Goal: Task Accomplishment & Management: Complete application form

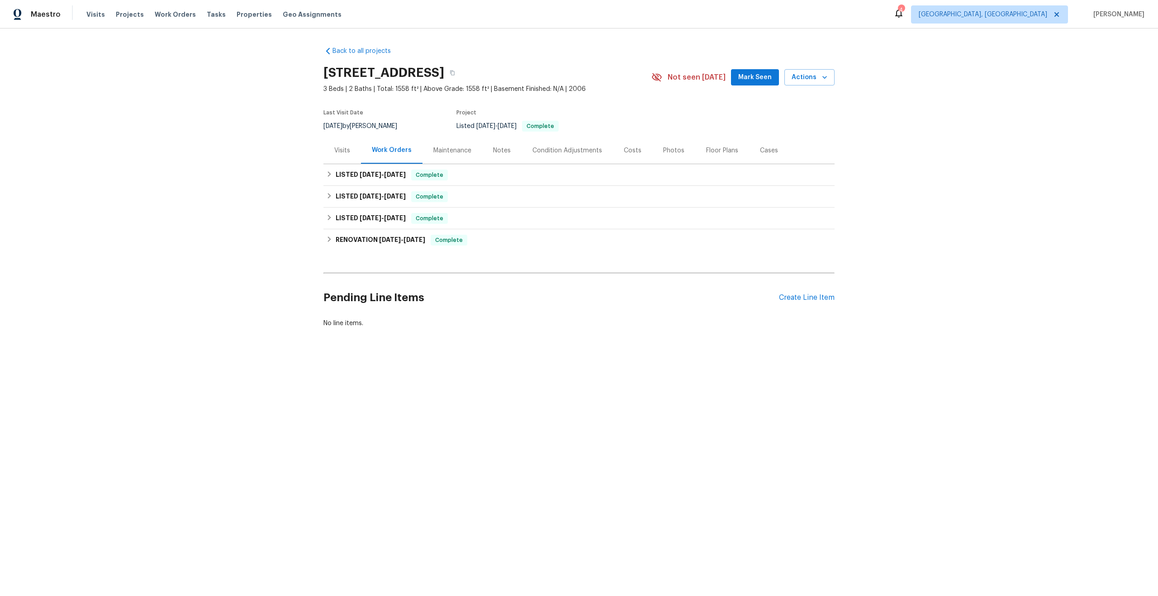
click at [458, 142] on div "Maintenance" at bounding box center [453, 150] width 60 height 27
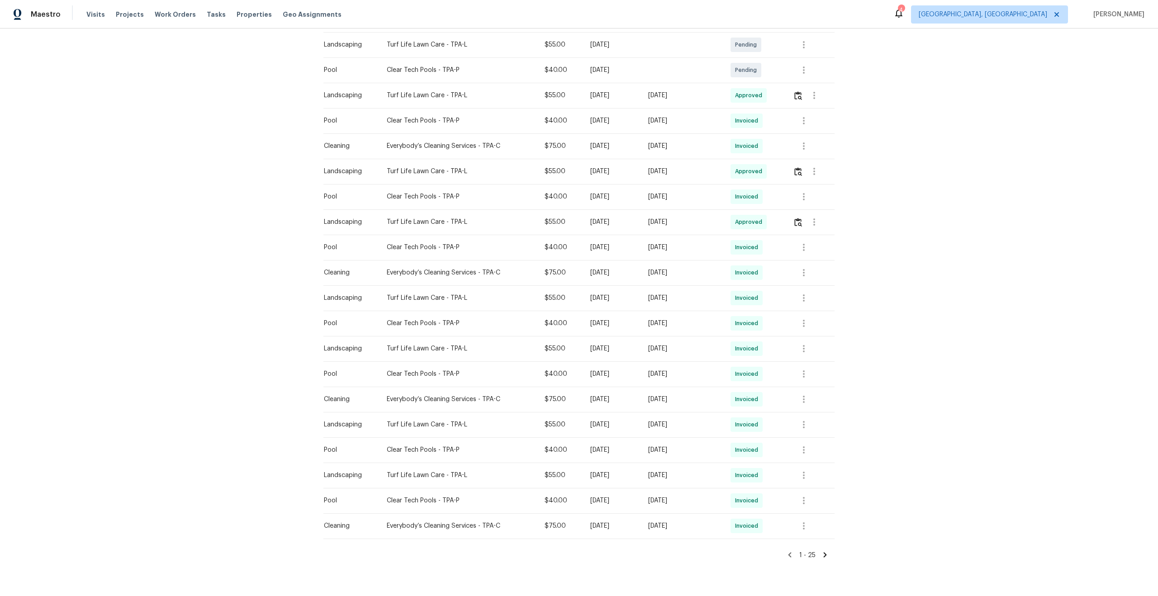
scroll to position [314, 0]
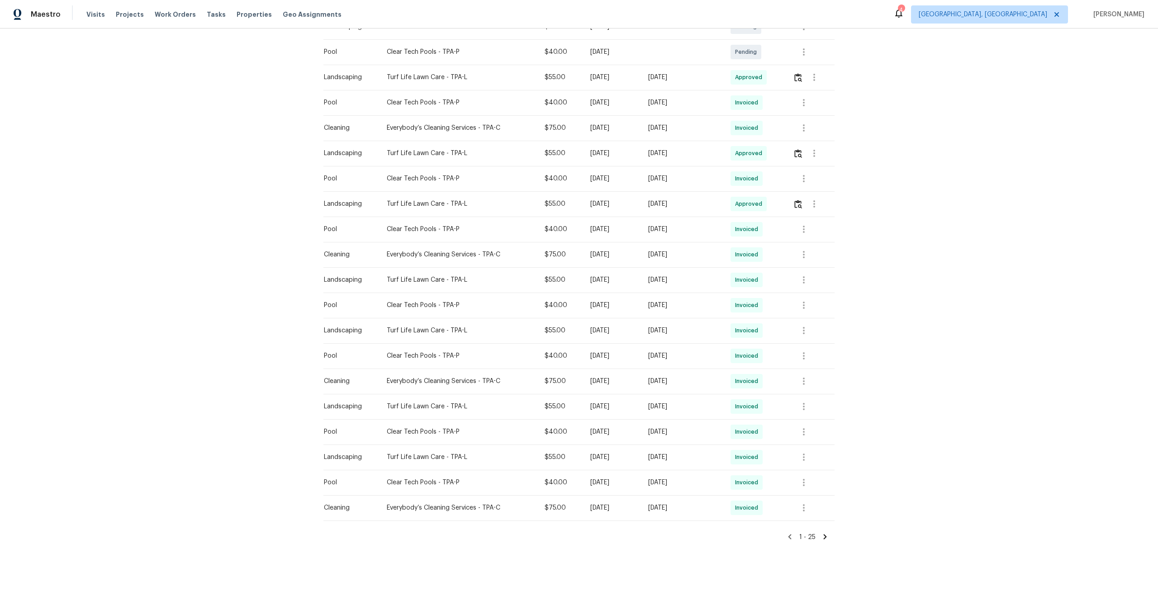
click at [824, 538] on icon at bounding box center [825, 537] width 8 height 8
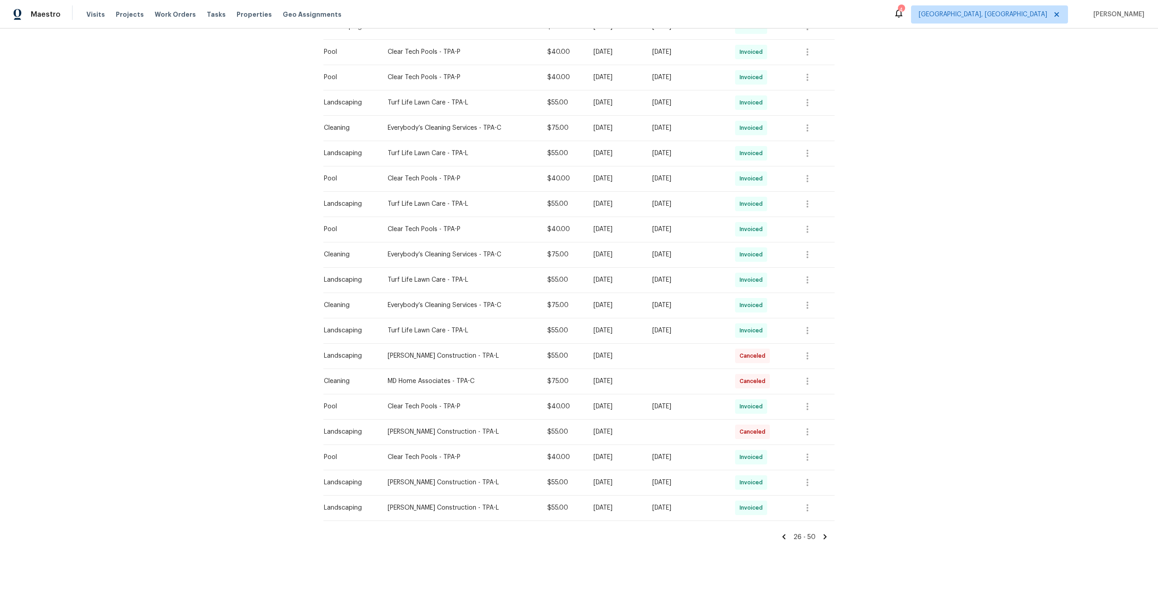
click at [824, 539] on icon at bounding box center [825, 537] width 3 height 5
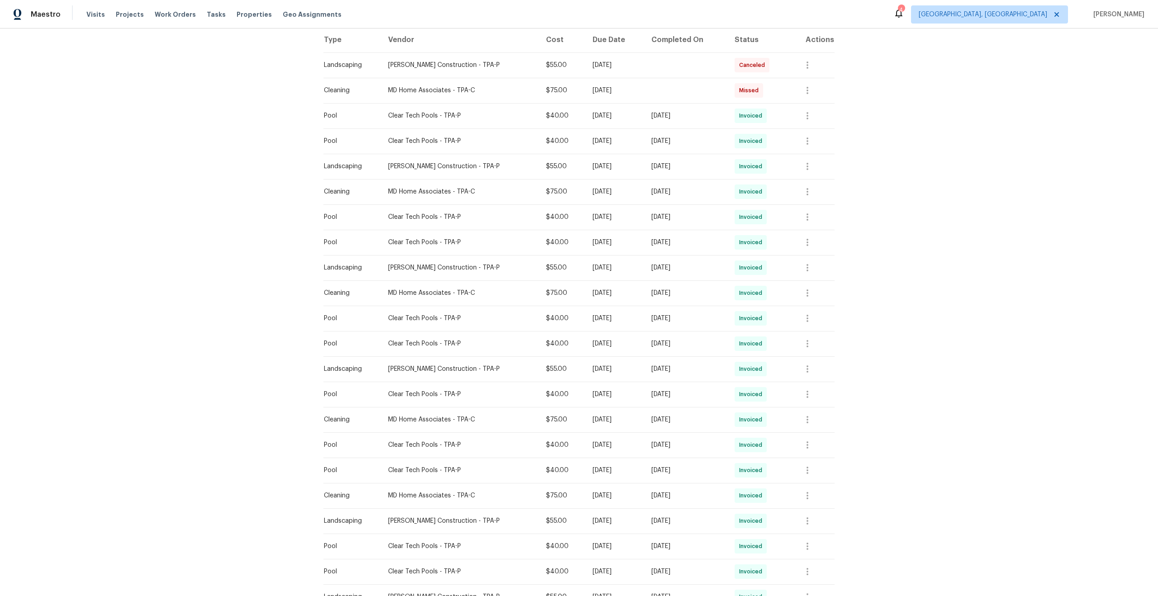
scroll to position [263, 0]
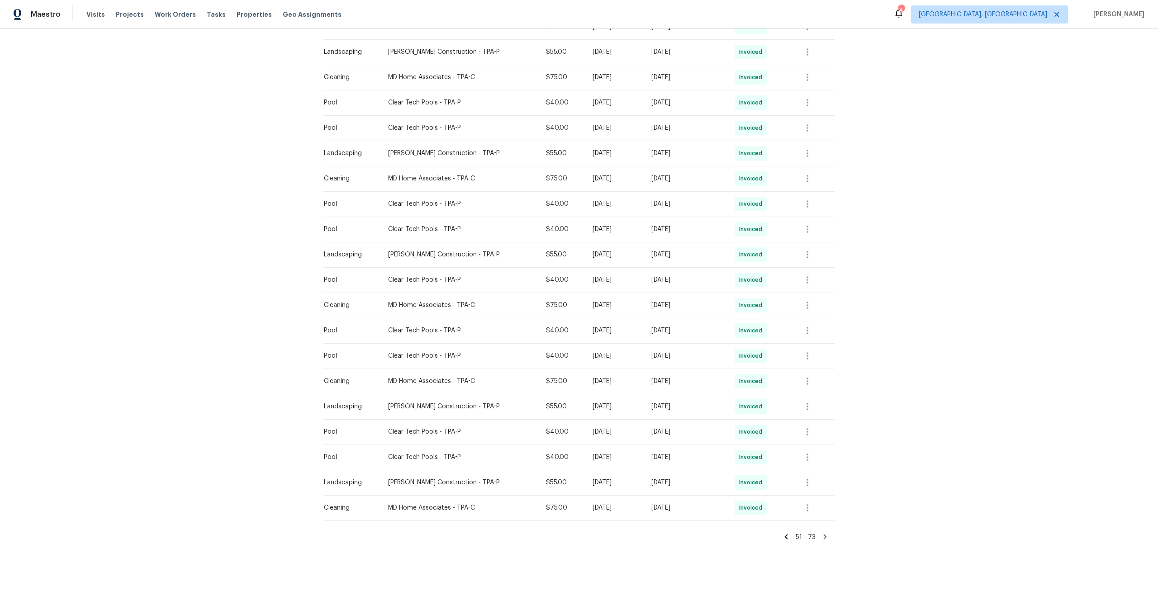
click at [826, 536] on icon at bounding box center [825, 537] width 3 height 5
click at [787, 538] on icon at bounding box center [786, 537] width 3 height 5
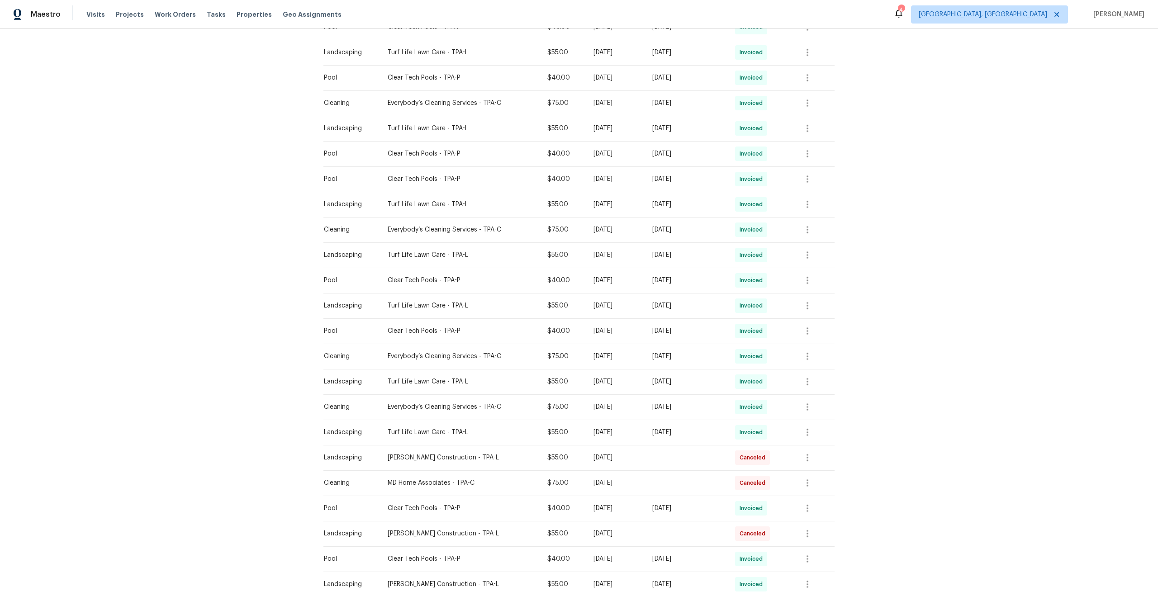
scroll to position [314, 0]
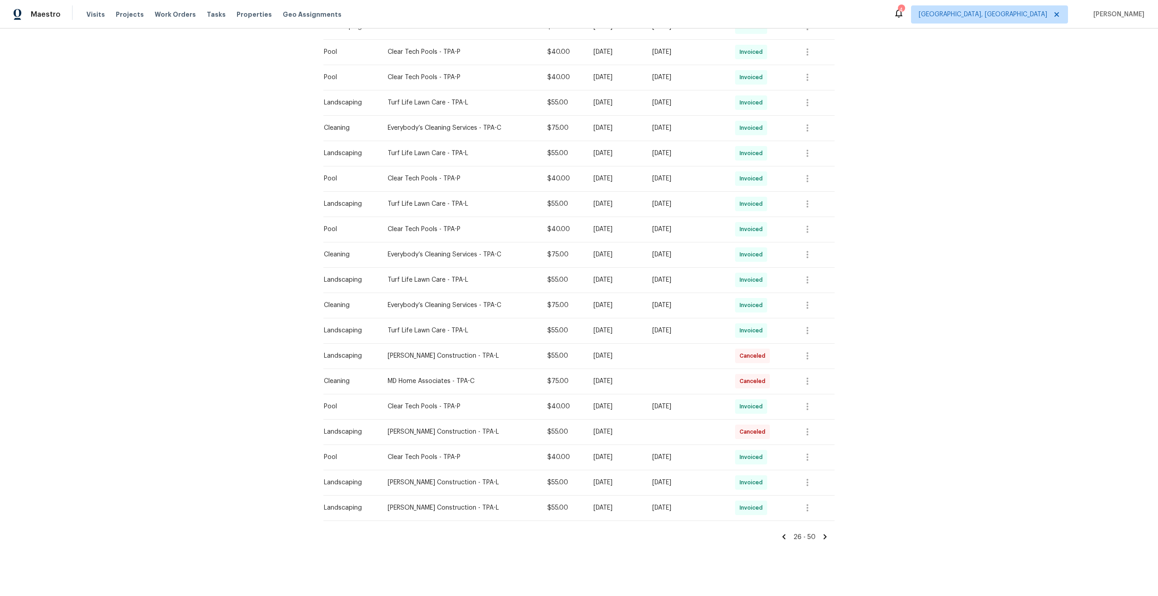
click at [787, 537] on icon at bounding box center [784, 537] width 8 height 8
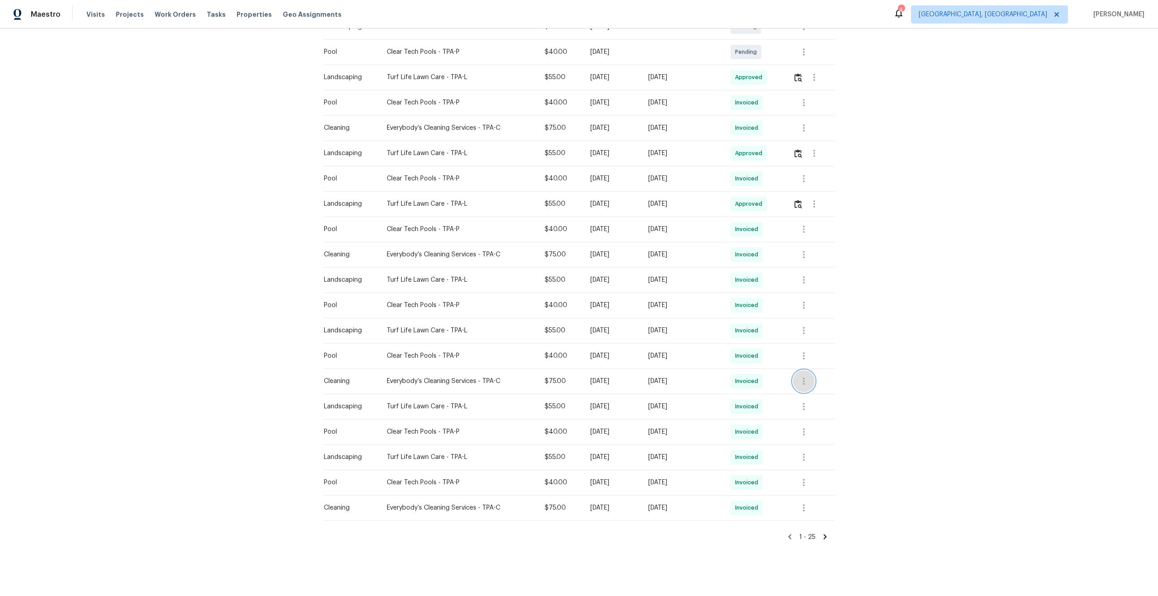
click at [805, 382] on icon "button" at bounding box center [804, 381] width 11 height 11
click at [814, 394] on li "View details" at bounding box center [826, 396] width 63 height 15
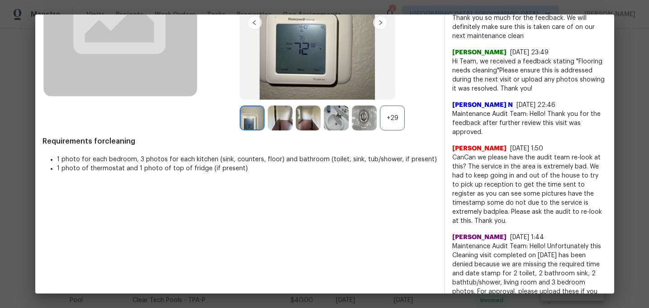
scroll to position [113, 0]
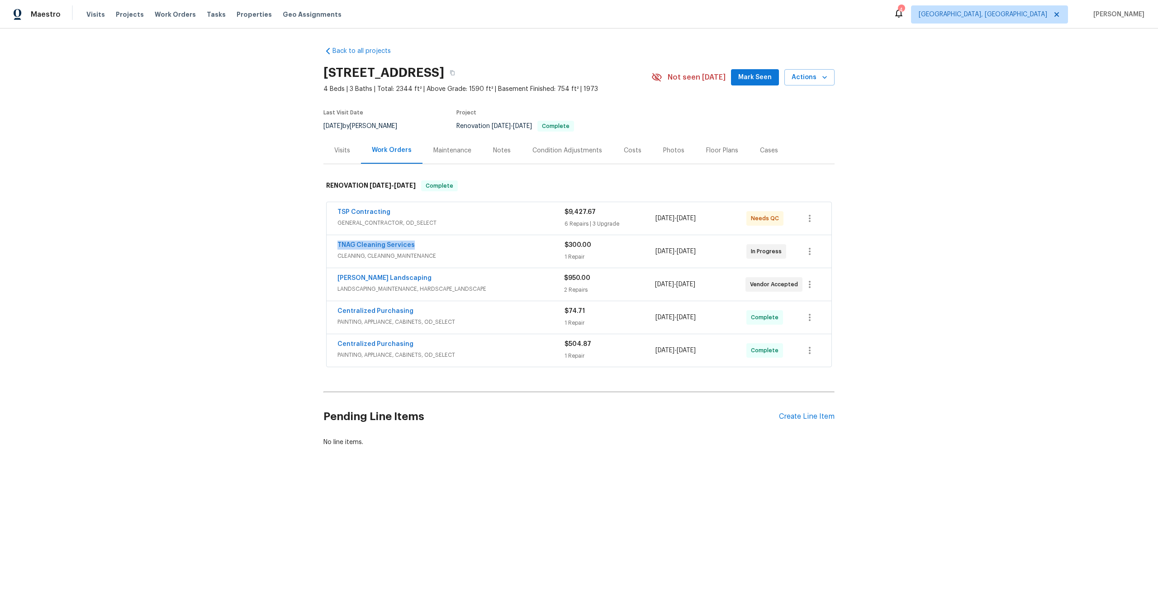
drag, startPoint x: 418, startPoint y: 243, endPoint x: 324, endPoint y: 242, distance: 94.1
click at [324, 242] on div "TSP Contracting GENERAL_CONTRACTOR, OD_SELECT $9,427.67 6 Repairs | 3 Upgrade 8…" at bounding box center [579, 285] width 511 height 170
copy link "TNAG Cleaning Services"
drag, startPoint x: 410, startPoint y: 279, endPoint x: 324, endPoint y: 278, distance: 86.9
click at [324, 279] on div "TSP Contracting GENERAL_CONTRACTOR, OD_SELECT $9,427.67 6 Repairs | 3 Upgrade 8…" at bounding box center [579, 285] width 511 height 170
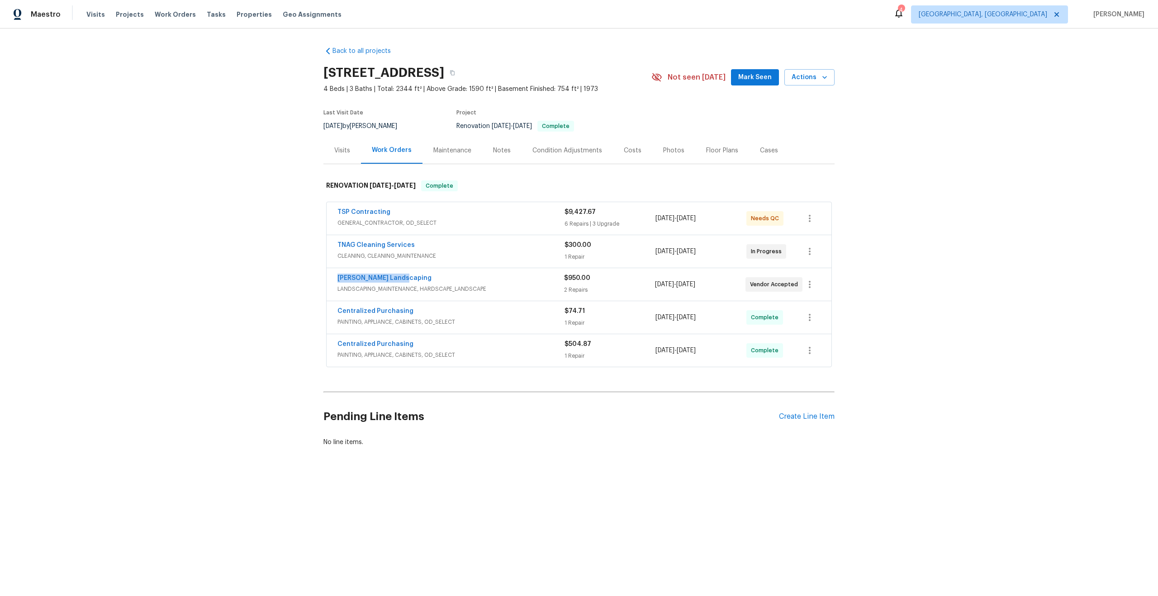
copy link "Manzano Landscaping"
click at [455, 71] on icon "button" at bounding box center [452, 73] width 5 height 5
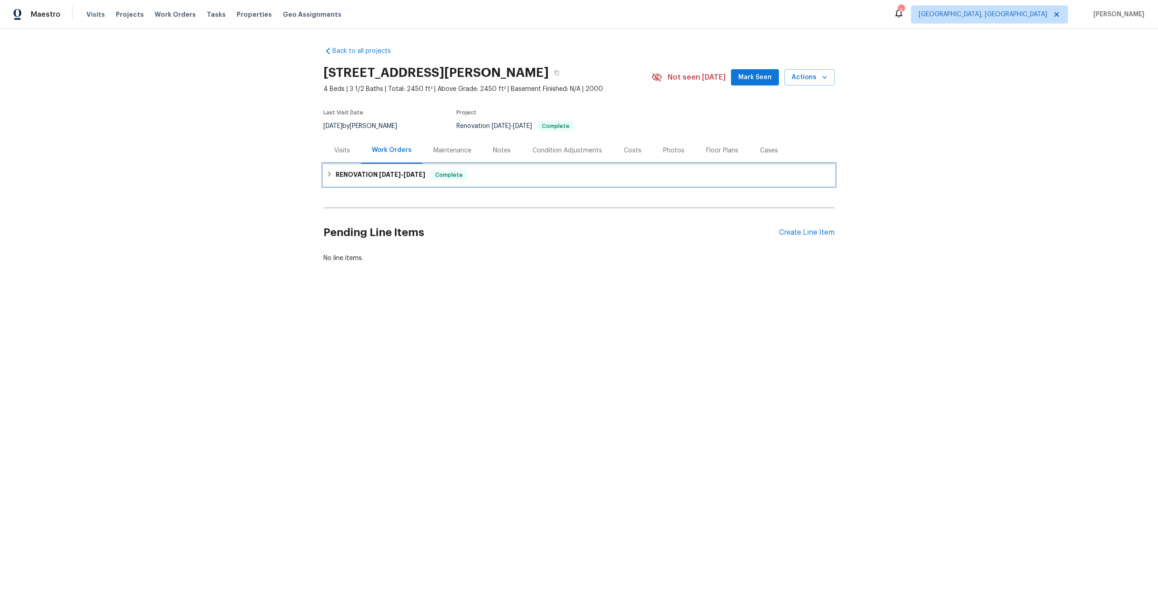
click at [480, 177] on div "RENOVATION [DATE] - [DATE] Complete" at bounding box center [579, 175] width 506 height 11
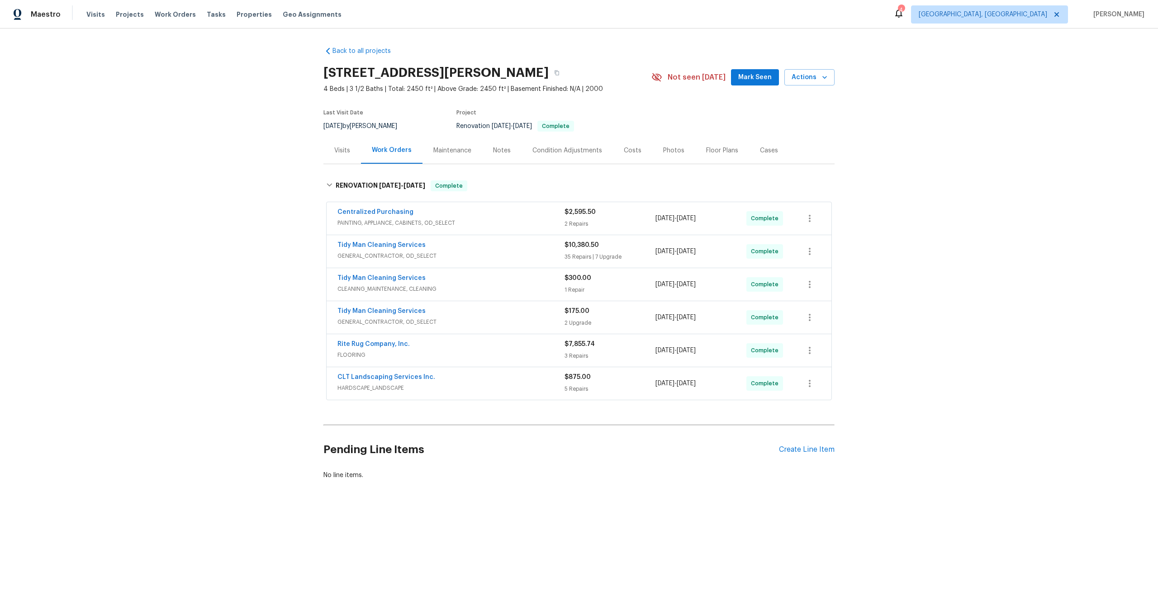
click at [453, 151] on div "Maintenance" at bounding box center [452, 150] width 38 height 9
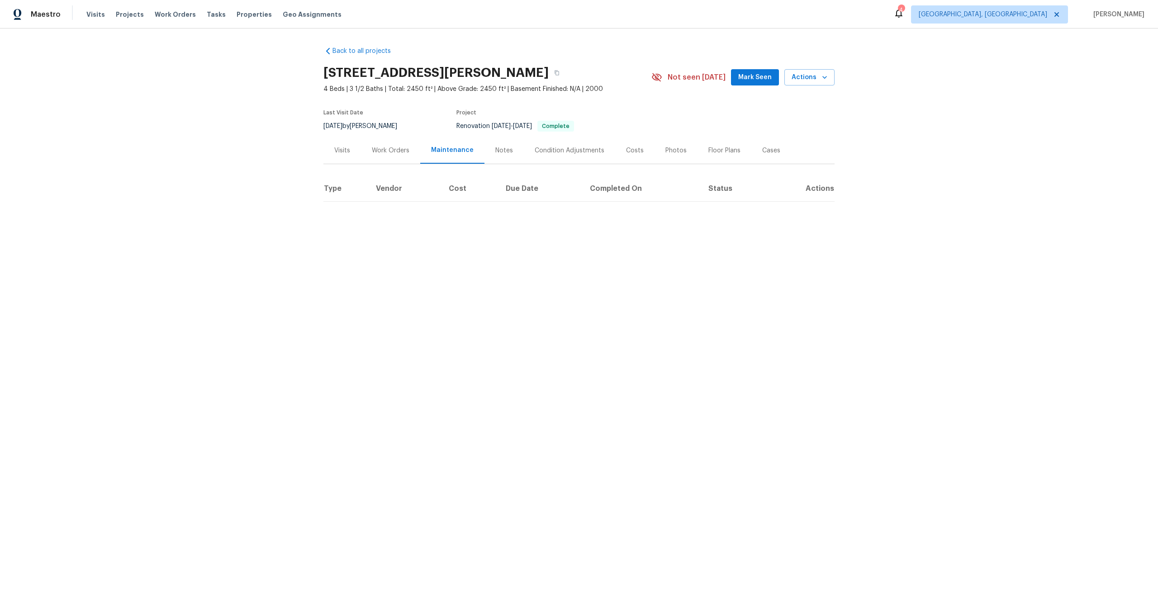
click at [403, 155] on div "Work Orders" at bounding box center [391, 150] width 38 height 9
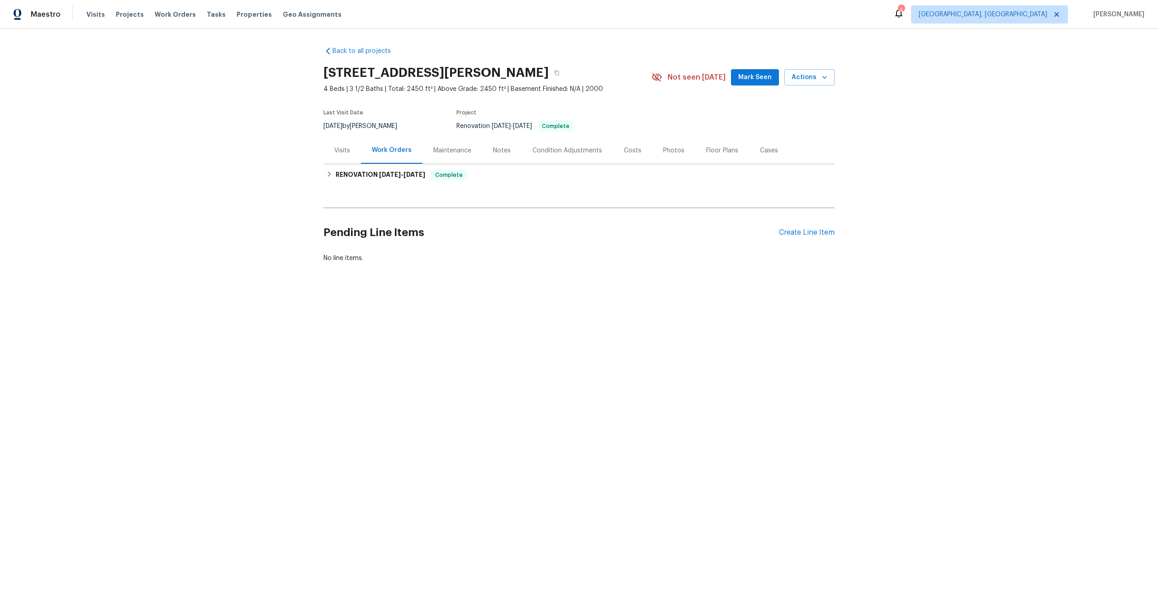
click at [814, 228] on div "Pending Line Items Create Line Item" at bounding box center [579, 233] width 511 height 42
click at [812, 233] on div "Create Line Item" at bounding box center [807, 232] width 56 height 9
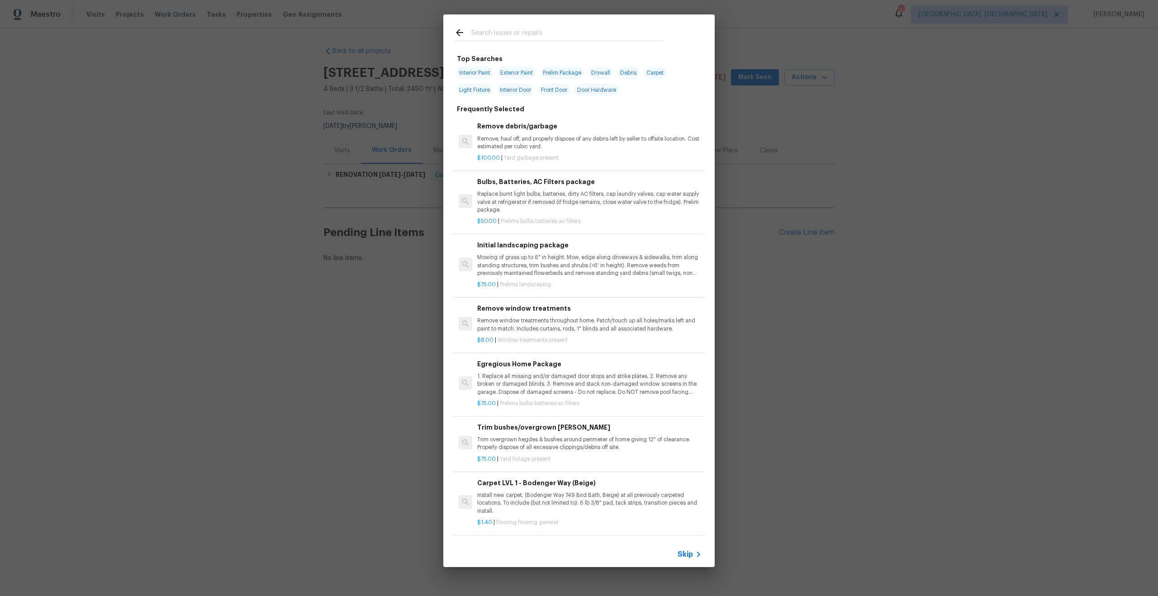
click at [691, 554] on span "Skip" at bounding box center [685, 554] width 15 height 9
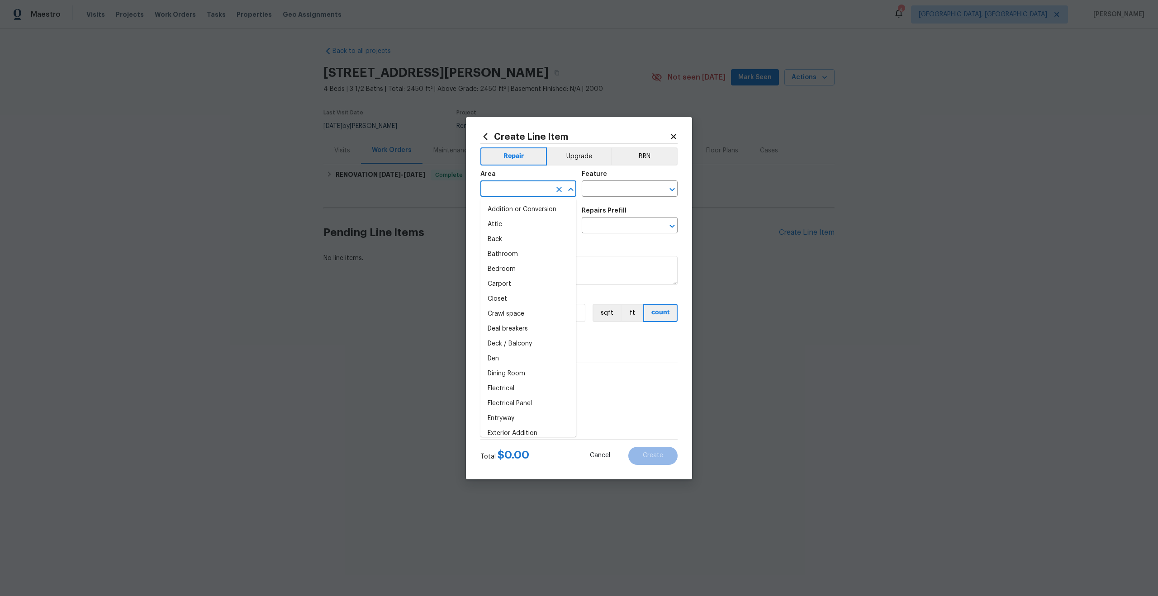
click at [517, 188] on input "text" at bounding box center [516, 190] width 71 height 14
click at [506, 225] on li "Interior Overall" at bounding box center [529, 224] width 96 height 15
type input "Interior Overall"
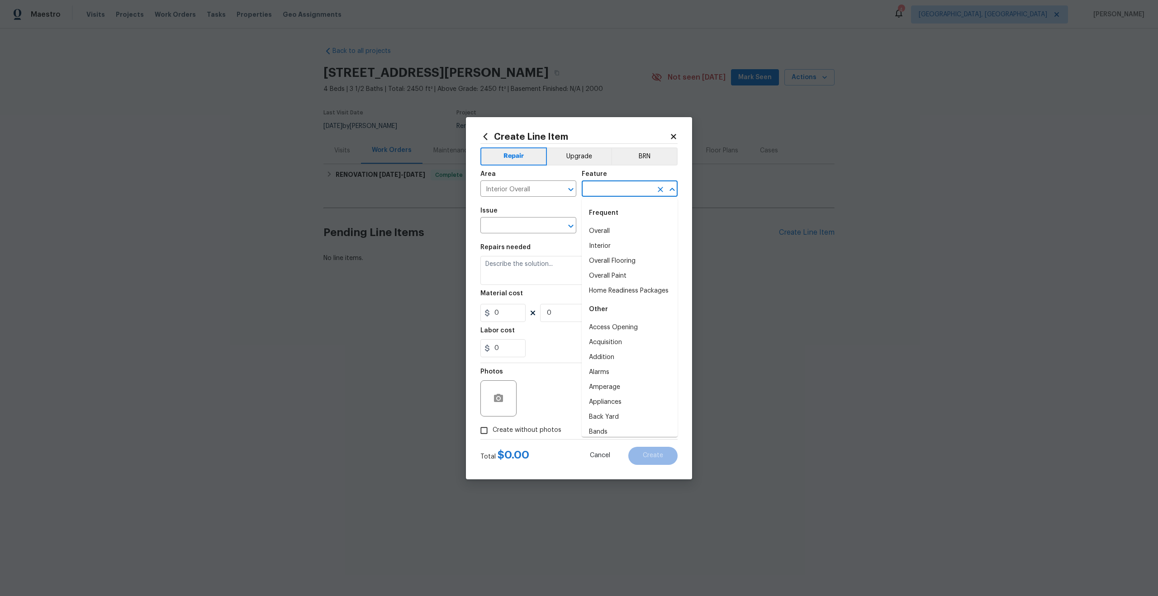
click at [613, 185] on input "text" at bounding box center [617, 190] width 71 height 14
click at [605, 231] on li "Overall" at bounding box center [630, 231] width 96 height 15
type input "Overall"
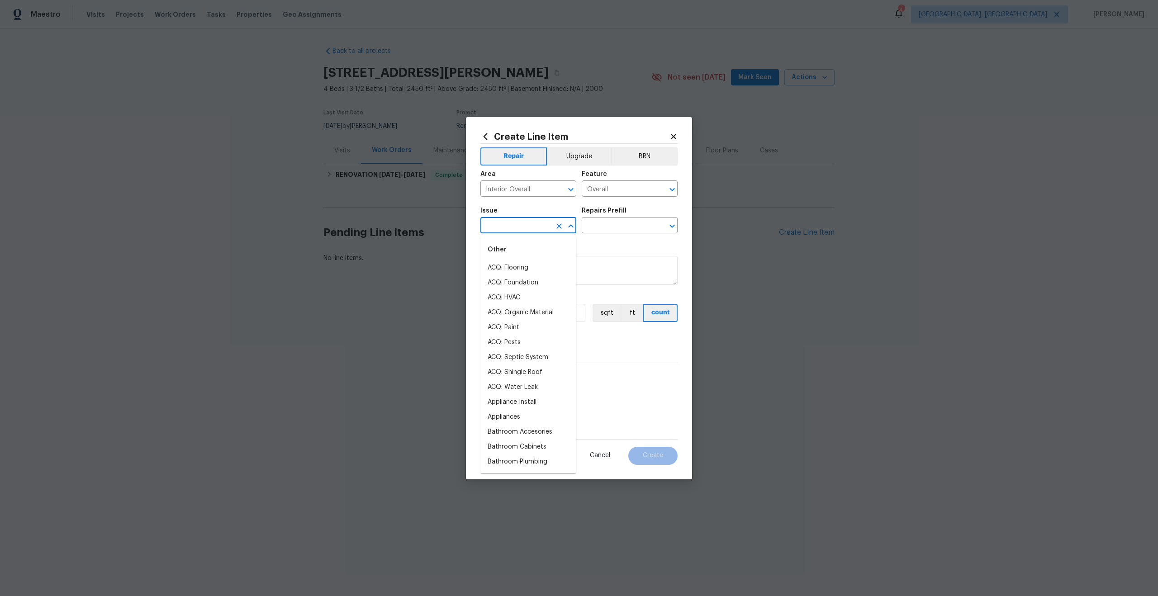
click at [514, 222] on input "text" at bounding box center [516, 226] width 71 height 14
click at [501, 268] on li "Photos" at bounding box center [529, 268] width 96 height 15
type input "Photos"
click at [631, 216] on div "Repairs Prefill" at bounding box center [630, 214] width 96 height 12
click at [618, 224] on input "text" at bounding box center [617, 226] width 71 height 14
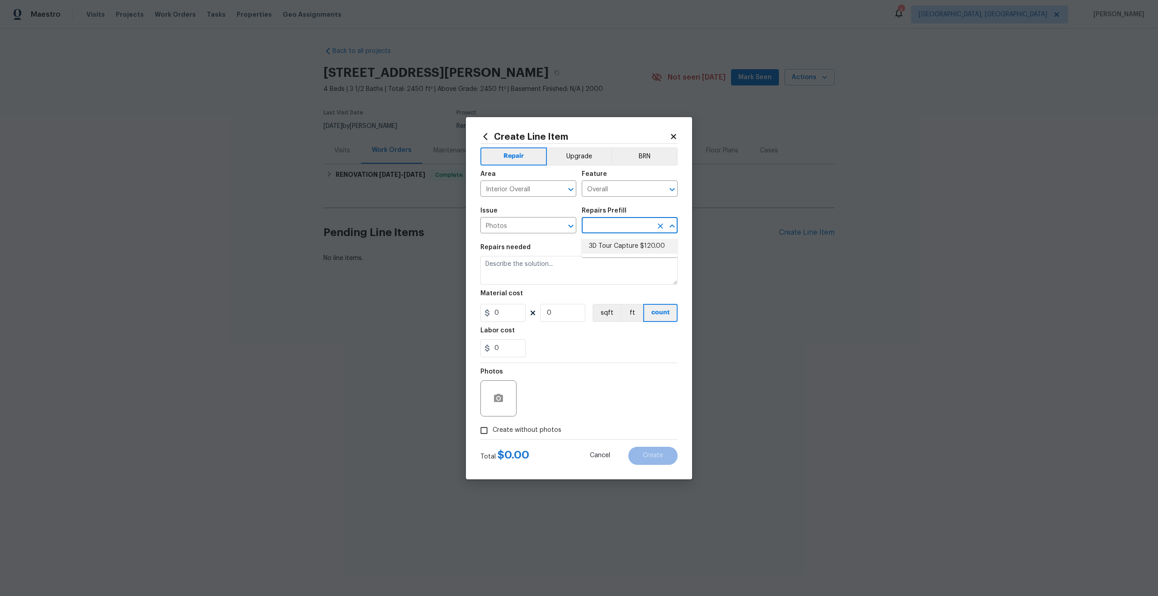
click at [607, 247] on li "3D Tour Capture $120.00" at bounding box center [630, 246] width 96 height 15
type input "3D Tour Capture $120.00"
type textarea "Capture 3D tour of home"
type input "1"
type input "120"
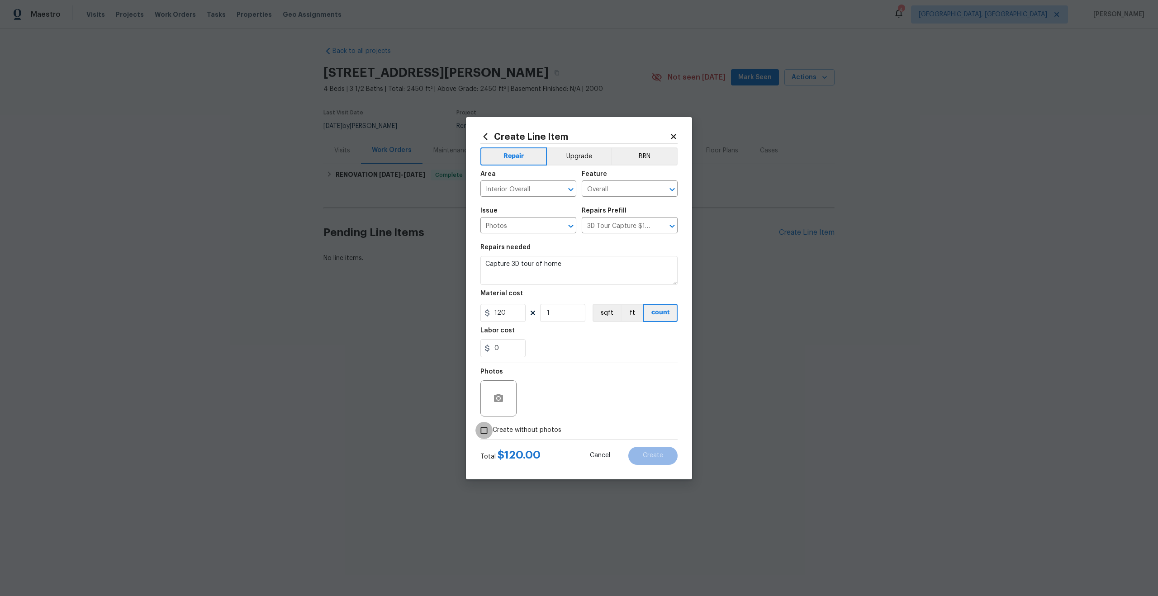
click at [485, 435] on input "Create without photos" at bounding box center [484, 430] width 17 height 17
checkbox input "true"
click at [576, 397] on textarea at bounding box center [601, 399] width 154 height 36
type textarea "."
click at [657, 455] on span "Create" at bounding box center [653, 455] width 20 height 7
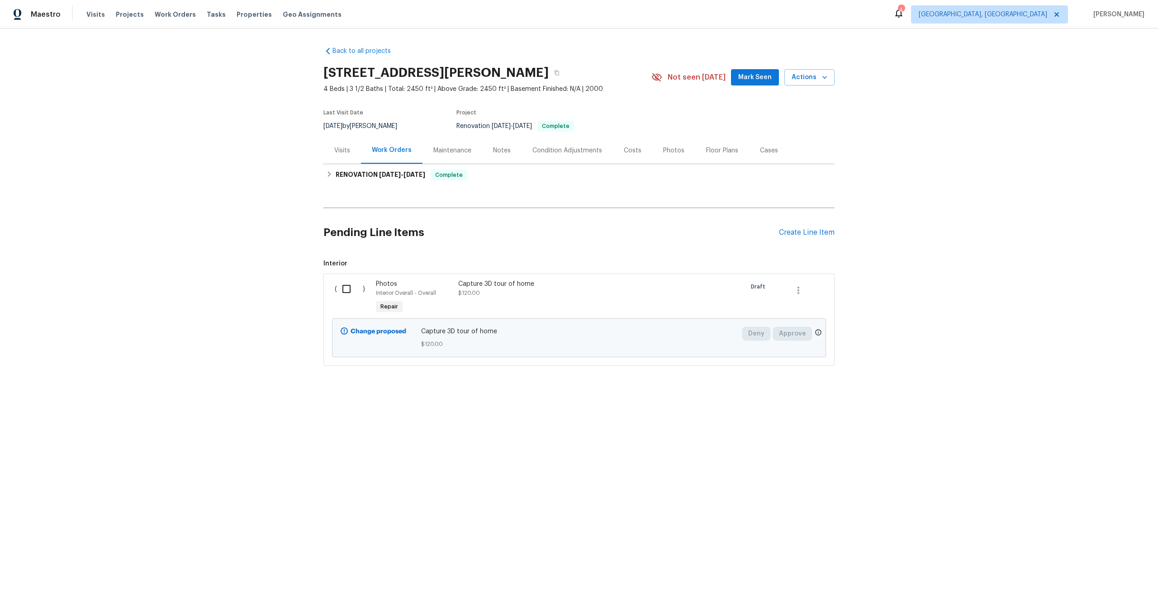
click at [347, 292] on input "checkbox" at bounding box center [350, 289] width 26 height 19
checkbox input "true"
click at [1103, 569] on span "Create Work Order" at bounding box center [1106, 573] width 60 height 11
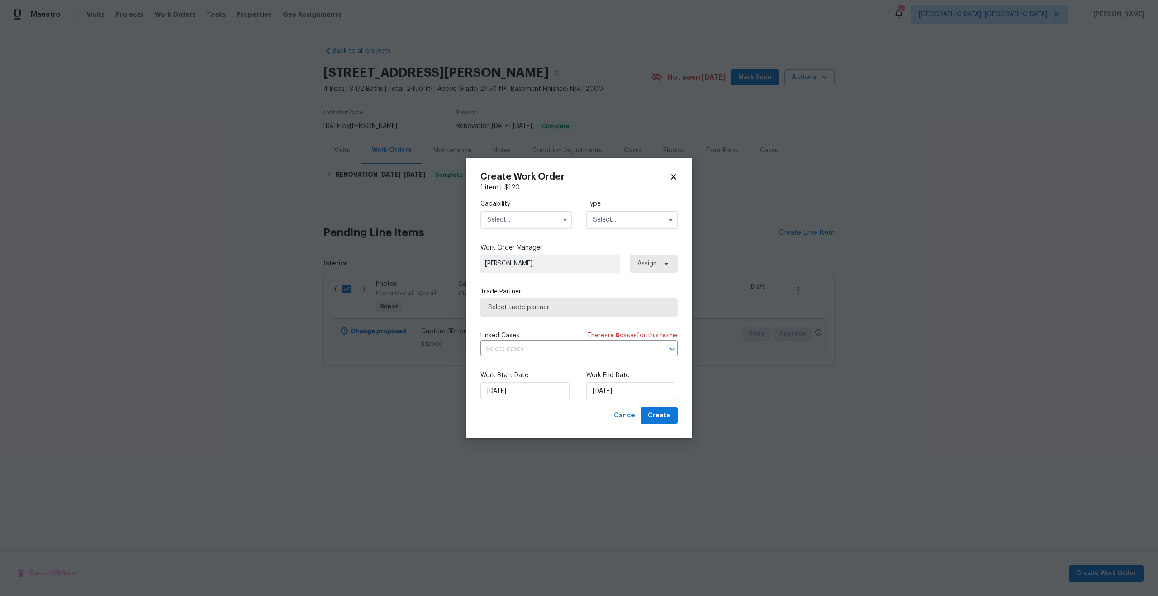
click at [528, 226] on input "text" at bounding box center [526, 220] width 91 height 18
click at [523, 219] on input "text" at bounding box center [526, 220] width 91 height 18
click at [516, 219] on input "text" at bounding box center [526, 220] width 91 height 18
click at [618, 204] on label "Type" at bounding box center [631, 204] width 91 height 9
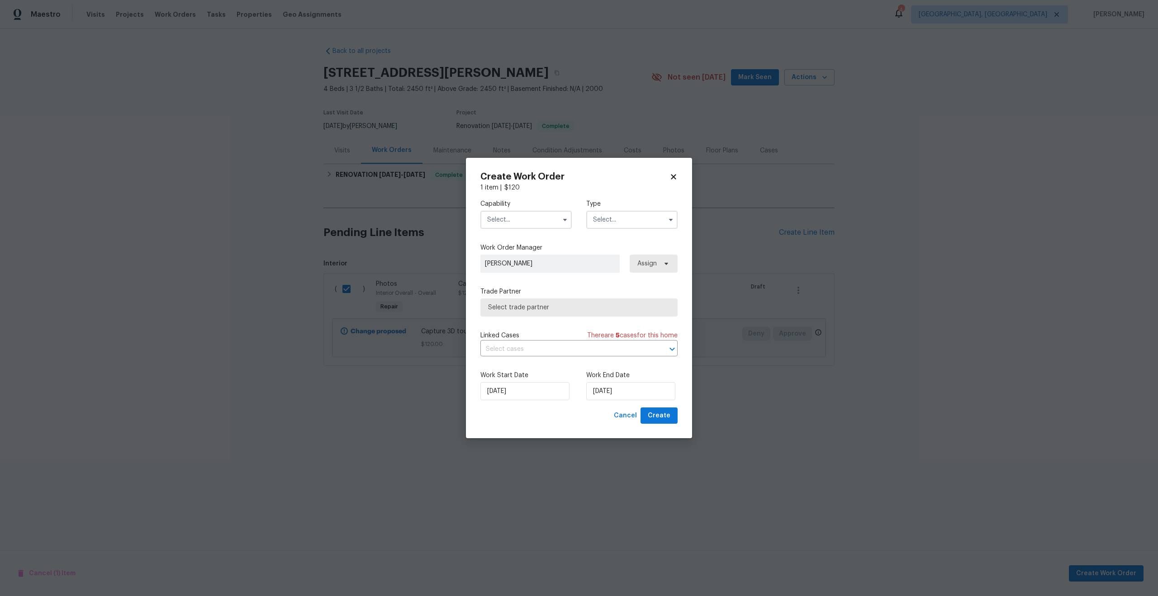
click at [528, 223] on input "text" at bounding box center [526, 220] width 91 height 18
click at [522, 314] on span "Photography" at bounding box center [509, 314] width 39 height 6
type input "Photography"
click at [613, 218] on input "text" at bounding box center [631, 220] width 91 height 18
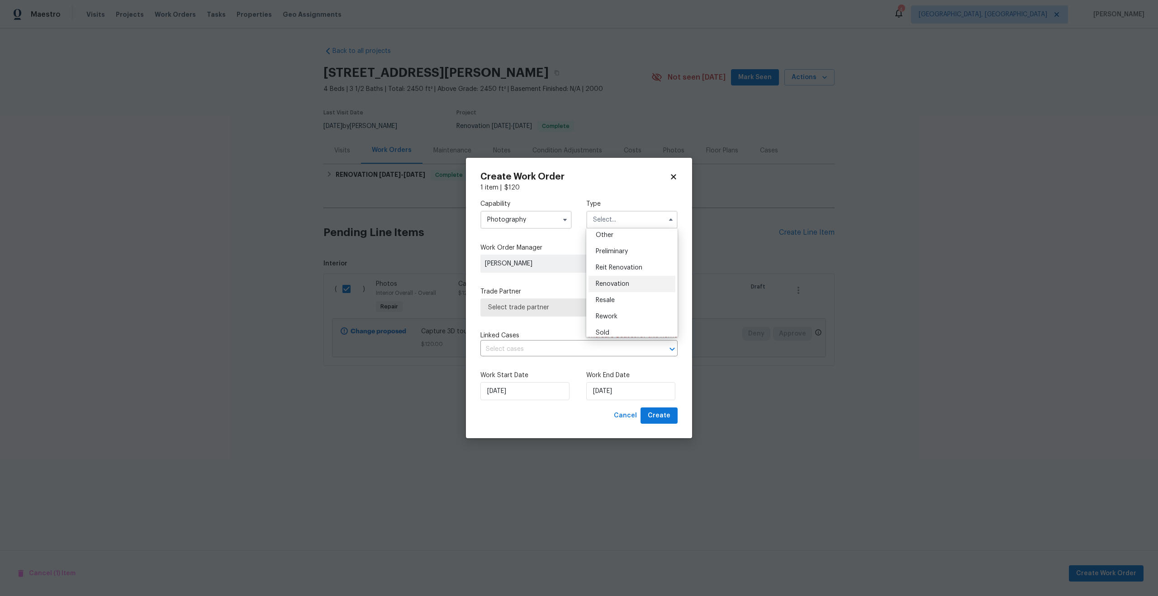
scroll to position [170, 0]
click at [604, 248] on span "Other" at bounding box center [605, 248] width 18 height 6
type input "Other"
click at [548, 308] on span "Select trade partner" at bounding box center [572, 307] width 169 height 9
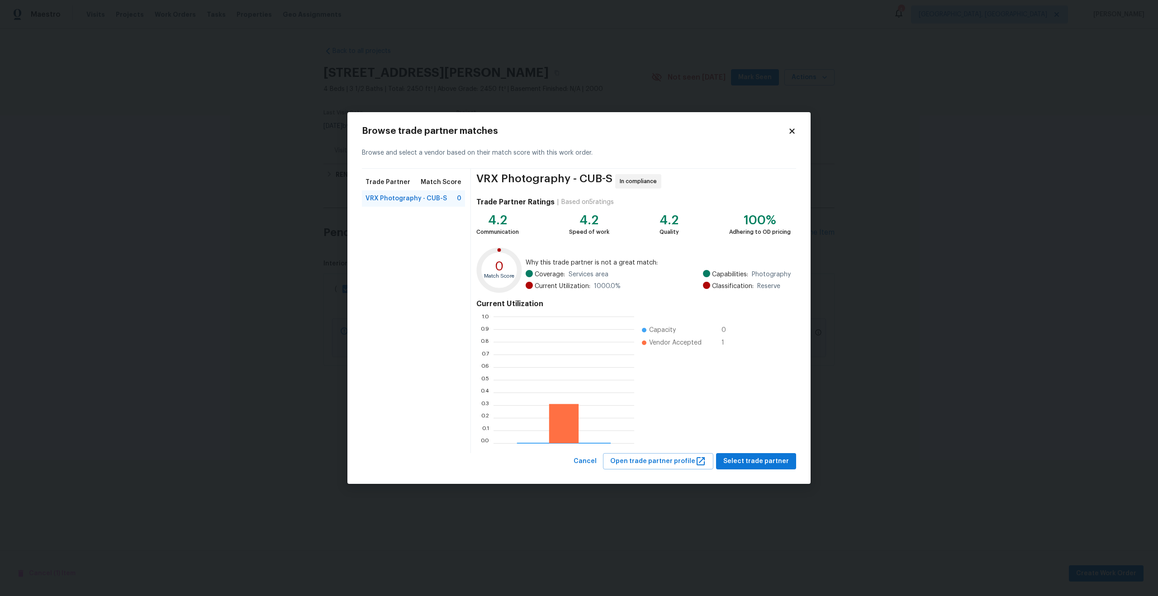
scroll to position [127, 141]
click at [770, 463] on span "Select trade partner" at bounding box center [756, 461] width 66 height 11
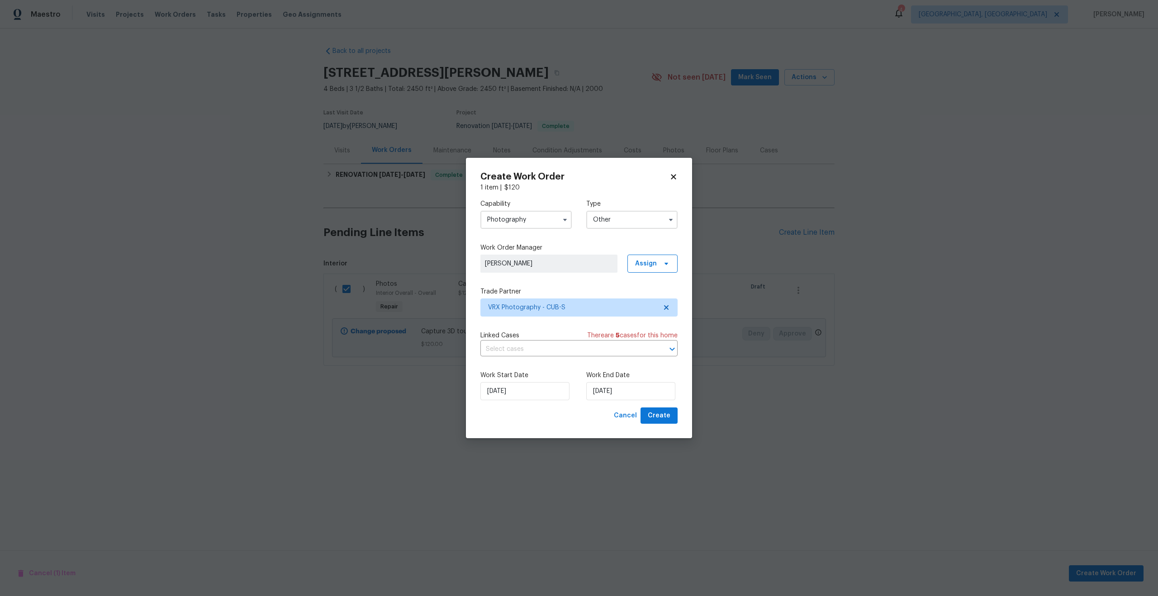
click at [538, 382] on div "Work Start Date 20/08/2025" at bounding box center [526, 385] width 91 height 29
click at [638, 391] on input "20/08/2025" at bounding box center [630, 391] width 89 height 18
click at [642, 340] on div "21" at bounding box center [644, 339] width 14 height 13
type input "[DATE]"
click at [668, 414] on span "Create" at bounding box center [659, 415] width 23 height 11
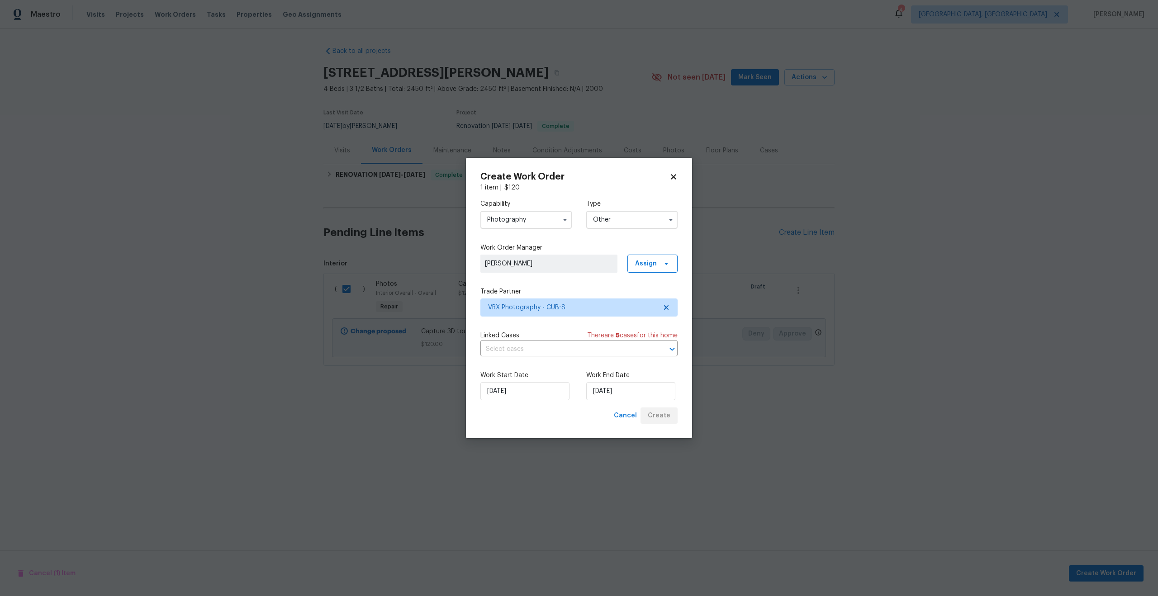
checkbox input "false"
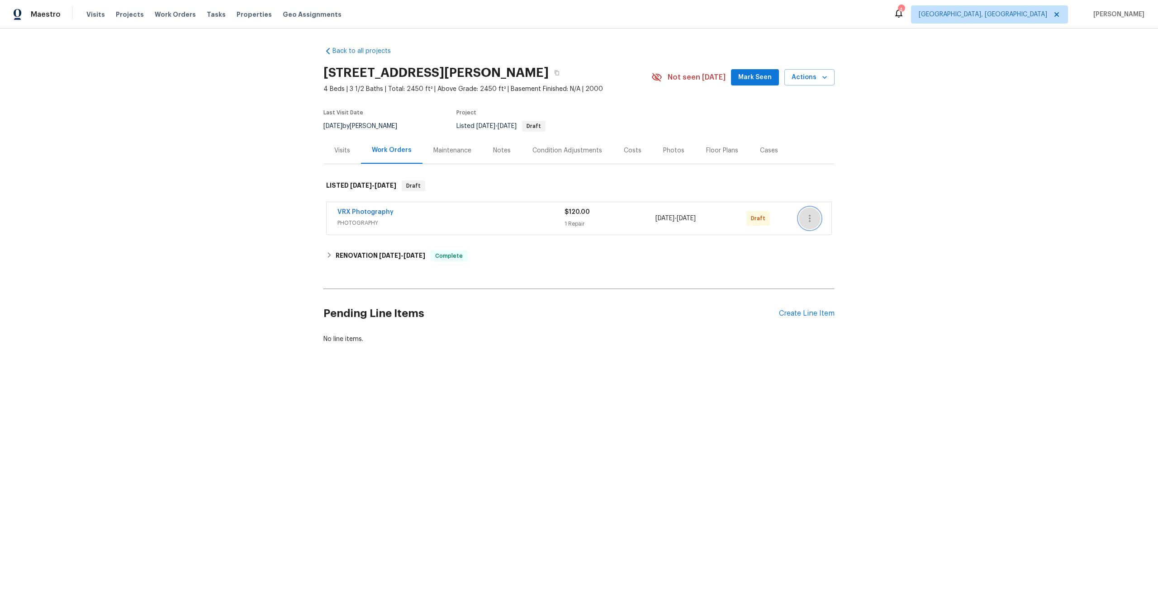
click at [810, 214] on icon "button" at bounding box center [809, 218] width 11 height 11
click at [812, 216] on li "Send to Vendor" at bounding box center [849, 218] width 101 height 15
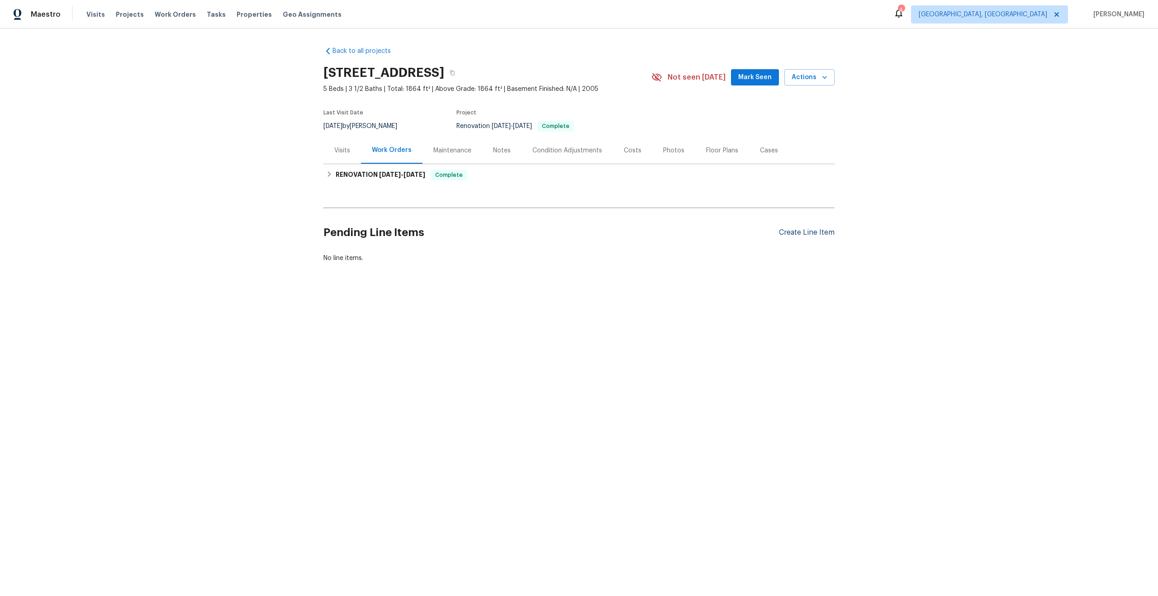
click at [820, 233] on div "Create Line Item" at bounding box center [807, 232] width 56 height 9
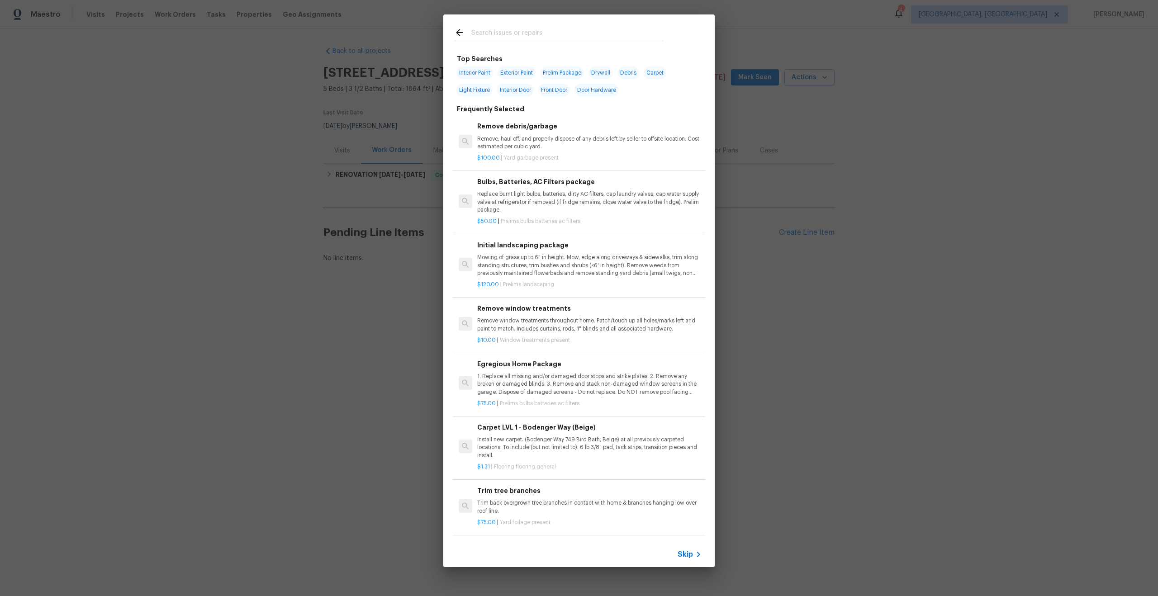
click at [794, 466] on div "Top Searches Interior Paint Exterior Paint Prelim Package Drywall Debris Carpet…" at bounding box center [579, 291] width 1158 height 582
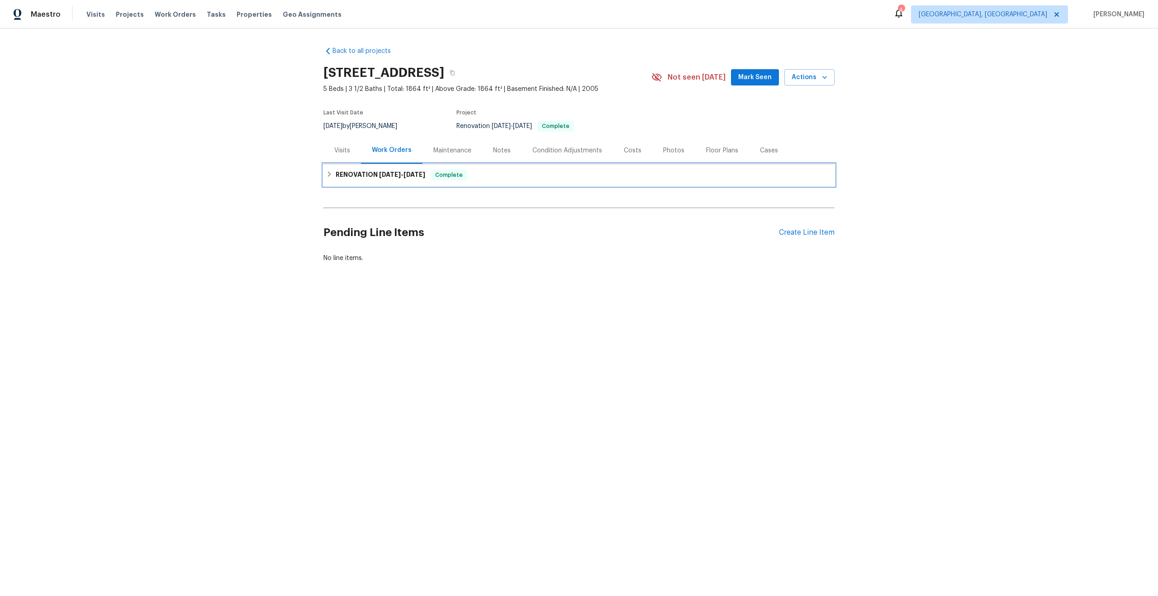
click at [404, 175] on span "8/12/25 - 8/29/25" at bounding box center [402, 174] width 46 height 6
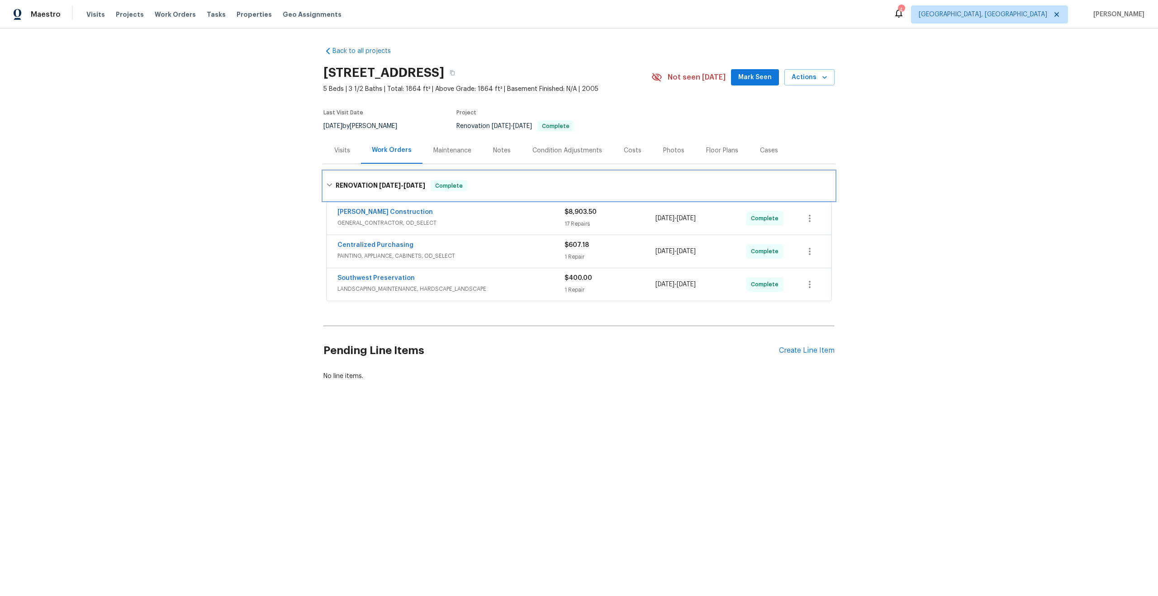
click at [403, 177] on div "RENOVATION 8/12/25 - 8/29/25 Complete" at bounding box center [579, 185] width 511 height 29
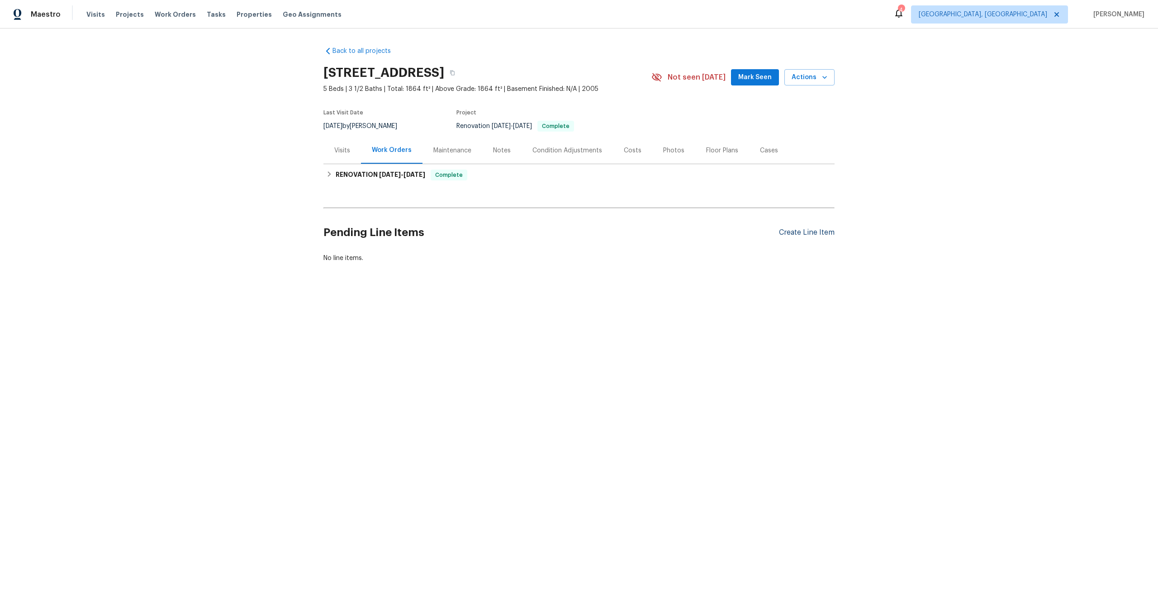
click at [805, 234] on div "Create Line Item" at bounding box center [807, 232] width 56 height 9
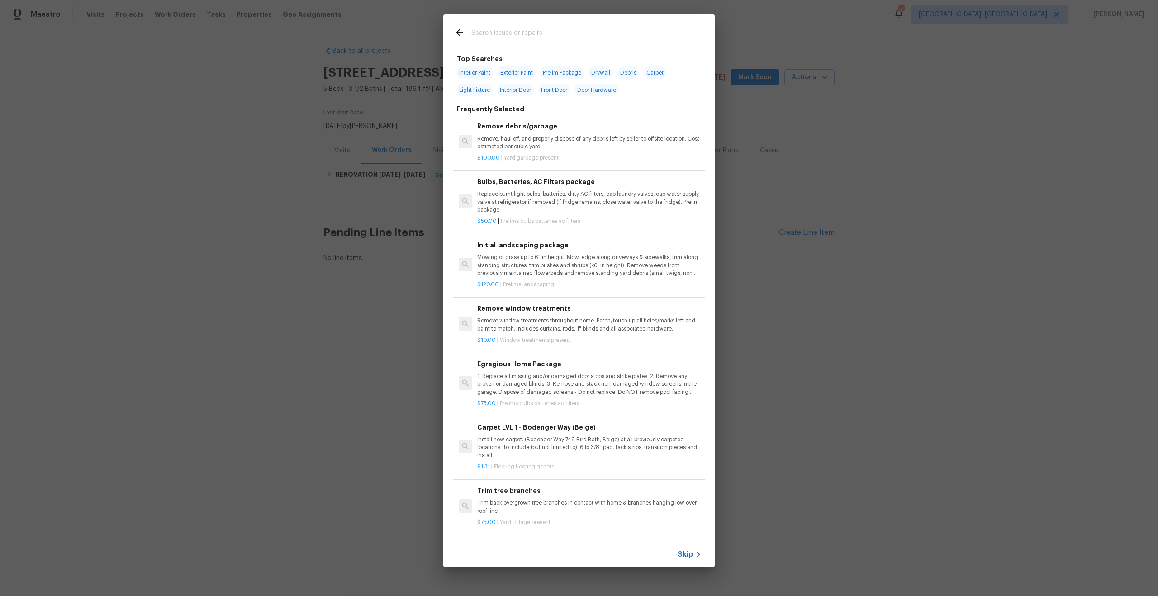
click at [686, 556] on span "Skip" at bounding box center [685, 554] width 15 height 9
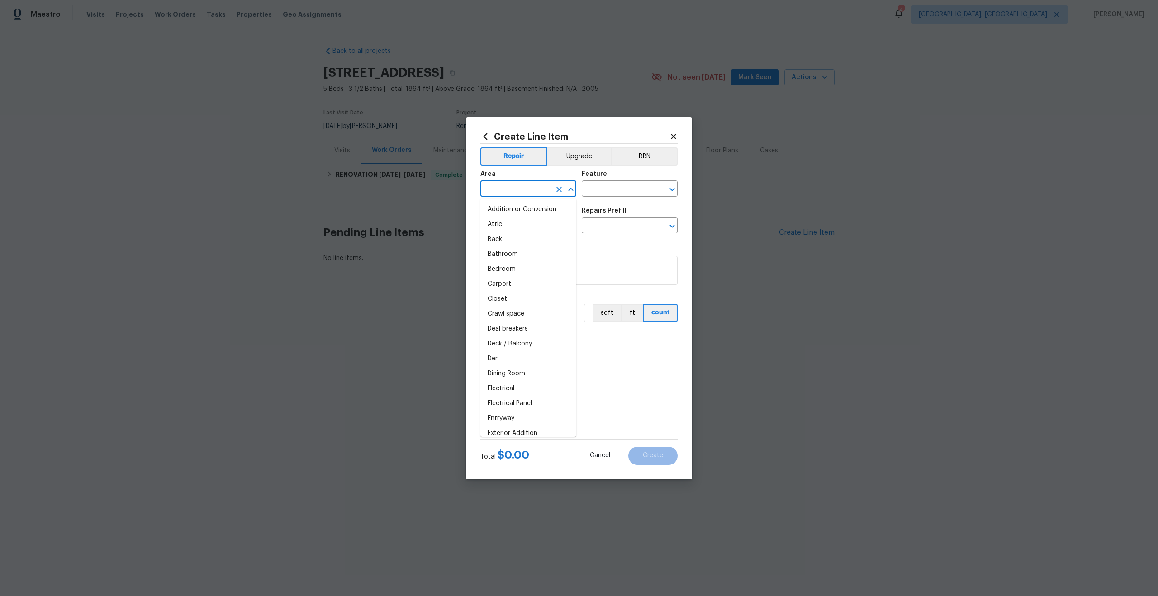
click at [508, 192] on input "text" at bounding box center [516, 190] width 71 height 14
click at [504, 226] on li "Interior Overall" at bounding box center [529, 224] width 96 height 15
type input "Interior Overall"
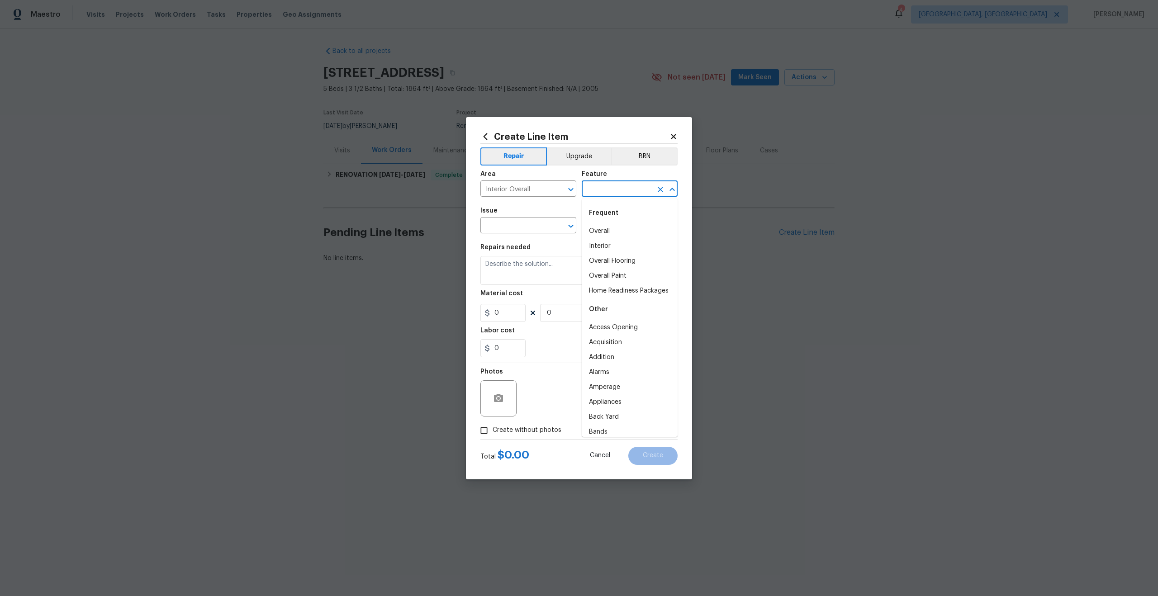
click at [615, 192] on input "text" at bounding box center [617, 190] width 71 height 14
click at [604, 227] on li "Overall" at bounding box center [630, 231] width 96 height 15
type input "Overall"
click at [535, 224] on input "text" at bounding box center [516, 226] width 71 height 14
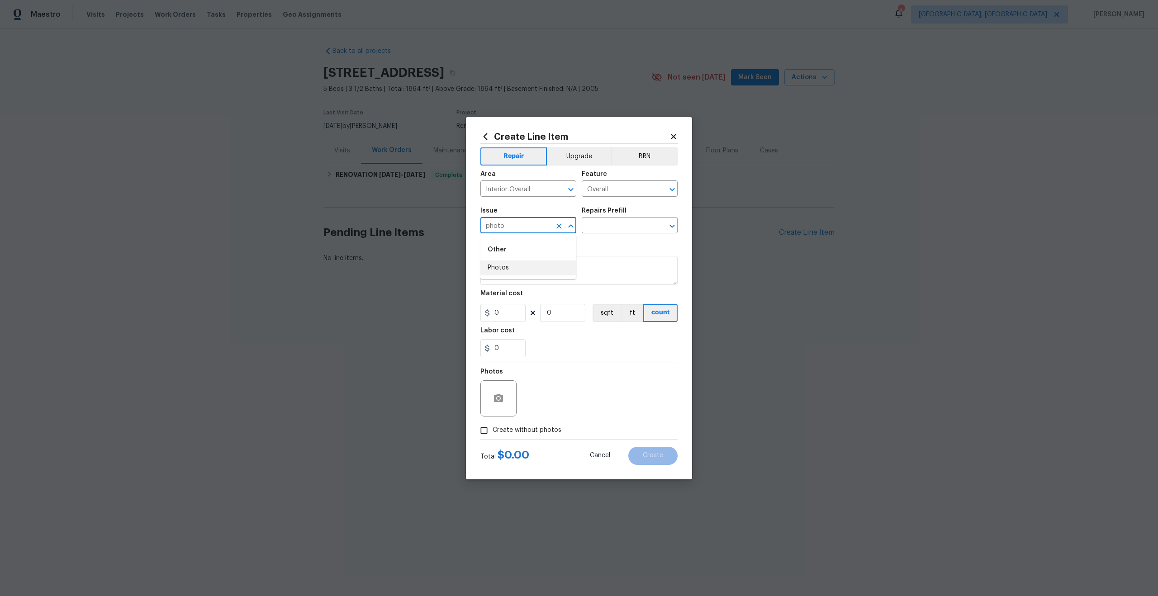
click at [510, 264] on li "Photos" at bounding box center [529, 268] width 96 height 15
type input "Photos"
click at [587, 230] on input "text" at bounding box center [617, 226] width 71 height 14
click at [599, 241] on li "3D Tour Capture $120.00" at bounding box center [630, 246] width 96 height 15
type input "3D Tour Capture $120.00"
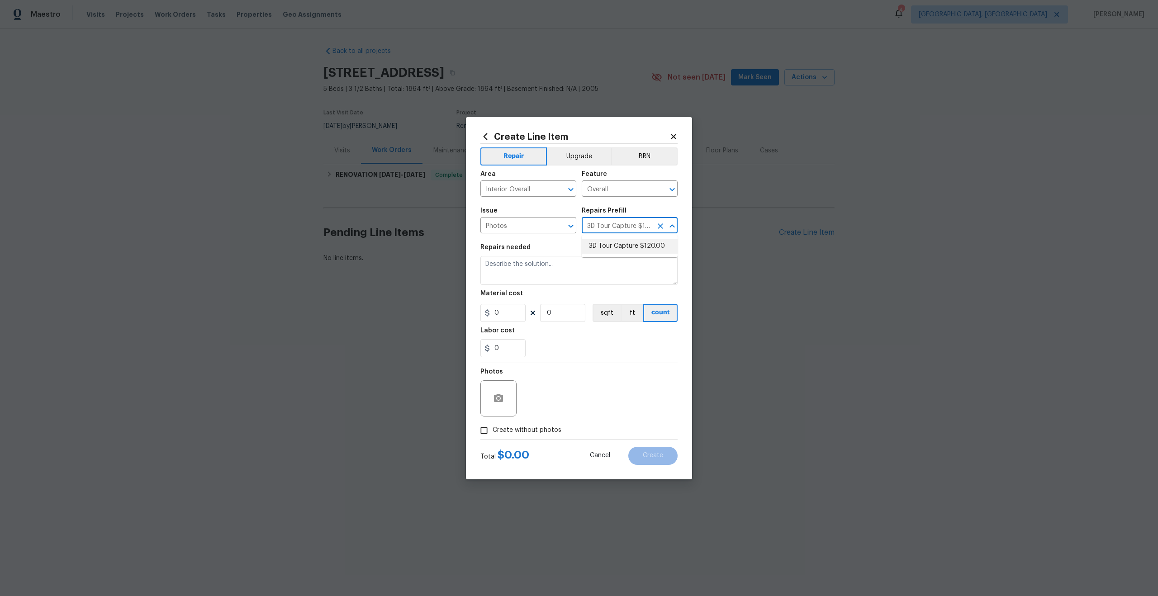
type textarea "Capture 3D tour of home"
type input "1"
type input "120"
click at [488, 426] on input "Create without photos" at bounding box center [484, 430] width 17 height 17
checkbox input "true"
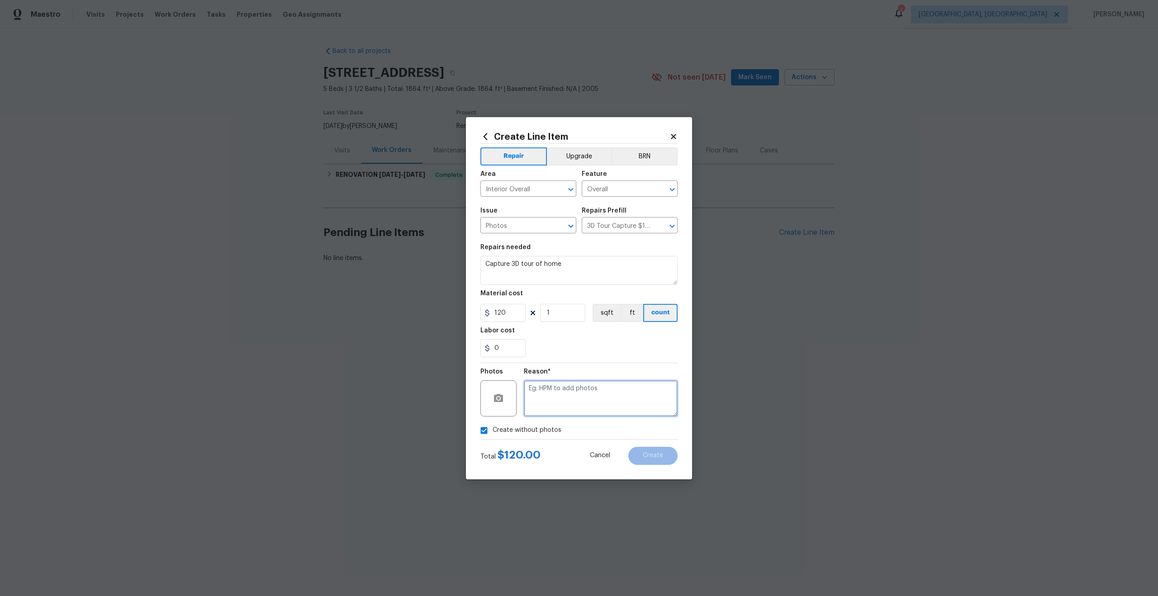
click at [571, 383] on textarea at bounding box center [601, 399] width 154 height 36
type textarea "."
click at [659, 452] on button "Create" at bounding box center [652, 456] width 49 height 18
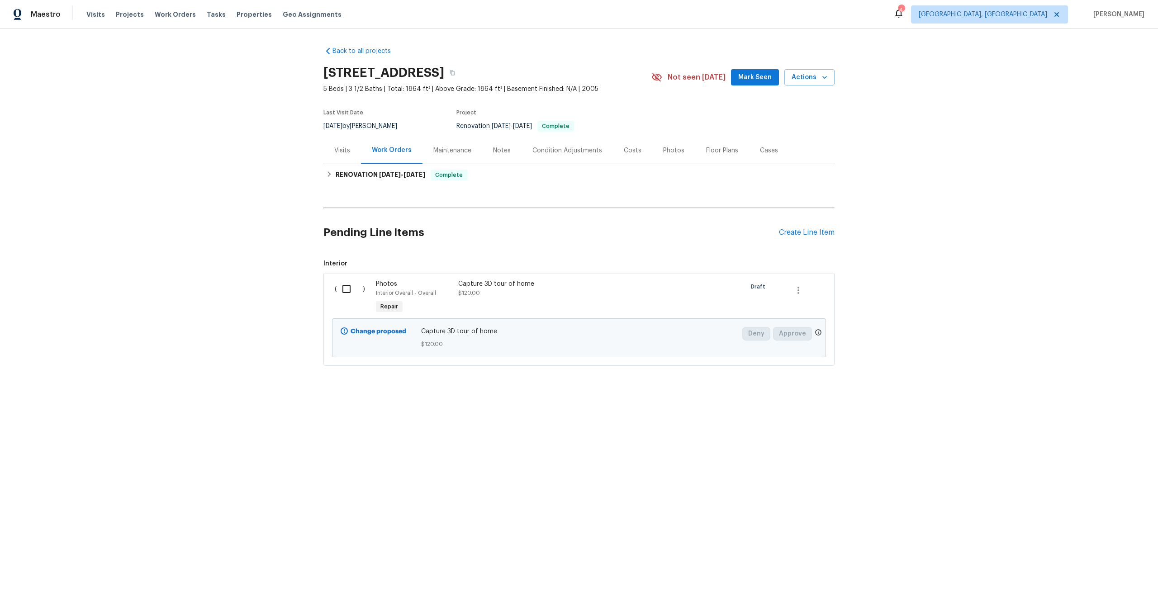
click at [344, 289] on input "checkbox" at bounding box center [350, 289] width 26 height 19
checkbox input "true"
click at [1118, 573] on span "Create Work Order" at bounding box center [1106, 573] width 60 height 11
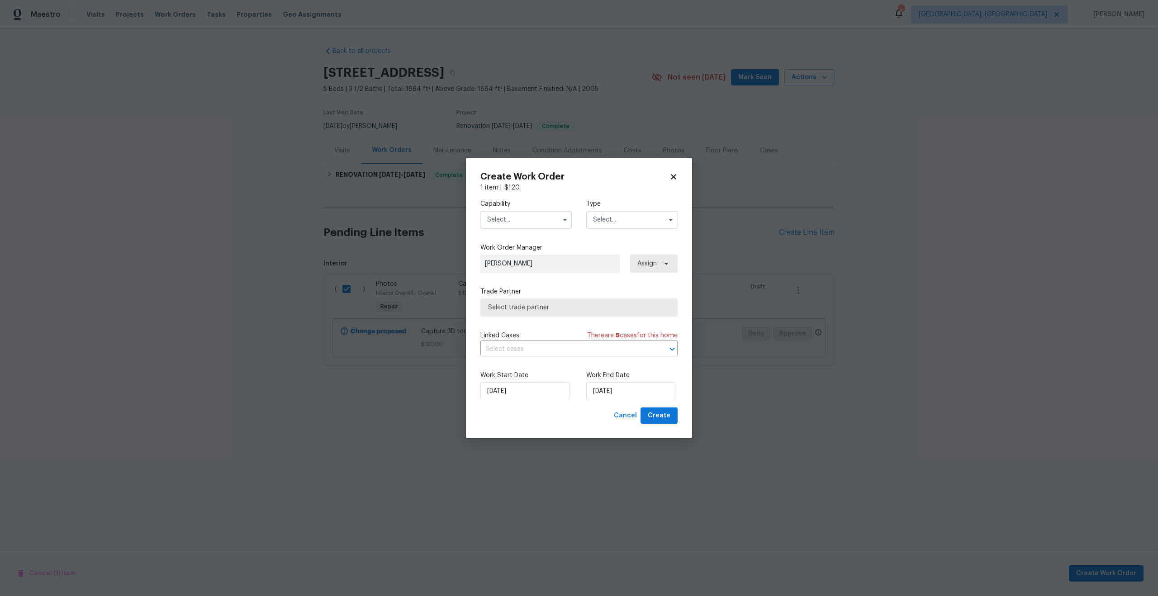
click at [509, 220] on input "text" at bounding box center [526, 220] width 91 height 18
click at [515, 243] on span "Photography" at bounding box center [509, 245] width 39 height 6
type input "Photography"
click at [623, 208] on label "Type" at bounding box center [631, 204] width 91 height 9
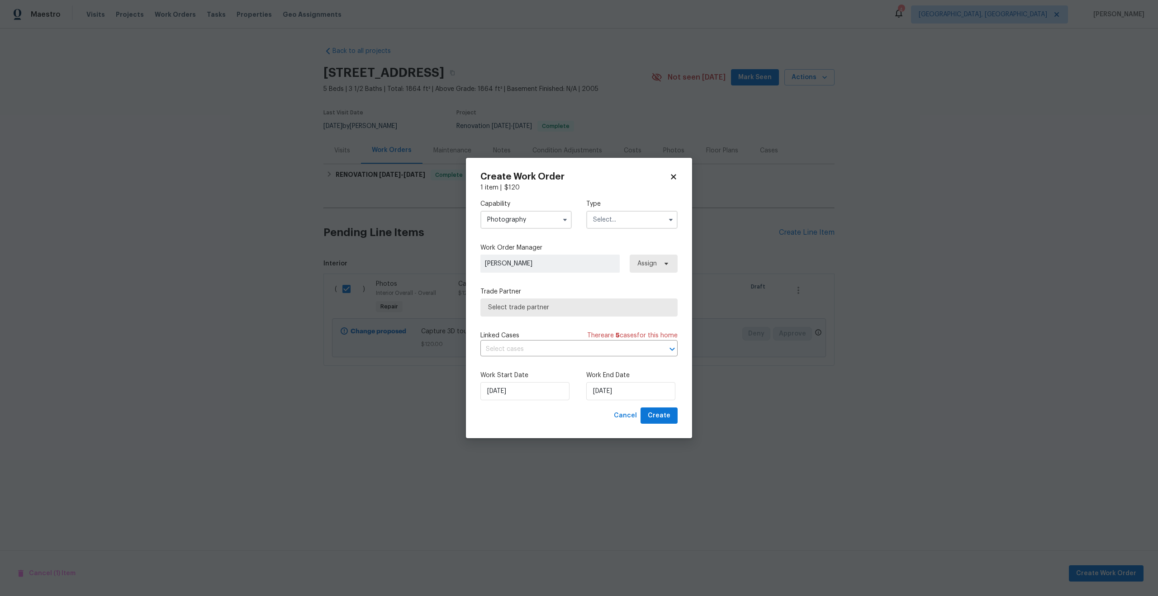
click at [619, 224] on input "text" at bounding box center [631, 220] width 91 height 18
click at [608, 256] on span "Other" at bounding box center [605, 255] width 18 height 6
type input "Other"
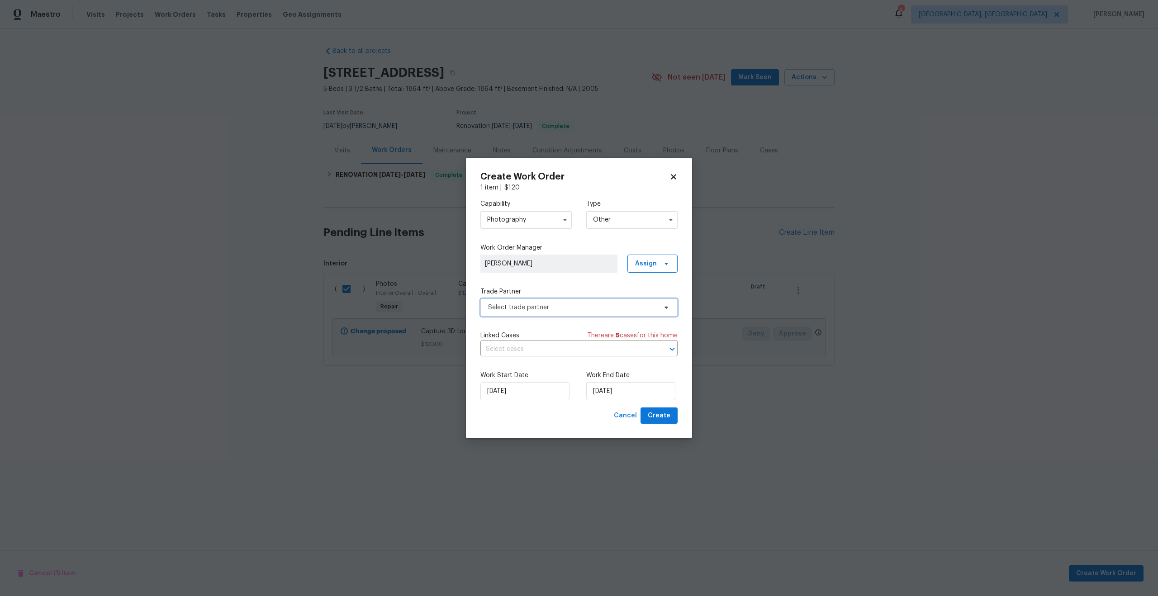
click at [582, 307] on span "Select trade partner" at bounding box center [572, 307] width 169 height 9
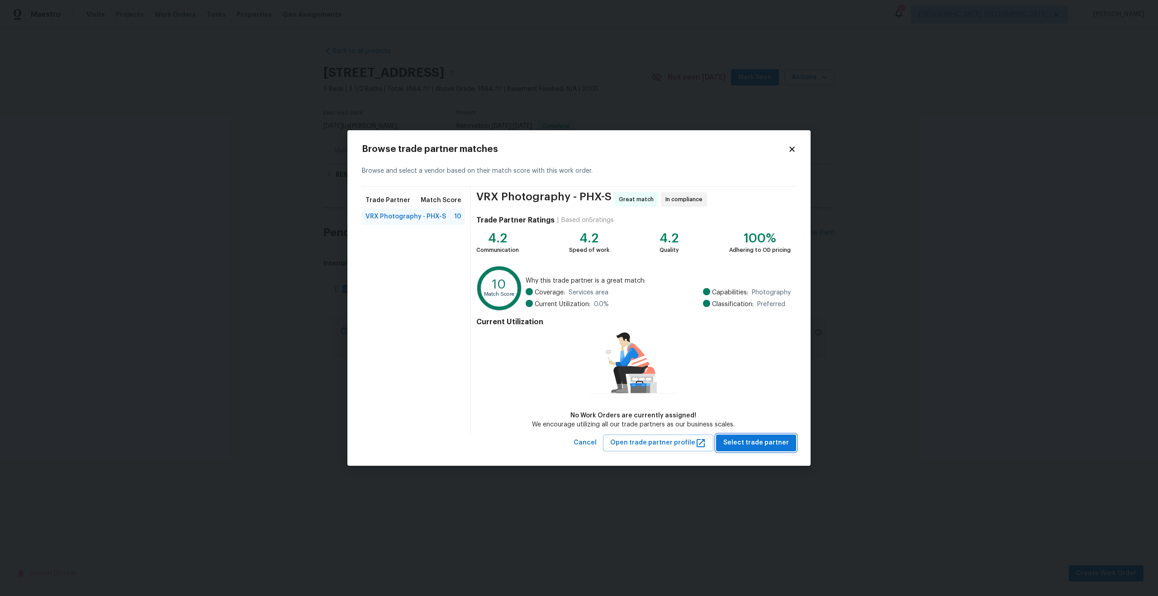
click at [754, 449] on button "Select trade partner" at bounding box center [756, 443] width 80 height 17
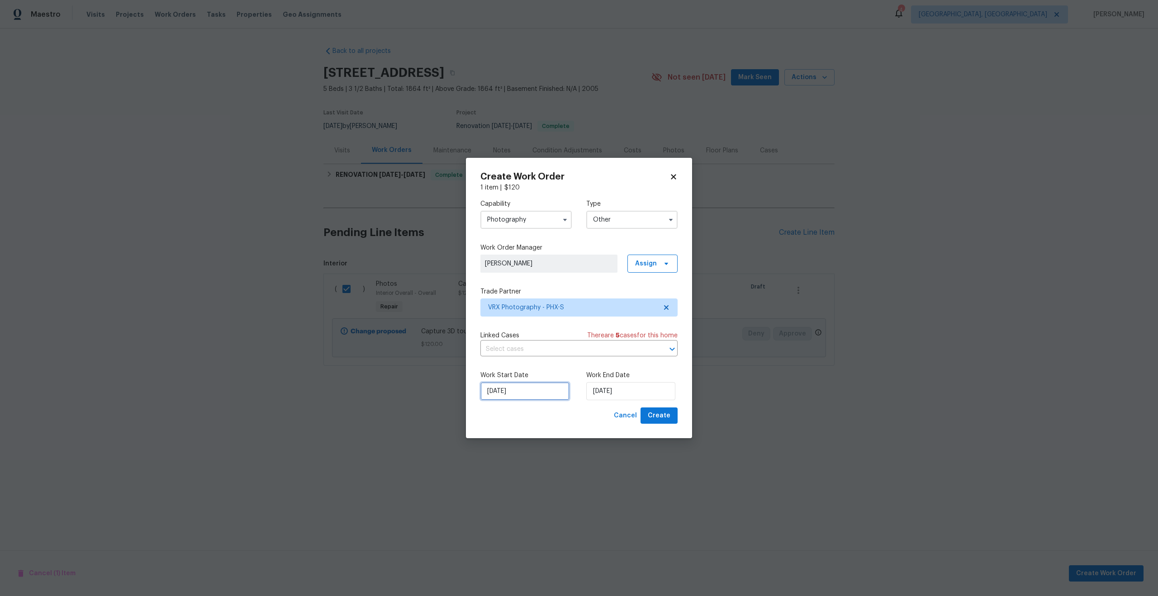
click at [551, 388] on input "20/08/2025" at bounding box center [525, 391] width 89 height 18
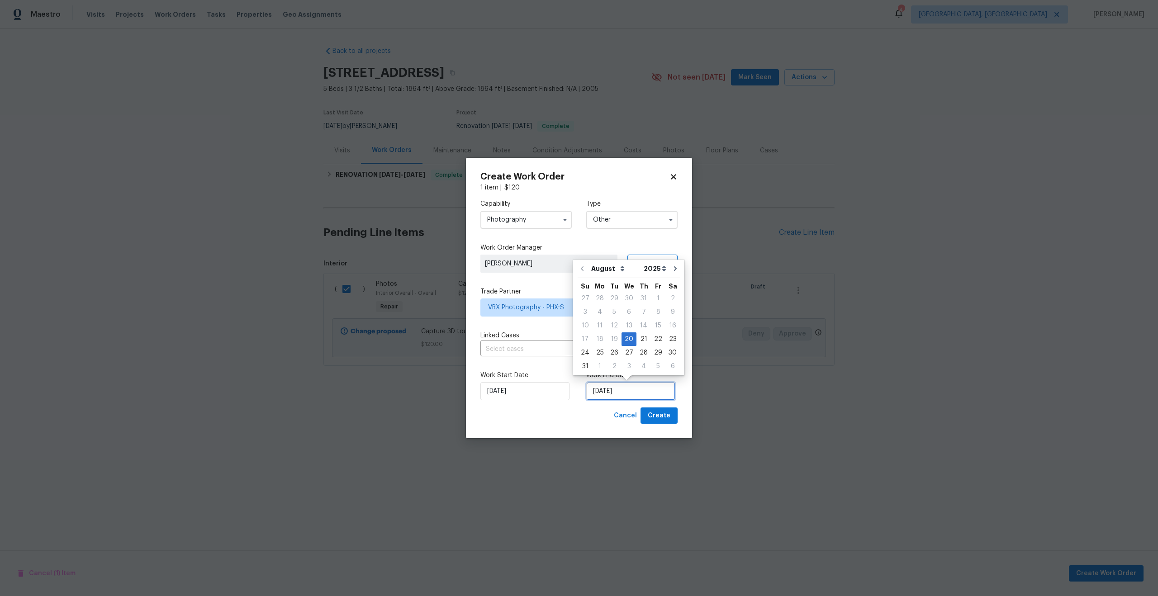
click at [637, 390] on input "20/08/2025" at bounding box center [630, 391] width 89 height 18
click at [638, 342] on div "21" at bounding box center [644, 339] width 14 height 13
type input "21/08/2025"
click at [666, 419] on span "Create" at bounding box center [659, 415] width 23 height 11
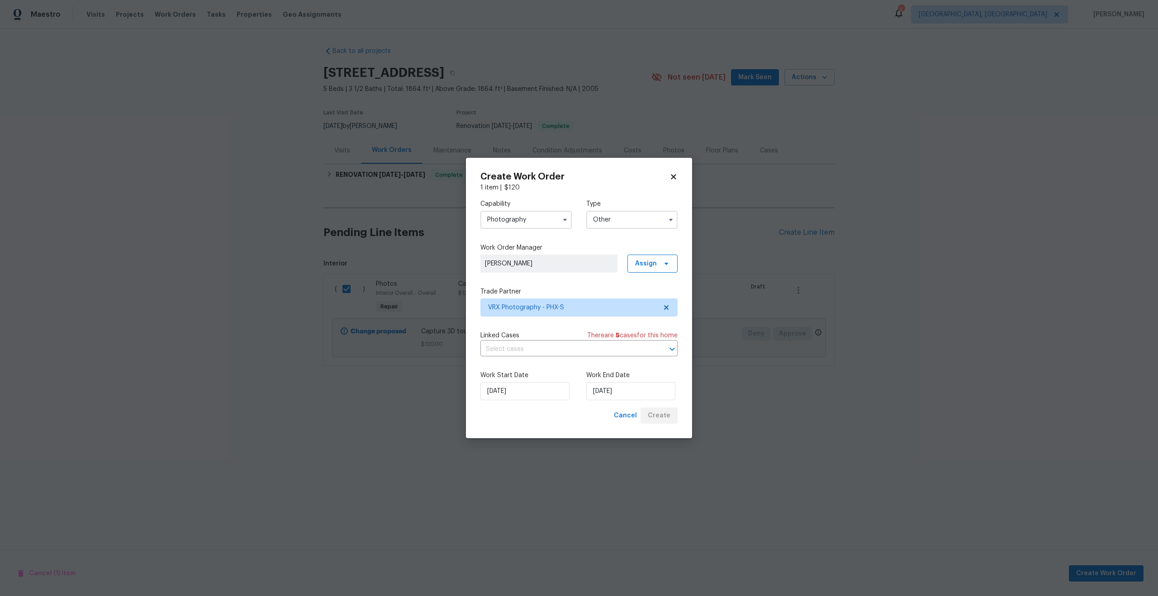
checkbox input "false"
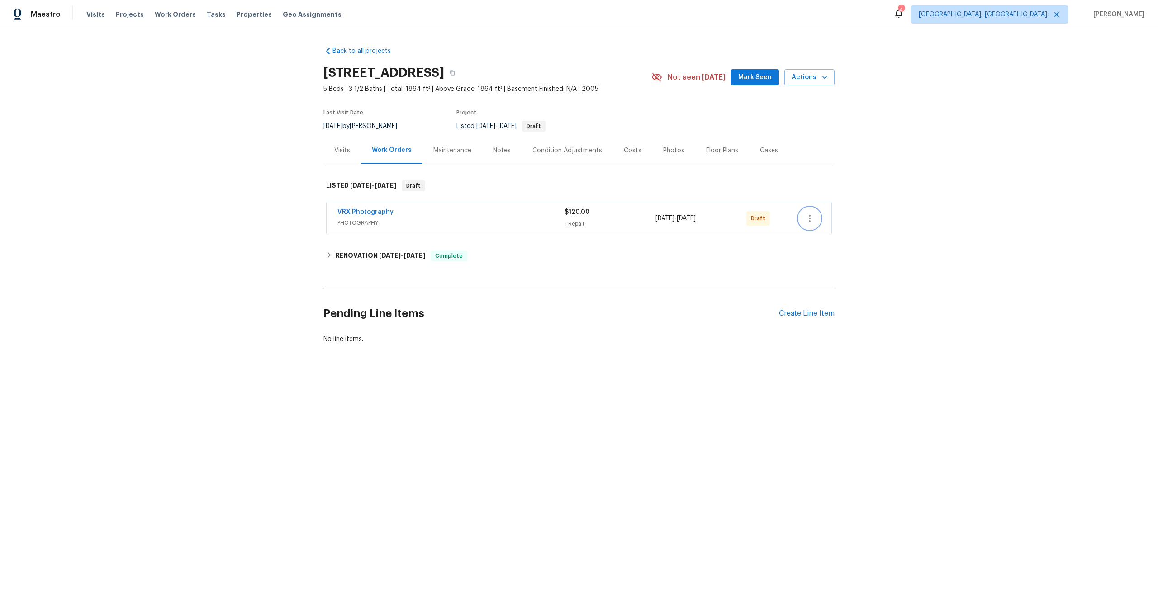
click at [812, 218] on icon "button" at bounding box center [809, 218] width 11 height 11
click at [812, 218] on li "Send to Vendor" at bounding box center [849, 218] width 101 height 15
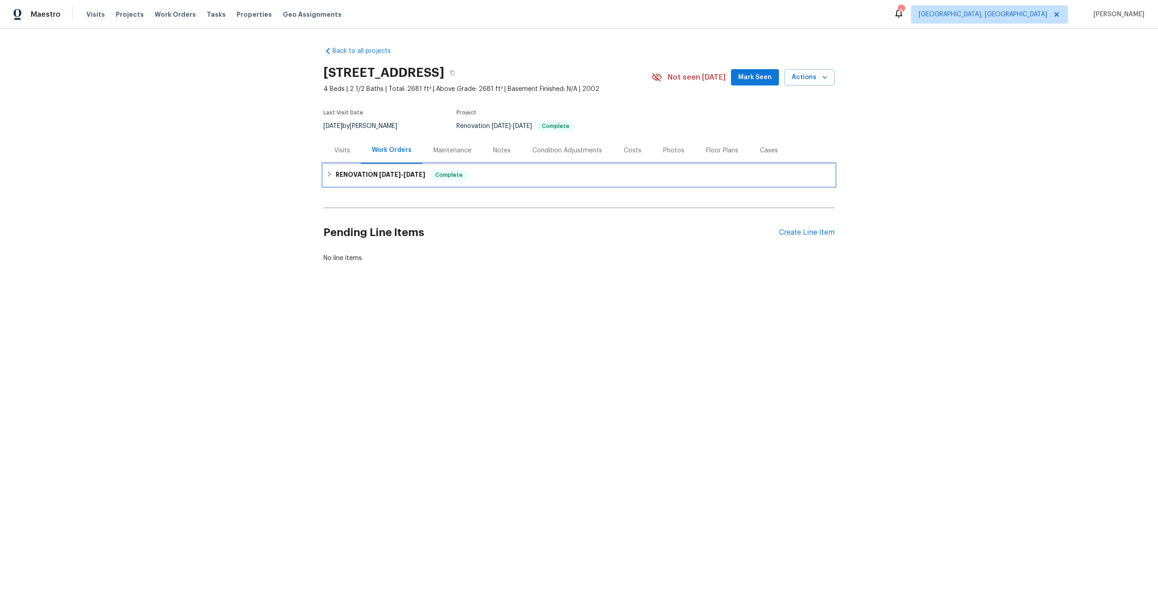
click at [687, 181] on div "RENOVATION [DATE] - [DATE] Complete" at bounding box center [579, 175] width 511 height 22
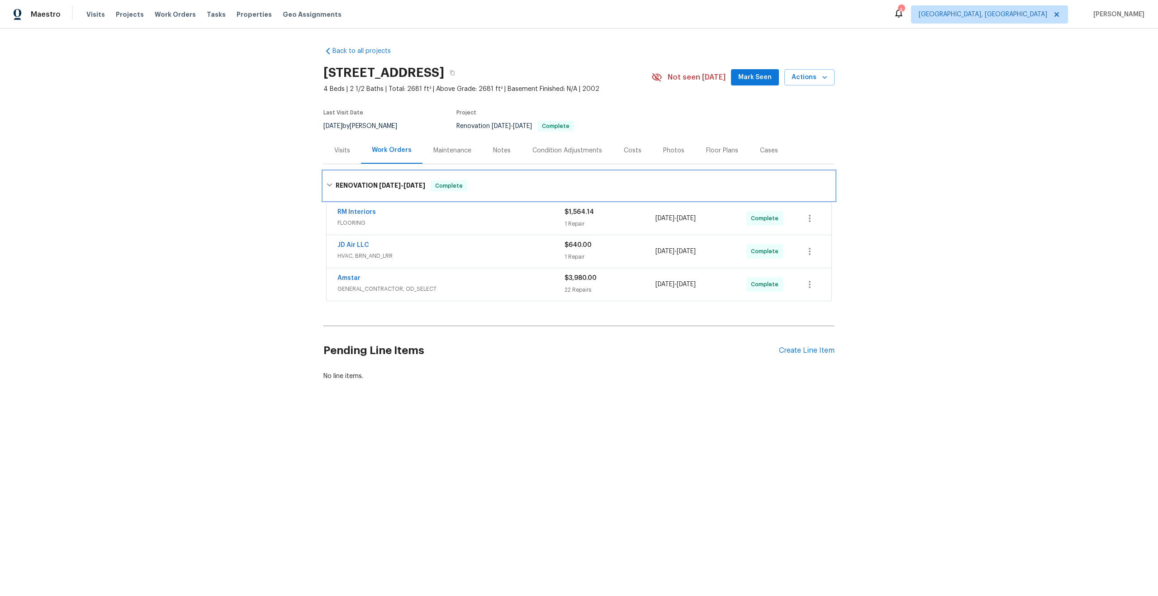
click at [687, 181] on div "RENOVATION [DATE] - [DATE] Complete" at bounding box center [579, 186] width 506 height 11
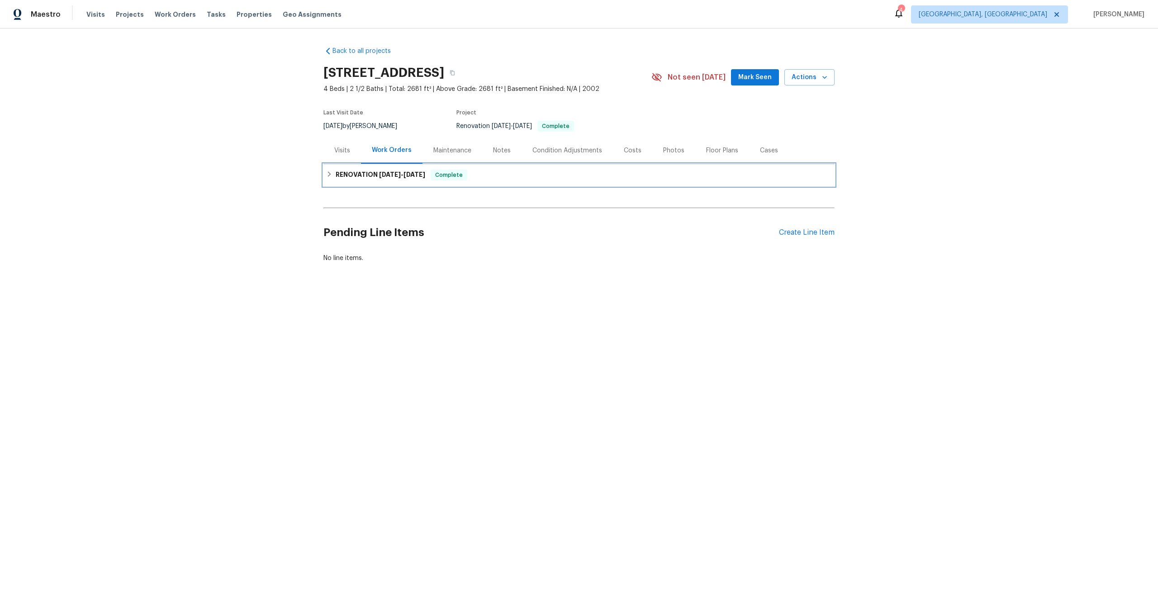
click at [561, 168] on div "RENOVATION [DATE] - [DATE] Complete" at bounding box center [579, 175] width 511 height 22
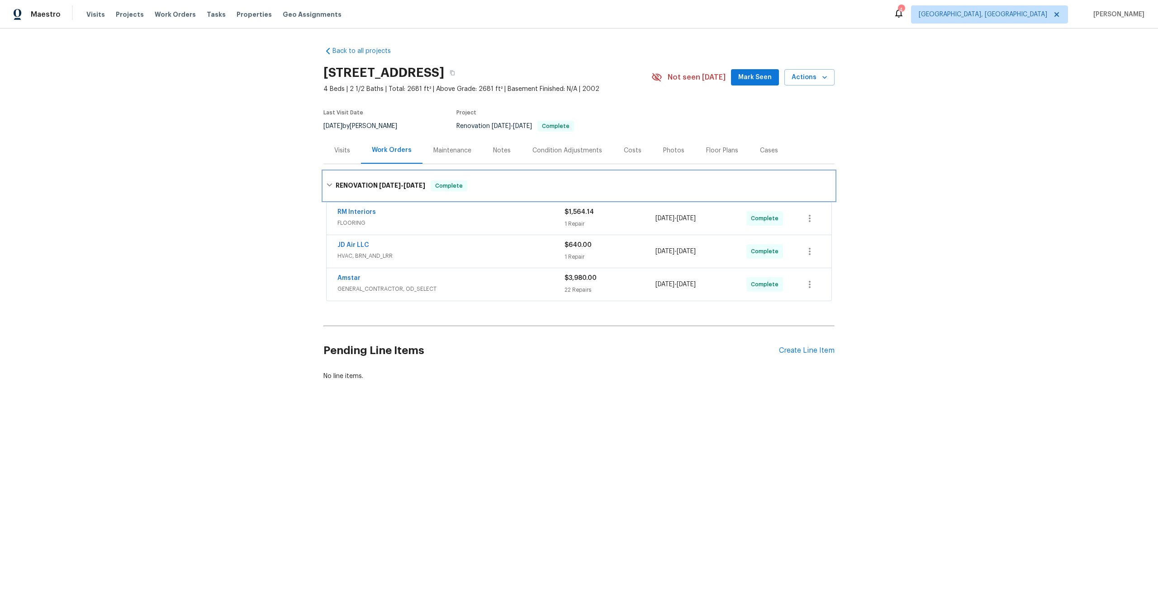
click at [518, 182] on div "RENOVATION 8/11/25 - 8/14/25 Complete" at bounding box center [579, 186] width 506 height 11
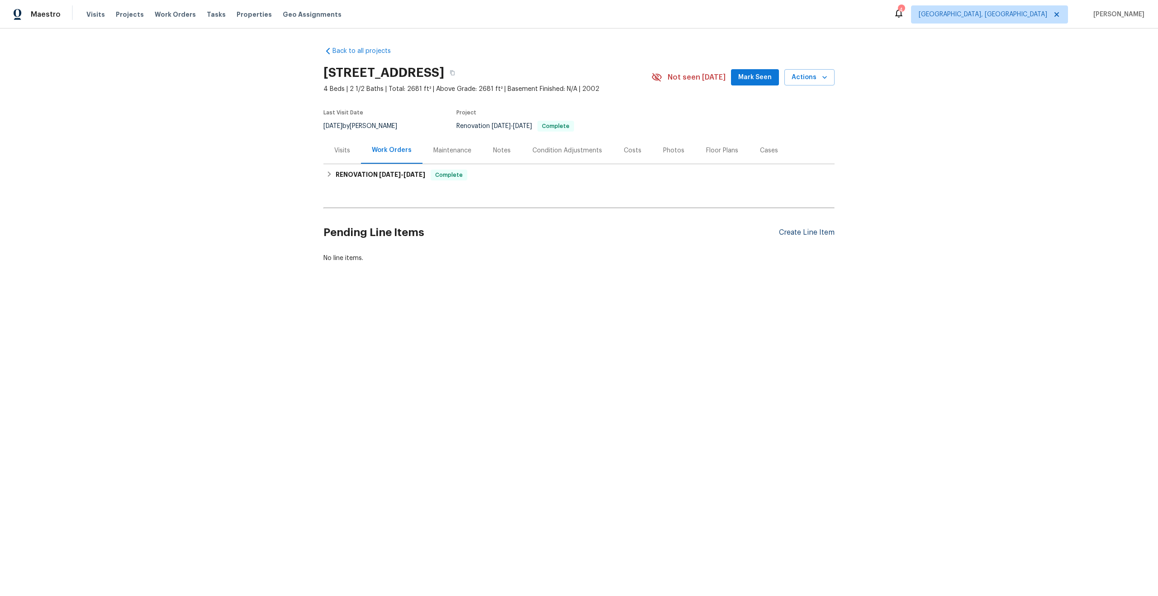
click at [808, 231] on div "Create Line Item" at bounding box center [807, 232] width 56 height 9
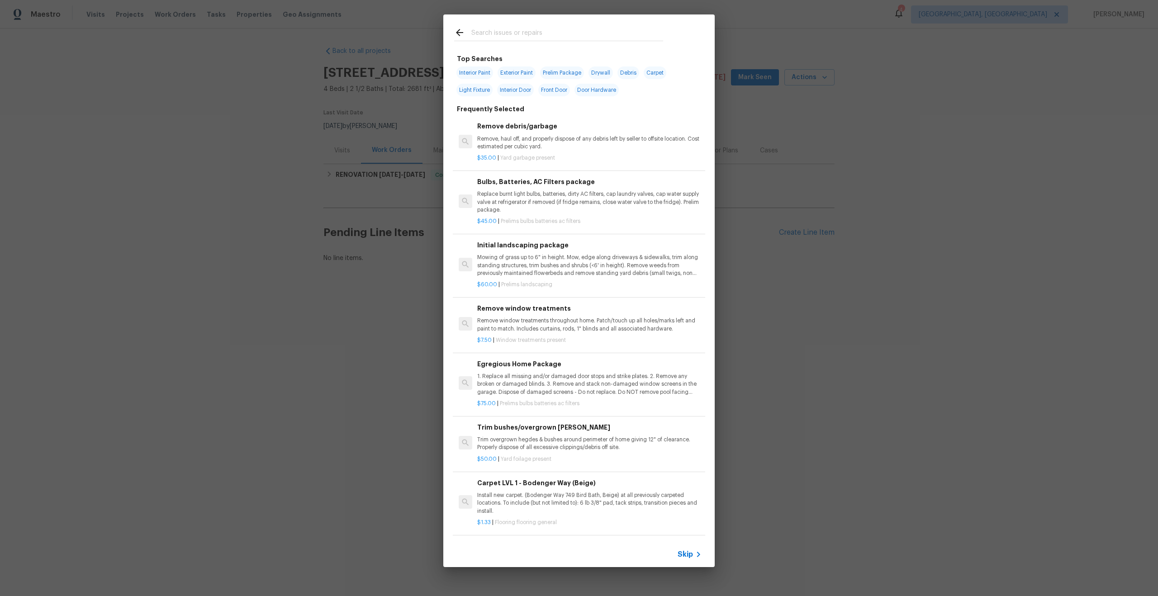
click at [687, 551] on span "Skip" at bounding box center [685, 554] width 15 height 9
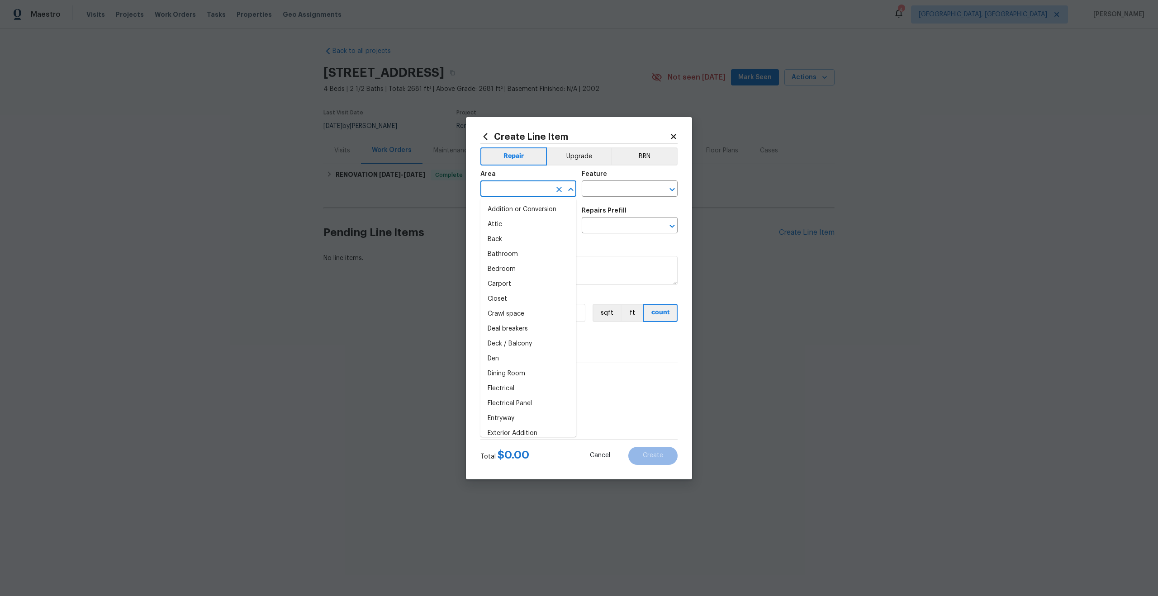
click at [542, 189] on input "text" at bounding box center [516, 190] width 71 height 14
click at [518, 227] on li "Interior Overall" at bounding box center [529, 224] width 96 height 15
type input "Interior Overall"
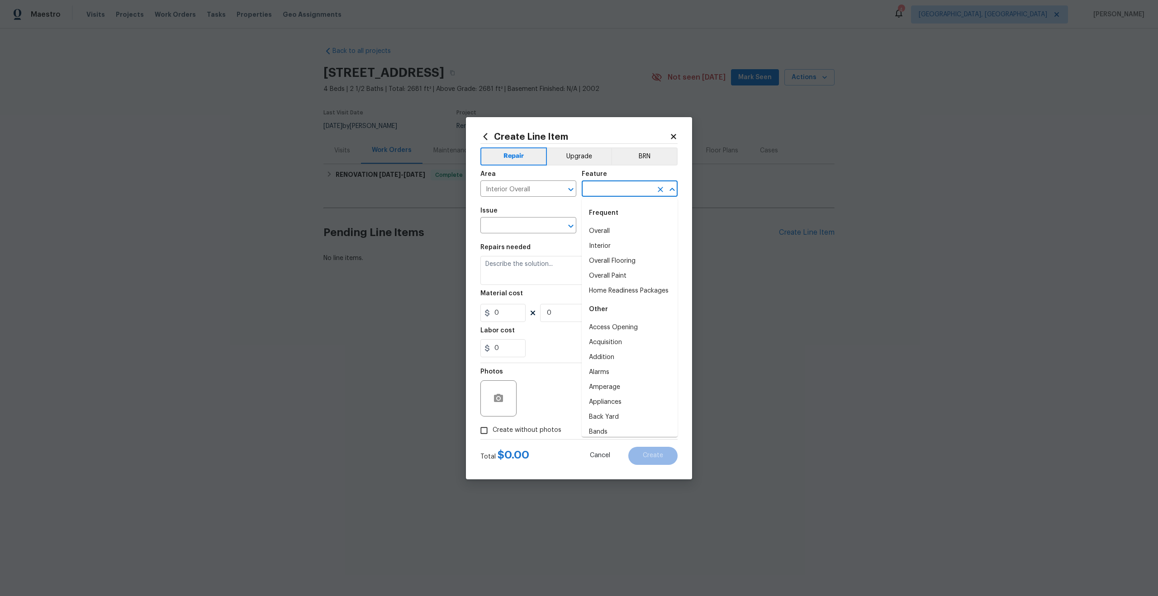
click at [599, 195] on input "text" at bounding box center [617, 190] width 71 height 14
click at [612, 232] on li "Overall" at bounding box center [630, 231] width 96 height 15
type input "Overall"
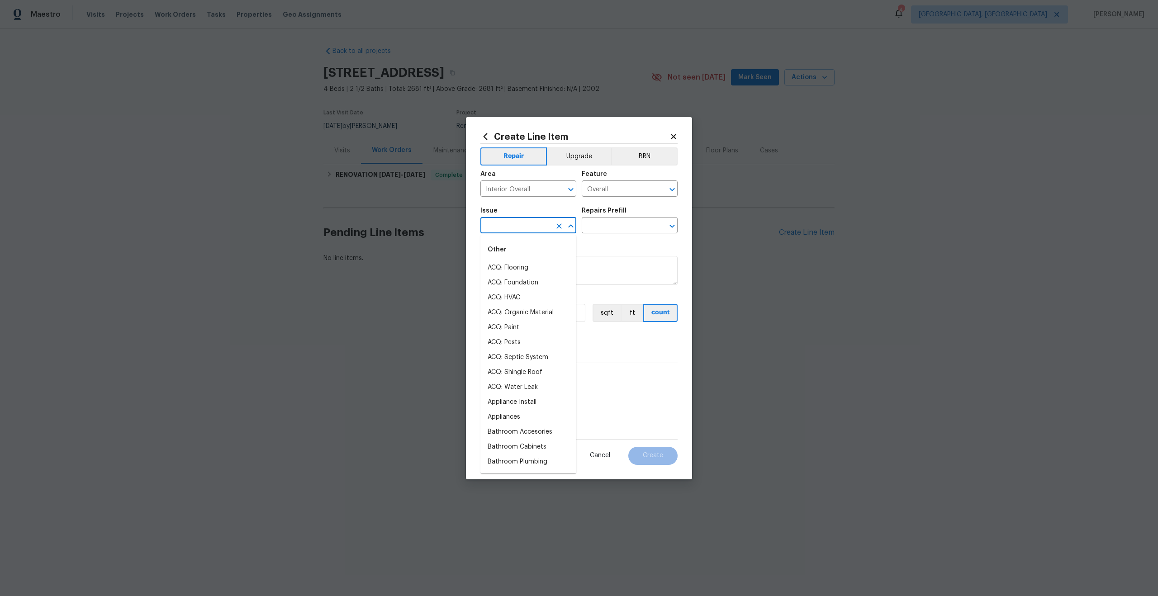
click at [514, 230] on input "text" at bounding box center [516, 226] width 71 height 14
click at [502, 270] on li "Photos" at bounding box center [529, 268] width 96 height 15
type input "Photos"
click at [623, 231] on input "text" at bounding box center [617, 226] width 71 height 14
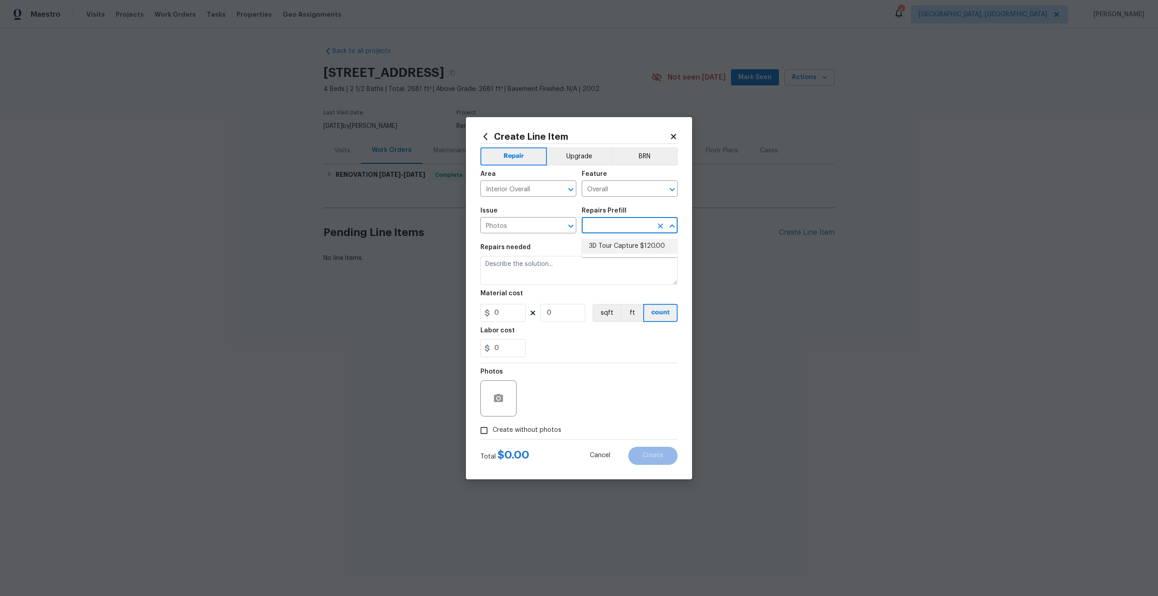
click at [612, 252] on li "3D Tour Capture $120.00" at bounding box center [630, 246] width 96 height 15
type input "3D Tour Capture $120.00"
type textarea "Capture 3D tour of home"
type input "120"
type input "1"
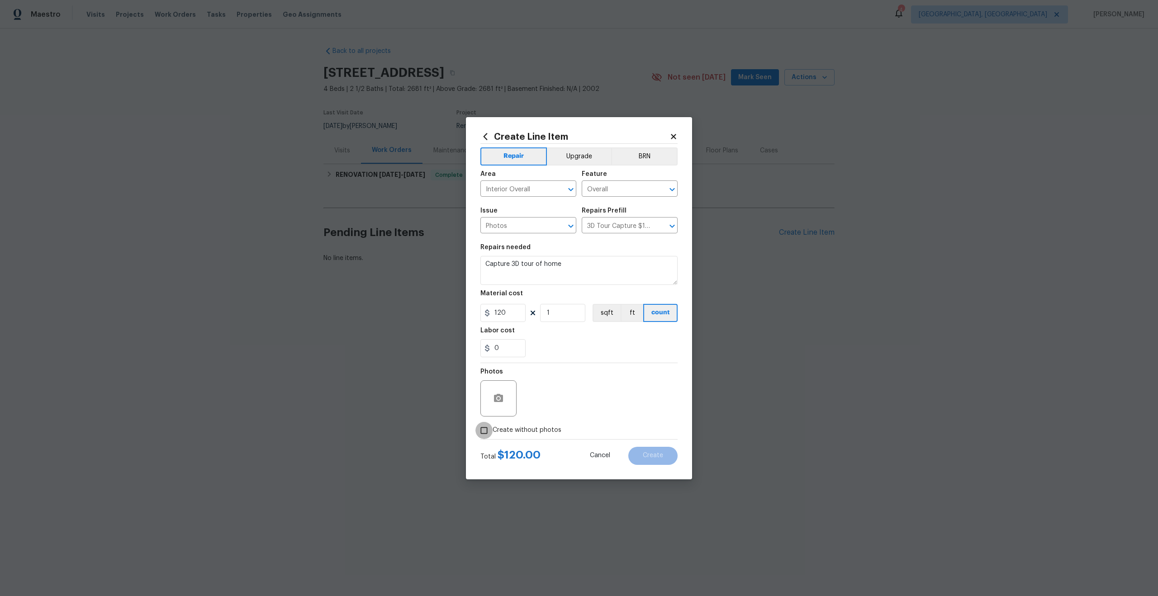
click at [484, 430] on input "Create without photos" at bounding box center [484, 430] width 17 height 17
checkbox input "true"
click at [555, 398] on textarea at bounding box center [601, 399] width 154 height 36
type textarea "."
click at [650, 452] on span "Create" at bounding box center [653, 455] width 20 height 7
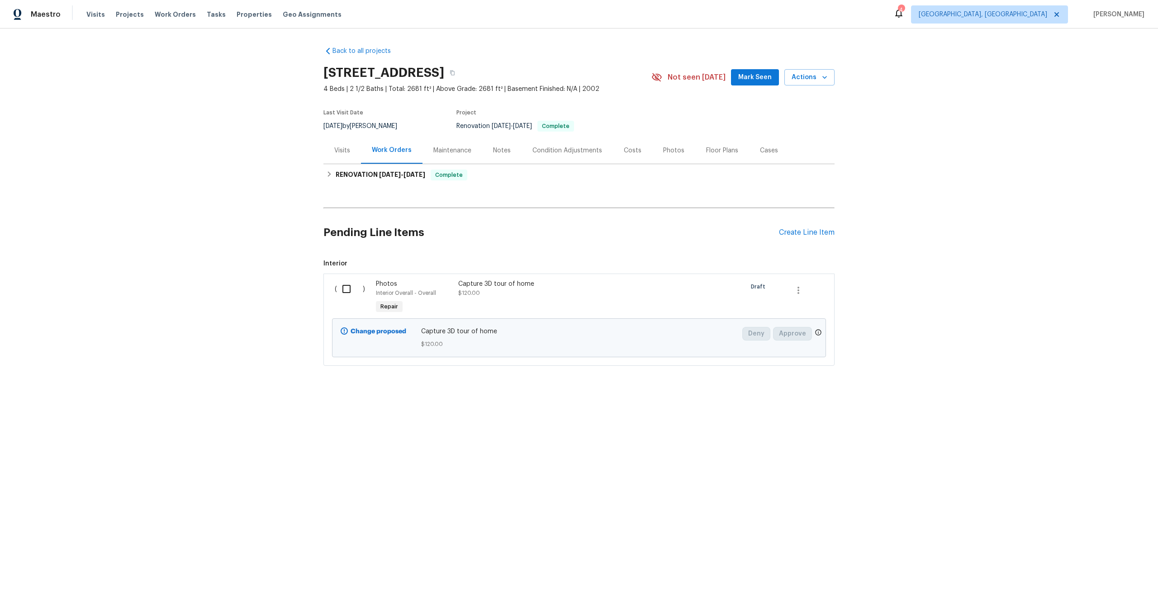
click at [347, 290] on input "checkbox" at bounding box center [350, 289] width 26 height 19
checkbox input "true"
click at [1116, 571] on span "Create Work Order" at bounding box center [1106, 573] width 60 height 11
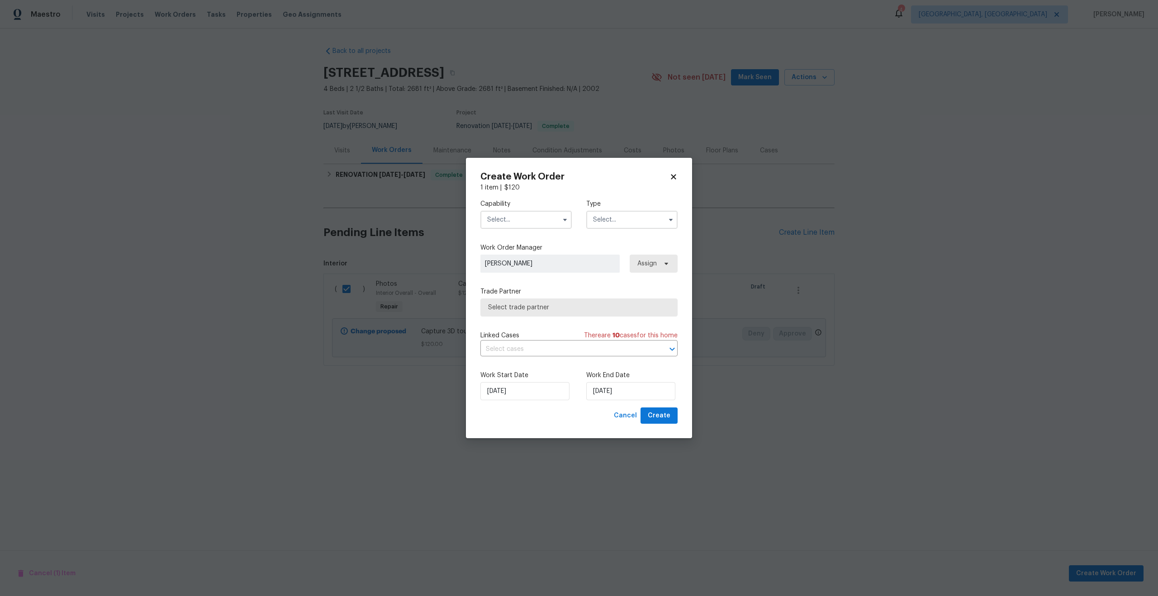
click at [534, 223] on input "text" at bounding box center [526, 220] width 91 height 18
click at [522, 253] on span "Photography" at bounding box center [509, 253] width 39 height 6
type input "Photography"
click at [630, 211] on input "text" at bounding box center [631, 220] width 91 height 18
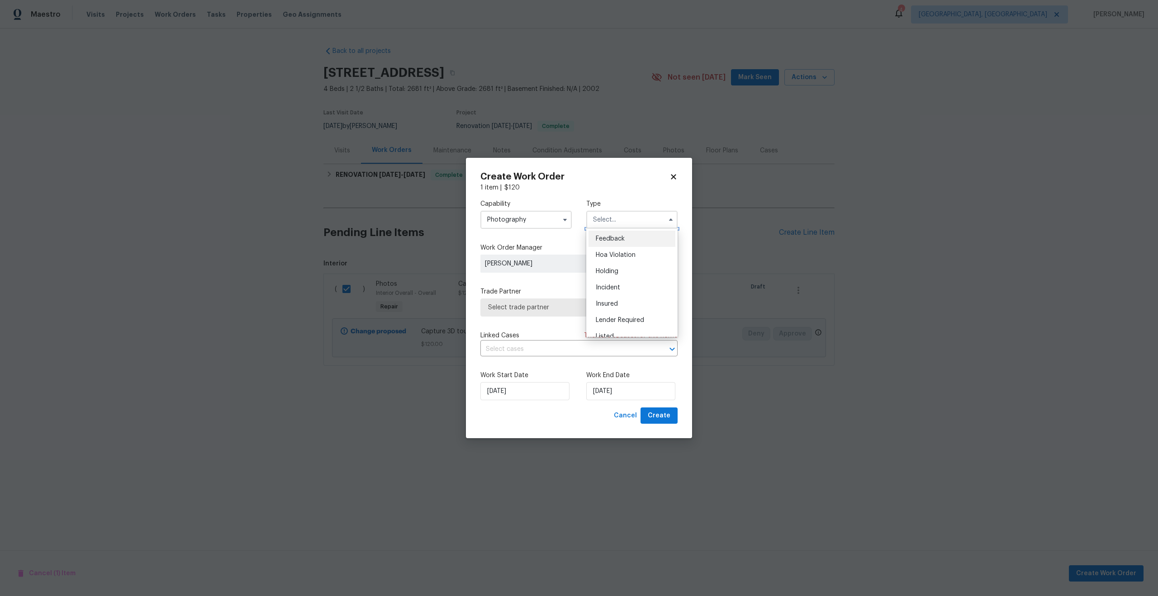
click at [629, 219] on input "text" at bounding box center [631, 220] width 91 height 18
click at [624, 221] on input "text" at bounding box center [631, 220] width 91 height 18
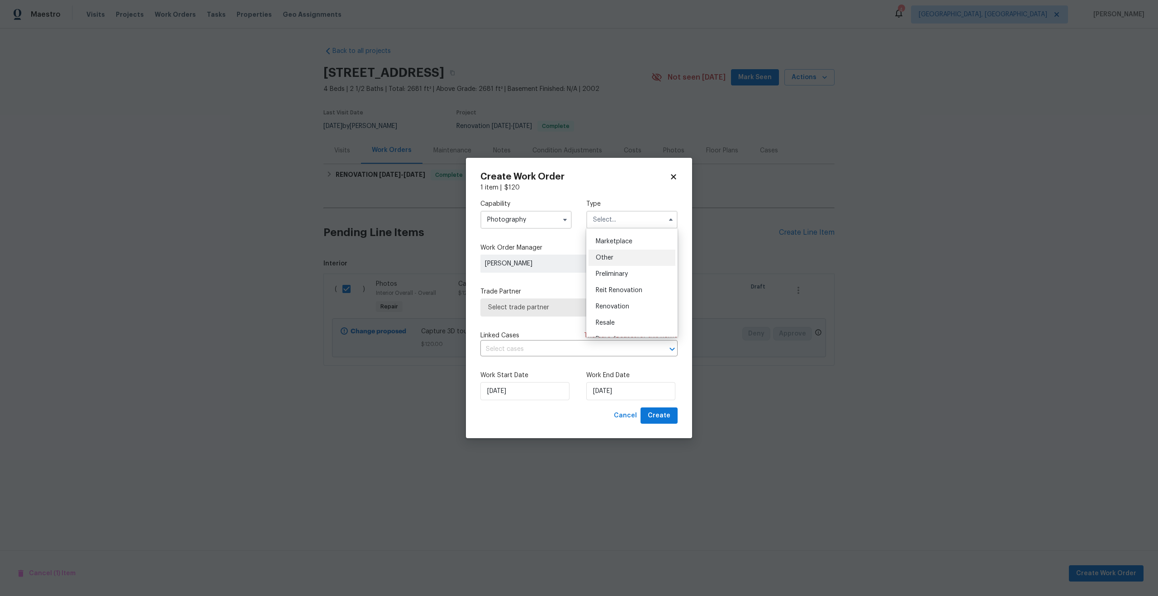
click at [614, 256] on div "Other" at bounding box center [632, 258] width 87 height 16
type input "Other"
click at [551, 293] on label "Trade Partner" at bounding box center [579, 291] width 197 height 9
click at [551, 303] on span "Select trade partner" at bounding box center [572, 307] width 169 height 9
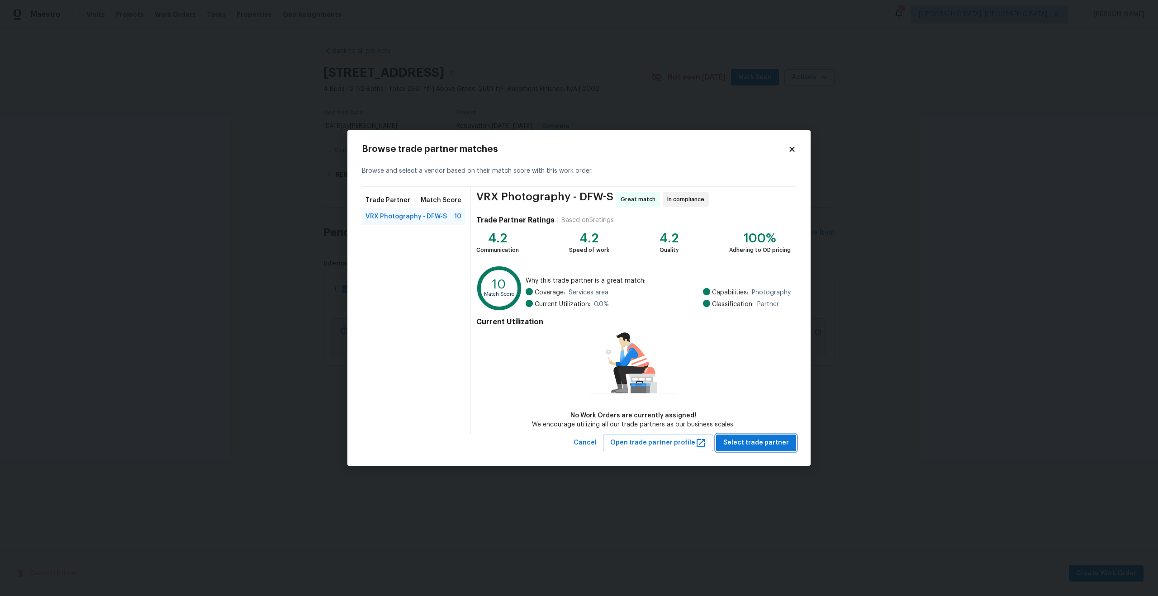
click at [758, 443] on span "Select trade partner" at bounding box center [756, 443] width 66 height 11
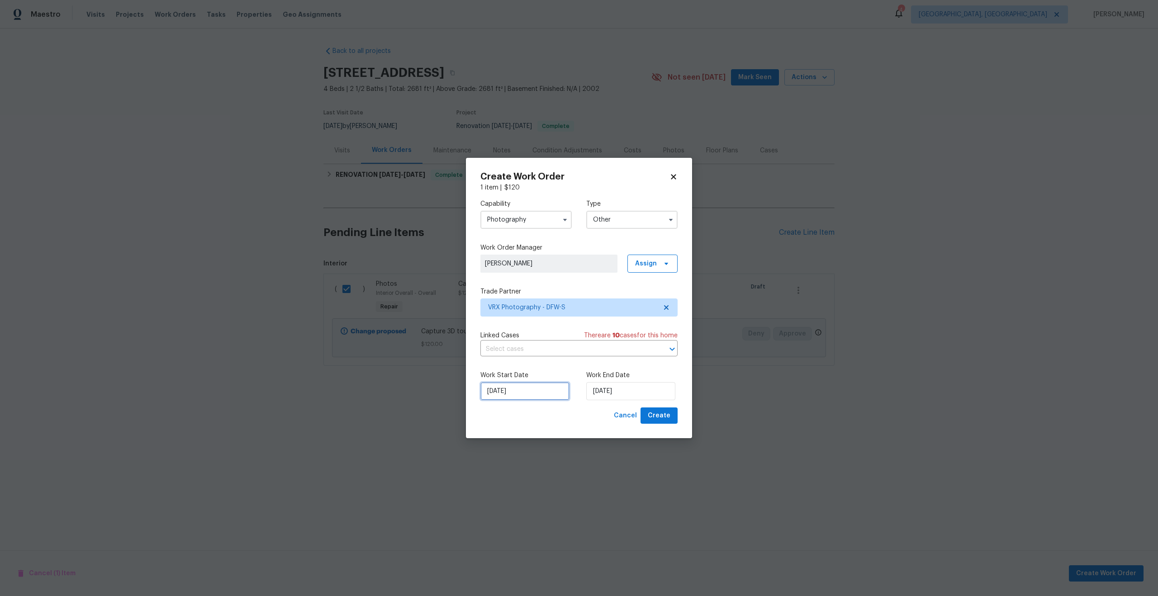
click at [542, 395] on input "20/08/2025" at bounding box center [525, 391] width 89 height 18
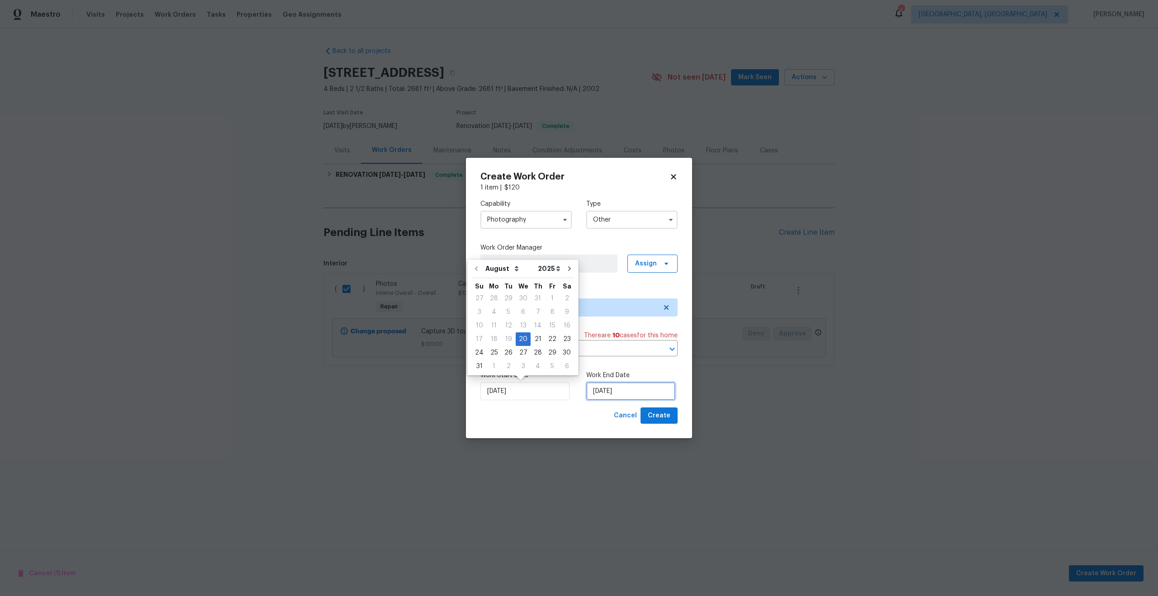
click at [637, 392] on input "20/08/2025" at bounding box center [630, 391] width 89 height 18
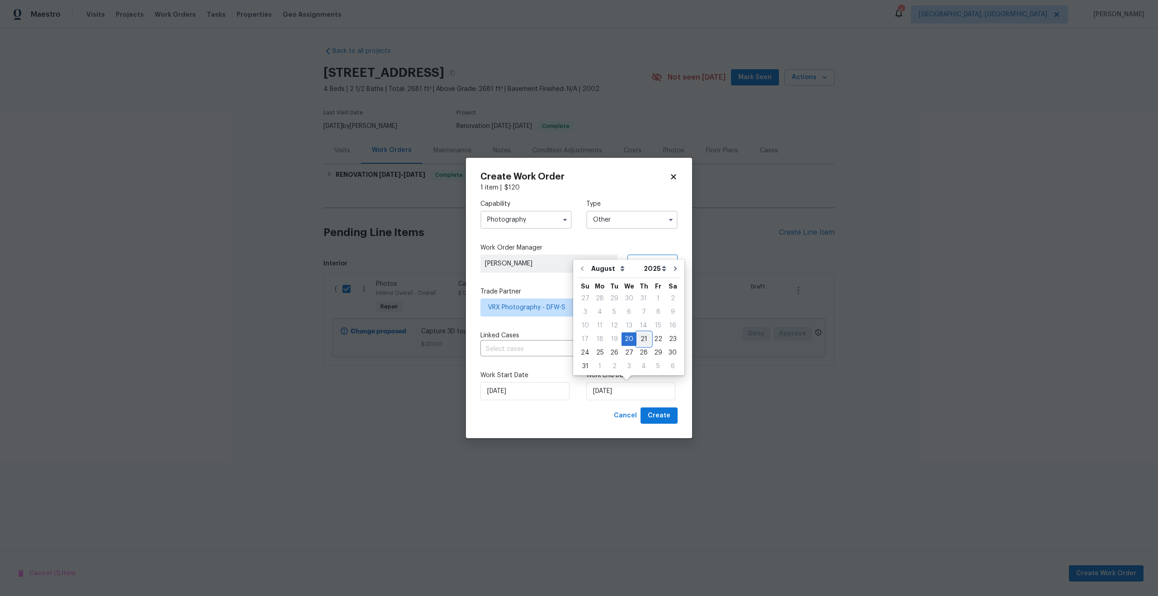
click at [639, 343] on div "21" at bounding box center [644, 339] width 14 height 13
type input "21/08/2025"
click at [670, 417] on span "Create" at bounding box center [659, 415] width 23 height 11
checkbox input "false"
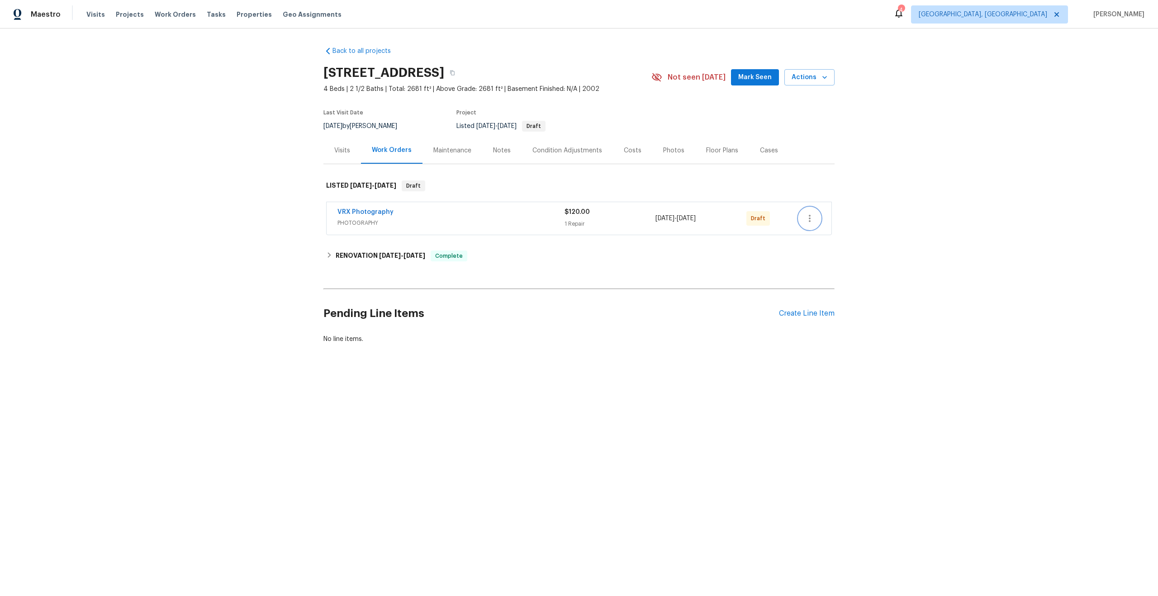
click at [810, 219] on icon "button" at bounding box center [809, 218] width 11 height 11
click at [810, 219] on li "Send to Vendor" at bounding box center [849, 218] width 101 height 15
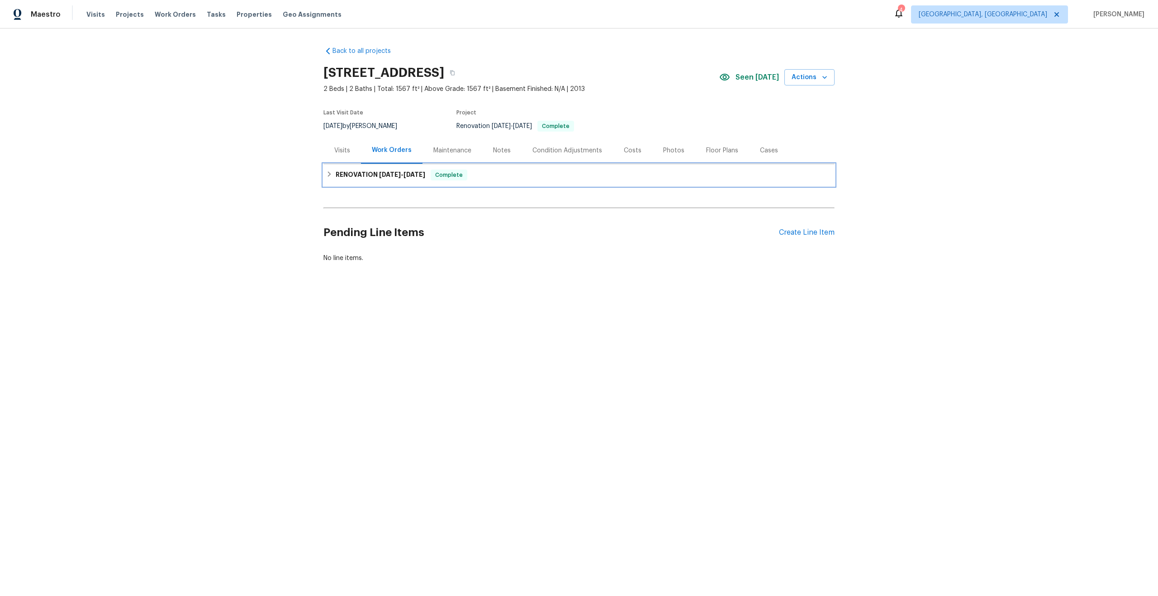
click at [495, 174] on div "RENOVATION [DATE] - [DATE] Complete" at bounding box center [579, 175] width 506 height 11
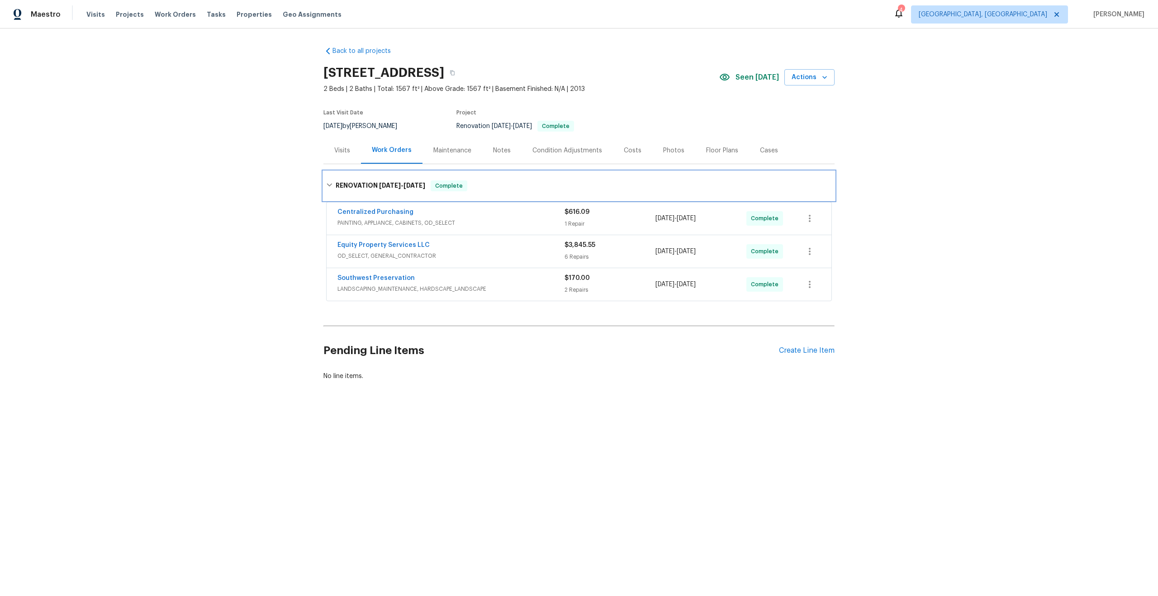
click at [495, 176] on div "RENOVATION [DATE] - [DATE] Complete" at bounding box center [579, 185] width 511 height 29
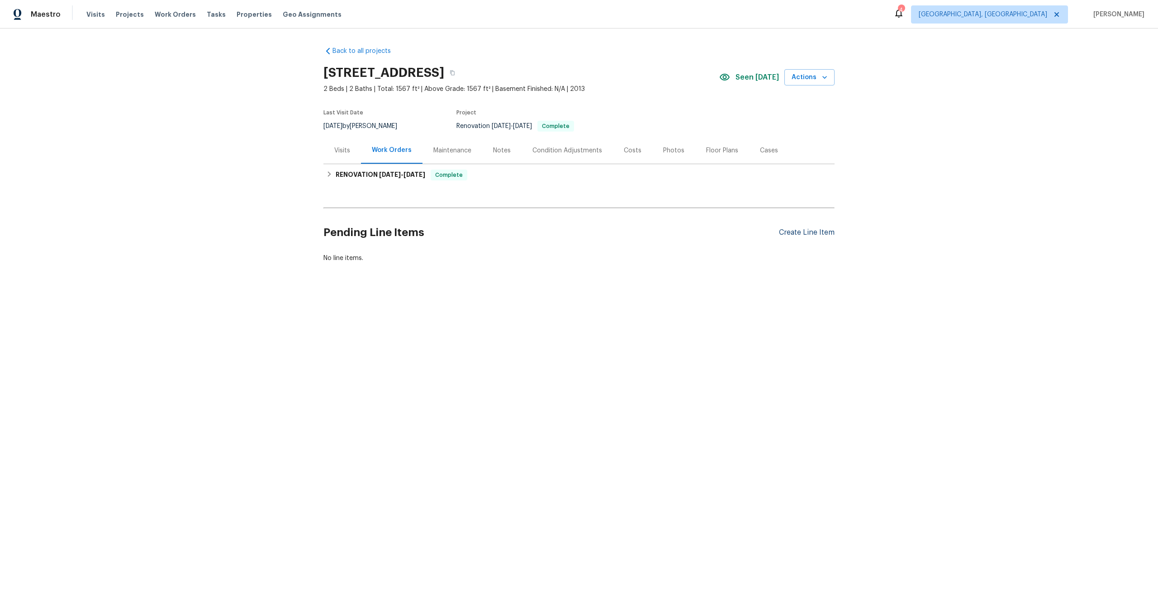
click at [810, 233] on div "Create Line Item" at bounding box center [807, 232] width 56 height 9
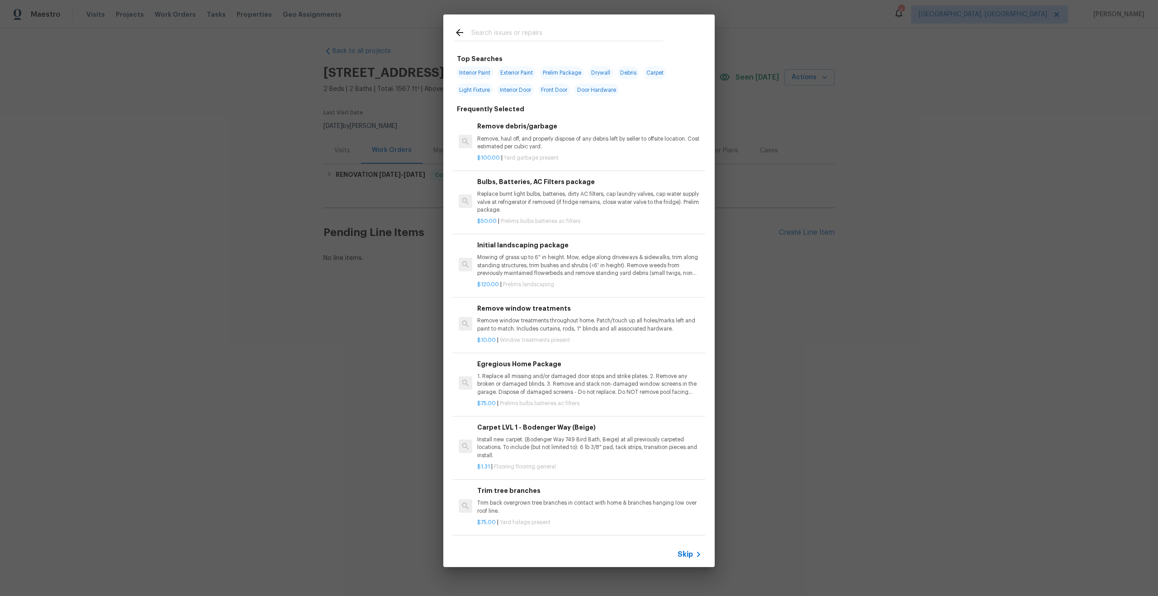
click at [682, 552] on span "Skip" at bounding box center [685, 554] width 15 height 9
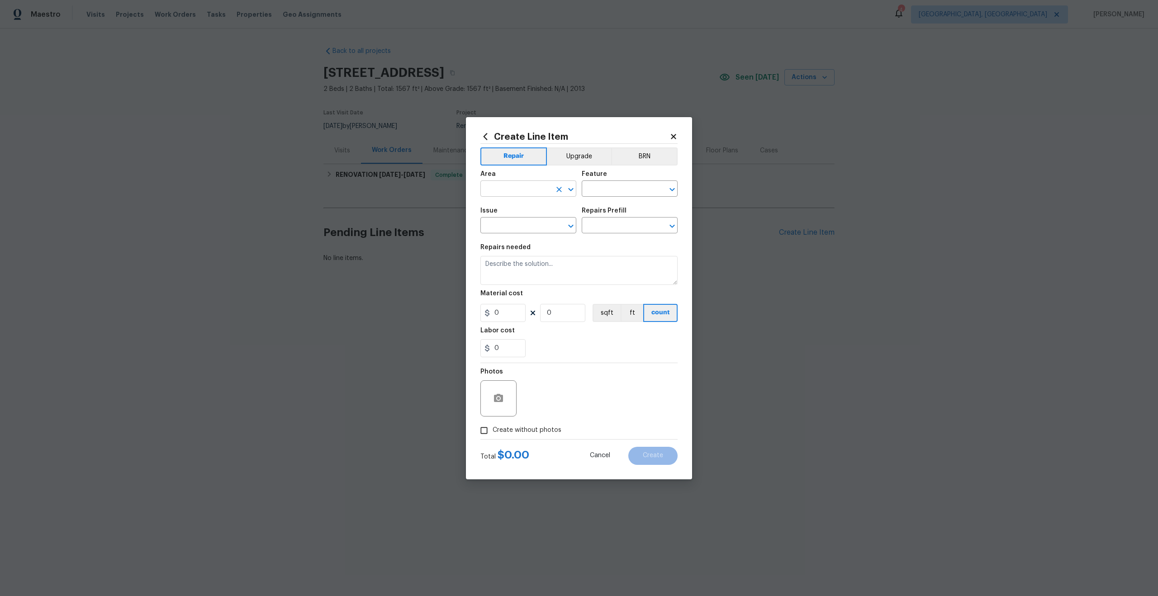
click at [526, 191] on input "text" at bounding box center [516, 190] width 71 height 14
click at [514, 228] on li "Interior Overall" at bounding box center [529, 224] width 96 height 15
type input "Interior Overall"
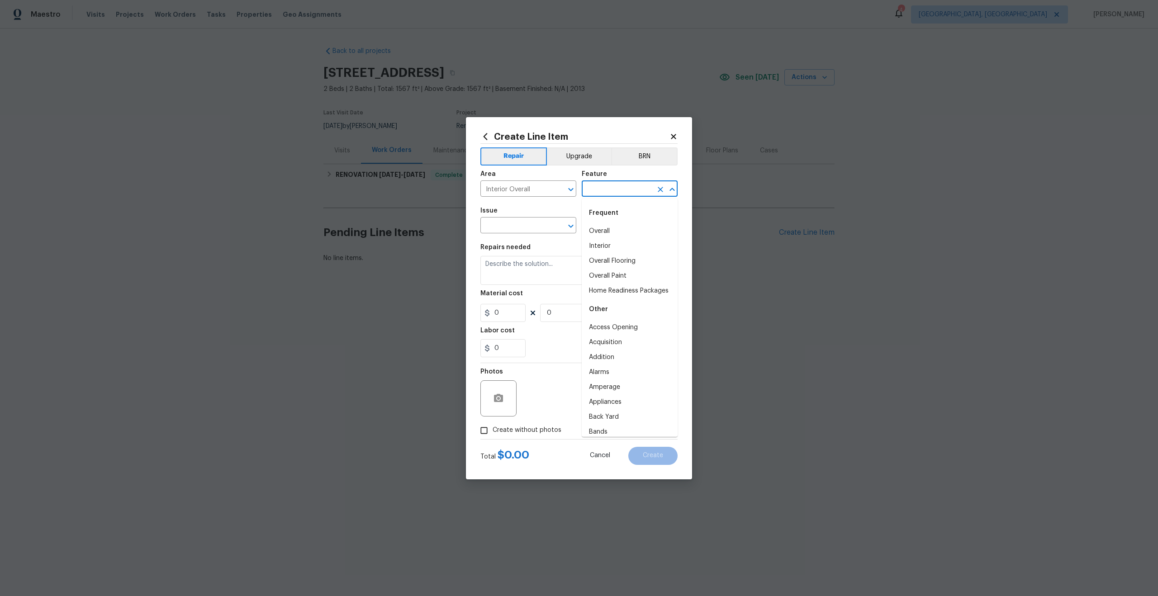
click at [628, 183] on input "text" at bounding box center [617, 190] width 71 height 14
click at [600, 231] on li "Overall" at bounding box center [630, 231] width 96 height 15
type input "Overall"
click at [521, 224] on input "text" at bounding box center [516, 226] width 71 height 14
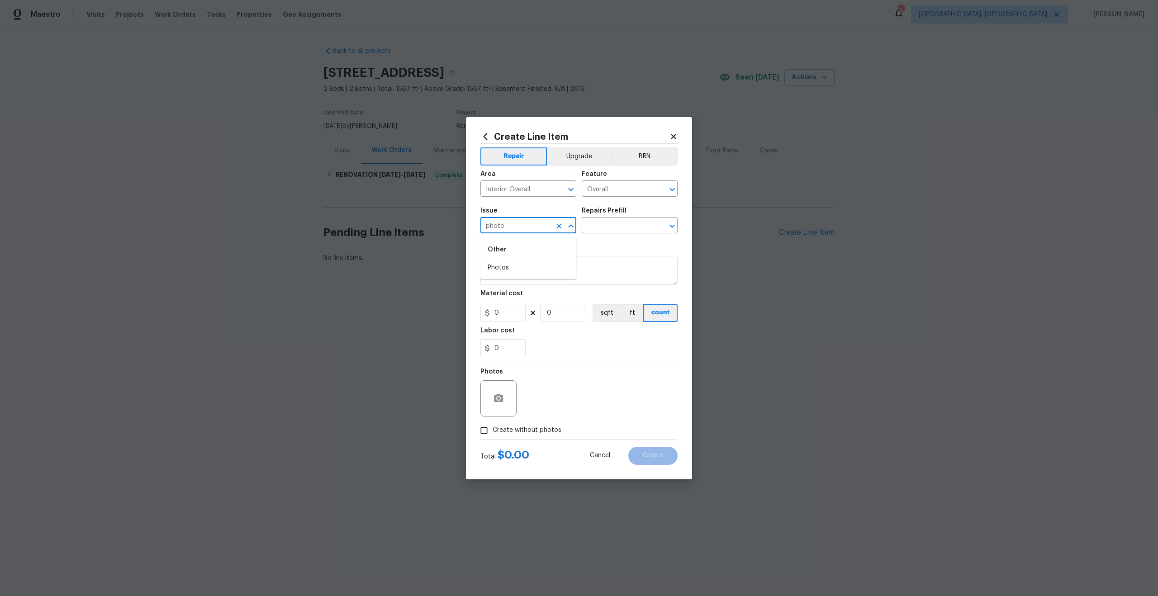
click at [511, 266] on li "Photos" at bounding box center [529, 268] width 96 height 15
type input "Photos"
click at [623, 223] on input "text" at bounding box center [617, 226] width 71 height 14
click at [617, 240] on li "3D Tour Capture $120.00" at bounding box center [630, 246] width 96 height 15
type input "3D Tour Capture $120.00"
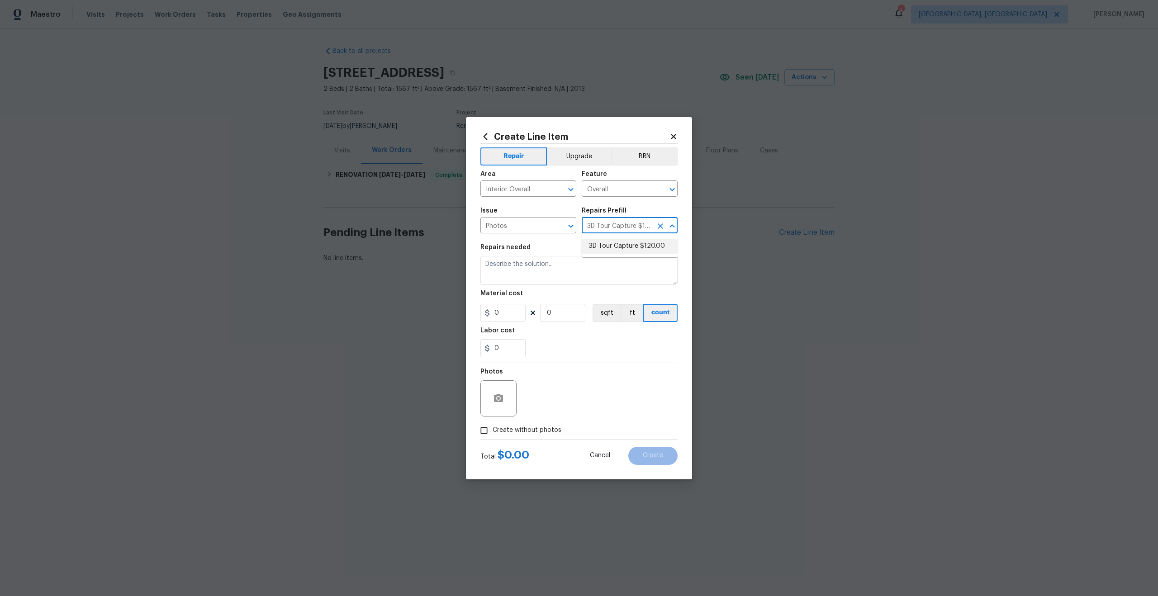
type textarea "Capture 3D tour of home"
type input "1"
type input "120"
click at [488, 430] on input "Create without photos" at bounding box center [484, 430] width 17 height 17
checkbox input "true"
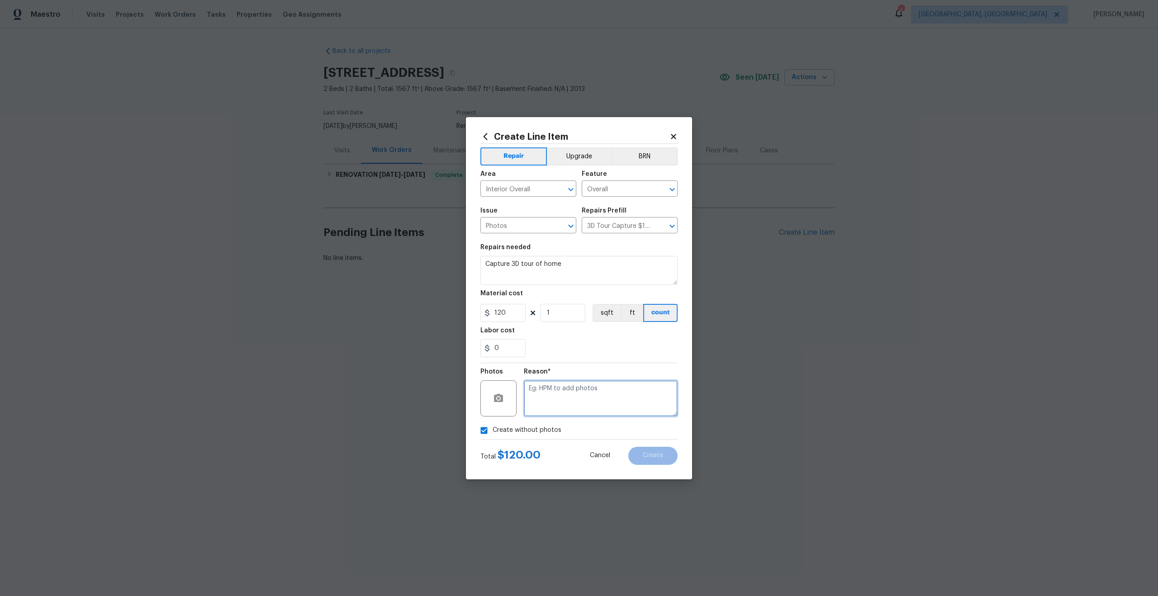
click at [571, 400] on textarea at bounding box center [601, 399] width 154 height 36
type textarea "."
click at [645, 458] on span "Create" at bounding box center [653, 455] width 20 height 7
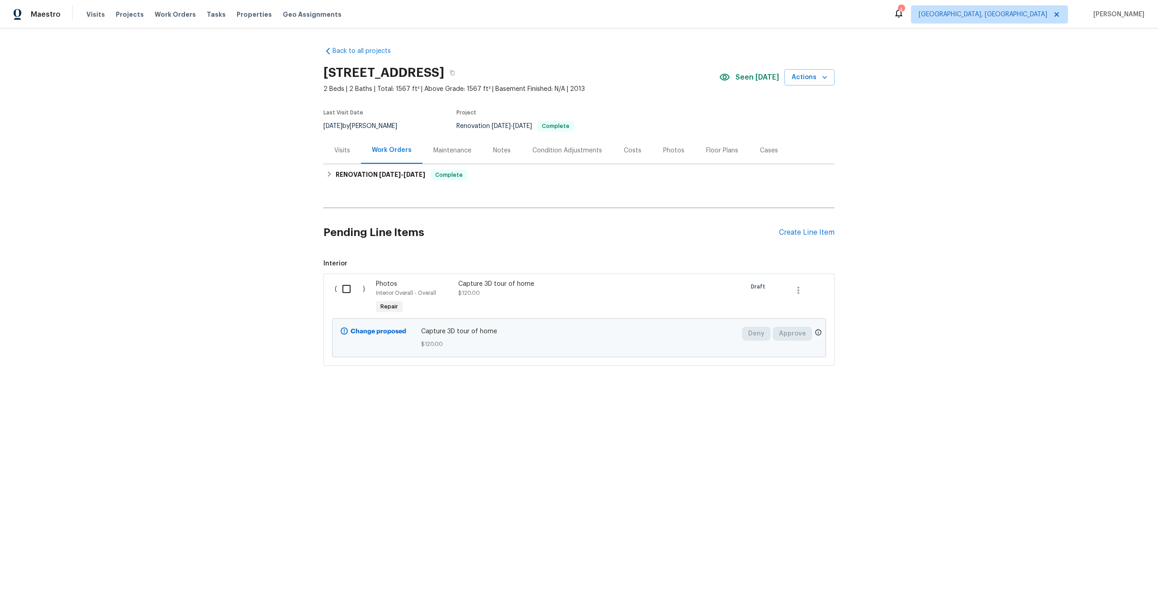
click at [344, 294] on input "checkbox" at bounding box center [350, 289] width 26 height 19
checkbox input "true"
click at [1121, 580] on button "Create Work Order" at bounding box center [1106, 574] width 75 height 17
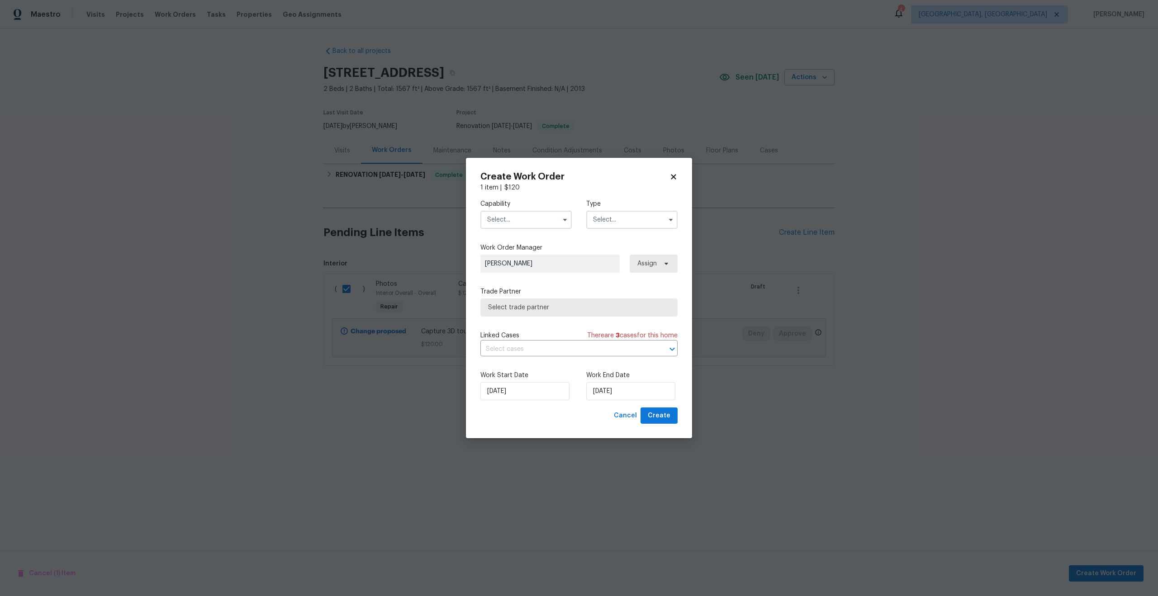
click at [527, 221] on input "text" at bounding box center [526, 220] width 91 height 18
click at [514, 250] on span "Photography" at bounding box center [509, 253] width 39 height 6
type input "Photography"
click at [615, 211] on input "text" at bounding box center [631, 220] width 91 height 18
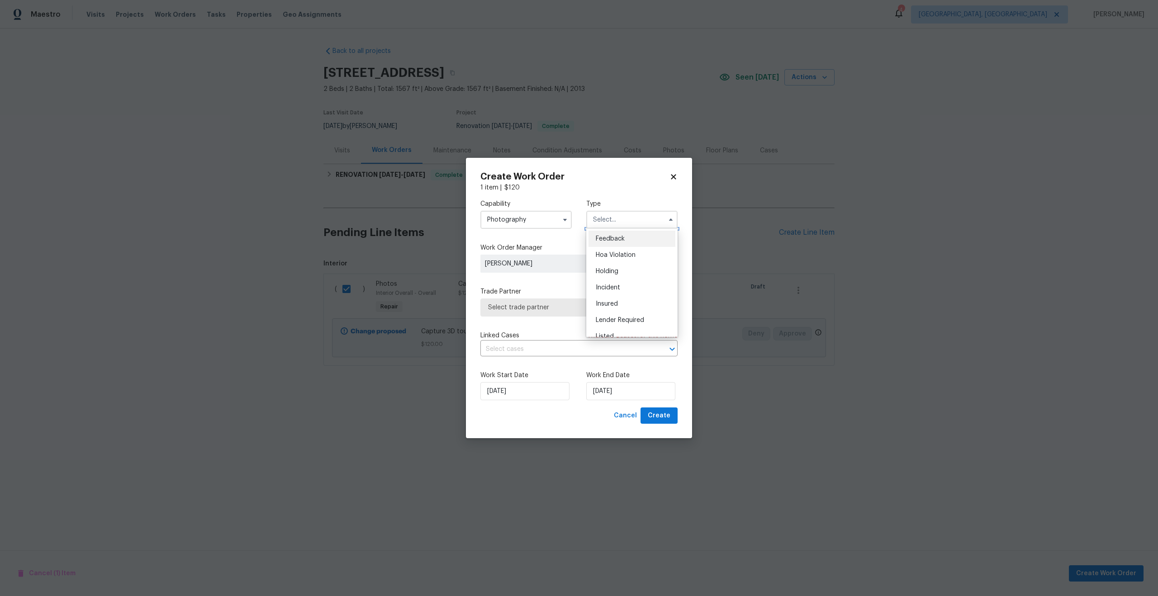
click at [615, 219] on input "text" at bounding box center [631, 220] width 91 height 18
click at [613, 299] on div "Other" at bounding box center [632, 298] width 87 height 16
type input "Other"
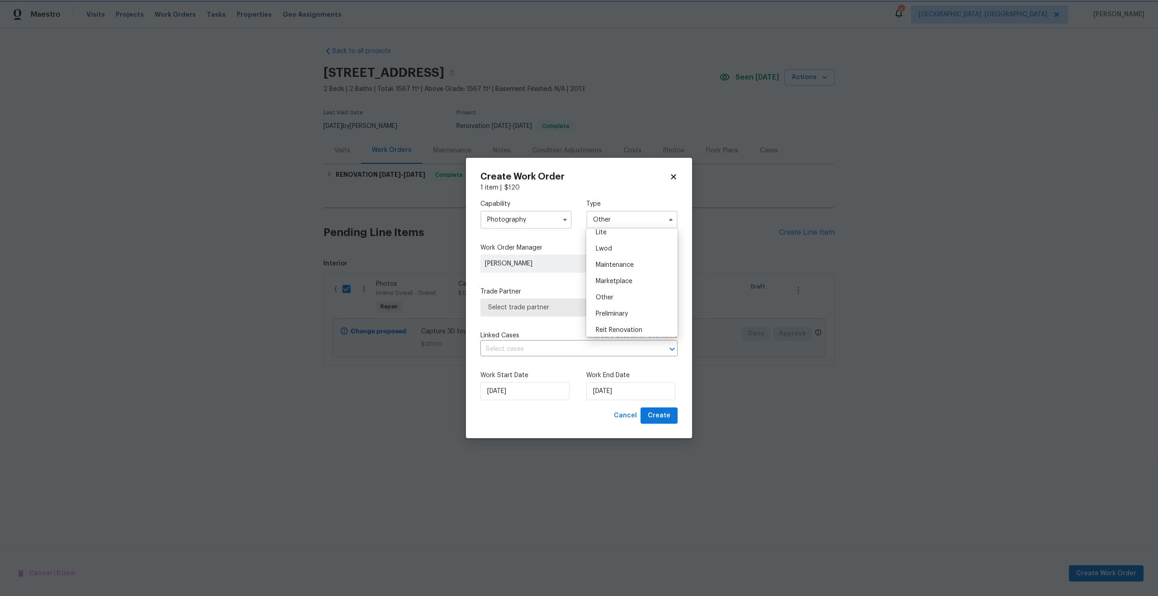
scroll to position [0, 0]
click at [562, 299] on span "Select trade partner" at bounding box center [579, 308] width 197 height 18
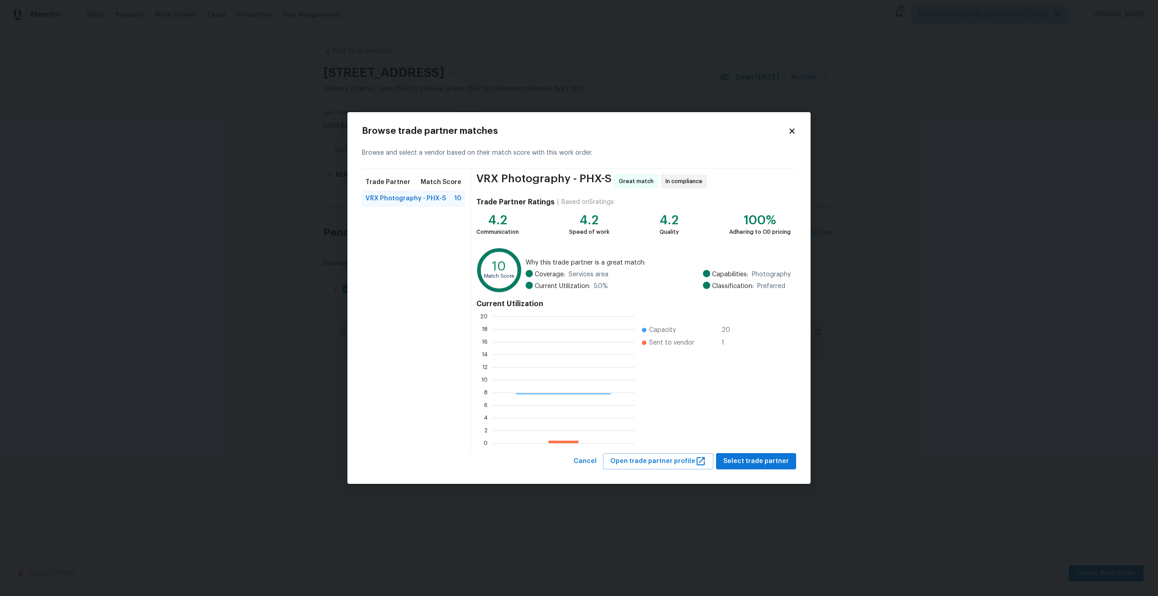
scroll to position [127, 143]
click at [753, 463] on span "Select trade partner" at bounding box center [756, 461] width 66 height 11
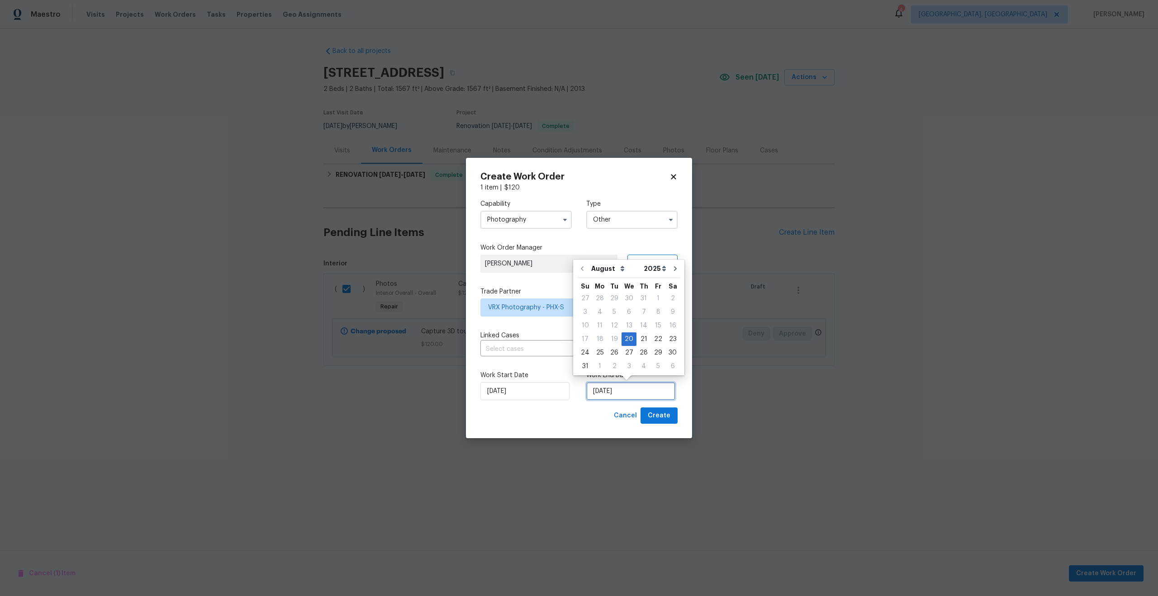
click at [602, 387] on input "20/08/2025" at bounding box center [630, 391] width 89 height 18
click at [639, 343] on div "21" at bounding box center [644, 339] width 14 height 13
type input "21/08/2025"
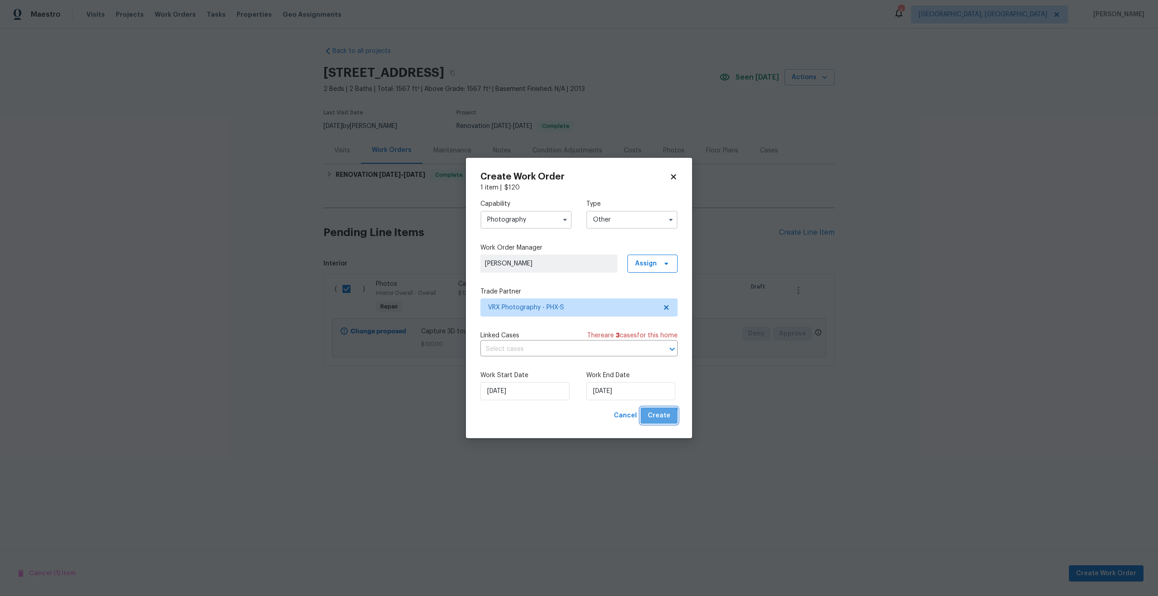
click at [659, 419] on span "Create" at bounding box center [659, 415] width 23 height 11
checkbox input "false"
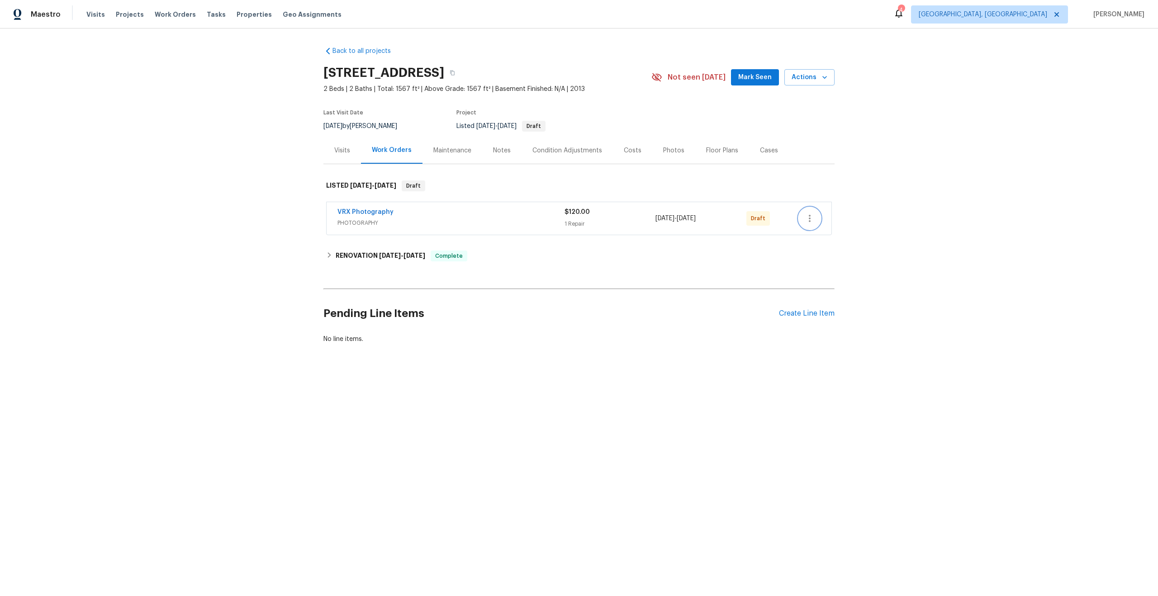
click at [807, 225] on button "button" at bounding box center [810, 219] width 22 height 22
click at [809, 225] on li "Send to Vendor" at bounding box center [849, 218] width 101 height 15
click at [534, 375] on div "Back to all projects [STREET_ADDRESS] 2 Beds | 1 Baths | Total: 825 ft² | Above…" at bounding box center [579, 217] width 1158 height 377
click at [404, 252] on span "[DATE]" at bounding box center [415, 255] width 22 height 6
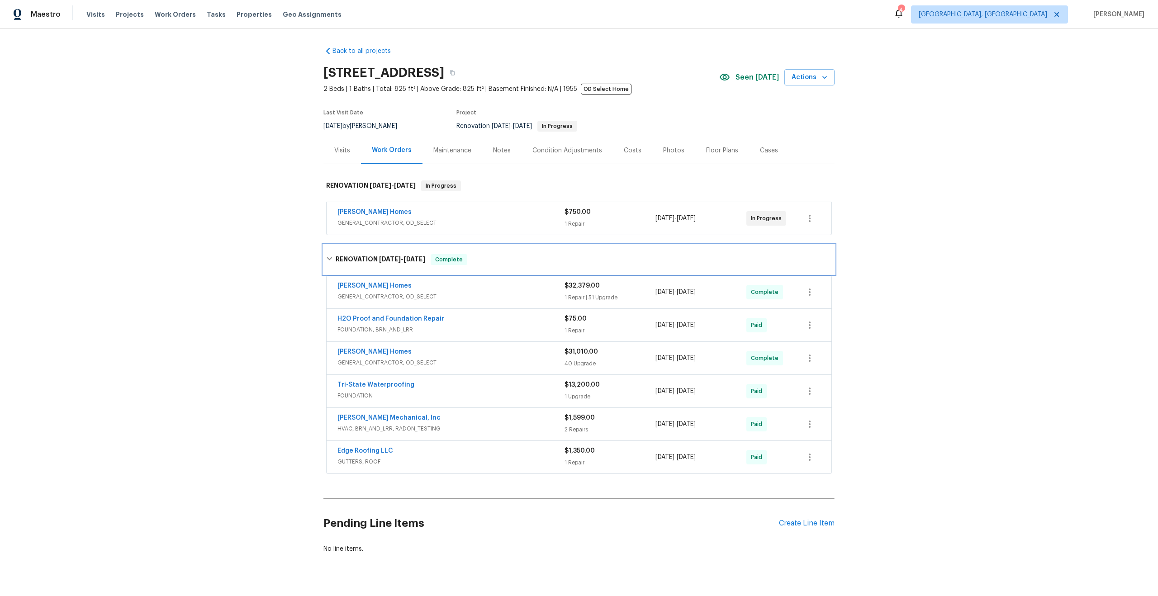
click at [405, 253] on div "RENOVATION [DATE] - [DATE] Complete" at bounding box center [579, 259] width 511 height 29
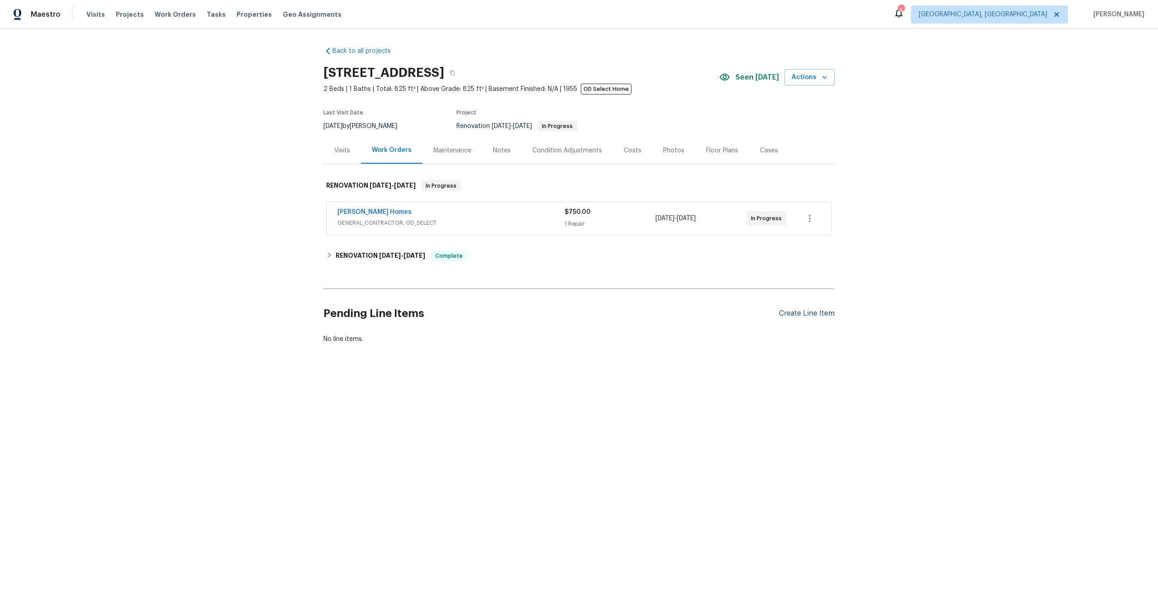
click at [809, 314] on div "Create Line Item" at bounding box center [807, 313] width 56 height 9
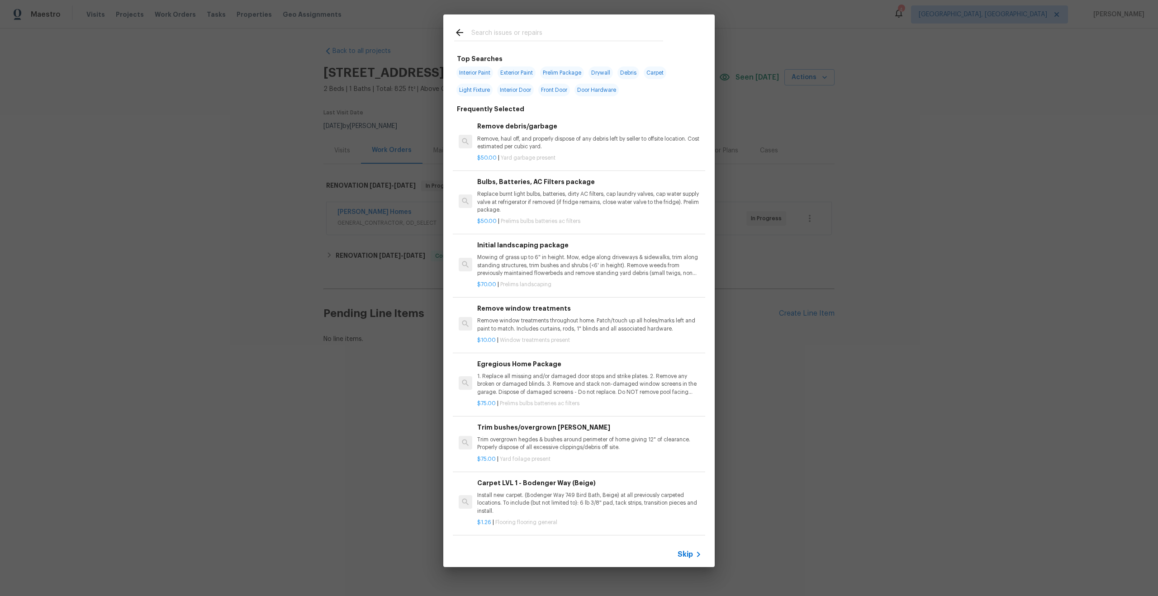
click at [680, 557] on span "Skip" at bounding box center [685, 554] width 15 height 9
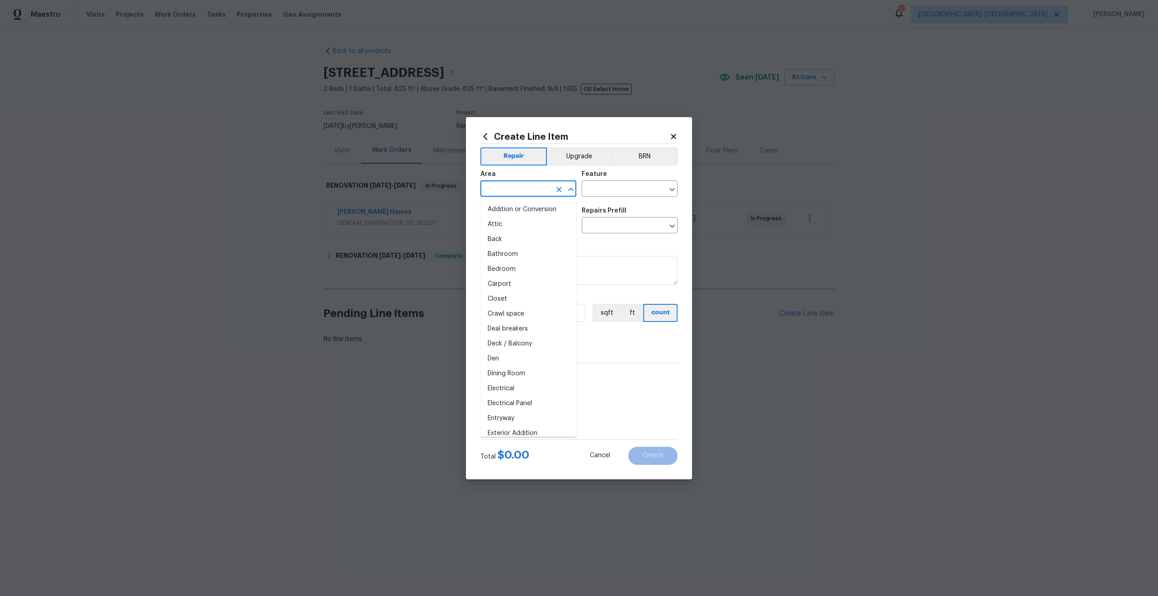
click at [520, 188] on input "text" at bounding box center [516, 190] width 71 height 14
click at [512, 228] on li "Interior Overall" at bounding box center [529, 224] width 96 height 15
type input "Interior Overall"
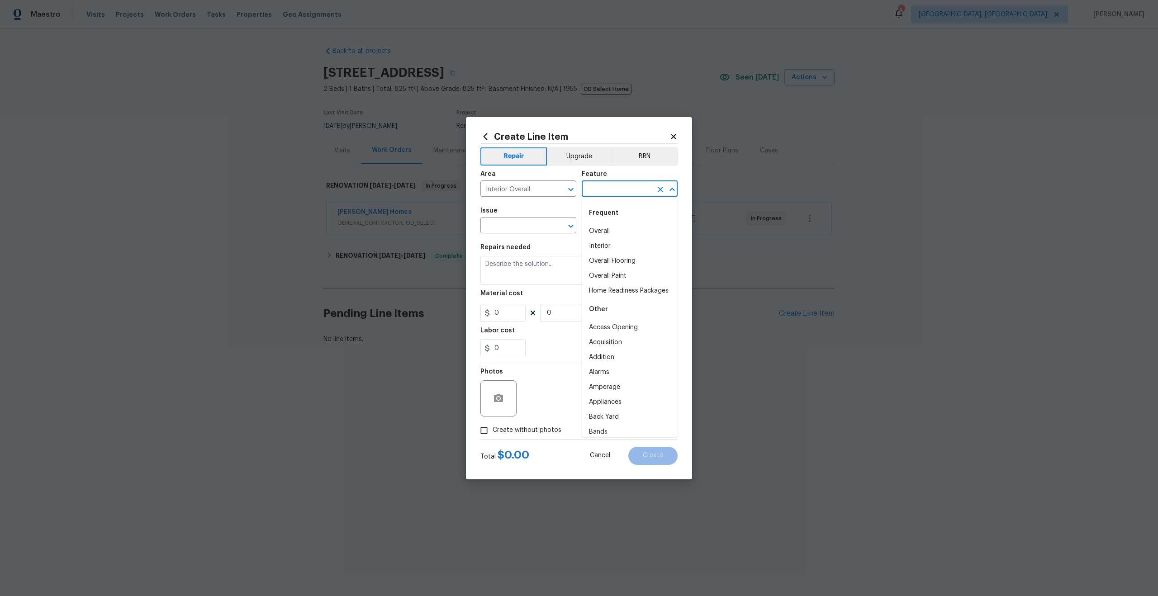
click at [609, 191] on input "text" at bounding box center [617, 190] width 71 height 14
click at [606, 225] on li "Overall" at bounding box center [630, 231] width 96 height 15
type input "Overall"
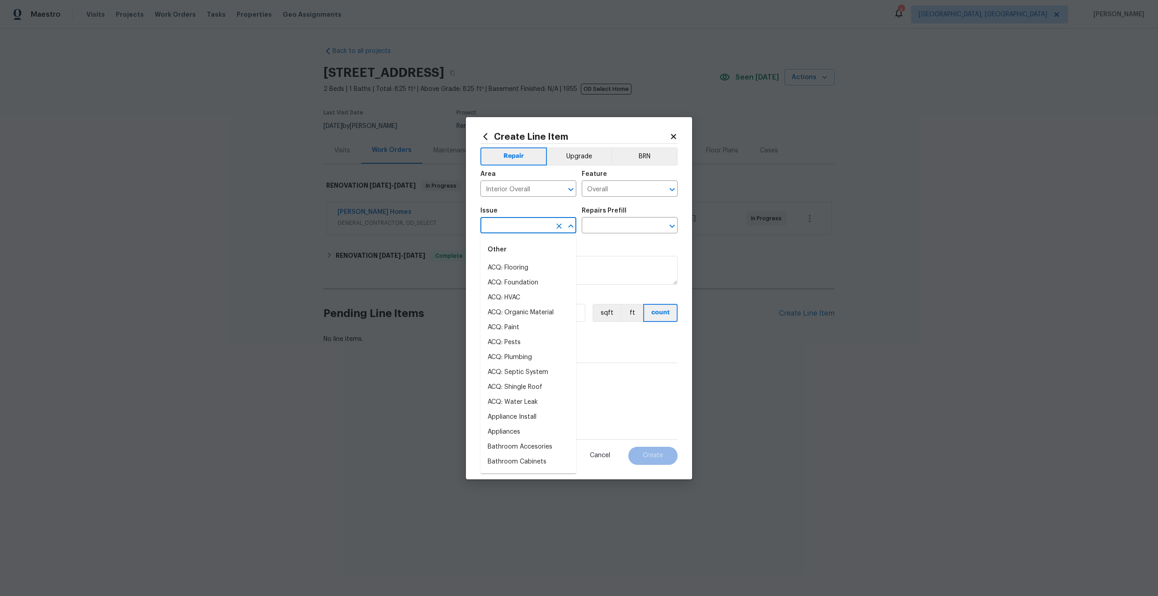
click at [542, 225] on input "text" at bounding box center [516, 226] width 71 height 14
click at [519, 272] on li "Photos" at bounding box center [529, 268] width 96 height 15
type input "Photos"
click at [597, 228] on input "text" at bounding box center [617, 226] width 71 height 14
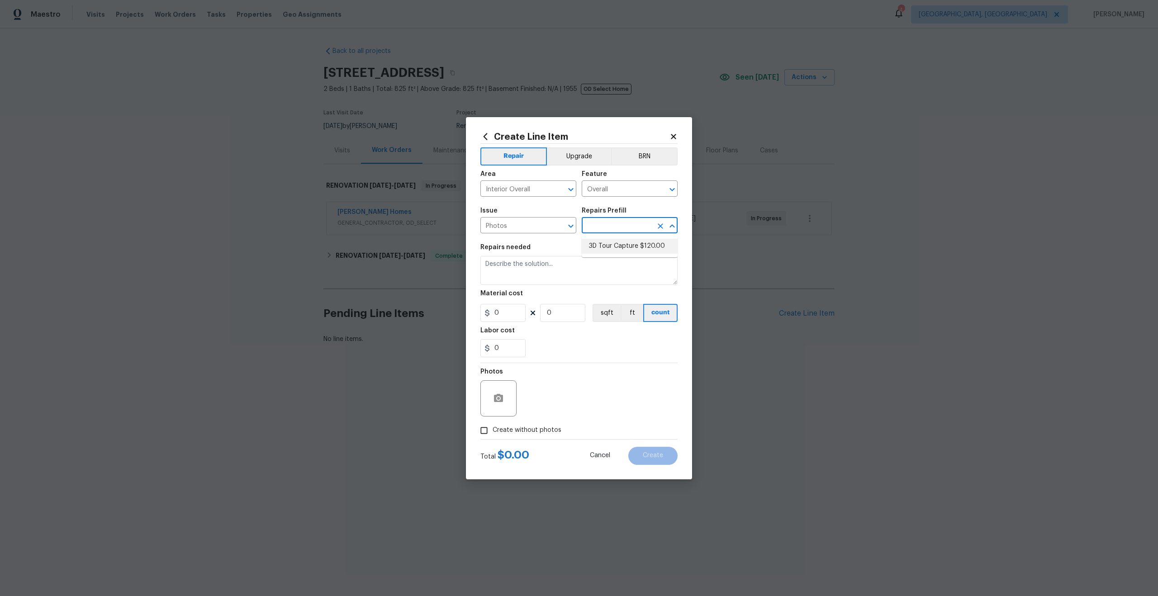
click at [609, 244] on li "3D Tour Capture $120.00" at bounding box center [630, 246] width 96 height 15
type input "3D Tour Capture $120.00"
type textarea "Capture 3D tour of home"
type input "120"
type input "1"
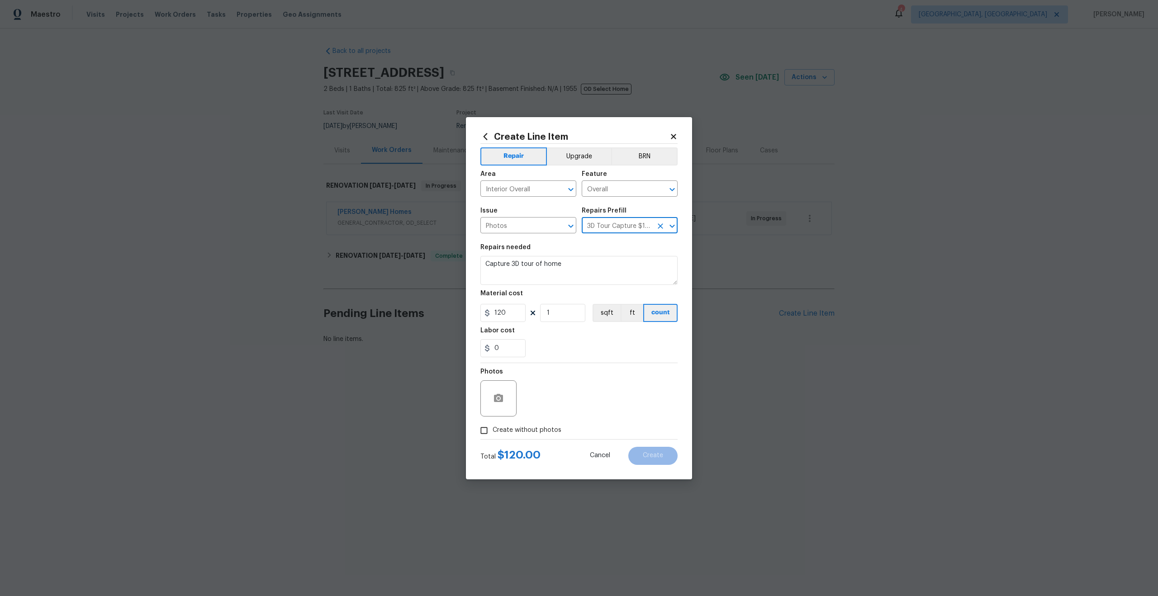
click at [487, 431] on input "Create without photos" at bounding box center [484, 430] width 17 height 17
checkbox input "true"
click at [574, 378] on div "Reason*" at bounding box center [601, 375] width 154 height 12
click at [567, 399] on textarea at bounding box center [601, 399] width 154 height 36
type textarea "."
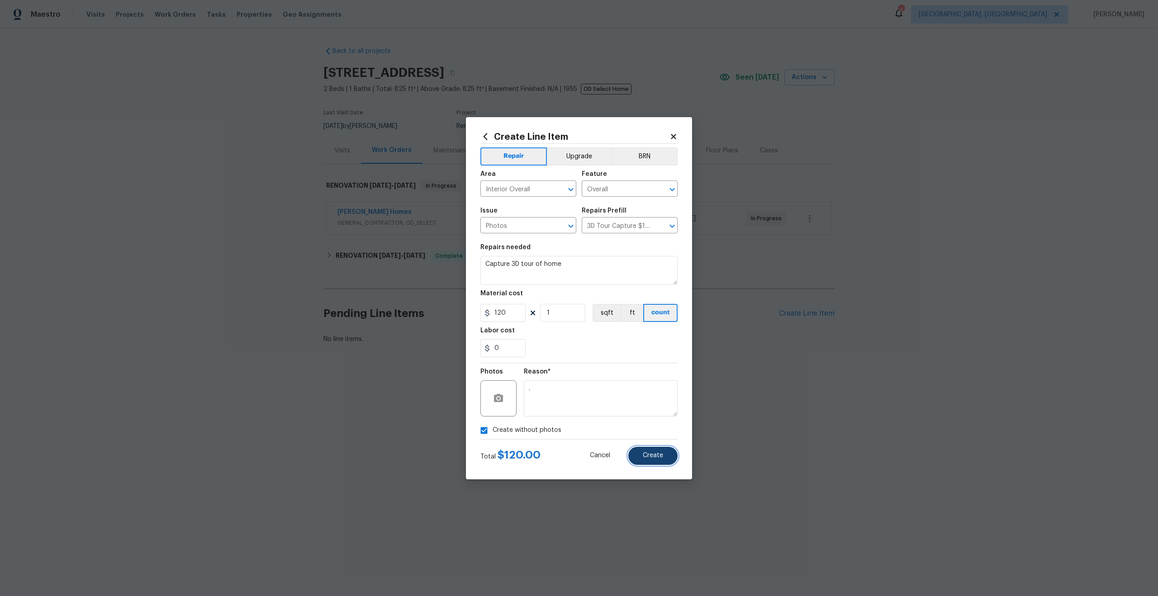
click at [658, 456] on span "Create" at bounding box center [653, 455] width 20 height 7
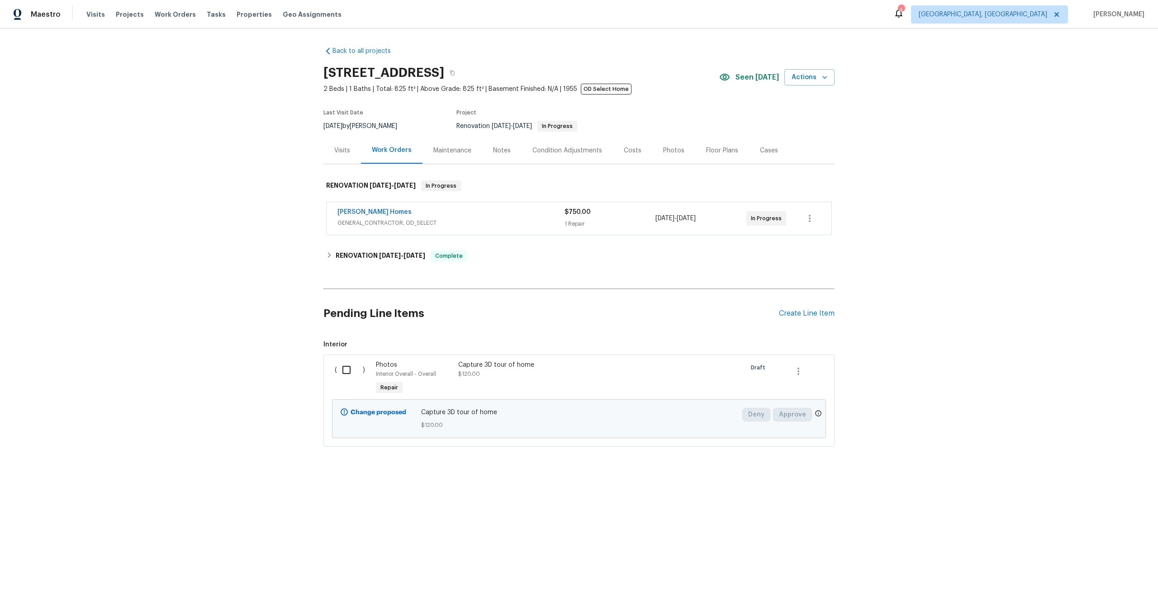
click at [353, 370] on input "checkbox" at bounding box center [350, 370] width 26 height 19
checkbox input "true"
click at [1123, 571] on span "Create Work Order" at bounding box center [1106, 573] width 60 height 11
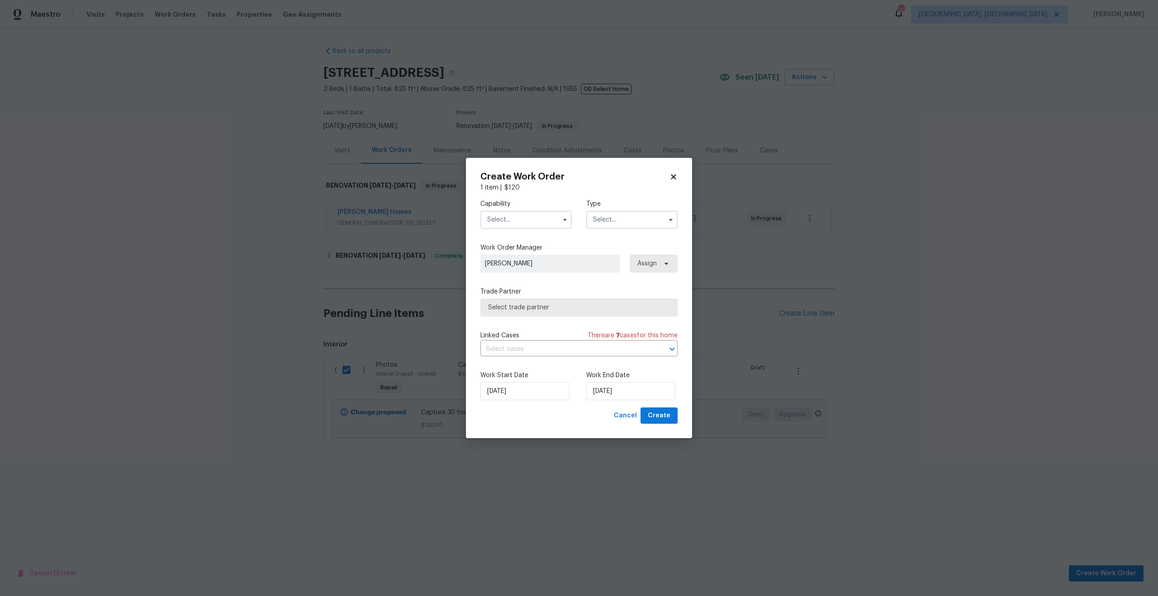
click at [505, 218] on input "text" at bounding box center [526, 220] width 91 height 18
click at [516, 299] on span "Photography" at bounding box center [509, 302] width 39 height 6
type input "Photography"
click at [615, 216] on input "text" at bounding box center [631, 220] width 91 height 18
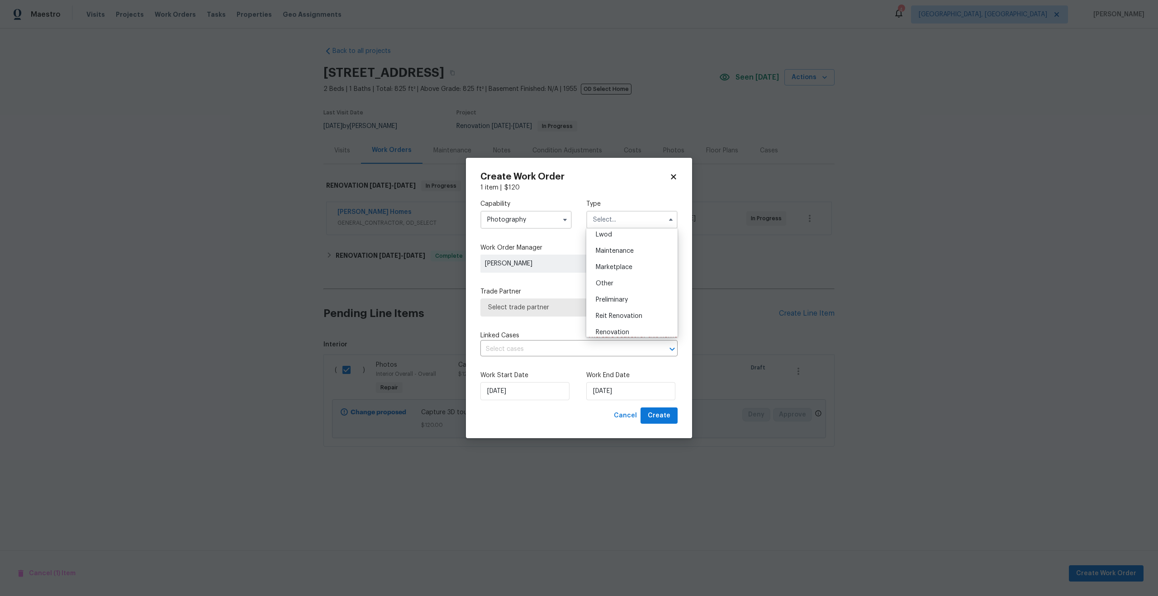
scroll to position [129, 0]
click at [609, 289] on span "Other" at bounding box center [605, 289] width 18 height 6
type input "Other"
click at [558, 309] on span "Select trade partner" at bounding box center [572, 307] width 169 height 9
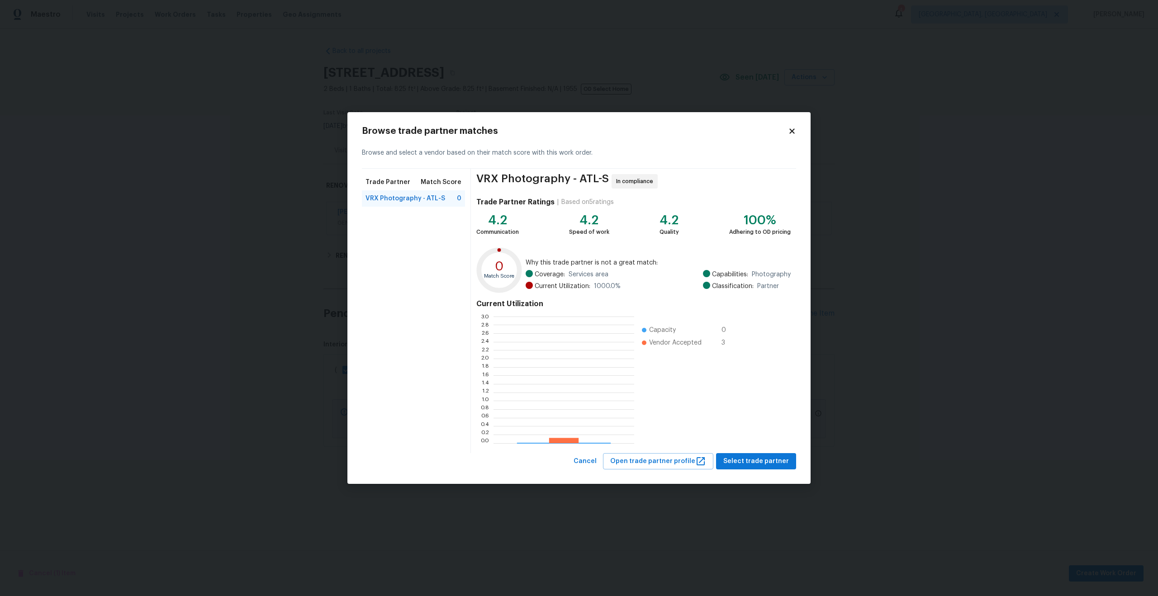
scroll to position [127, 141]
click at [755, 449] on div "VRX Photography - ATL-S In compliance Trade Partner Ratings | Based on 5 rating…" at bounding box center [633, 311] width 325 height 285
click at [756, 457] on span "Select trade partner" at bounding box center [756, 461] width 66 height 11
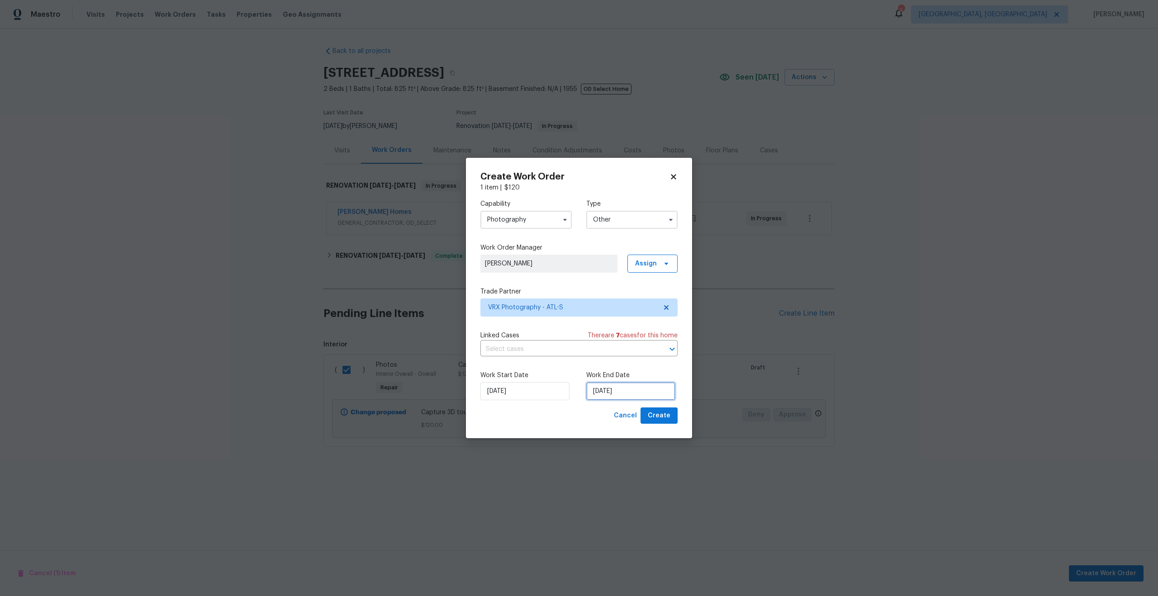
click at [610, 385] on input "[DATE]" at bounding box center [630, 391] width 89 height 18
click at [642, 338] on div "21" at bounding box center [644, 339] width 14 height 13
type input "[DATE]"
click at [662, 419] on span "Create" at bounding box center [659, 415] width 23 height 11
checkbox input "false"
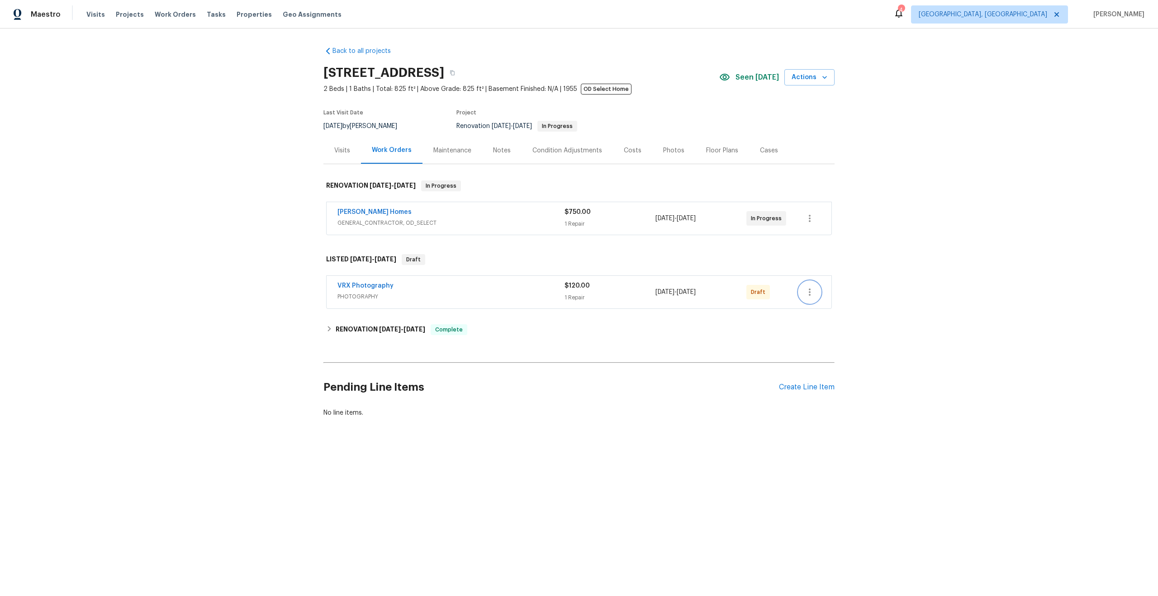
click at [809, 293] on icon "button" at bounding box center [809, 292] width 11 height 11
click at [809, 294] on li "Send to Vendor" at bounding box center [849, 292] width 101 height 15
click at [872, 224] on div at bounding box center [579, 298] width 1158 height 596
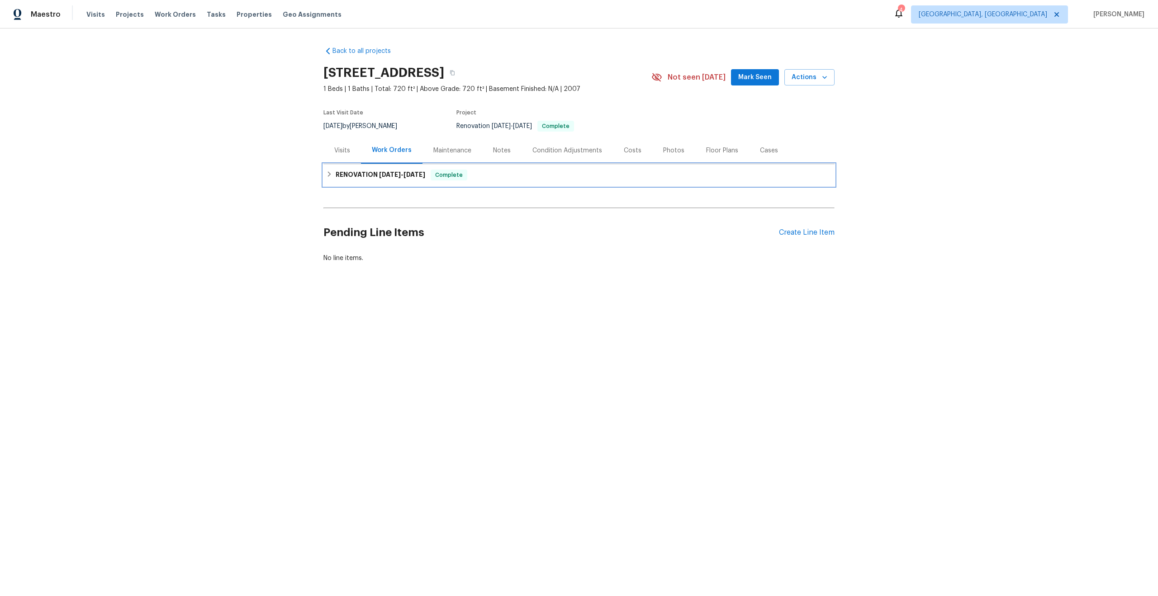
click at [518, 181] on div "RENOVATION [DATE] - [DATE] Complete" at bounding box center [579, 175] width 511 height 22
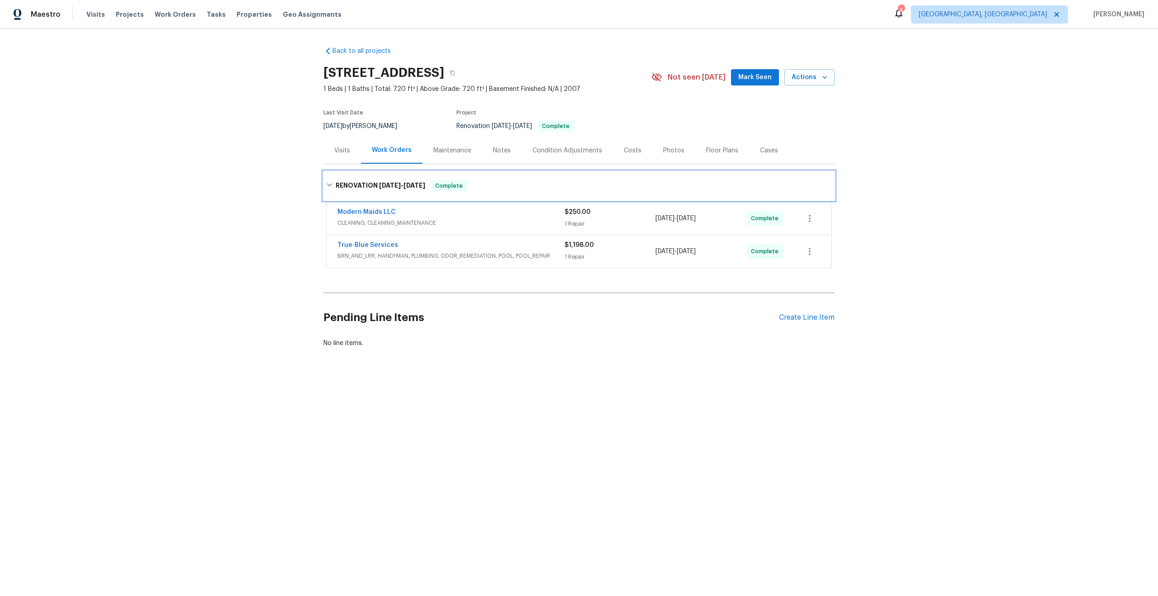
click at [518, 181] on div "RENOVATION [DATE] - [DATE] Complete" at bounding box center [579, 186] width 506 height 11
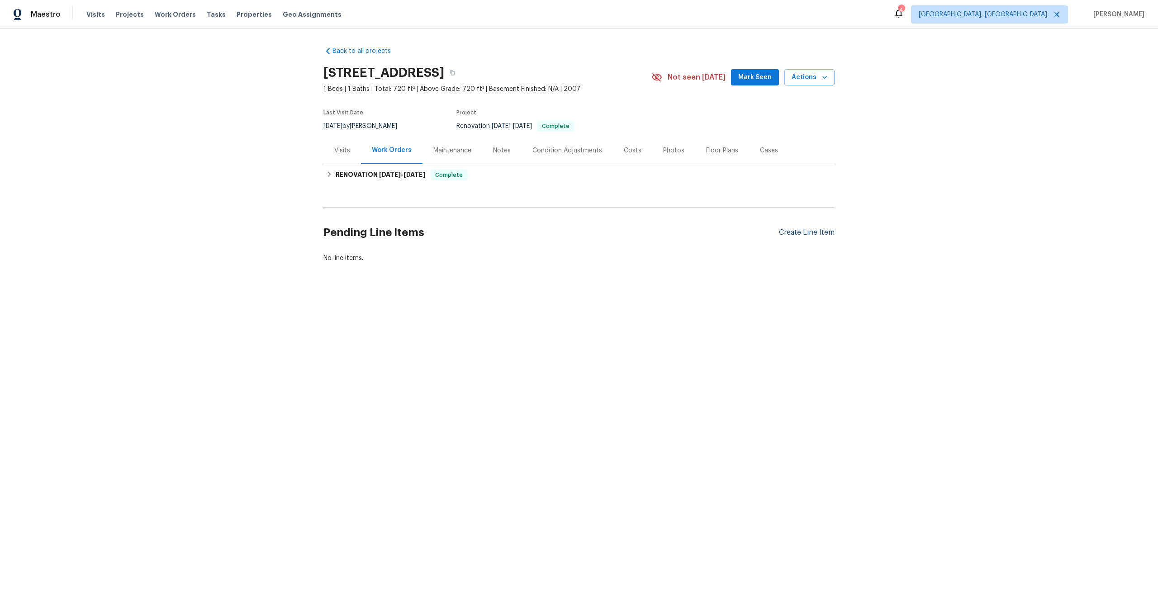
click at [790, 230] on div "Create Line Item" at bounding box center [807, 232] width 56 height 9
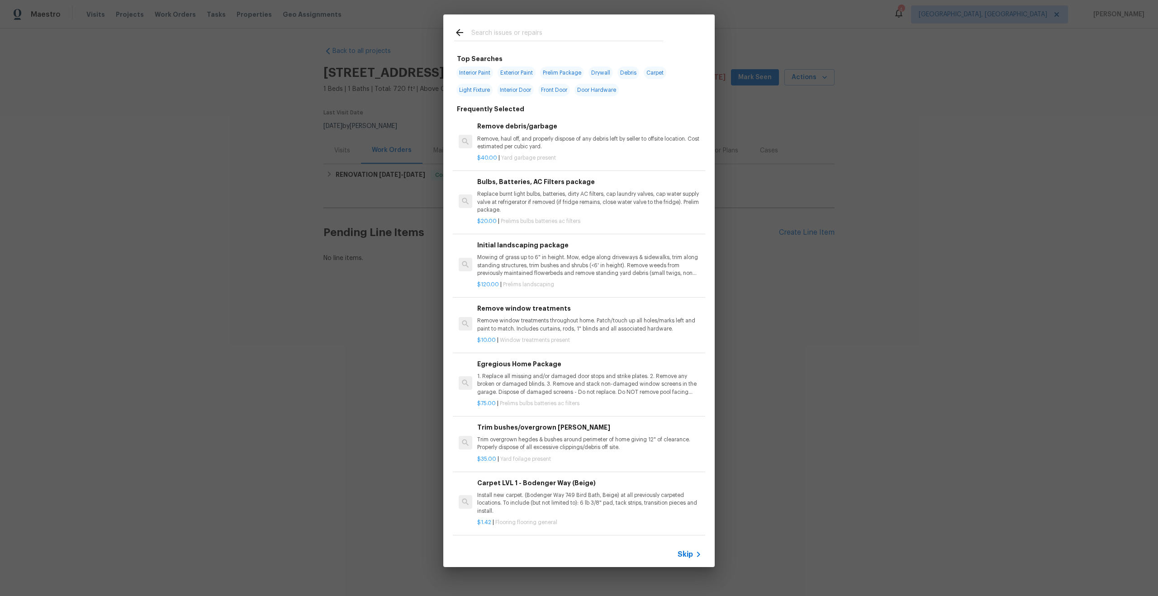
click at [690, 554] on span "Skip" at bounding box center [685, 554] width 15 height 9
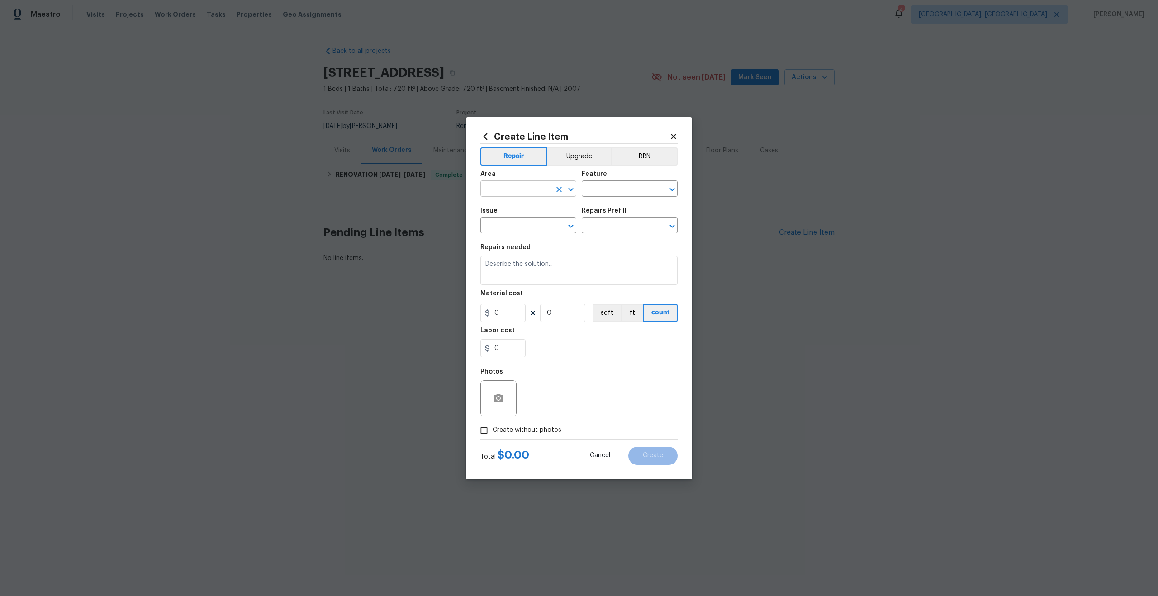
click at [525, 195] on input "text" at bounding box center [516, 190] width 71 height 14
click at [522, 226] on li "Interior Overall" at bounding box center [529, 224] width 96 height 15
type input "Interior Overall"
click at [600, 196] on input "text" at bounding box center [617, 190] width 71 height 14
click at [602, 231] on li "Overall" at bounding box center [630, 231] width 96 height 15
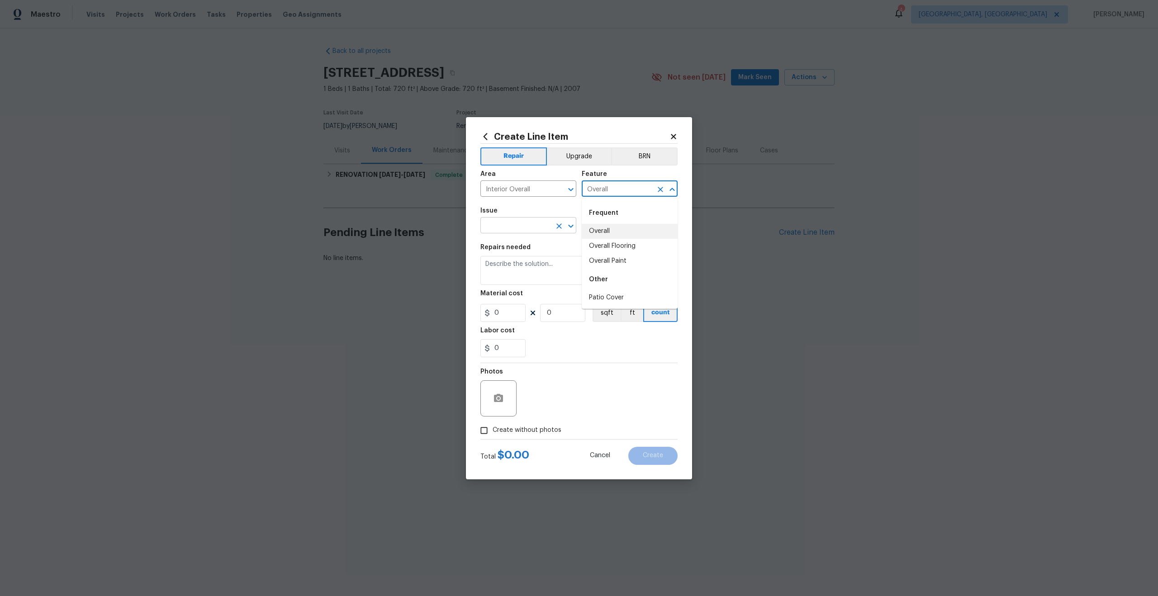
type input "Overall"
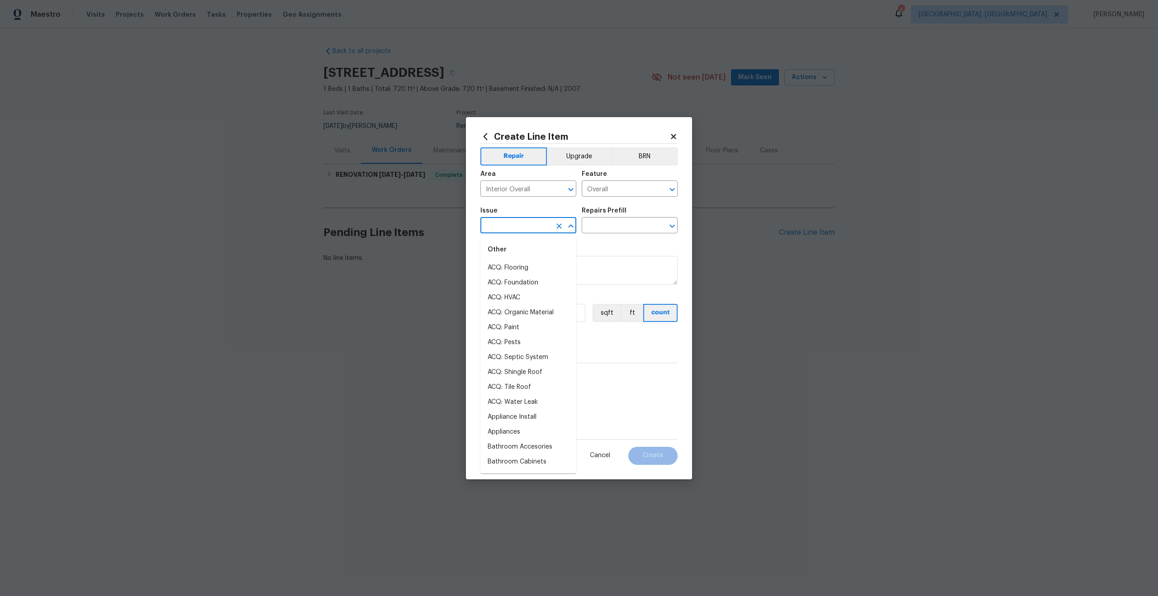
click at [514, 231] on input "text" at bounding box center [516, 226] width 71 height 14
click at [504, 266] on li "Photos" at bounding box center [529, 268] width 96 height 15
type input "Photos"
click at [615, 227] on input "text" at bounding box center [617, 226] width 71 height 14
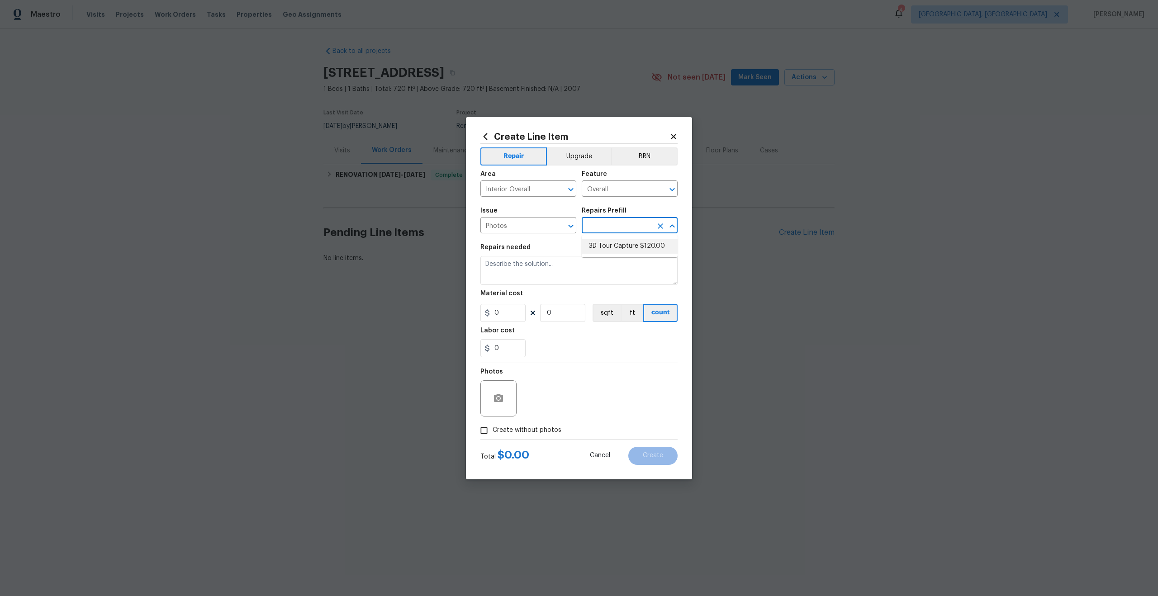
click at [609, 251] on li "3D Tour Capture $120.00" at bounding box center [630, 246] width 96 height 15
type input "3D Tour Capture $120.00"
type textarea "Capture 3D tour of home"
type input "1"
type input "120"
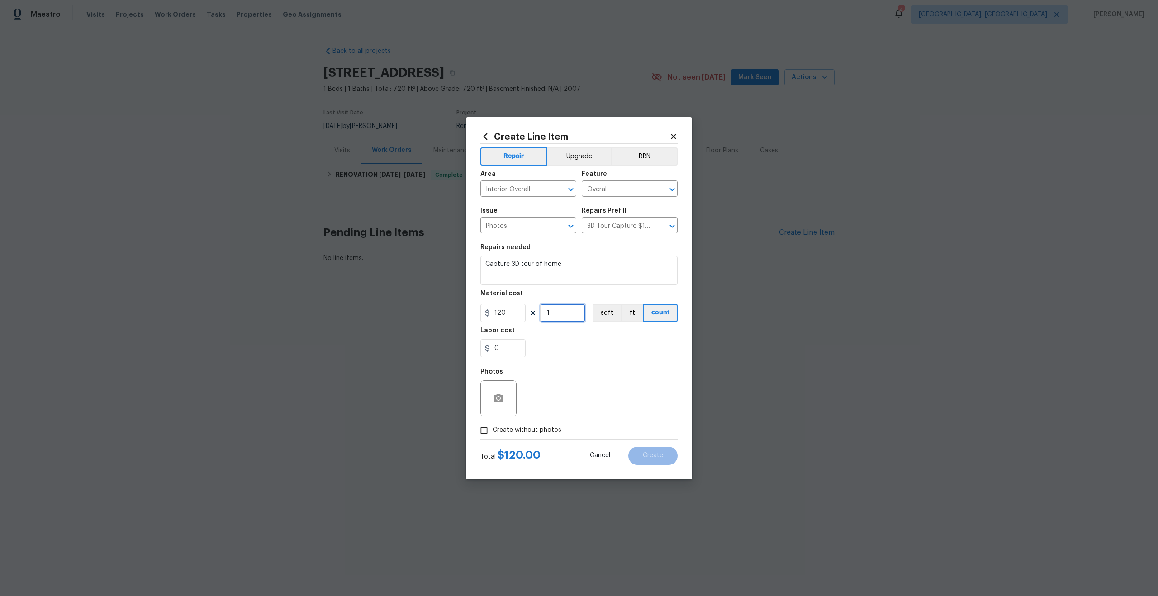
click at [581, 321] on input "1" at bounding box center [562, 313] width 45 height 18
click at [536, 188] on input "Interior Overall" at bounding box center [516, 190] width 71 height 14
click at [517, 224] on li "Interior Overall" at bounding box center [529, 224] width 96 height 15
type input "Interior Overall"
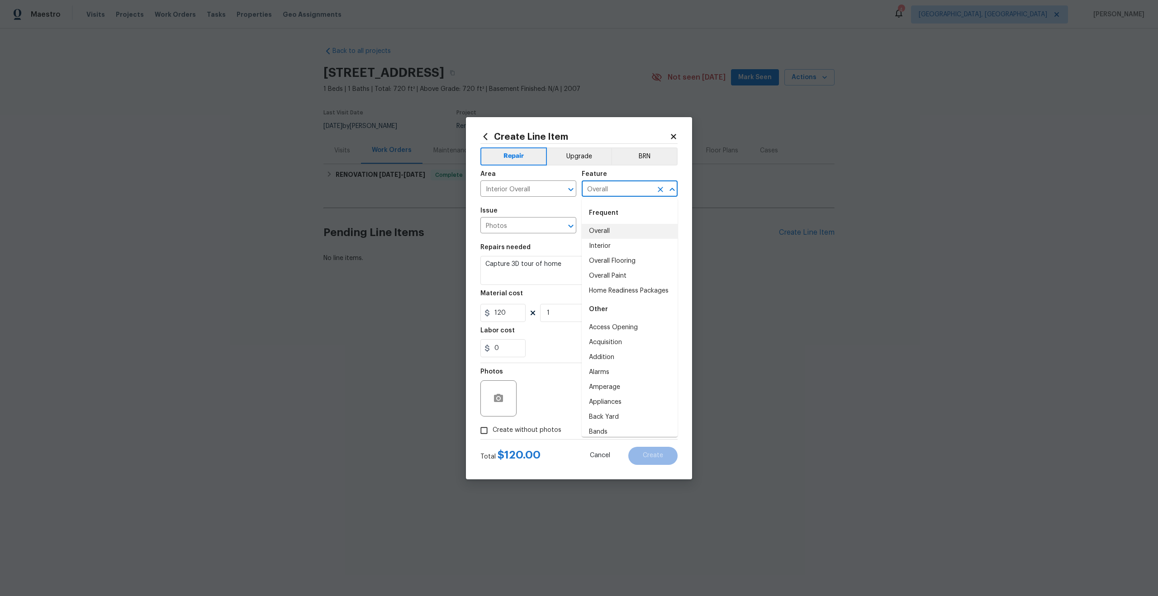
click at [597, 190] on input "Overall" at bounding box center [617, 190] width 71 height 14
click at [609, 229] on li "Overall" at bounding box center [630, 231] width 96 height 15
type input "Overall"
click at [519, 229] on input "Photos" at bounding box center [516, 226] width 71 height 14
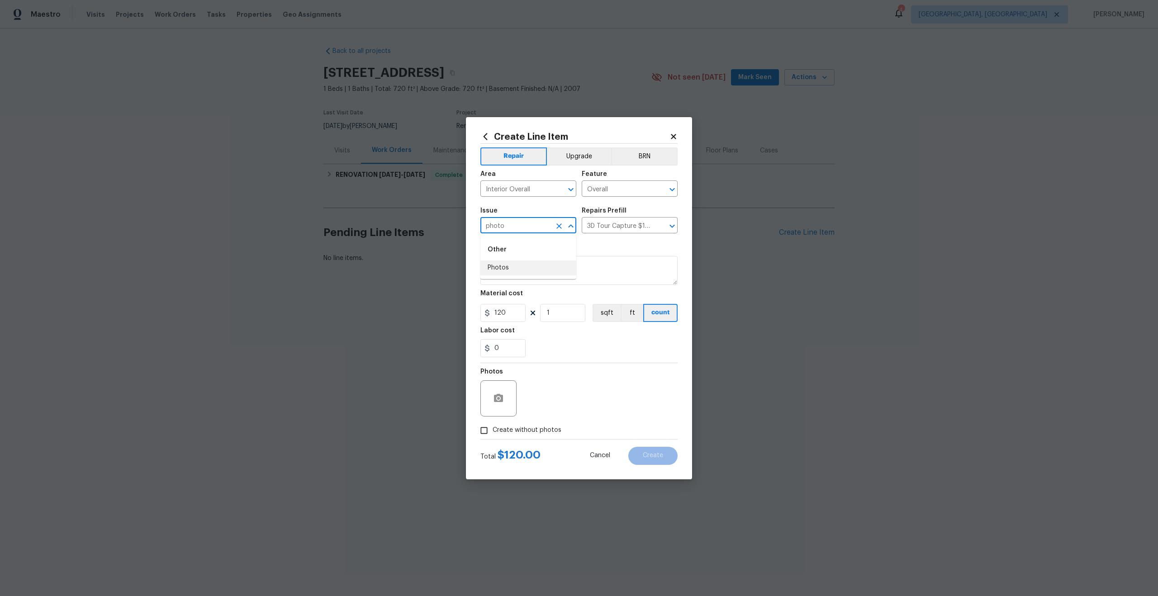
click at [516, 274] on li "Photos" at bounding box center [529, 268] width 96 height 15
type input "Photos"
click at [589, 239] on section "Repairs needed Capture 3D tour of home Material cost 120 1 sqft ft count Labor …" at bounding box center [579, 301] width 197 height 124
click at [603, 227] on input "text" at bounding box center [617, 226] width 71 height 14
click at [603, 239] on li "3D Tour Capture $120.00" at bounding box center [630, 246] width 96 height 15
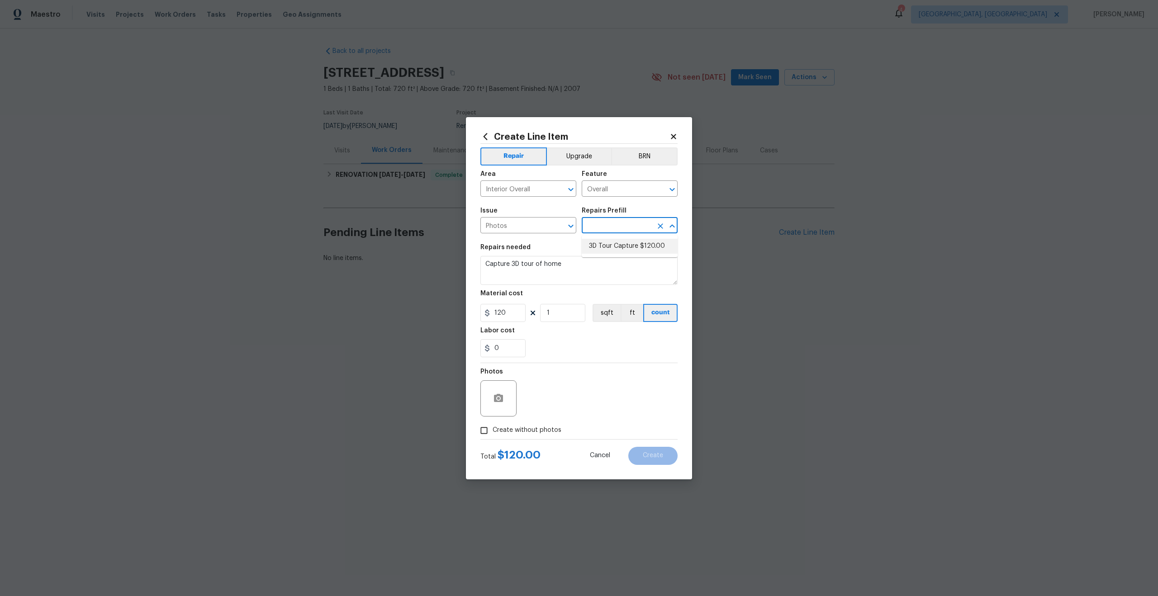
type input "3D Tour Capture $120.00"
click at [479, 432] on input "Create without photos" at bounding box center [484, 430] width 17 height 17
checkbox input "true"
click at [558, 395] on textarea at bounding box center [601, 399] width 154 height 36
type textarea "."
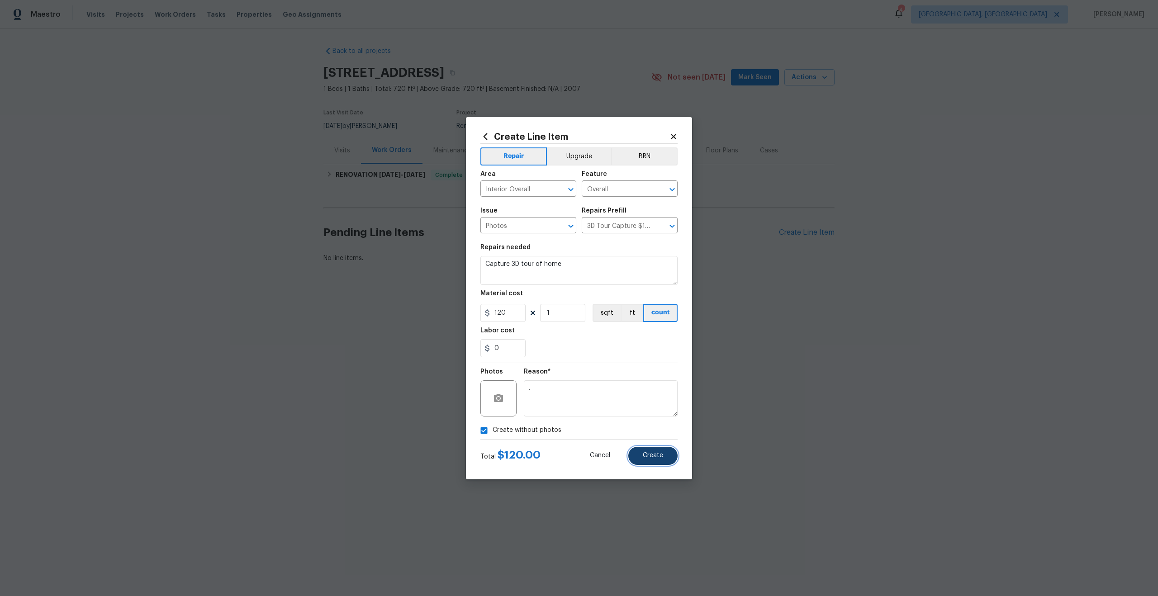
click at [658, 452] on button "Create" at bounding box center [652, 456] width 49 height 18
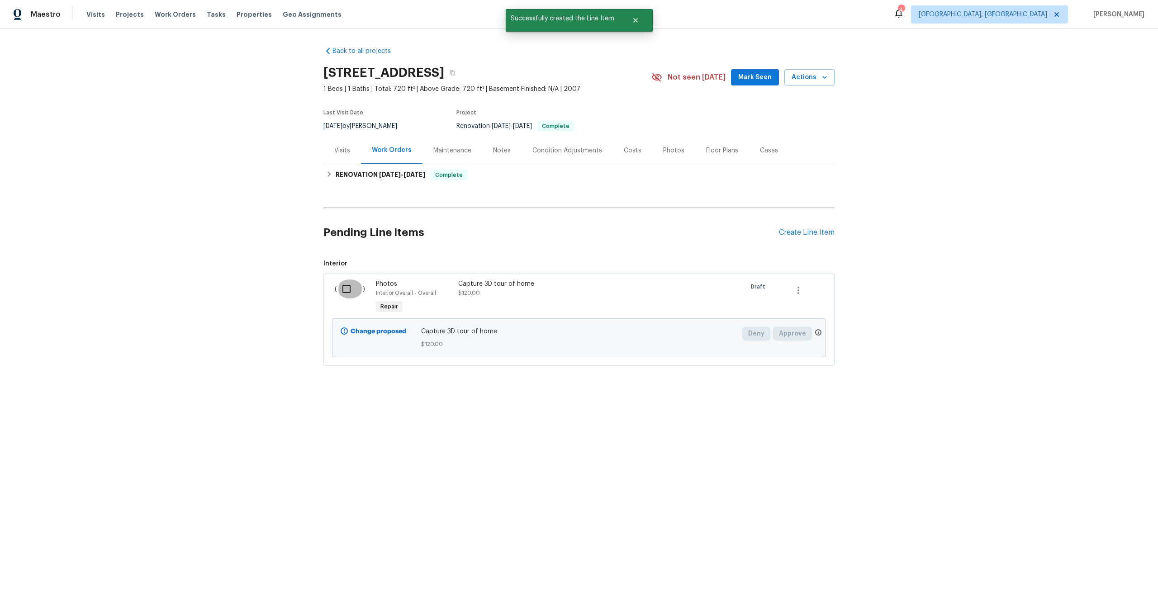
click at [345, 291] on input "checkbox" at bounding box center [350, 289] width 26 height 19
checkbox input "true"
click at [1118, 579] on button "Create Work Order" at bounding box center [1106, 574] width 75 height 17
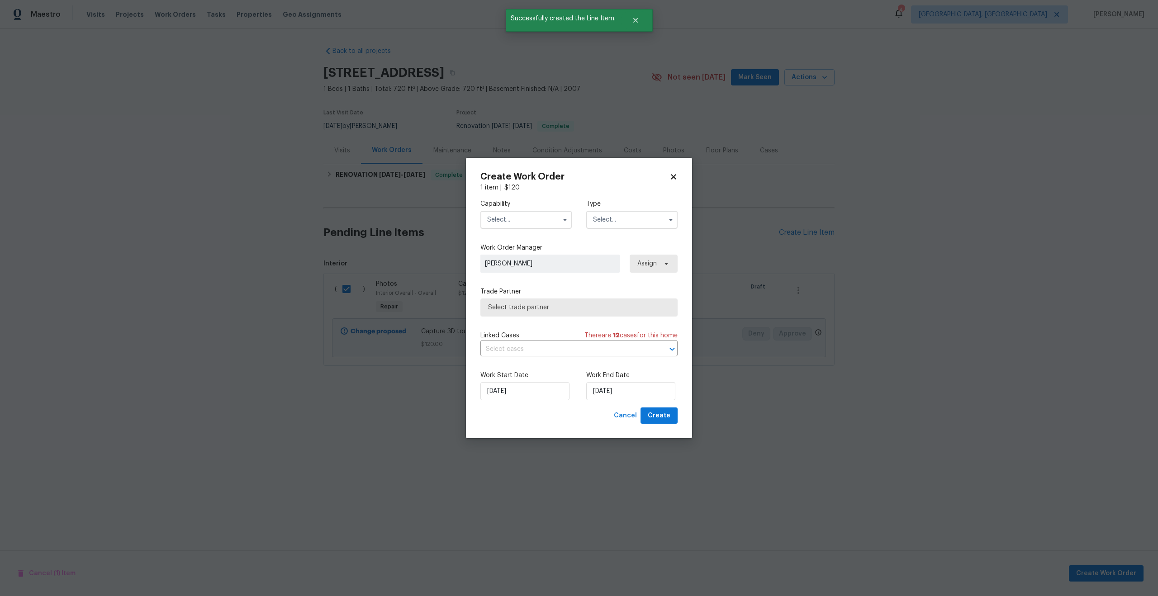
click at [535, 215] on input "text" at bounding box center [526, 220] width 91 height 18
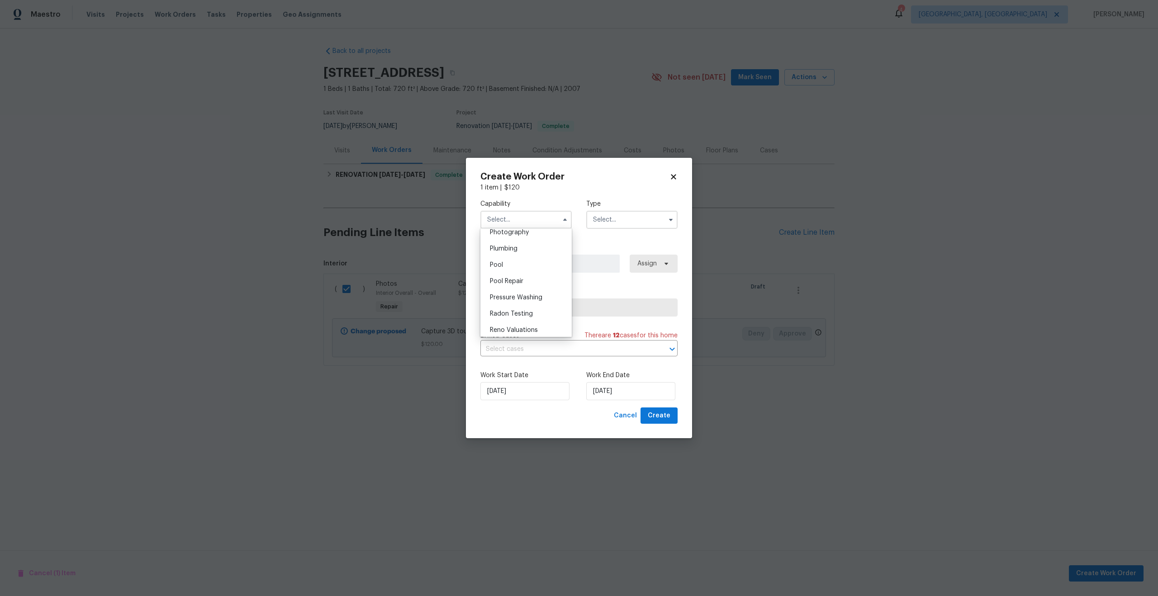
scroll to position [776, 0]
click at [518, 258] on span "Photography" at bounding box center [509, 255] width 39 height 6
type input "Photography"
click at [613, 215] on input "text" at bounding box center [631, 220] width 91 height 18
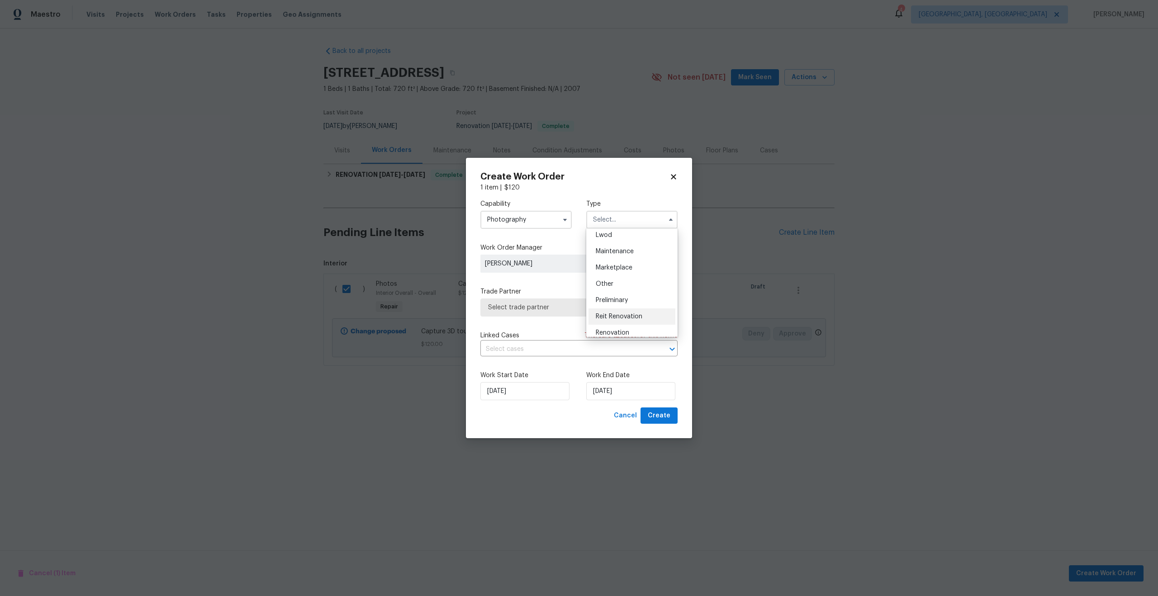
scroll to position [134, 0]
click at [610, 280] on div "Other" at bounding box center [632, 284] width 87 height 16
type input "Other"
click at [564, 296] on div "Trade Partner Select trade partner" at bounding box center [579, 301] width 197 height 29
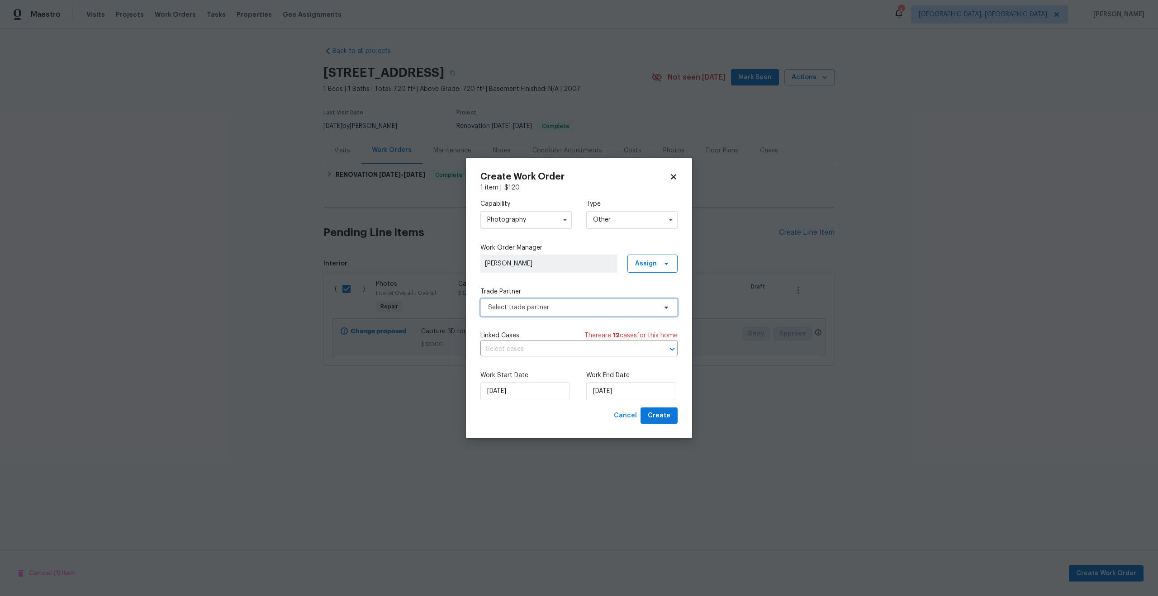
click at [564, 300] on span "Select trade partner" at bounding box center [579, 308] width 197 height 18
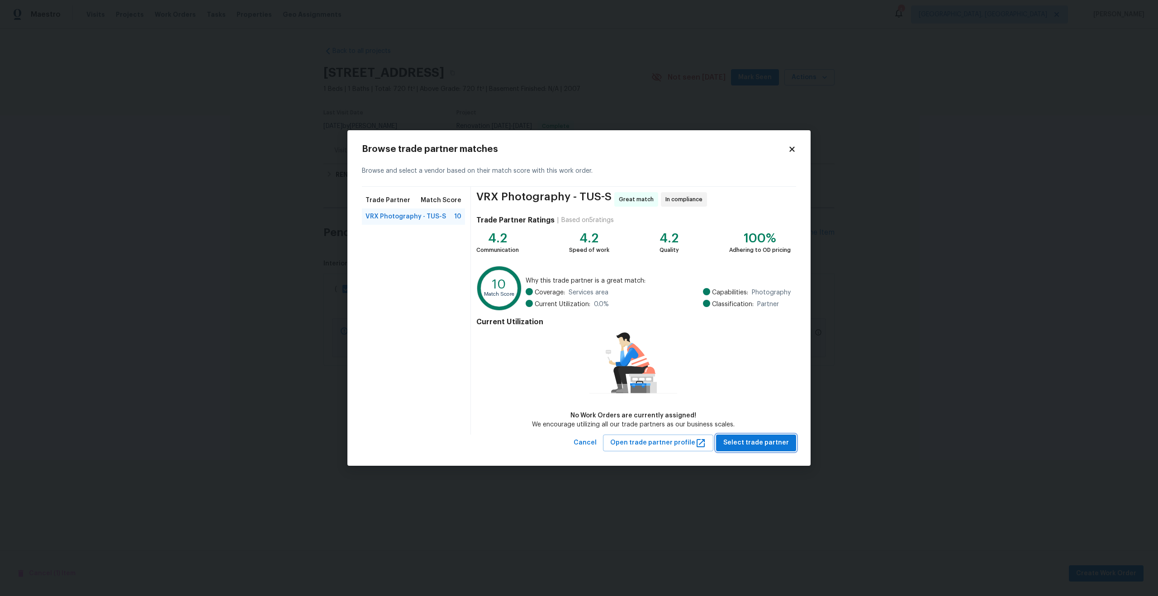
click at [765, 443] on span "Select trade partner" at bounding box center [756, 443] width 66 height 11
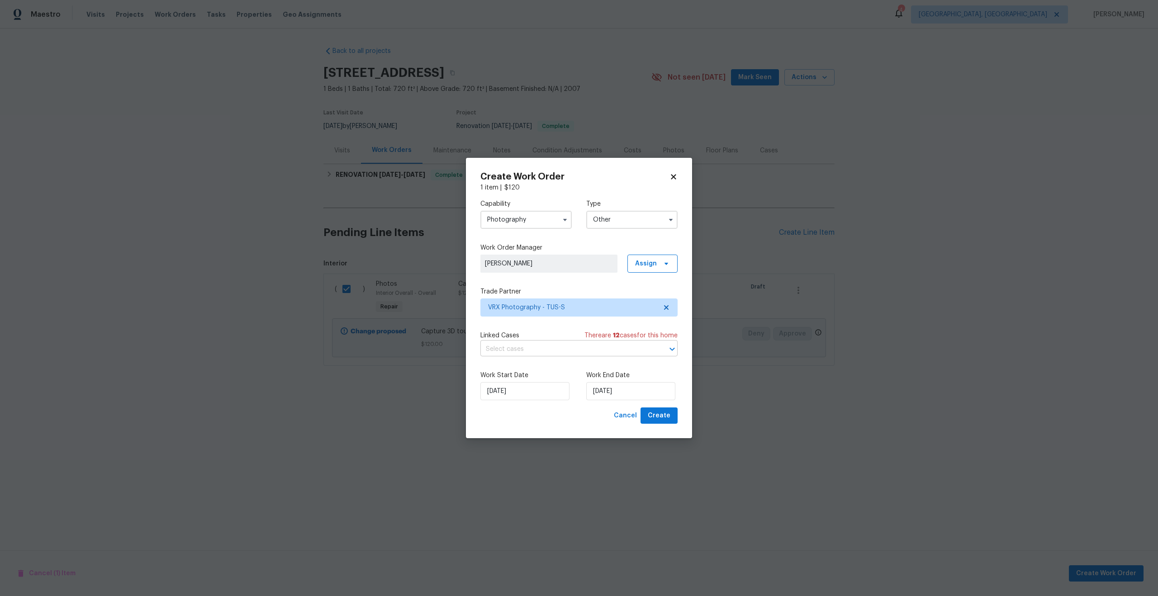
click at [593, 351] on input "text" at bounding box center [567, 350] width 172 height 14
drag, startPoint x: 583, startPoint y: 381, endPoint x: 602, endPoint y: 381, distance: 19.5
click at [583, 381] on div "Work Start Date 20/08/2025 Work End Date 20/08/2025" at bounding box center [579, 386] width 197 height 44
click at [646, 396] on input "[DATE]" at bounding box center [630, 391] width 89 height 18
click at [645, 338] on div "21" at bounding box center [644, 339] width 14 height 13
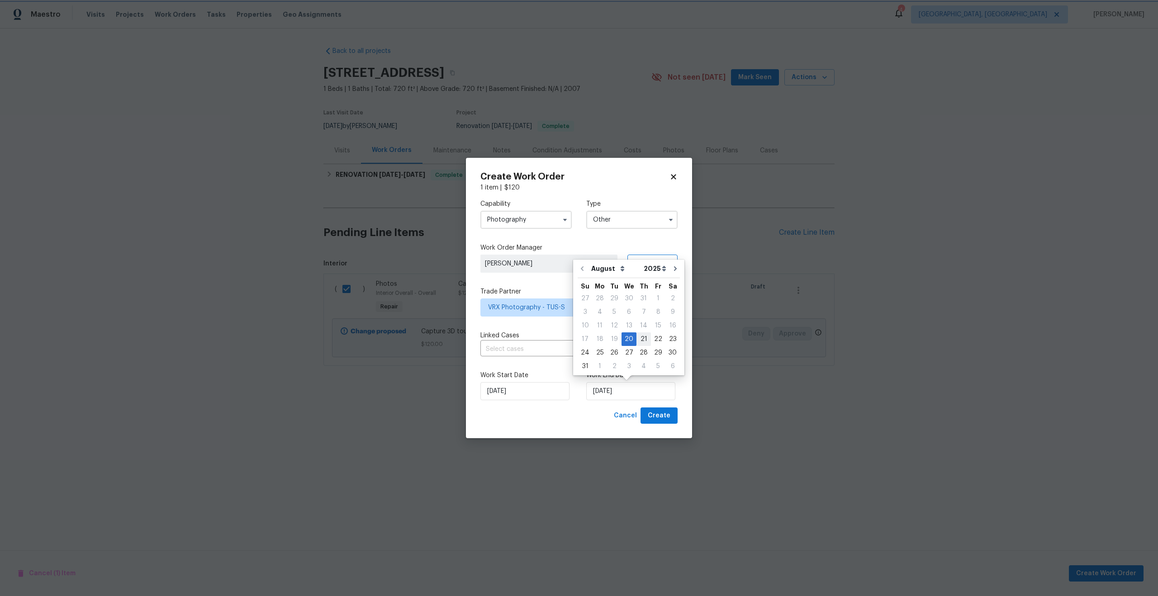
type input "[DATE]"
click at [664, 418] on span "Create" at bounding box center [659, 415] width 23 height 11
checkbox input "false"
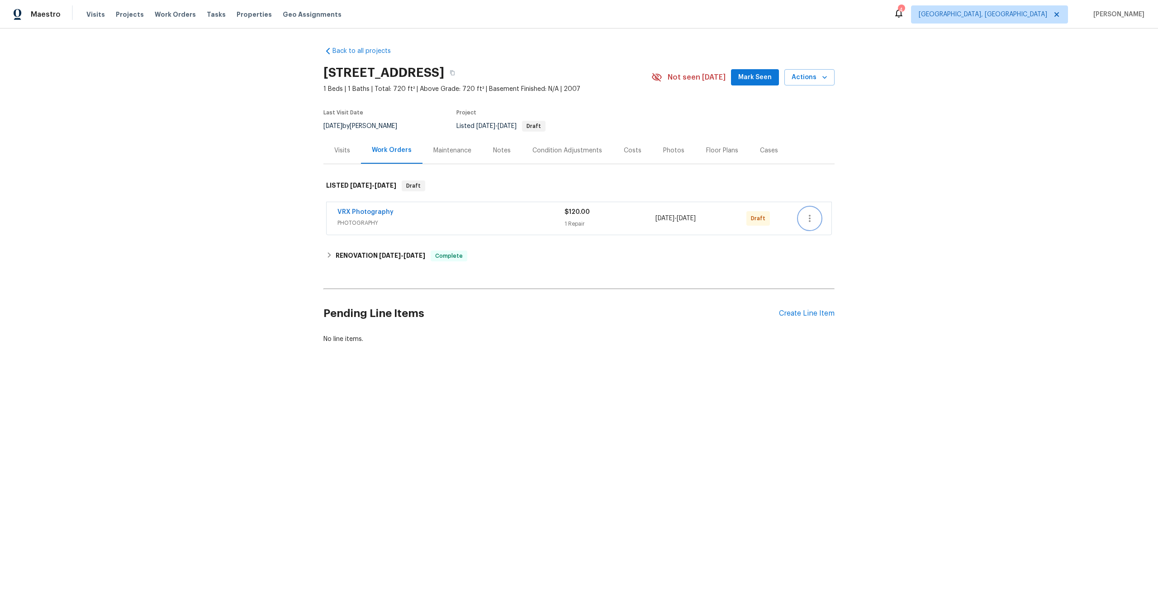
click at [806, 221] on icon "button" at bounding box center [809, 218] width 11 height 11
click at [810, 224] on li "Send to Vendor" at bounding box center [849, 218] width 101 height 15
click at [810, 224] on li "Edit" at bounding box center [848, 218] width 98 height 15
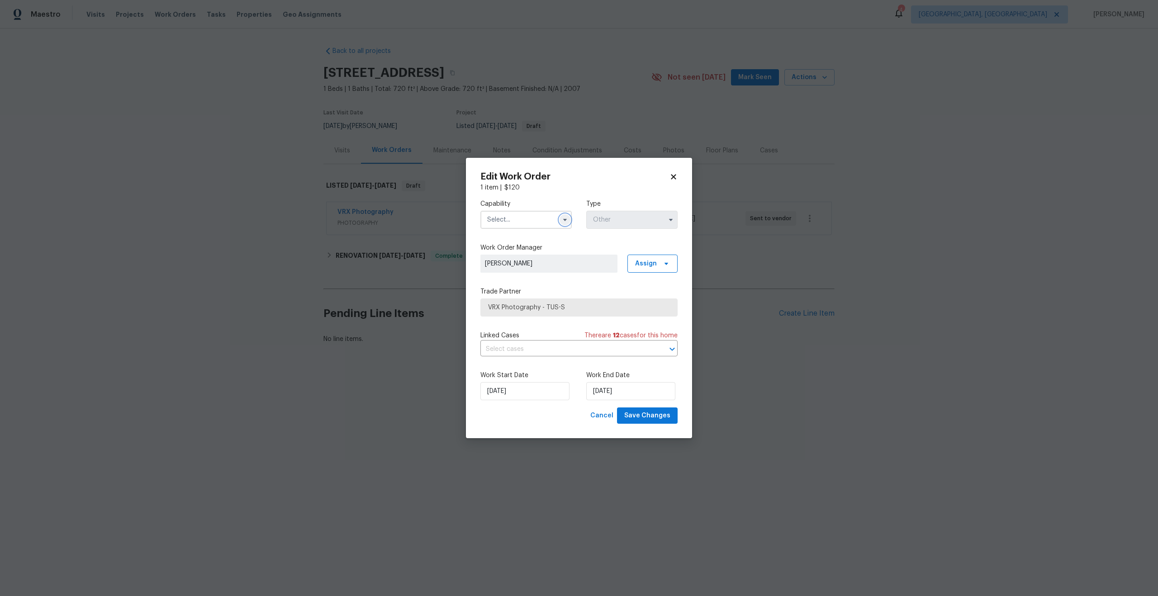
click at [562, 221] on icon "button" at bounding box center [565, 219] width 7 height 7
click at [500, 253] on div "Photography" at bounding box center [526, 258] width 87 height 16
type input "Photography"
click at [581, 237] on div "Capability Photography Type Other Work Order Manager [PERSON_NAME] Assign Trade…" at bounding box center [579, 299] width 197 height 215
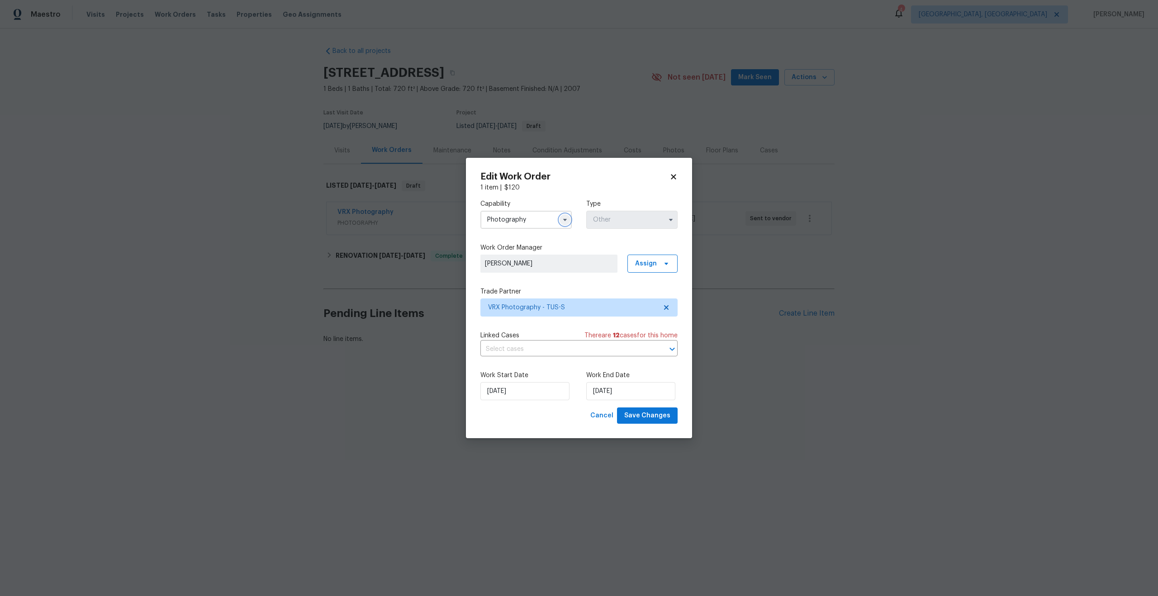
click at [570, 221] on button "button" at bounding box center [565, 219] width 11 height 11
click at [576, 180] on h2 "Edit Work Order" at bounding box center [575, 176] width 189 height 9
click at [572, 218] on div "Capability Photography Type Other" at bounding box center [579, 214] width 197 height 44
click at [671, 180] on icon at bounding box center [674, 177] width 8 height 8
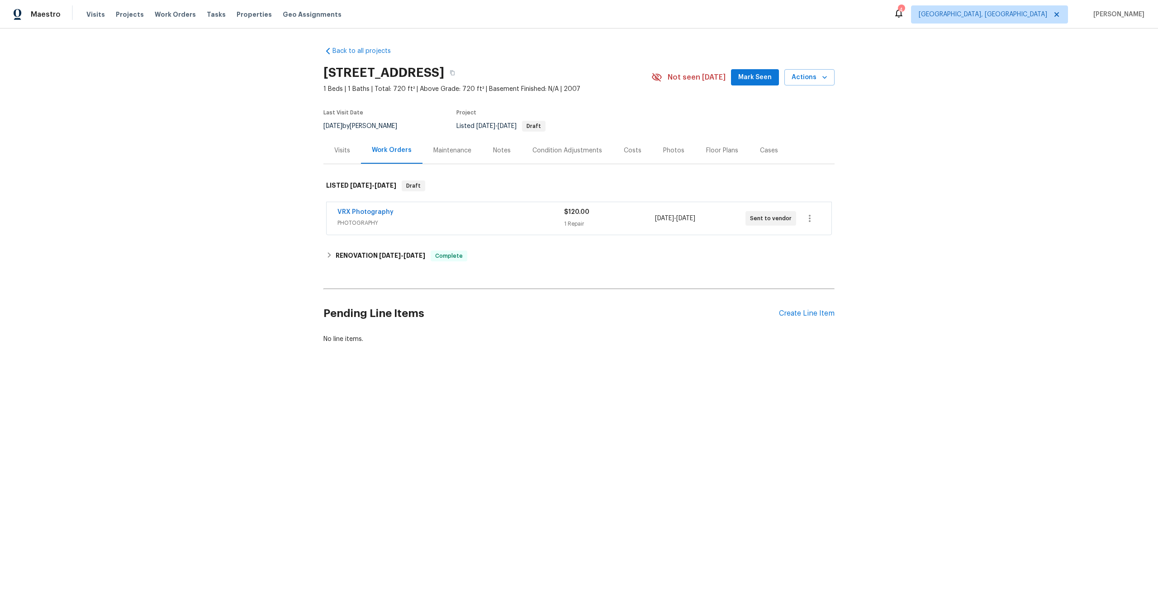
click at [508, 214] on div "VRX Photography" at bounding box center [451, 213] width 227 height 11
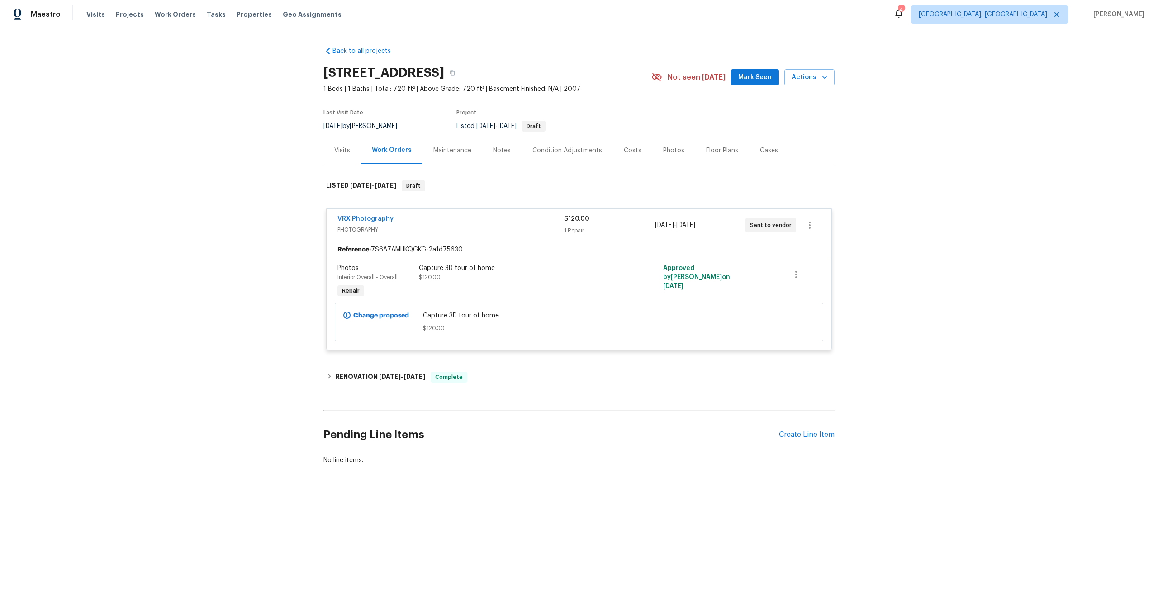
click at [443, 213] on div "VRX Photography PHOTOGRAPHY $120.00 1 Repair [DATE] - [DATE] Sent to vendor" at bounding box center [579, 225] width 505 height 33
click at [628, 223] on div "$120.00" at bounding box center [609, 218] width 90 height 9
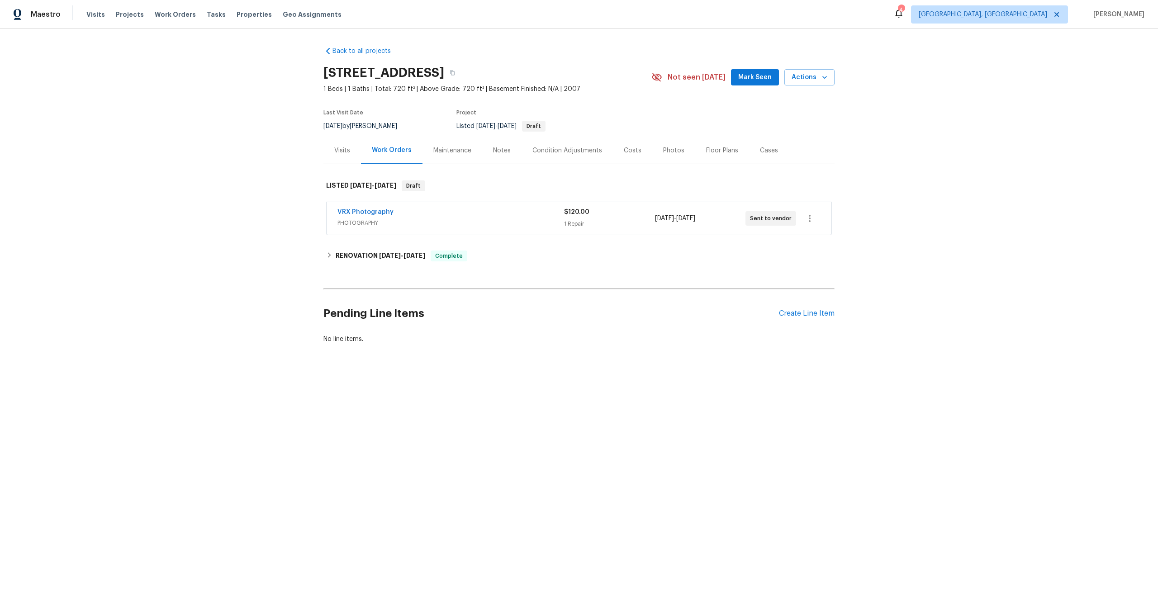
drag, startPoint x: 609, startPoint y: 233, endPoint x: 576, endPoint y: 233, distance: 33.5
click at [576, 233] on div "VRX Photography PHOTOGRAPHY $120.00 1 Repair [DATE] - [DATE] Sent to vendor" at bounding box center [579, 218] width 505 height 33
click at [464, 227] on span "PHOTOGRAPHY" at bounding box center [451, 223] width 227 height 9
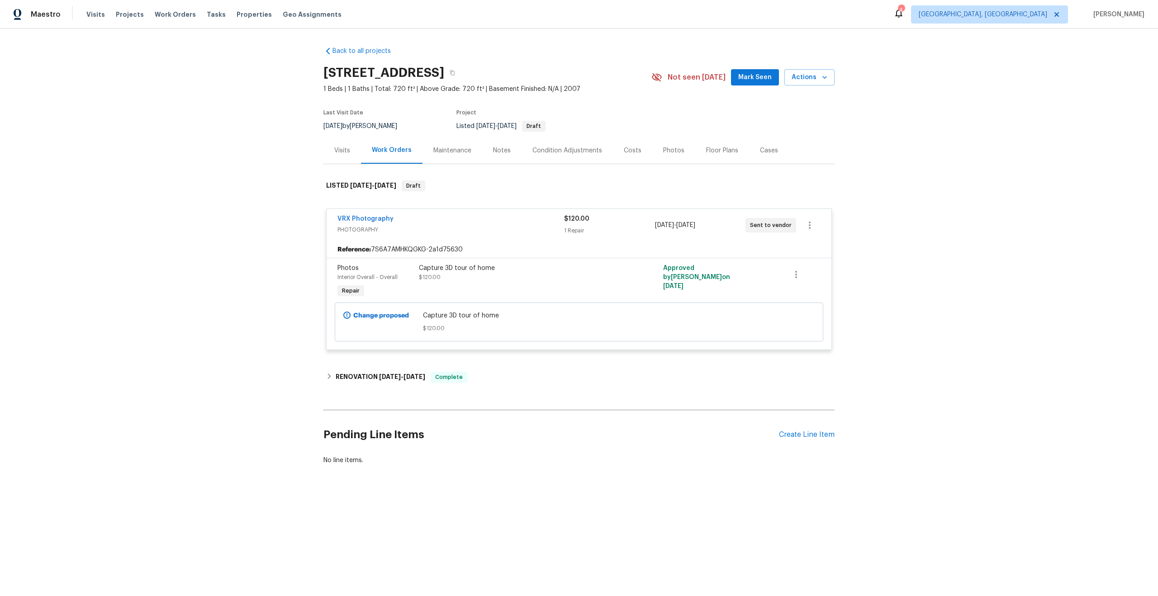
click at [475, 227] on span "PHOTOGRAPHY" at bounding box center [451, 229] width 227 height 9
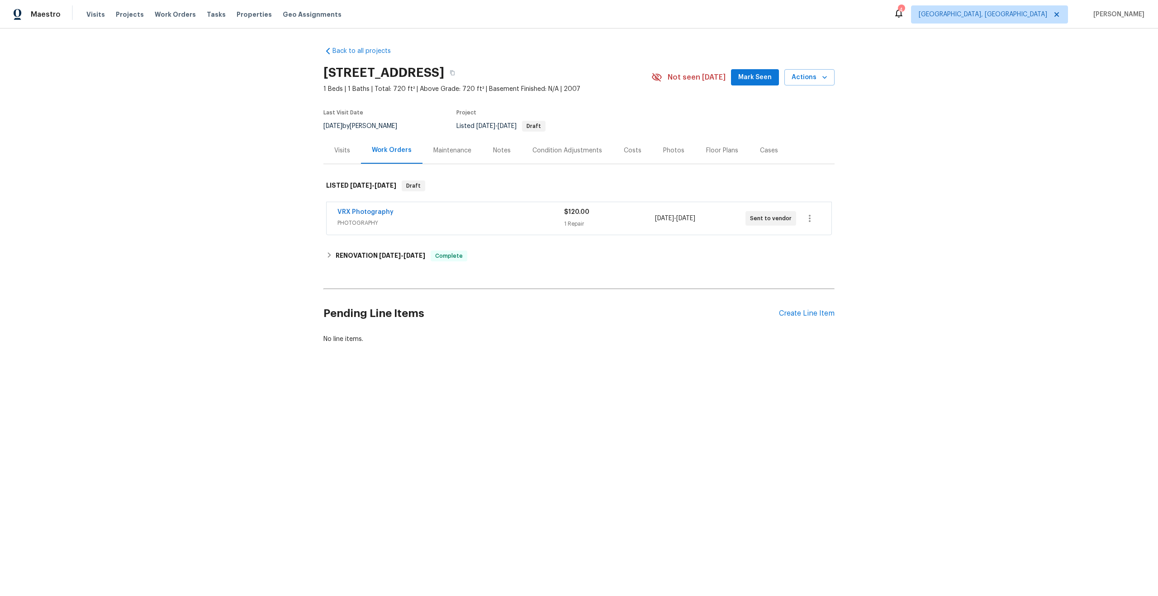
click at [473, 213] on div "VRX Photography" at bounding box center [451, 213] width 227 height 11
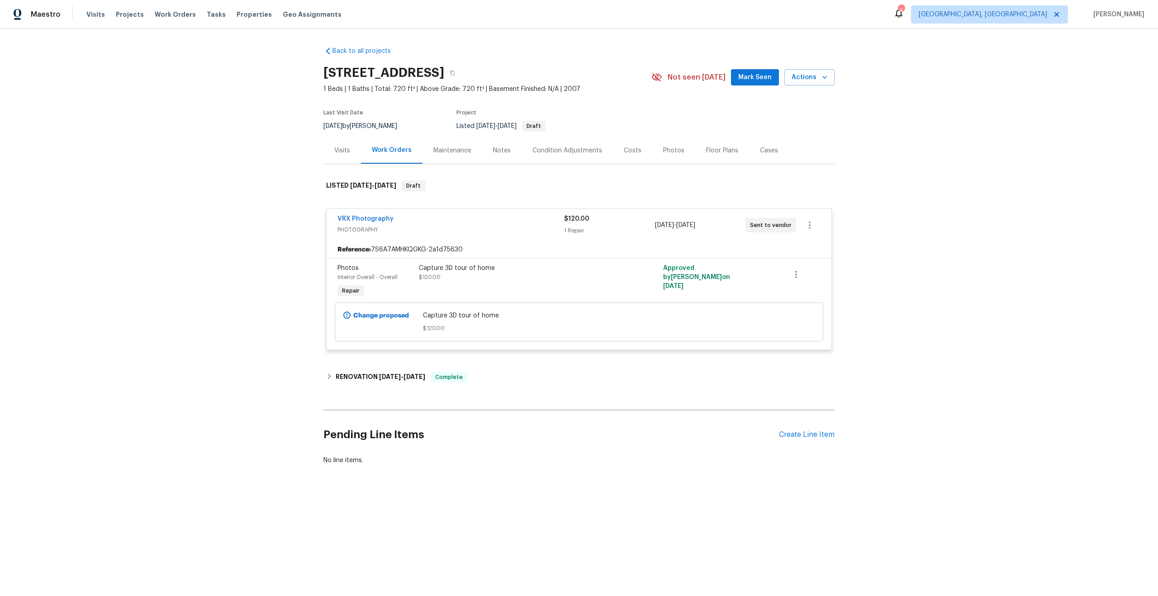
click at [490, 219] on div "VRX Photography" at bounding box center [451, 219] width 227 height 11
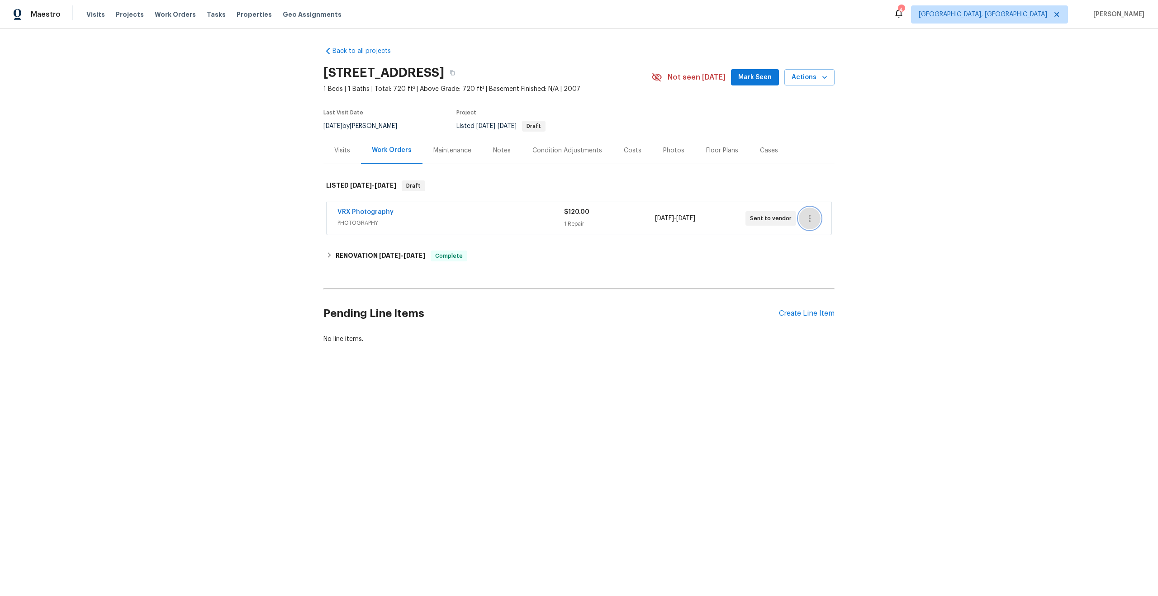
click at [811, 220] on icon "button" at bounding box center [809, 218] width 11 height 11
click at [637, 416] on div at bounding box center [579, 298] width 1158 height 596
click at [418, 253] on span "[DATE]" at bounding box center [415, 255] width 22 height 6
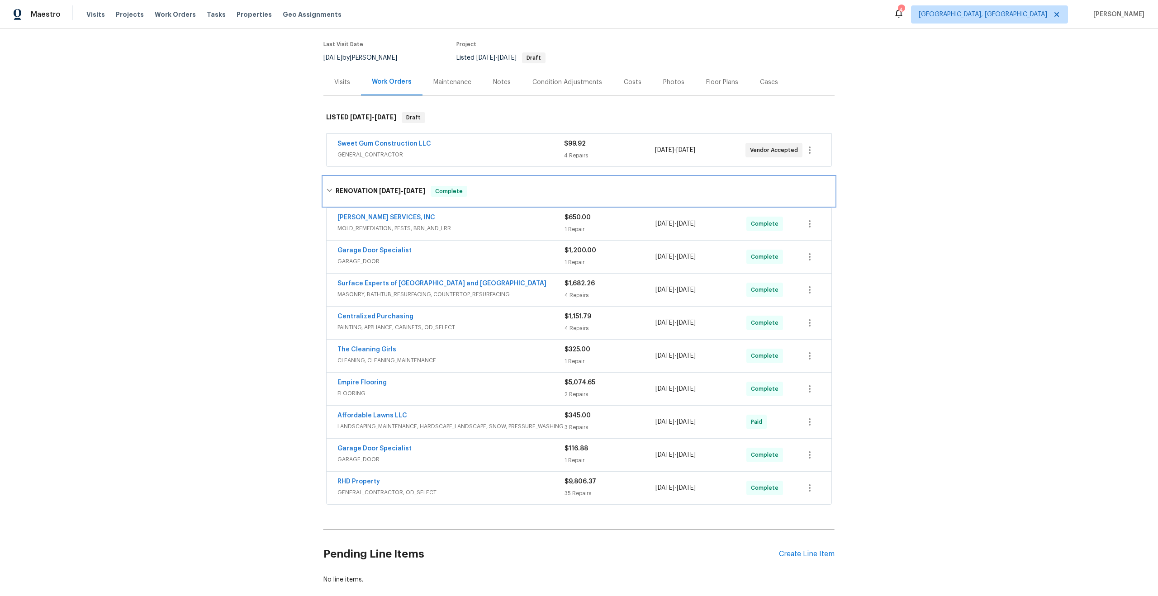
scroll to position [118, 0]
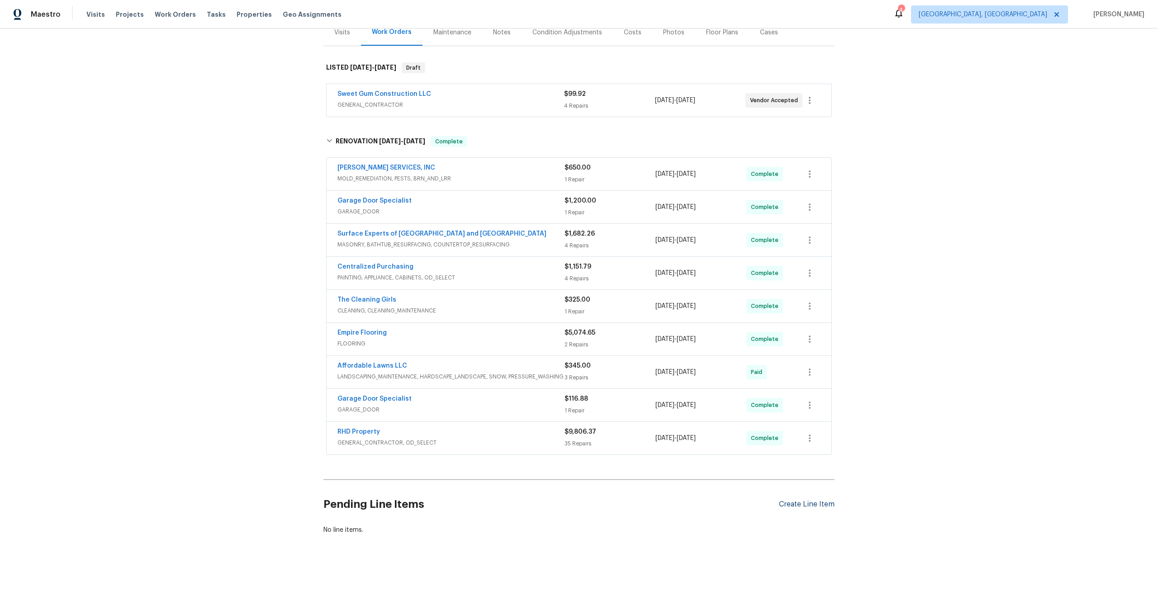
click at [803, 503] on div "Create Line Item" at bounding box center [807, 504] width 56 height 9
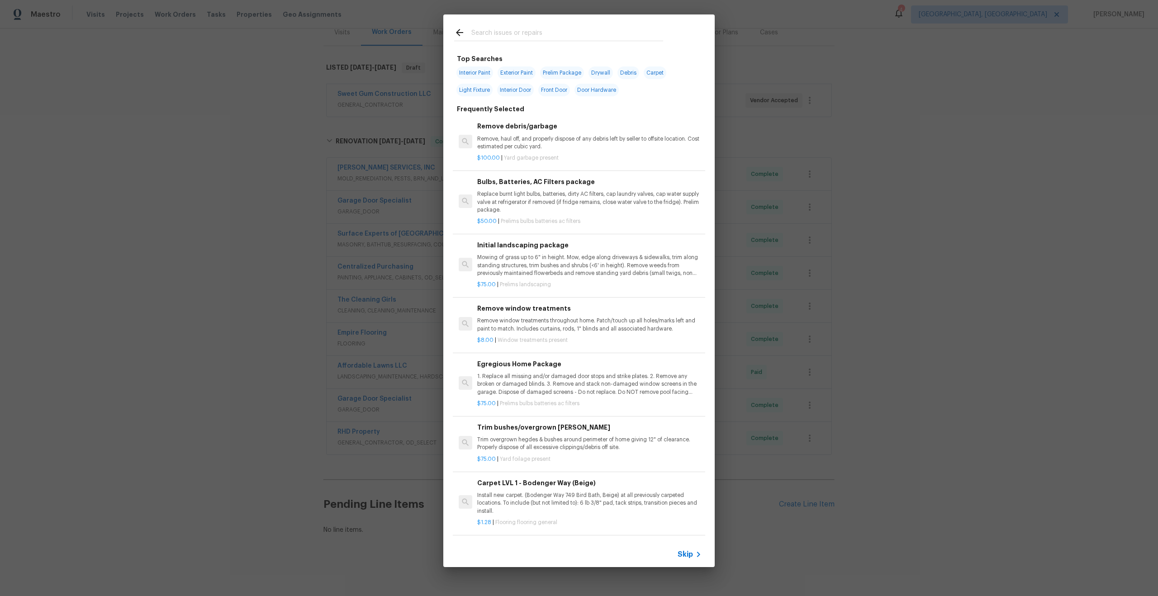
click at [690, 555] on span "Skip" at bounding box center [685, 554] width 15 height 9
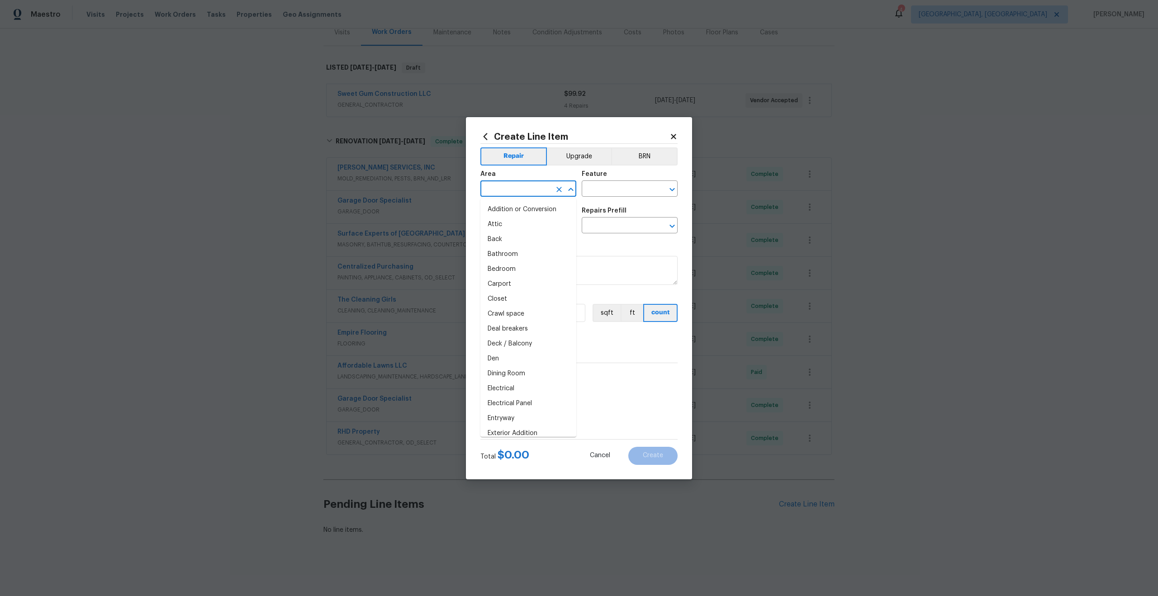
click at [518, 194] on input "text" at bounding box center [516, 190] width 71 height 14
click at [506, 218] on li "Interior Overall" at bounding box center [529, 224] width 96 height 15
type input "Interior Overall"
click at [619, 186] on input "text" at bounding box center [617, 190] width 71 height 14
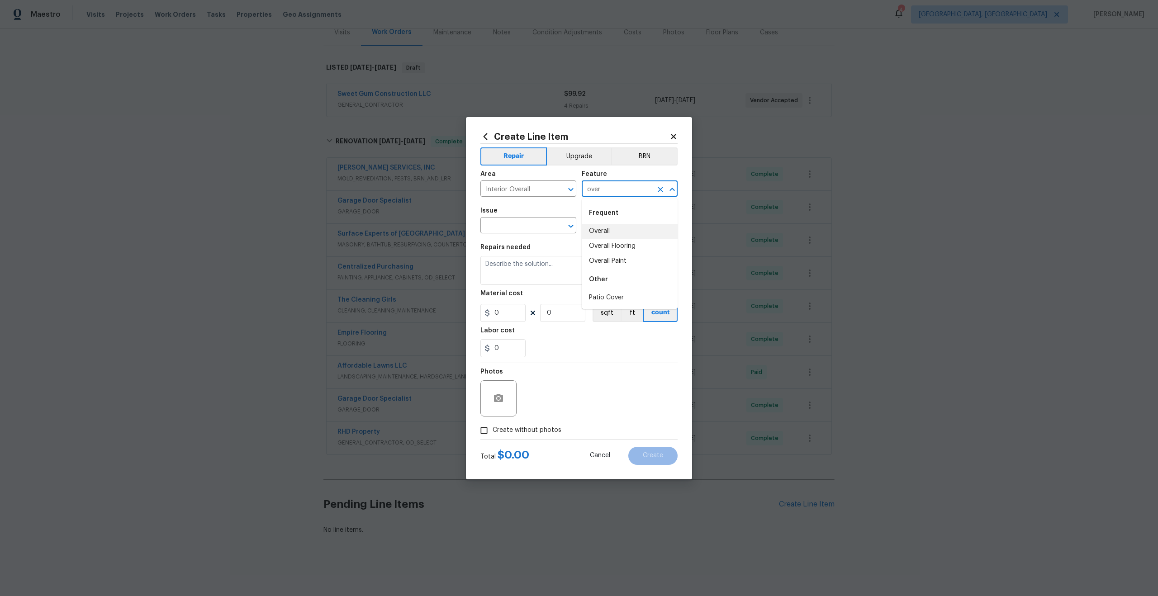
click at [602, 237] on li "Overall" at bounding box center [630, 231] width 96 height 15
type input "Overall"
click at [516, 227] on input "text" at bounding box center [516, 226] width 71 height 14
click at [508, 264] on li "Photos" at bounding box center [529, 268] width 96 height 15
type input "Photos"
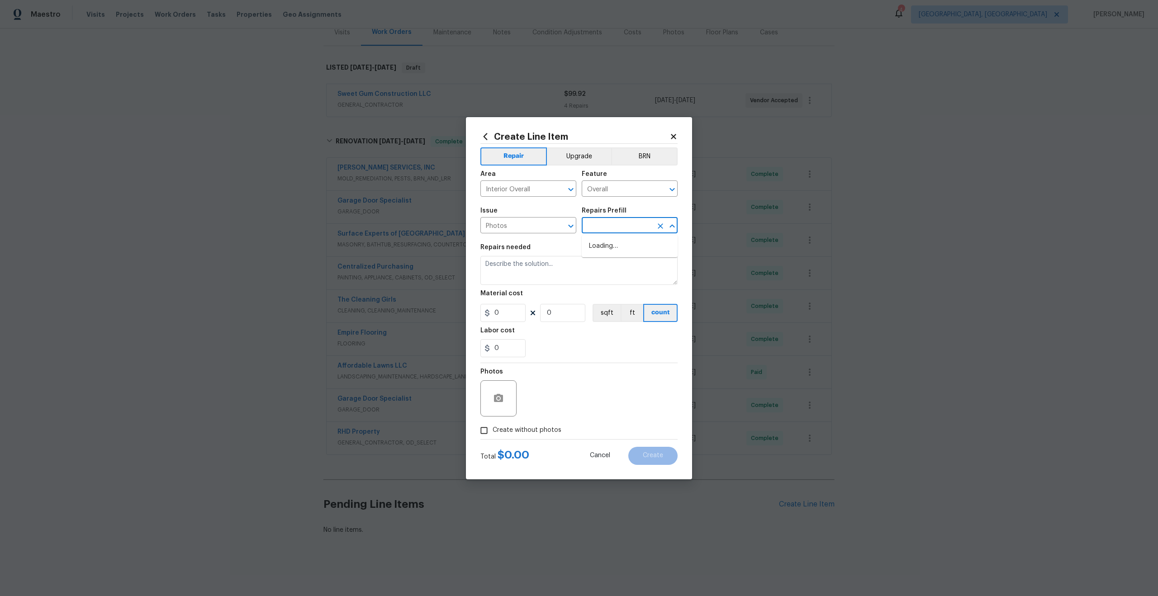
click at [642, 222] on input "text" at bounding box center [617, 226] width 71 height 14
click at [609, 252] on li "3D Tour Capture $120.00" at bounding box center [630, 246] width 96 height 15
type input "3D Tour Capture $120.00"
type textarea "Capture 3D tour of home"
type input "1"
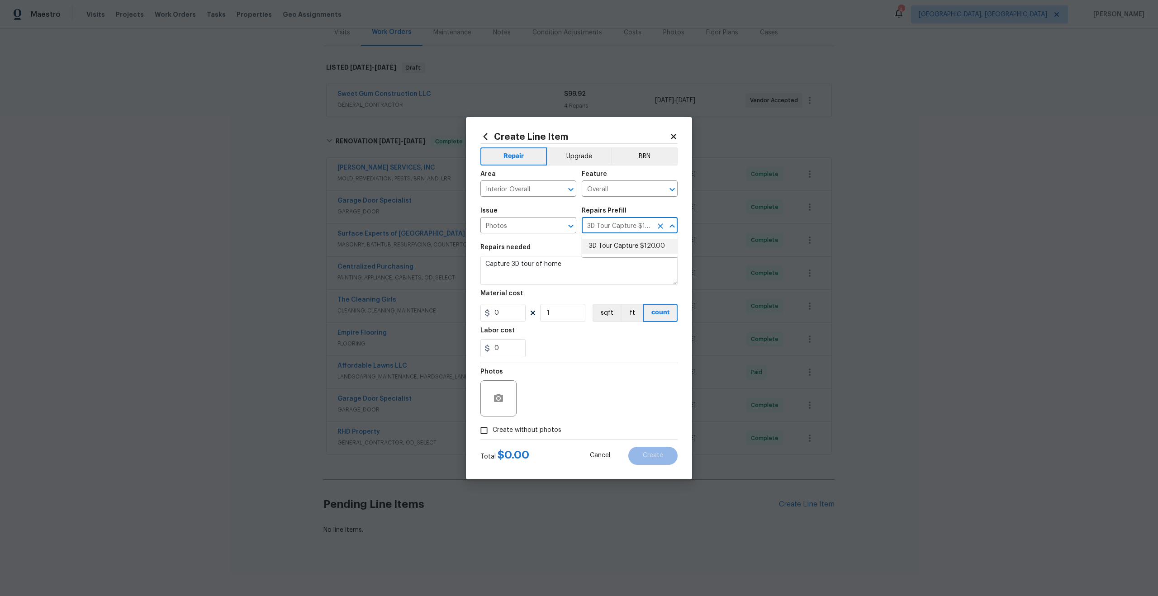
type input "120"
click at [488, 430] on input "Create without photos" at bounding box center [484, 430] width 17 height 17
checkbox input "true"
click at [565, 385] on textarea at bounding box center [601, 399] width 154 height 36
type textarea ","
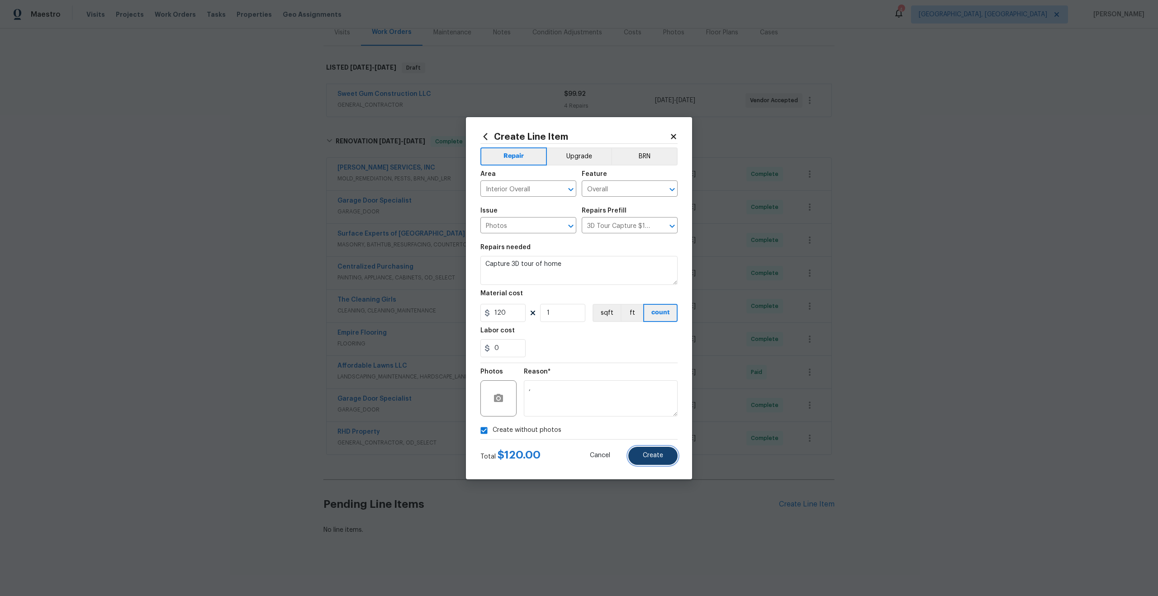
click at [664, 461] on button "Create" at bounding box center [652, 456] width 49 height 18
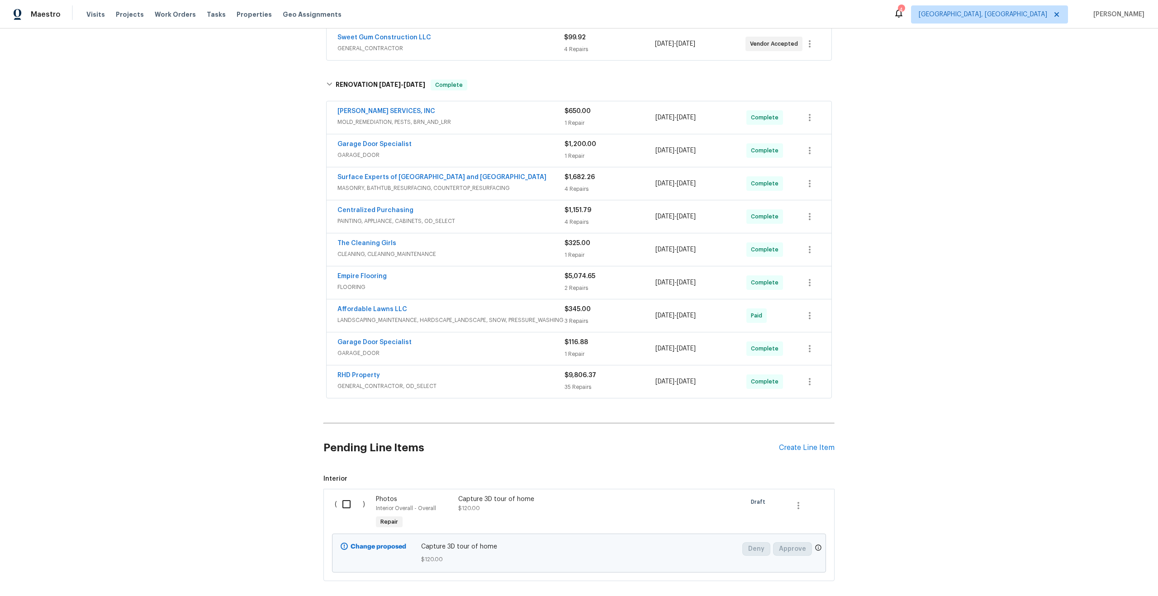
scroll to position [221, 0]
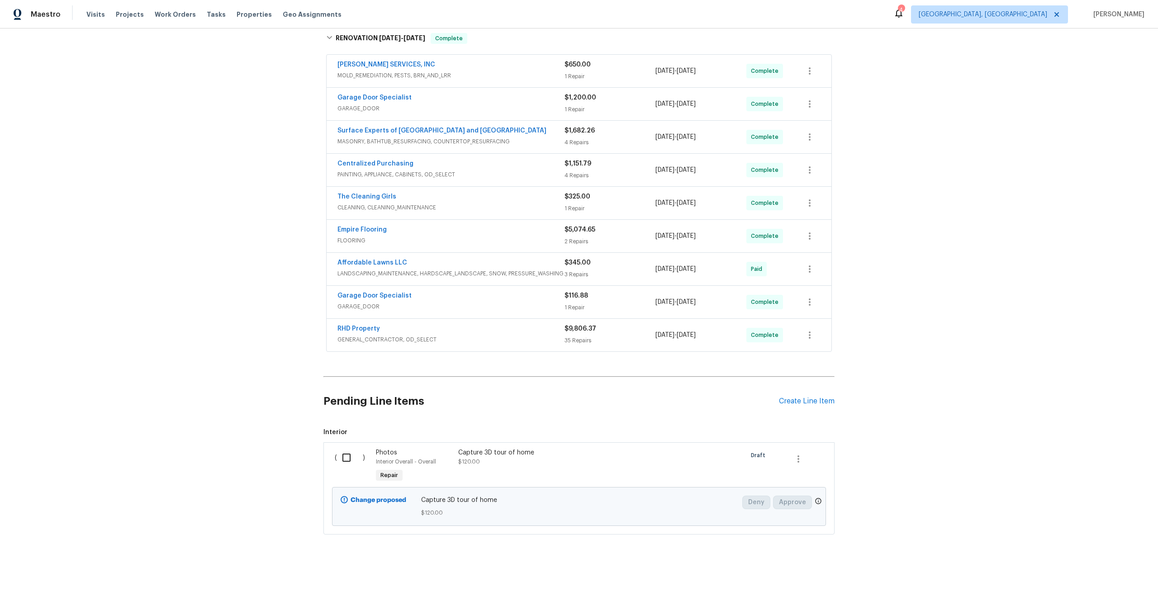
click at [345, 458] on input "checkbox" at bounding box center [350, 457] width 26 height 19
checkbox input "true"
click at [1112, 573] on span "Create Work Order" at bounding box center [1106, 573] width 60 height 11
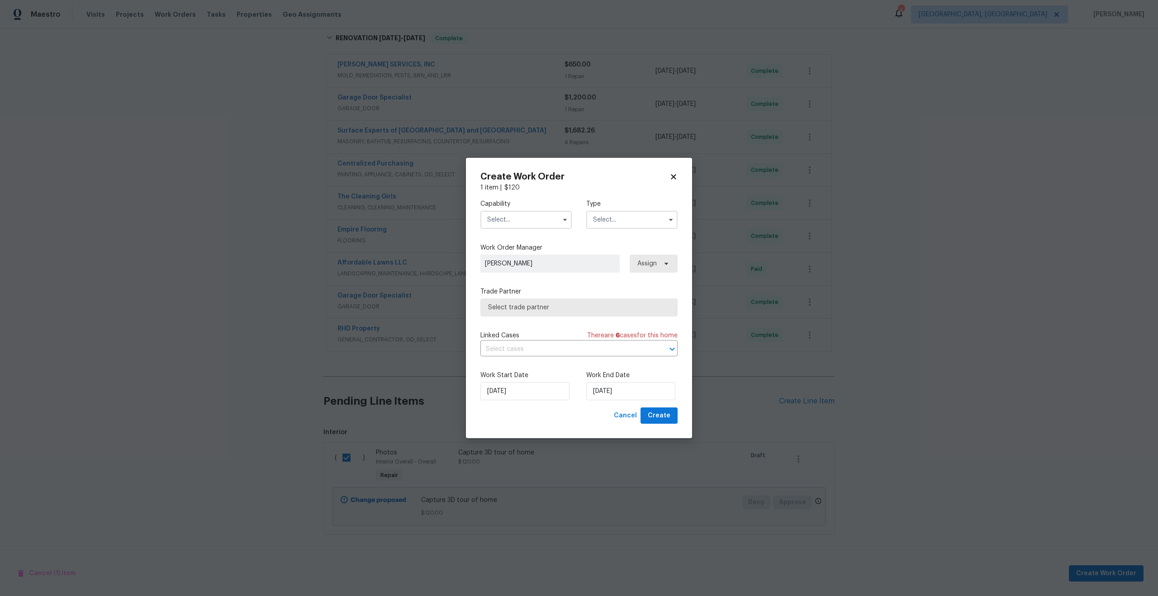
click at [530, 209] on div "Capability" at bounding box center [526, 214] width 91 height 29
click at [528, 217] on input "text" at bounding box center [526, 220] width 91 height 18
click at [528, 261] on div "Photography" at bounding box center [526, 261] width 87 height 16
type input "Photography"
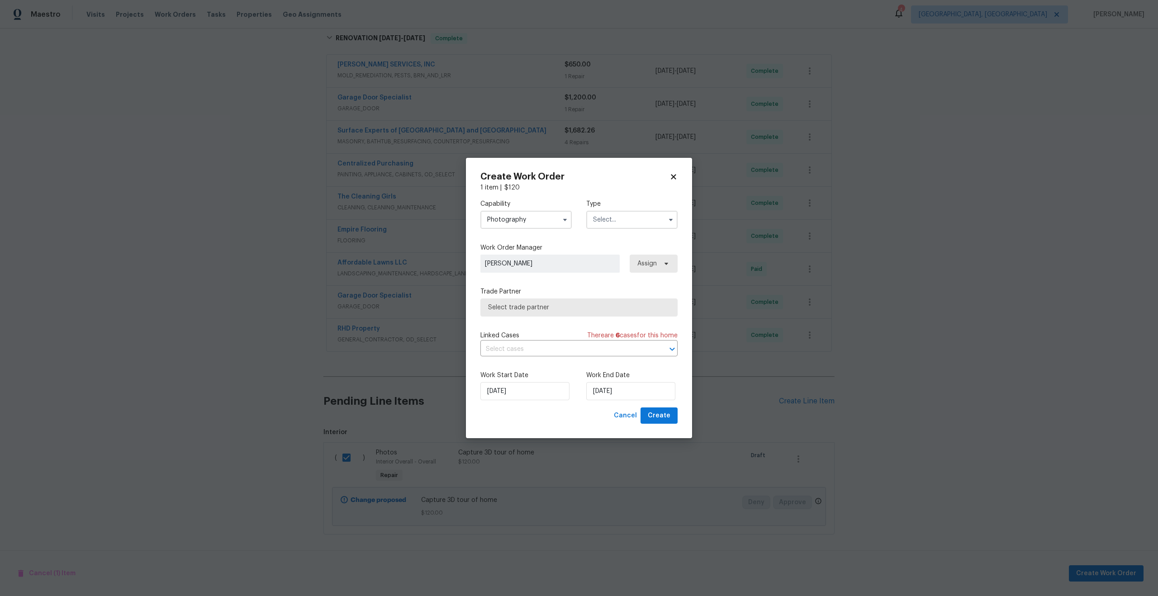
click at [617, 212] on input "text" at bounding box center [631, 220] width 91 height 18
click at [613, 238] on div "Other" at bounding box center [632, 238] width 87 height 16
type input "Other"
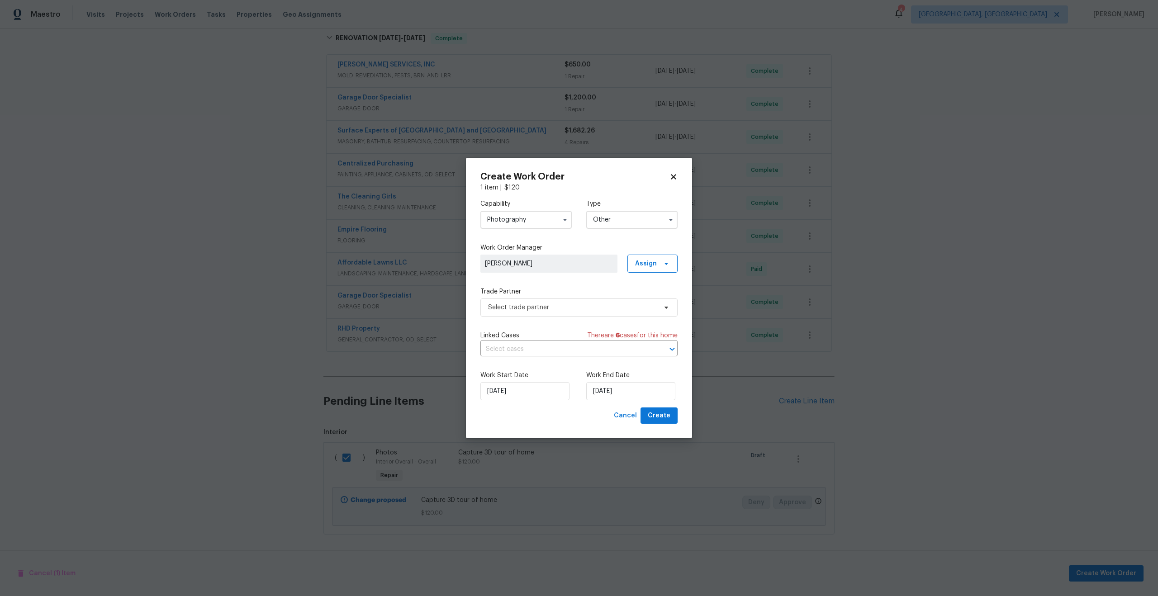
click at [544, 269] on span "[PERSON_NAME]" at bounding box center [549, 264] width 137 height 18
click at [554, 303] on span "Select trade partner" at bounding box center [572, 307] width 169 height 9
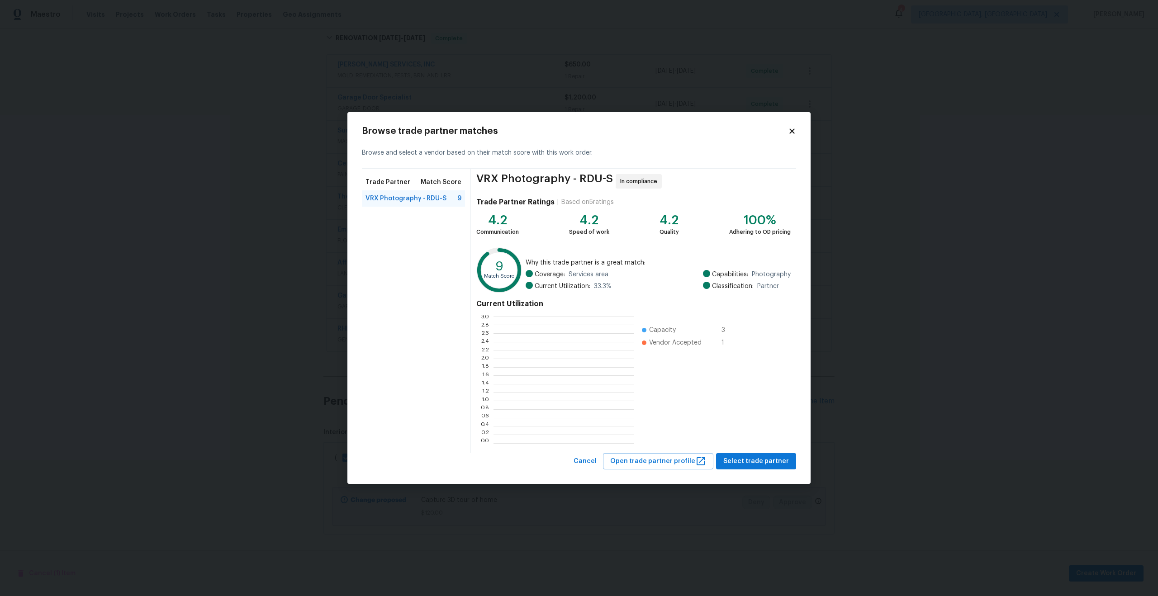
scroll to position [127, 141]
click at [754, 459] on span "Select trade partner" at bounding box center [756, 461] width 66 height 11
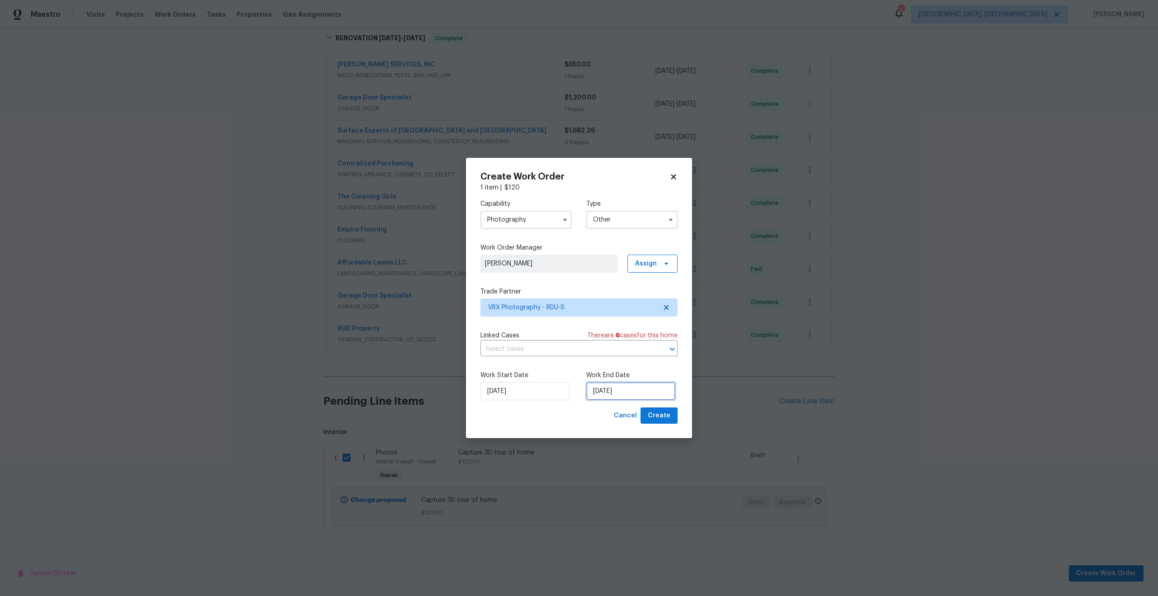
click at [623, 384] on input "[DATE]" at bounding box center [630, 391] width 89 height 18
click at [641, 337] on div "21" at bounding box center [644, 339] width 14 height 13
type input "[DATE]"
click at [662, 420] on span "Create" at bounding box center [659, 415] width 23 height 11
checkbox input "false"
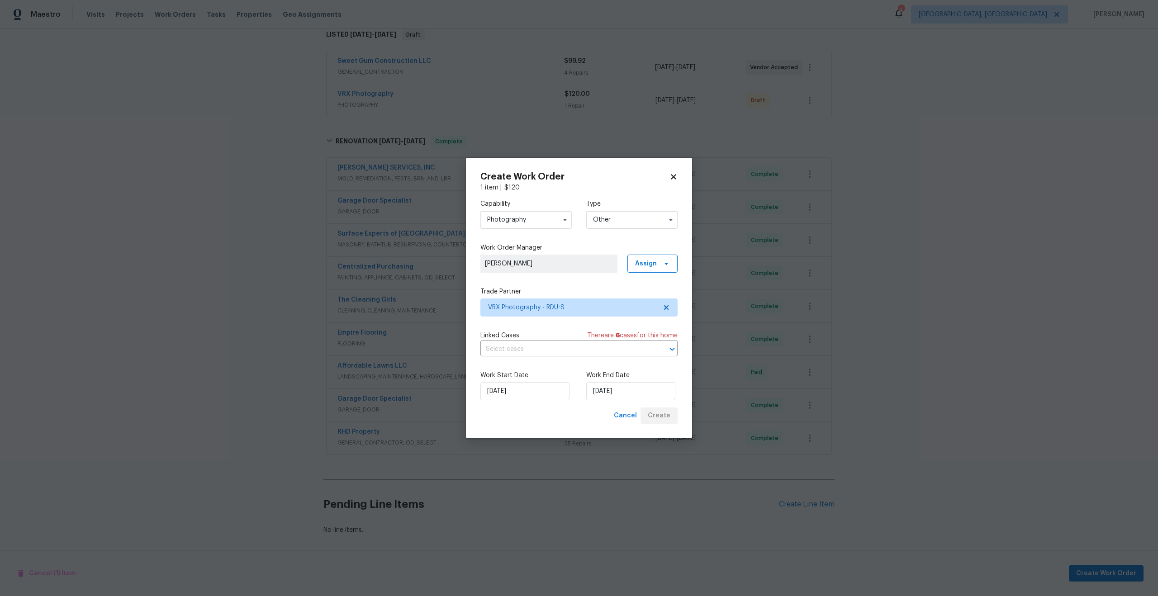
scroll to position [151, 0]
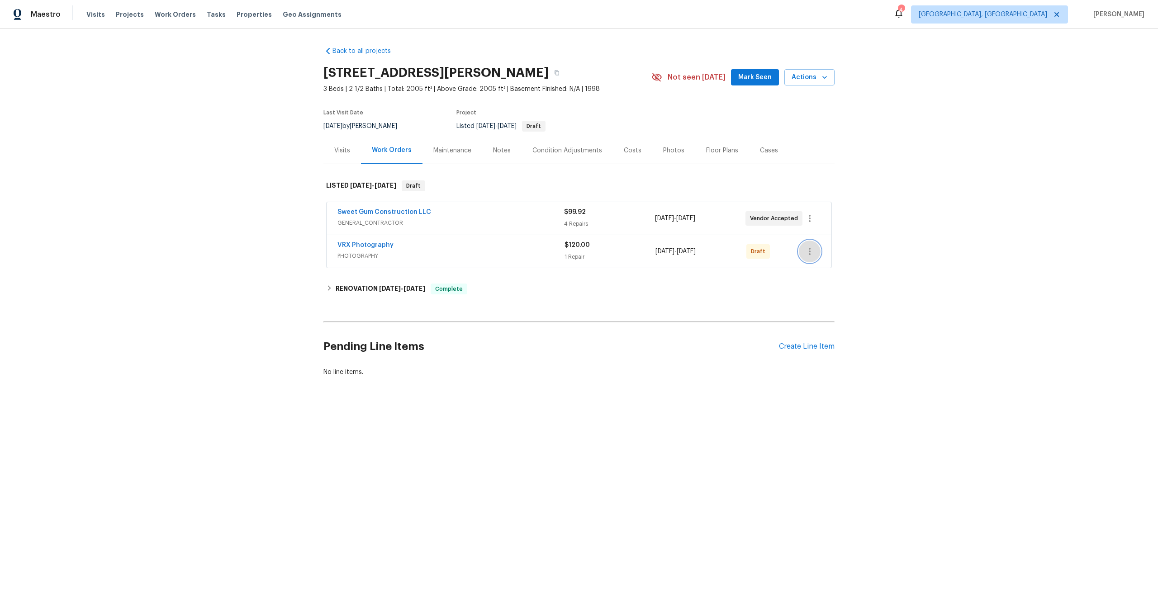
click at [809, 253] on icon "button" at bounding box center [809, 251] width 11 height 11
click at [809, 253] on li "Send to Vendor" at bounding box center [849, 251] width 101 height 15
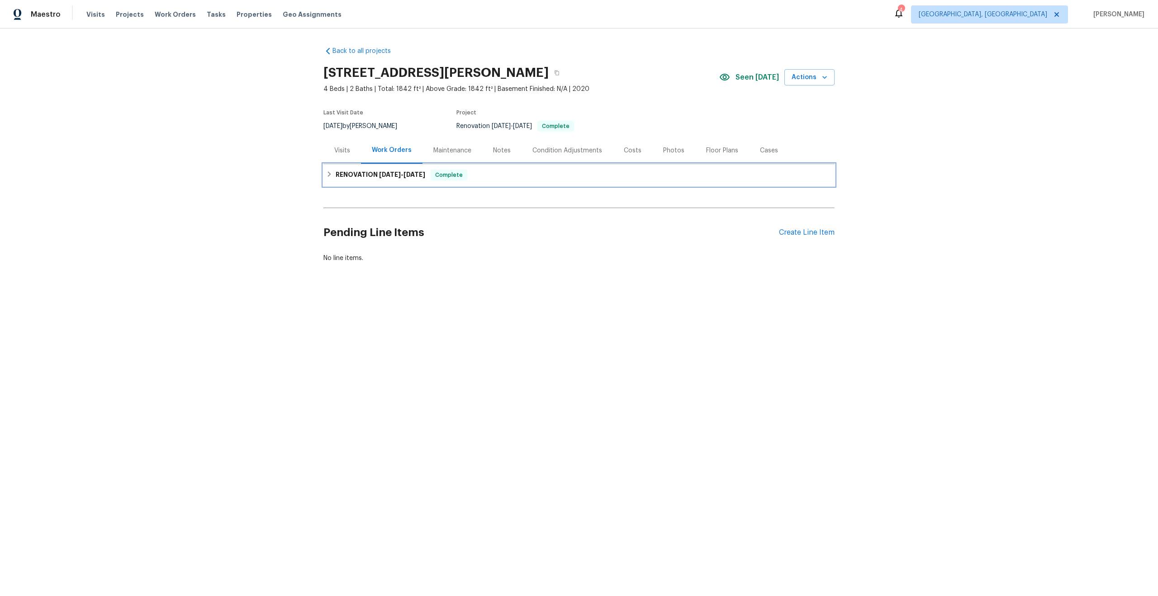
click at [507, 182] on div "RENOVATION 8/5/25 - 8/11/25 Complete" at bounding box center [579, 175] width 511 height 22
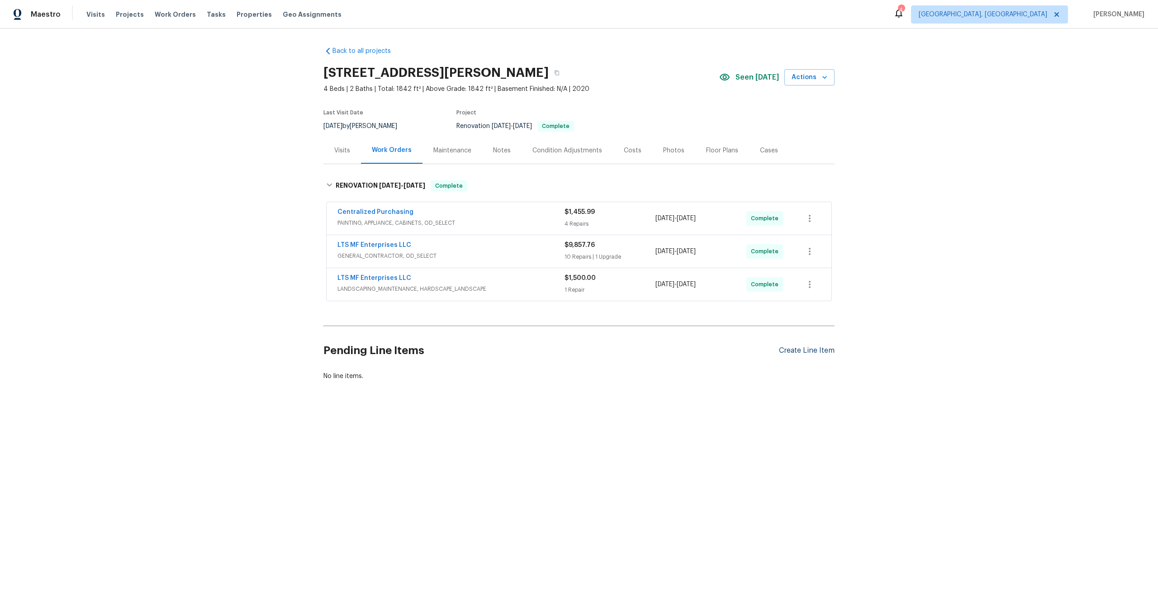
click at [826, 349] on div "Create Line Item" at bounding box center [807, 351] width 56 height 9
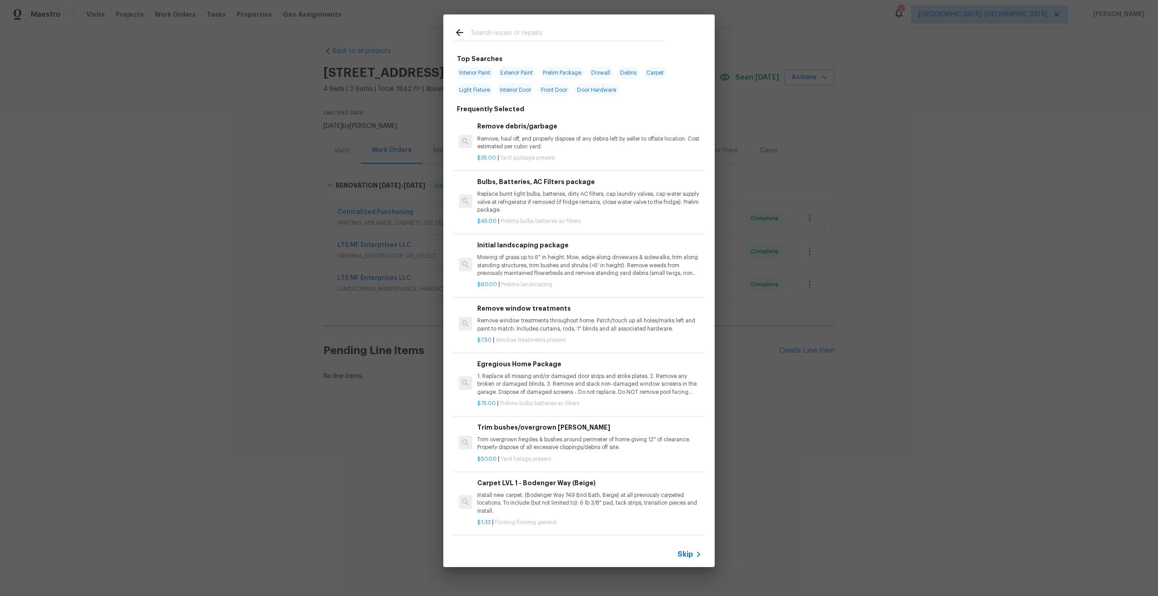
click at [685, 551] on span "Skip" at bounding box center [685, 554] width 15 height 9
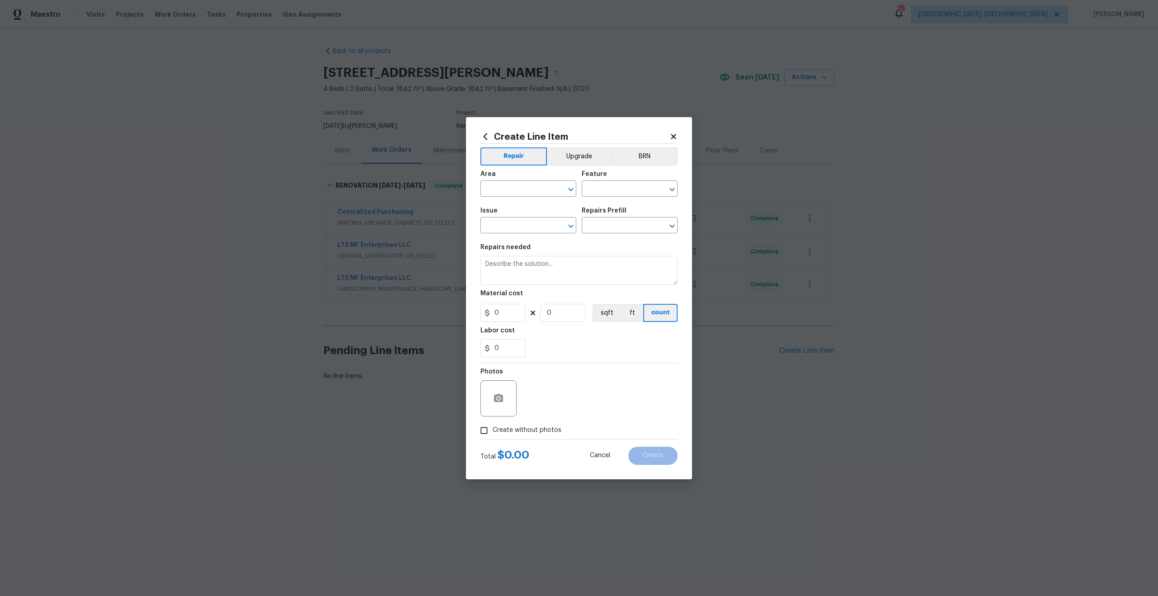
click at [515, 178] on div "Area" at bounding box center [529, 177] width 96 height 12
click at [516, 188] on input "text" at bounding box center [516, 190] width 71 height 14
click at [529, 230] on li "Interior Overall" at bounding box center [529, 224] width 96 height 15
type input "Interior Overall"
click at [613, 192] on input "text" at bounding box center [617, 190] width 71 height 14
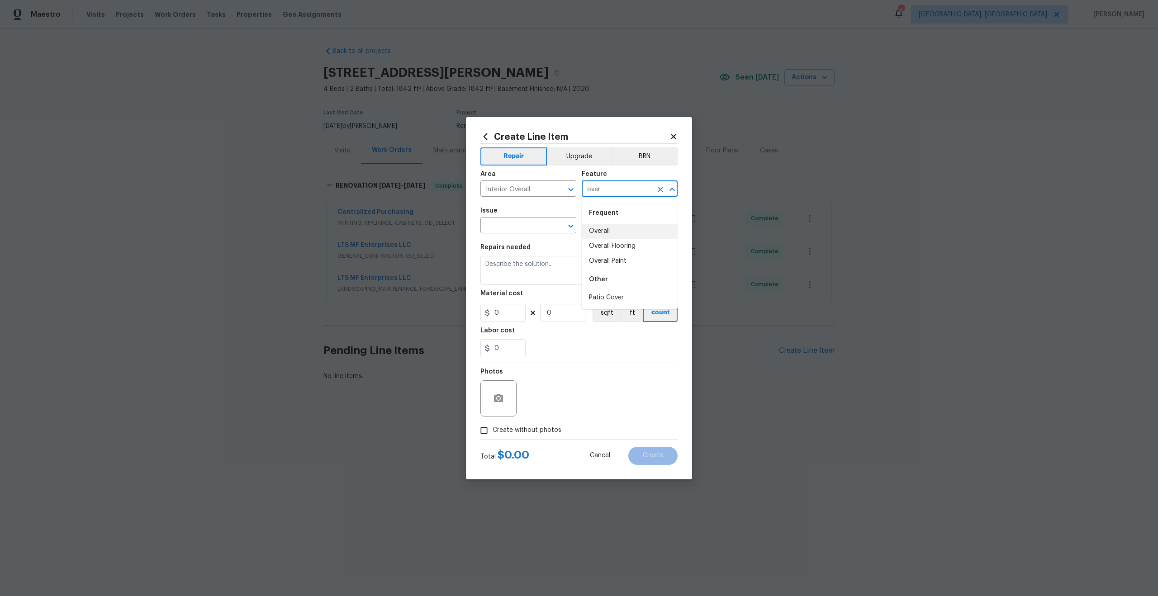
click at [610, 228] on li "Overall" at bounding box center [630, 231] width 96 height 15
type input "Overall"
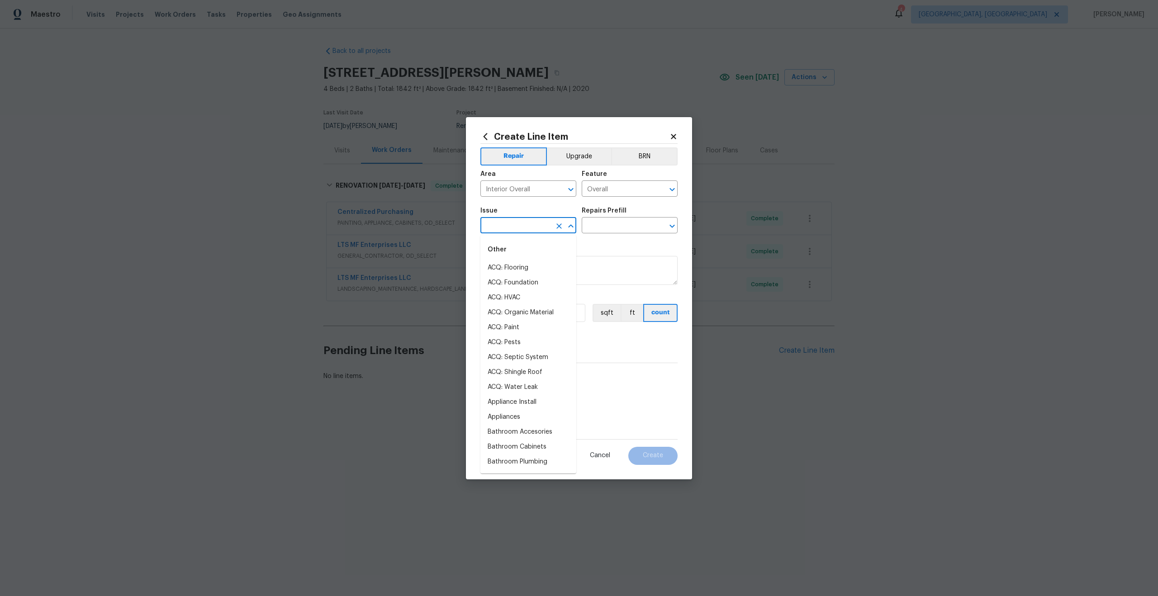
click at [516, 228] on input "text" at bounding box center [516, 226] width 71 height 14
click at [508, 269] on li "Photos" at bounding box center [529, 268] width 96 height 15
type input "Photos"
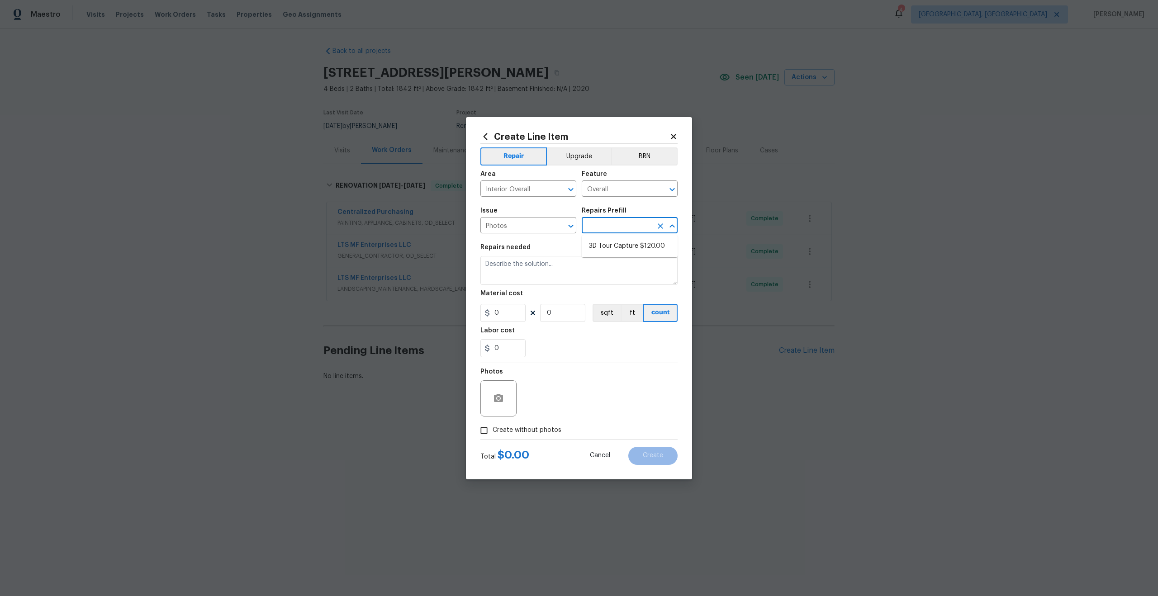
click at [607, 225] on input "text" at bounding box center [617, 226] width 71 height 14
click at [605, 241] on li "3D Tour Capture $120.00" at bounding box center [630, 246] width 96 height 15
type input "3D Tour Capture $120.00"
type textarea "Capture 3D tour of home"
type input "1"
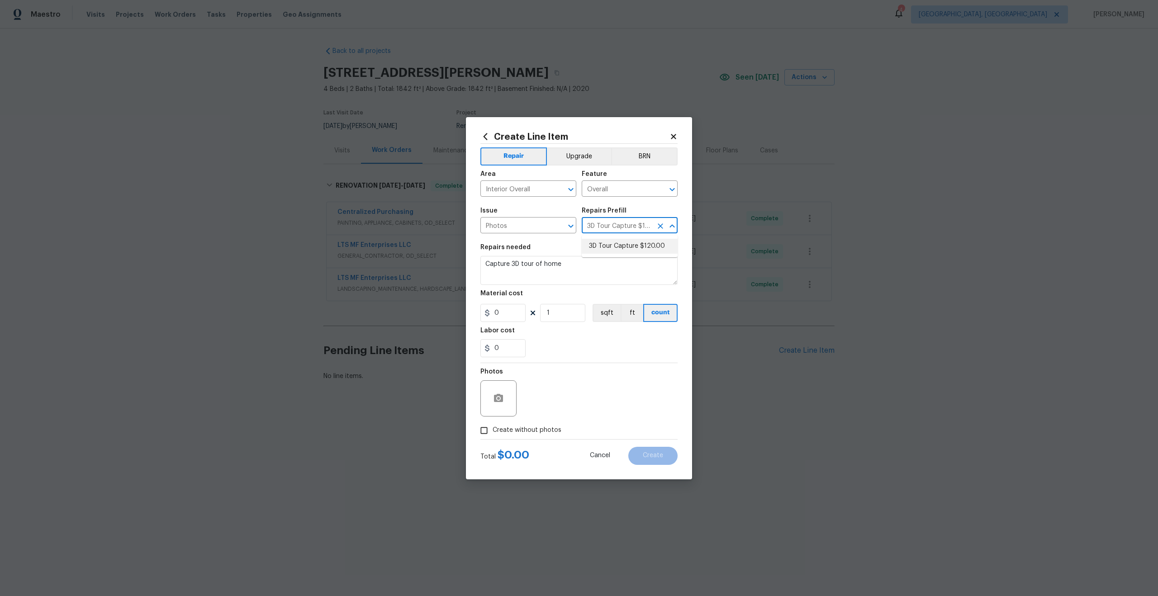
type input "120"
click at [481, 432] on input "Create without photos" at bounding box center [484, 430] width 17 height 17
checkbox input "true"
click at [552, 396] on textarea at bounding box center [601, 399] width 154 height 36
type textarea "."
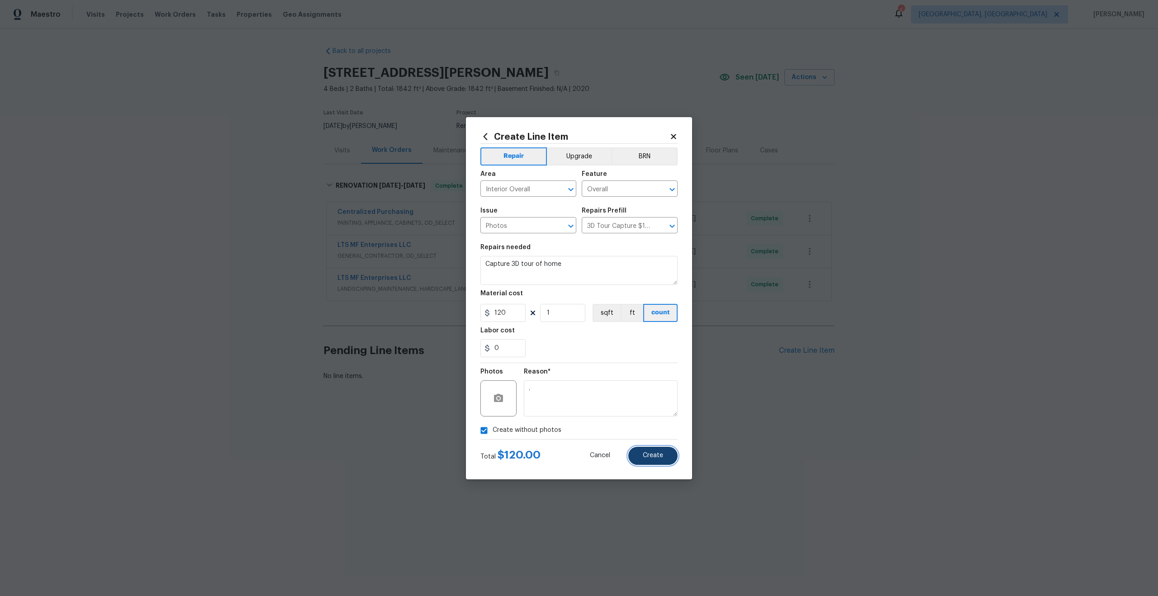
click at [663, 452] on button "Create" at bounding box center [652, 456] width 49 height 18
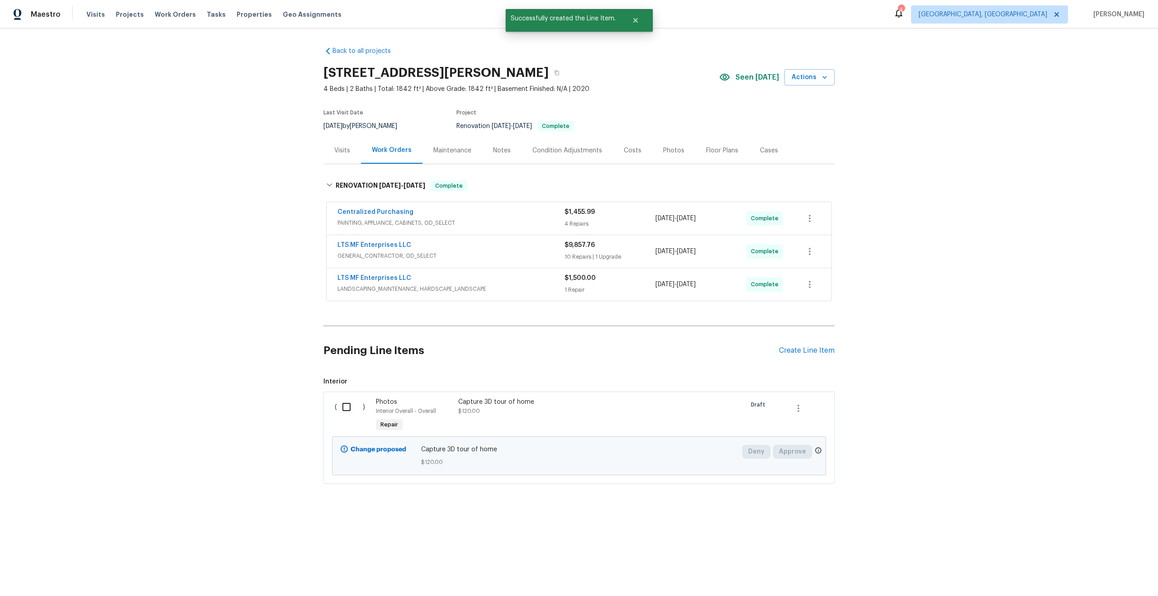
click at [351, 406] on input "checkbox" at bounding box center [350, 407] width 26 height 19
checkbox input "true"
click at [1118, 574] on span "Create Work Order" at bounding box center [1106, 573] width 60 height 11
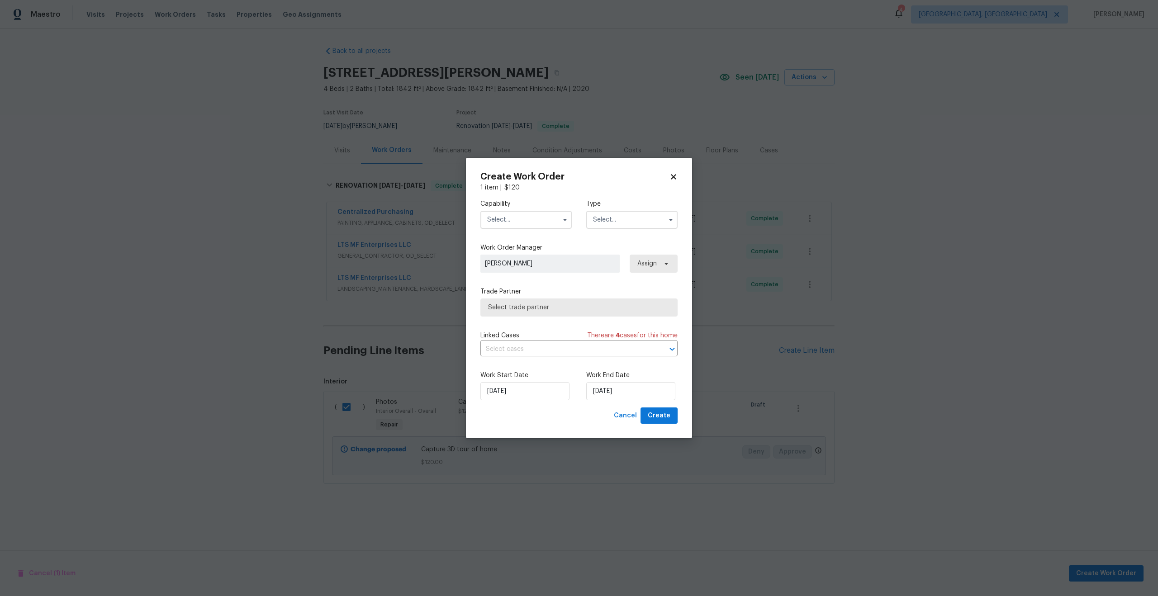
click at [516, 224] on input "text" at bounding box center [526, 220] width 91 height 18
click at [511, 231] on span "Photography" at bounding box center [509, 234] width 39 height 6
type input "Photography"
click at [610, 214] on input "text" at bounding box center [631, 220] width 91 height 18
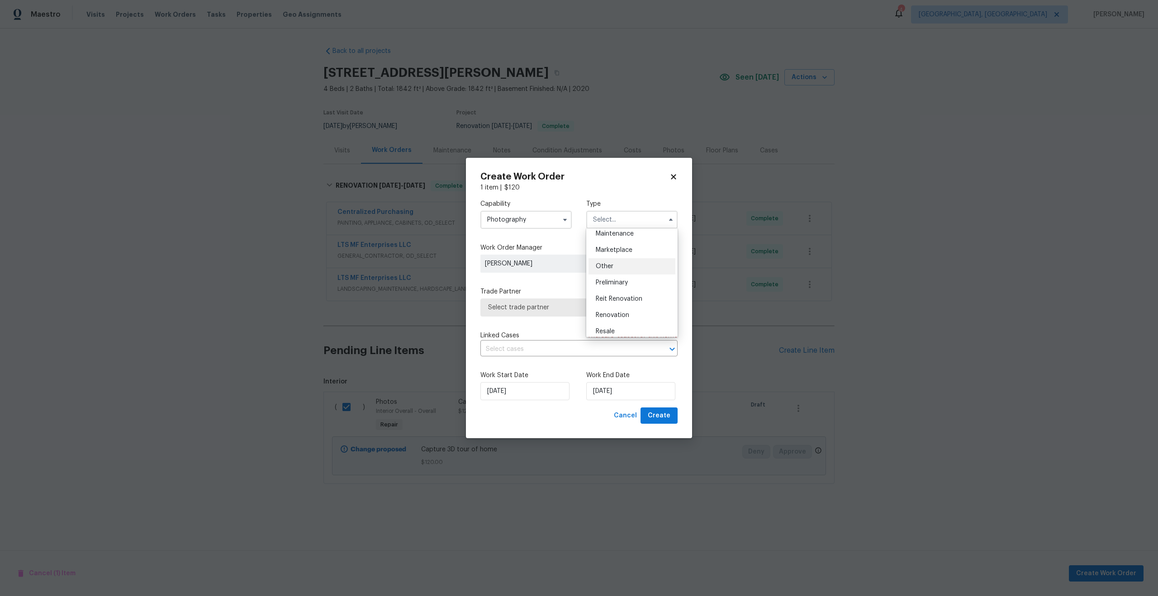
scroll to position [152, 0]
click at [608, 268] on span "Other" at bounding box center [605, 265] width 18 height 6
type input "Other"
click at [530, 318] on div "Capability Photography Type Other Feedback Hoa Violation Holding Incident Insur…" at bounding box center [579, 299] width 197 height 215
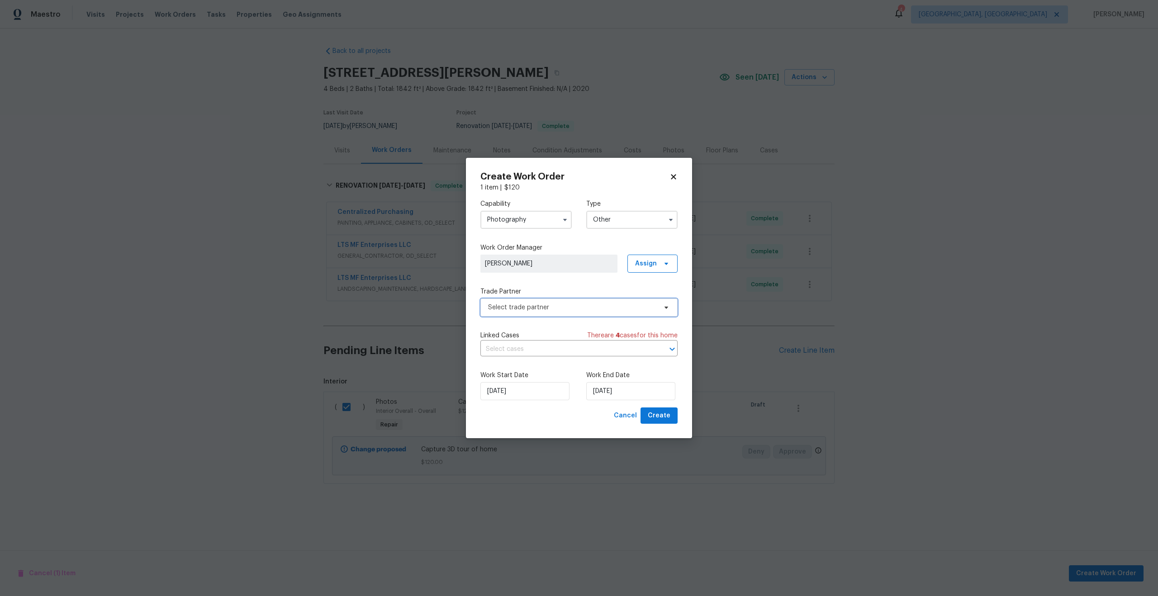
click at [547, 306] on span "Select trade partner" at bounding box center [572, 307] width 169 height 9
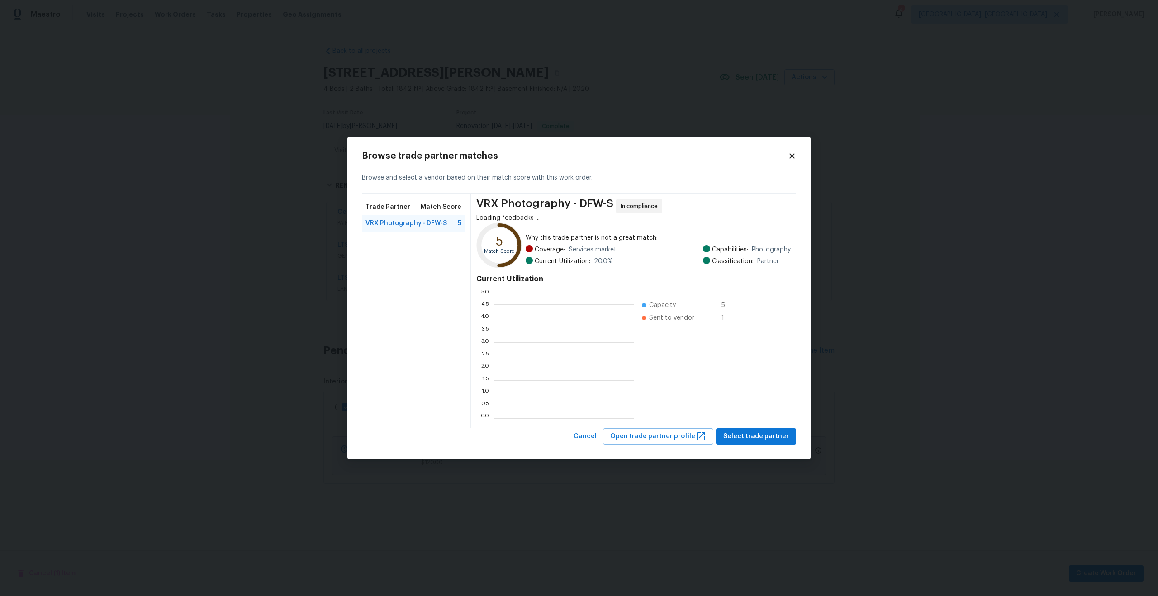
scroll to position [127, 141]
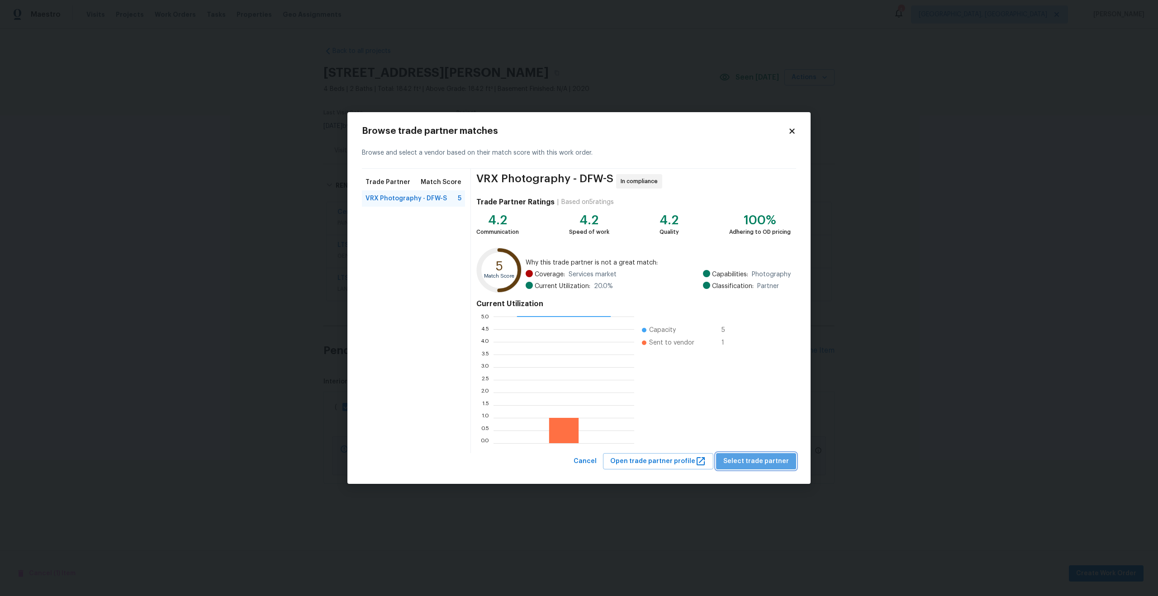
click at [769, 462] on span "Select trade partner" at bounding box center [756, 461] width 66 height 11
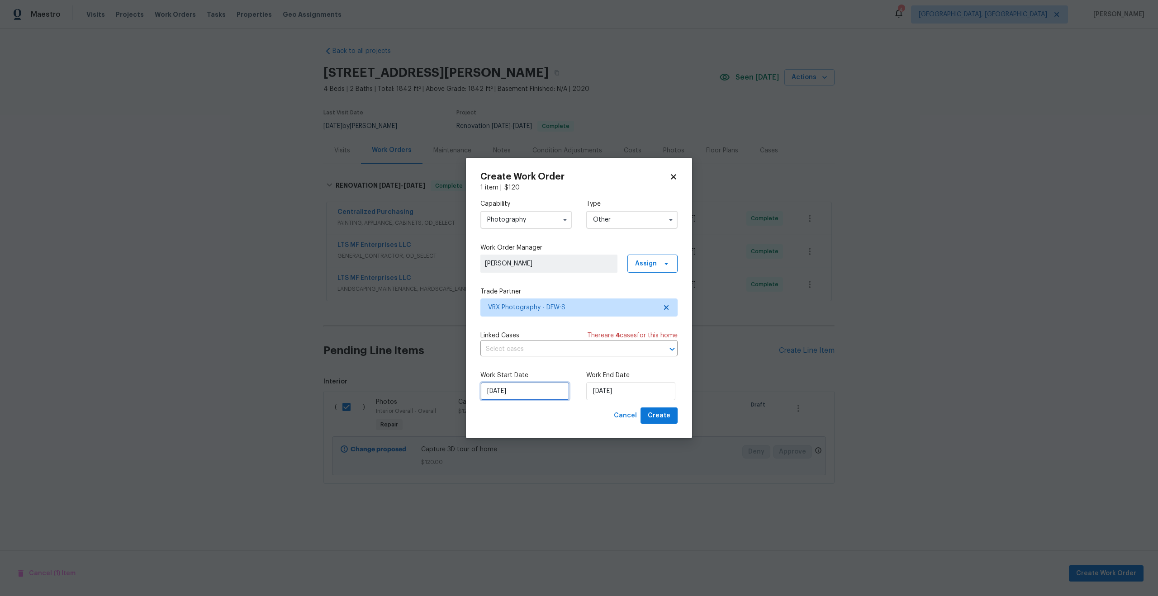
click at [529, 388] on input "20/08/2025" at bounding box center [525, 391] width 89 height 18
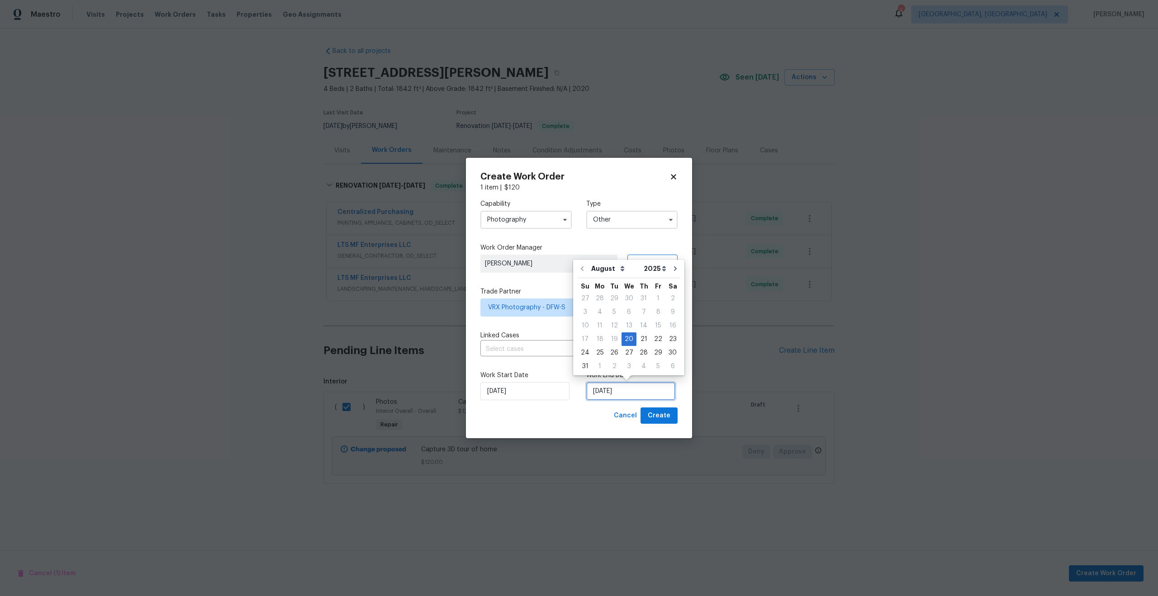
click at [607, 386] on input "20/08/2025" at bounding box center [630, 391] width 89 height 18
click at [642, 338] on div "21" at bounding box center [644, 339] width 14 height 13
type input "21/08/2025"
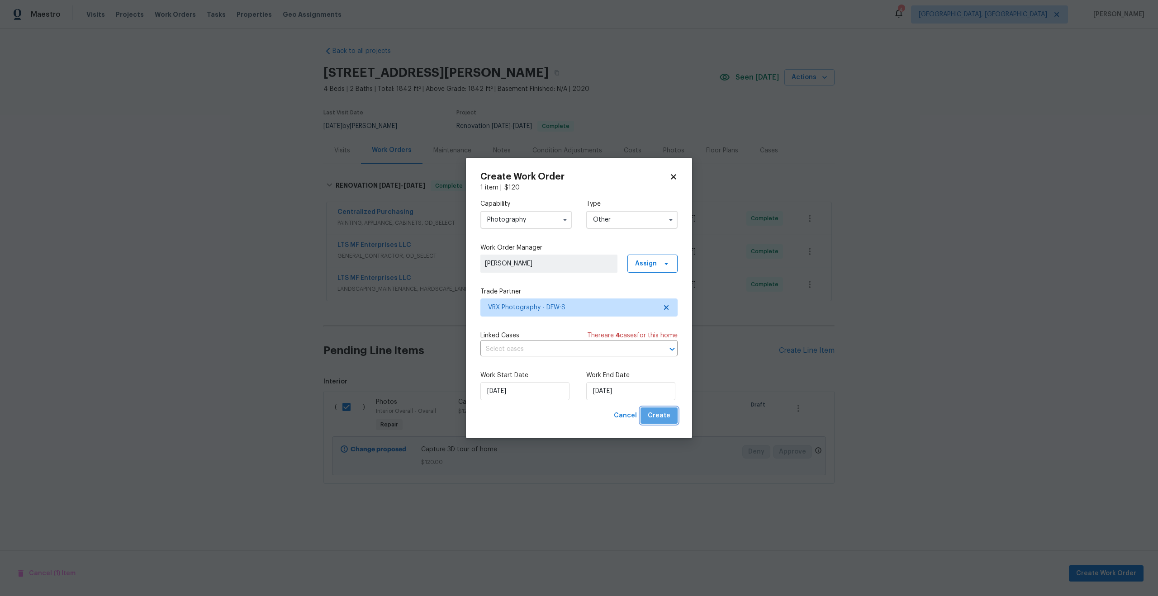
click at [664, 414] on span "Create" at bounding box center [659, 415] width 23 height 11
checkbox input "false"
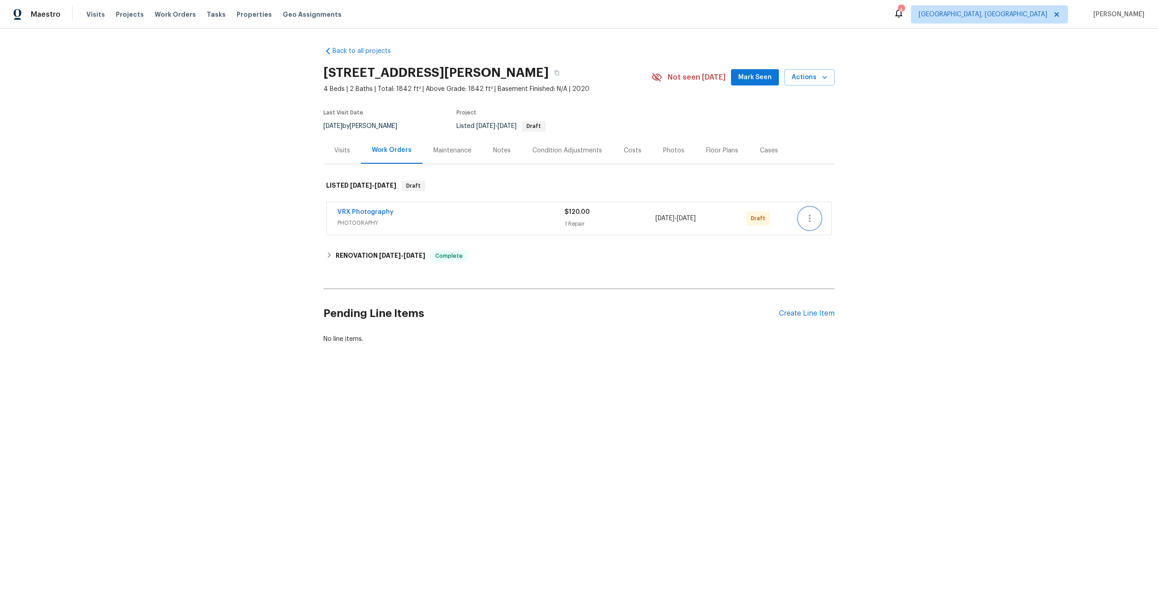
click at [810, 219] on icon "button" at bounding box center [810, 218] width 2 height 7
click at [810, 219] on li "Send to Vendor" at bounding box center [849, 218] width 101 height 15
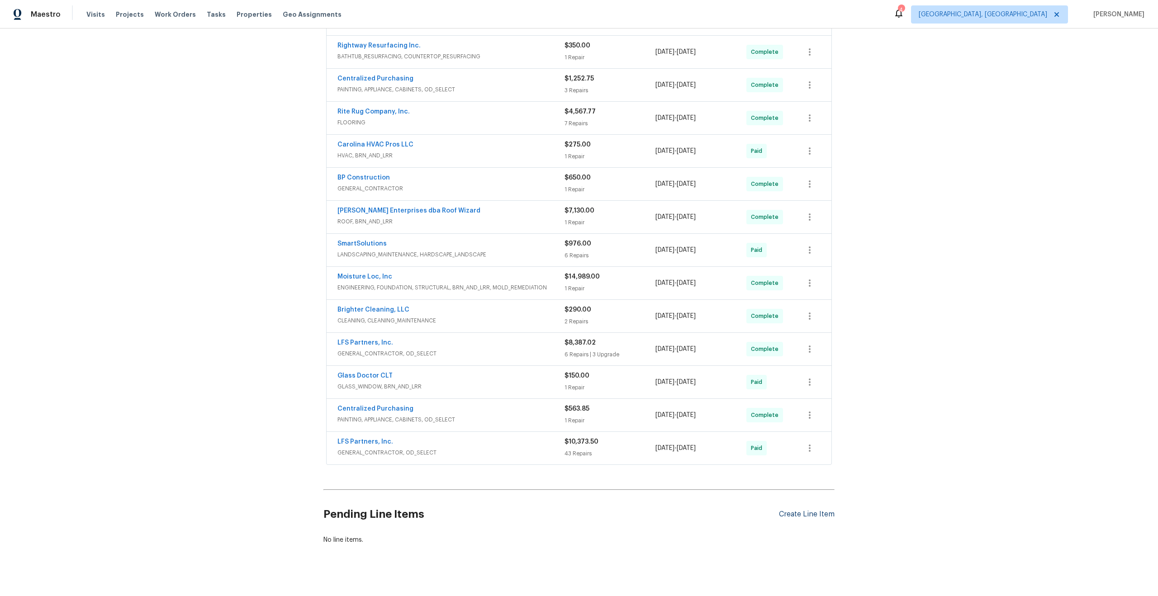
scroll to position [243, 0]
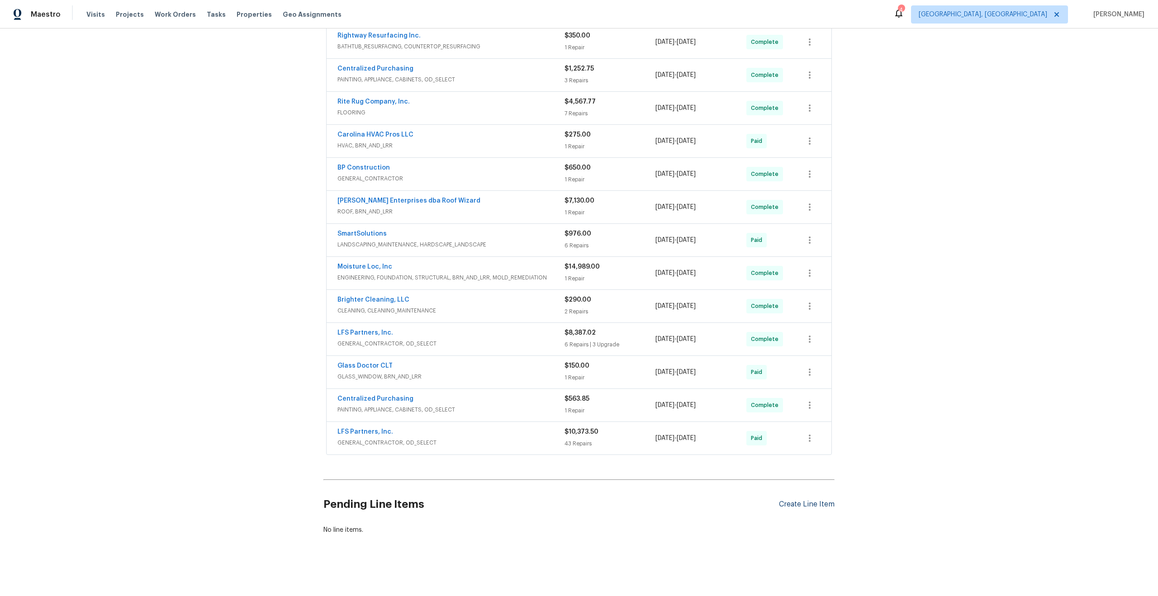
click at [813, 503] on div "Create Line Item" at bounding box center [807, 504] width 56 height 9
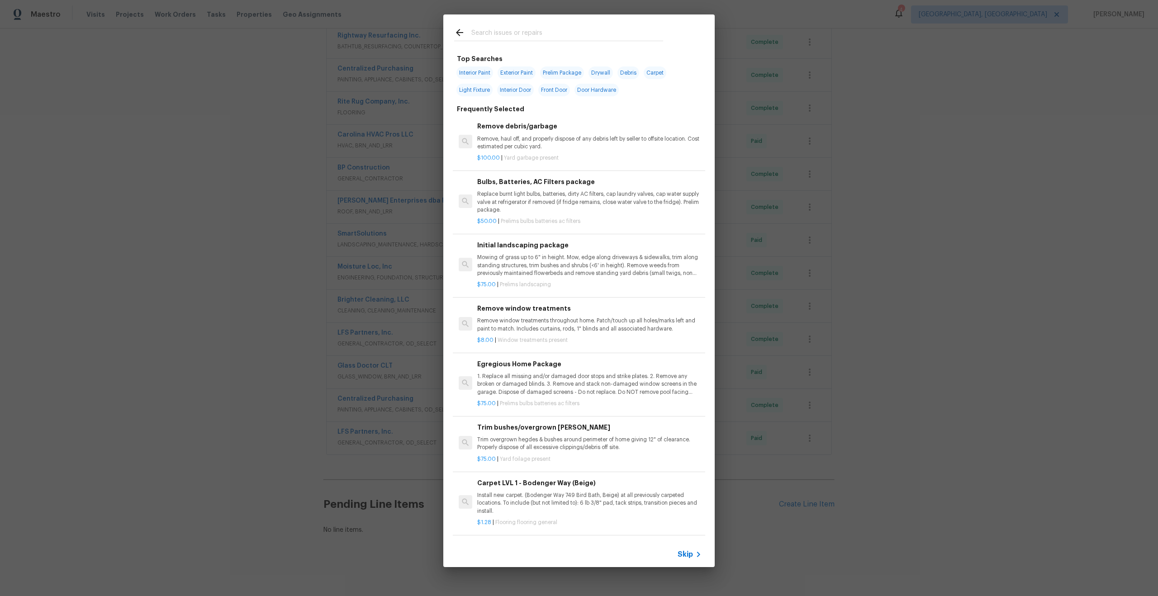
click at [684, 552] on span "Skip" at bounding box center [685, 554] width 15 height 9
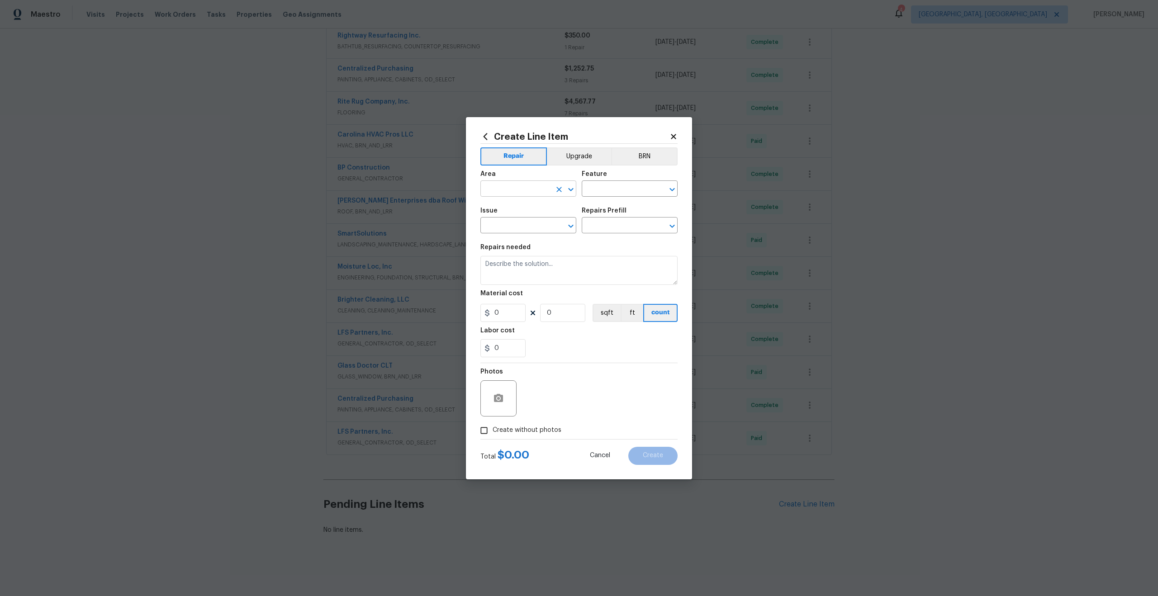
click at [515, 192] on input "text" at bounding box center [516, 190] width 71 height 14
click at [508, 229] on li "Interior Overall" at bounding box center [529, 224] width 96 height 15
type input "Interior Overall"
click at [599, 199] on div "Area Interior Overall ​ Feature ​" at bounding box center [579, 184] width 197 height 37
click at [604, 195] on input "text" at bounding box center [617, 190] width 71 height 14
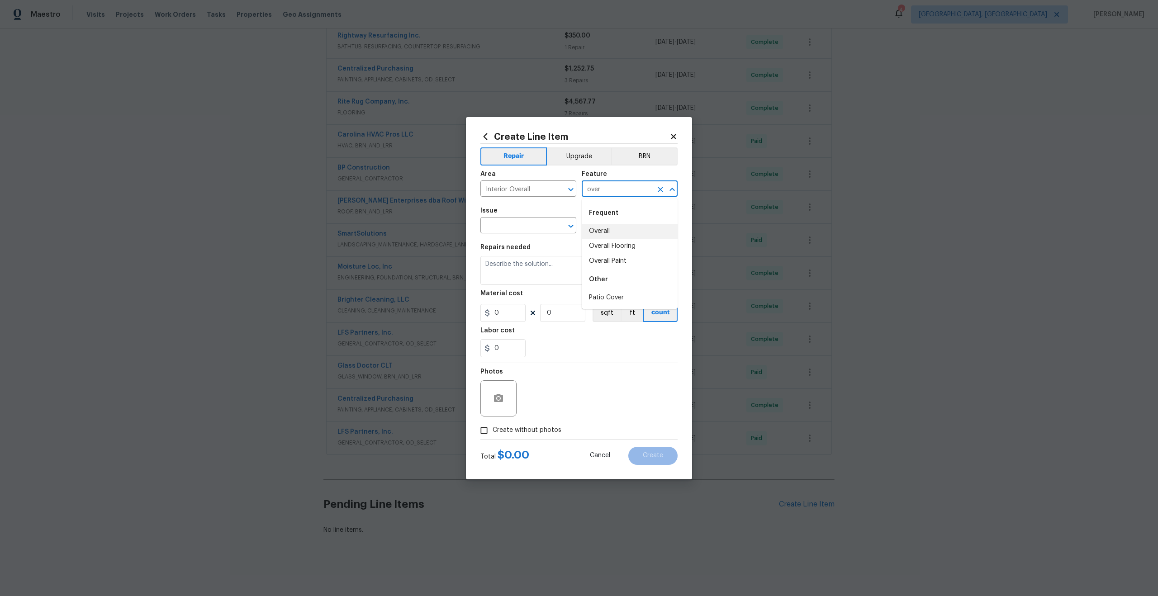
click at [604, 235] on li "Overall" at bounding box center [630, 231] width 96 height 15
type input "Overall"
click at [532, 230] on input "text" at bounding box center [516, 226] width 71 height 14
click at [515, 268] on li "Photos" at bounding box center [529, 268] width 96 height 15
type input "Photos"
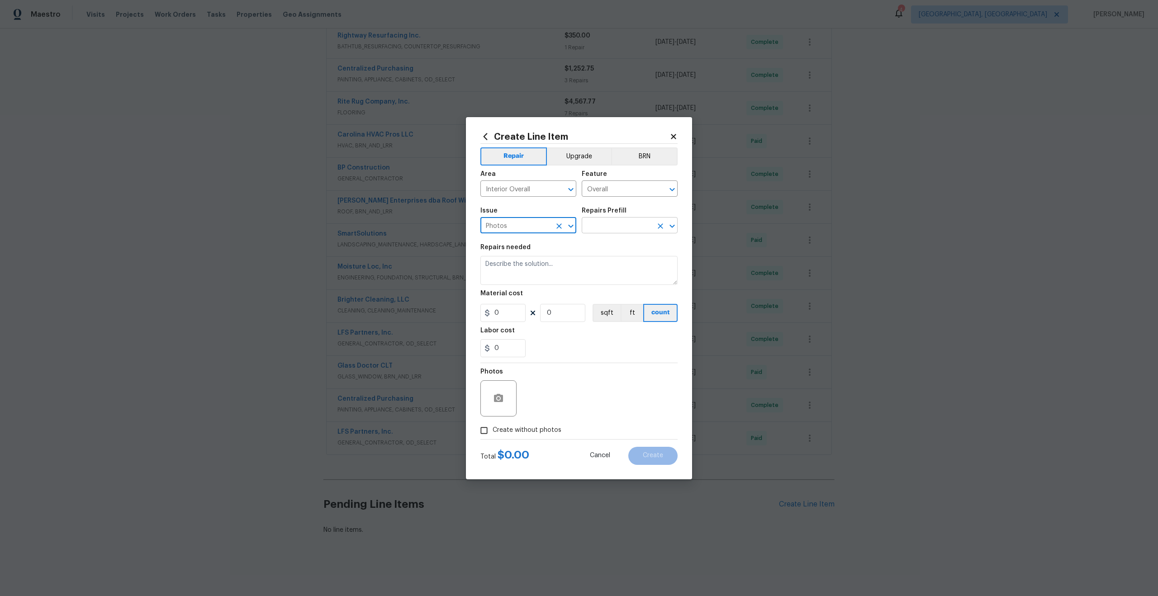
click at [625, 231] on input "text" at bounding box center [617, 226] width 71 height 14
click at [619, 223] on input "text" at bounding box center [617, 226] width 71 height 14
click at [608, 252] on li "3D Tour Capture $120.00" at bounding box center [630, 246] width 96 height 15
type input "3D Tour Capture $120.00"
type textarea "Capture 3D tour of home"
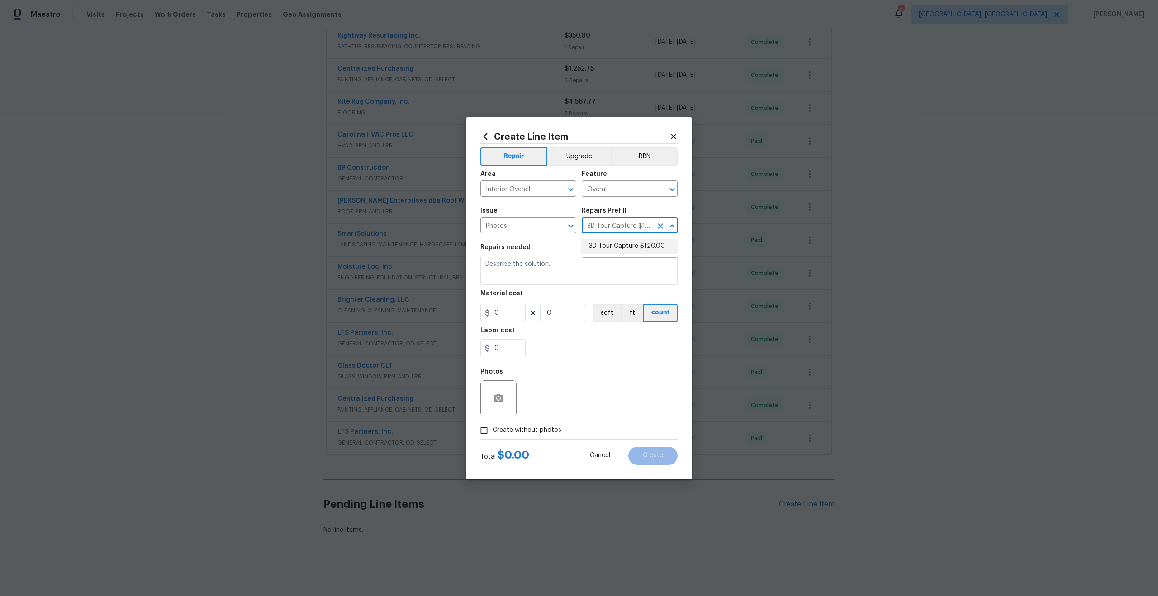
type input "1"
type input "120"
click at [483, 429] on input "Create without photos" at bounding box center [484, 430] width 17 height 17
checkbox input "true"
click at [538, 400] on textarea at bounding box center [601, 399] width 154 height 36
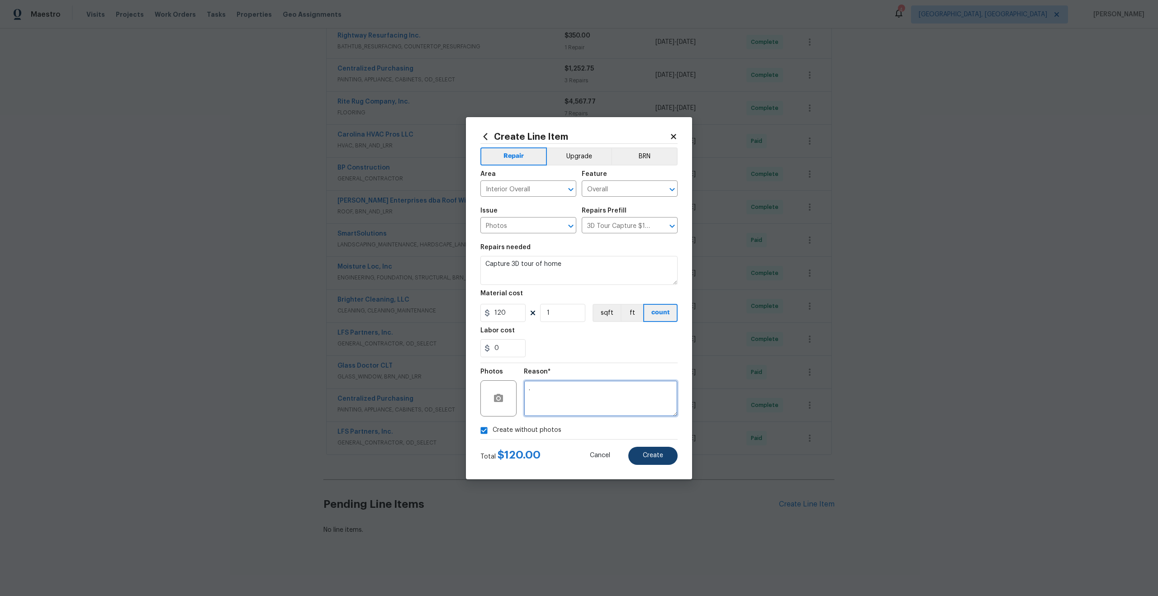
type textarea "."
click at [651, 448] on button "Create" at bounding box center [652, 456] width 49 height 18
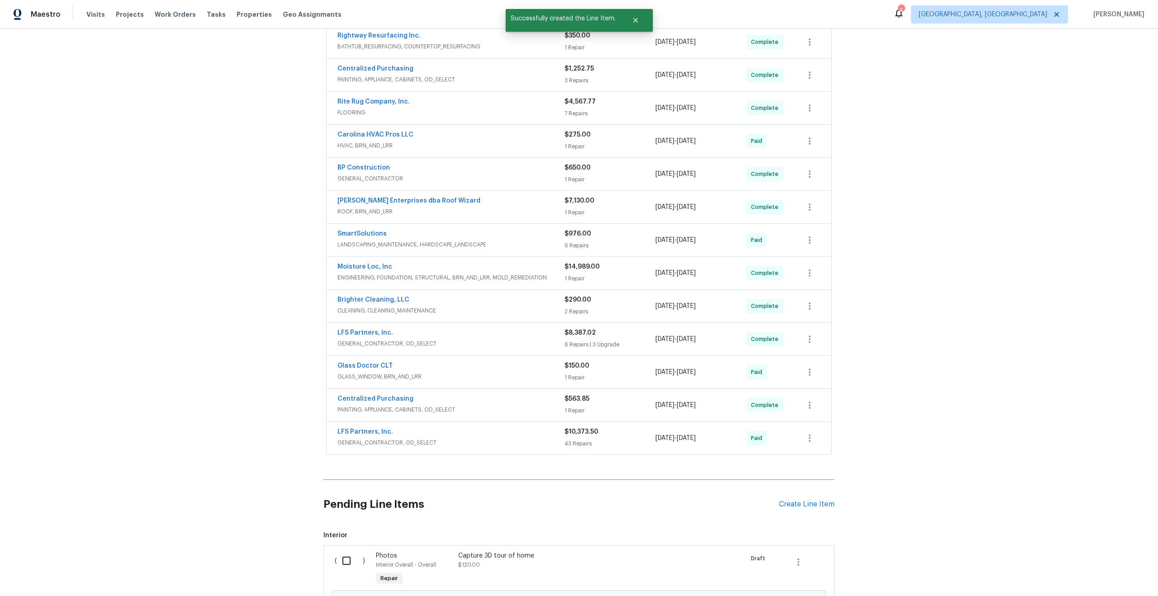
click at [350, 562] on input "checkbox" at bounding box center [350, 561] width 26 height 19
checkbox input "true"
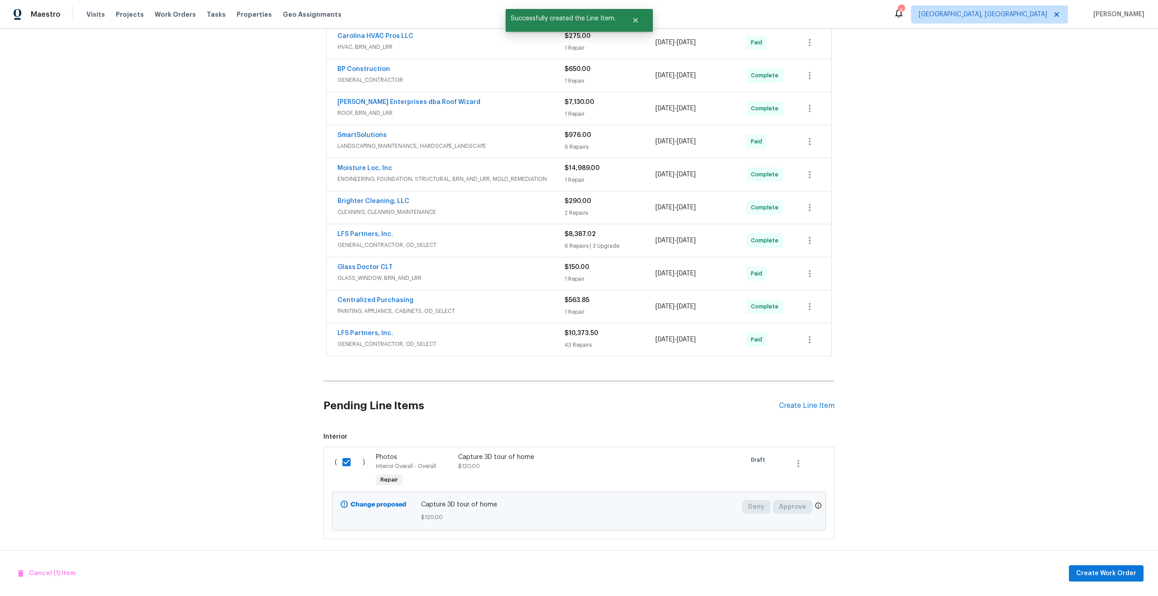
scroll to position [346, 0]
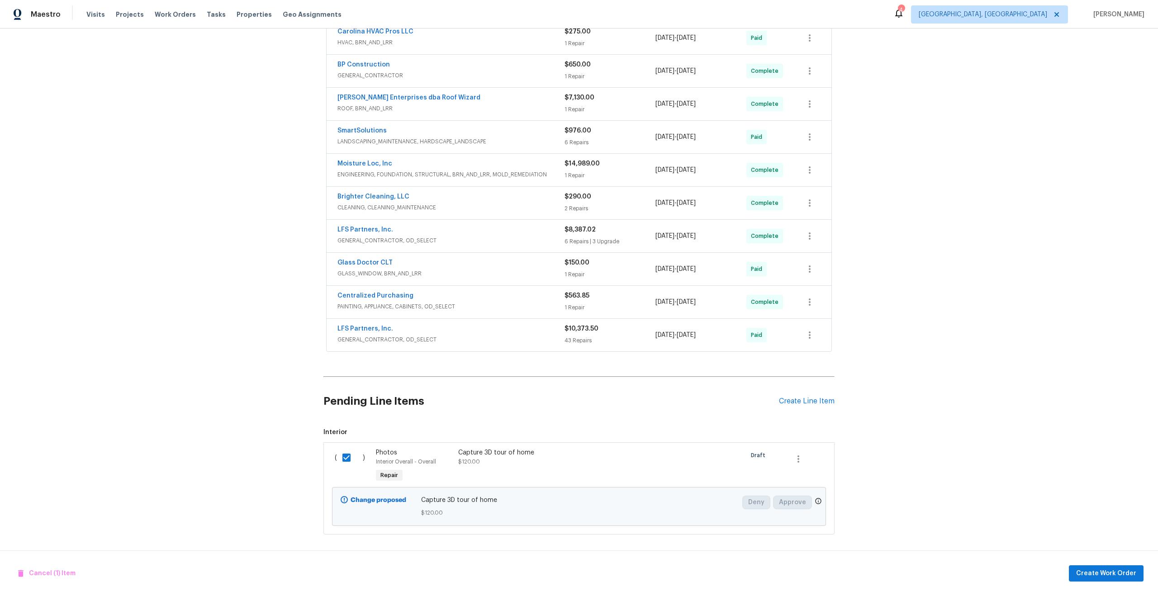
click at [1105, 563] on div "Cancel (1) Item Create Work Order" at bounding box center [579, 574] width 1158 height 46
click at [1105, 575] on span "Create Work Order" at bounding box center [1106, 573] width 60 height 11
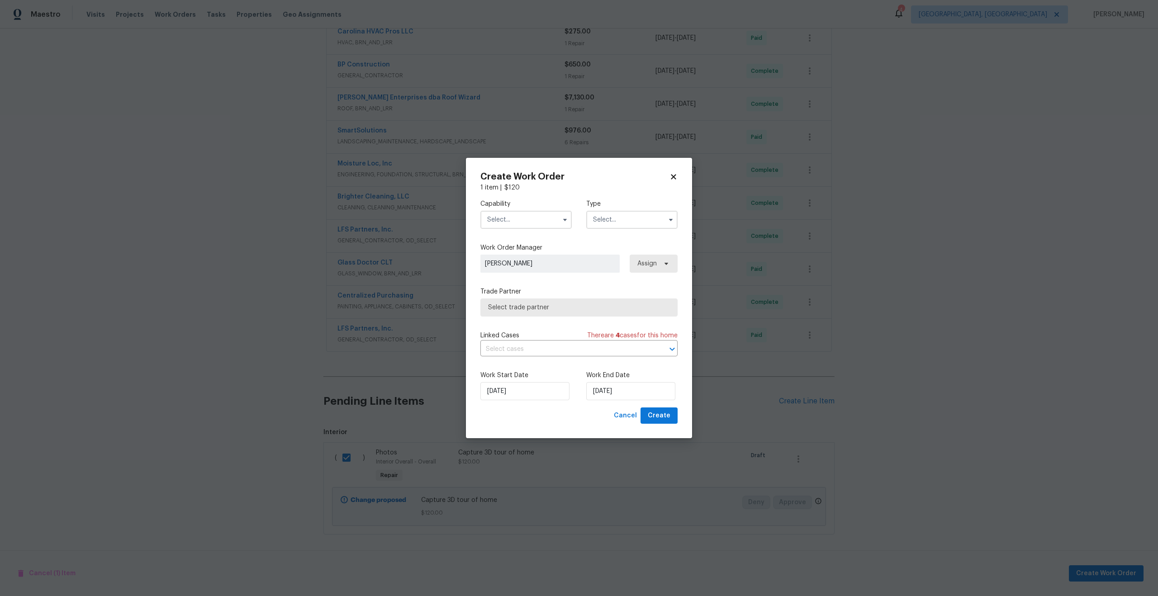
click at [523, 219] on input "text" at bounding box center [526, 220] width 91 height 18
click at [515, 284] on span "Photography" at bounding box center [509, 284] width 39 height 6
type input "Photography"
click at [643, 209] on div "Type" at bounding box center [631, 214] width 91 height 29
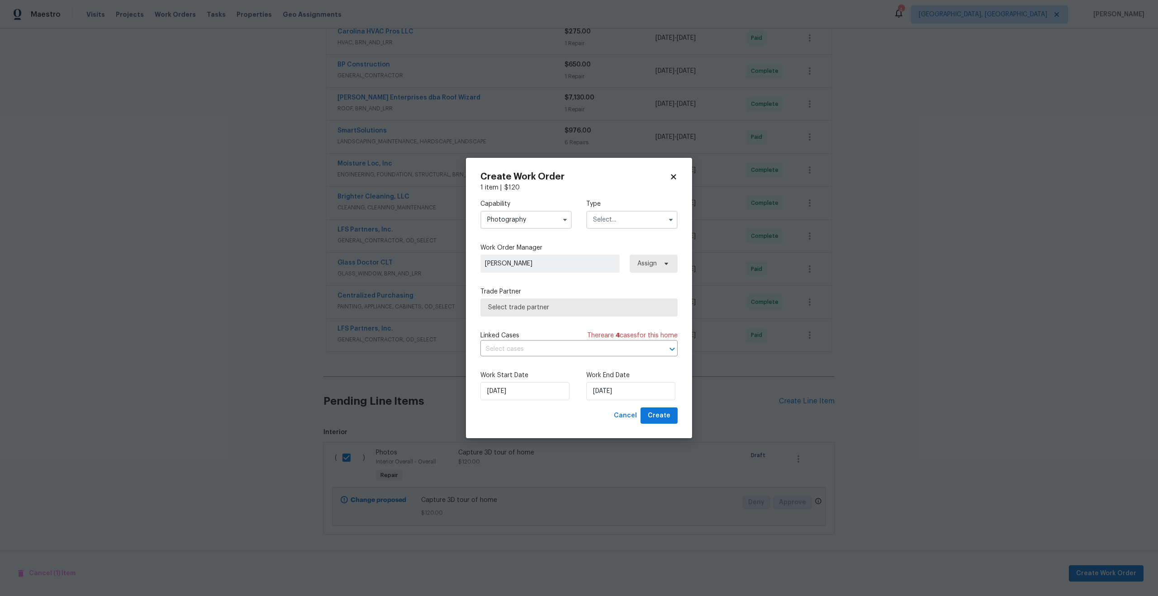
click at [635, 214] on input "text" at bounding box center [631, 220] width 91 height 18
click at [622, 281] on div "Other" at bounding box center [632, 285] width 87 height 16
type input "Other"
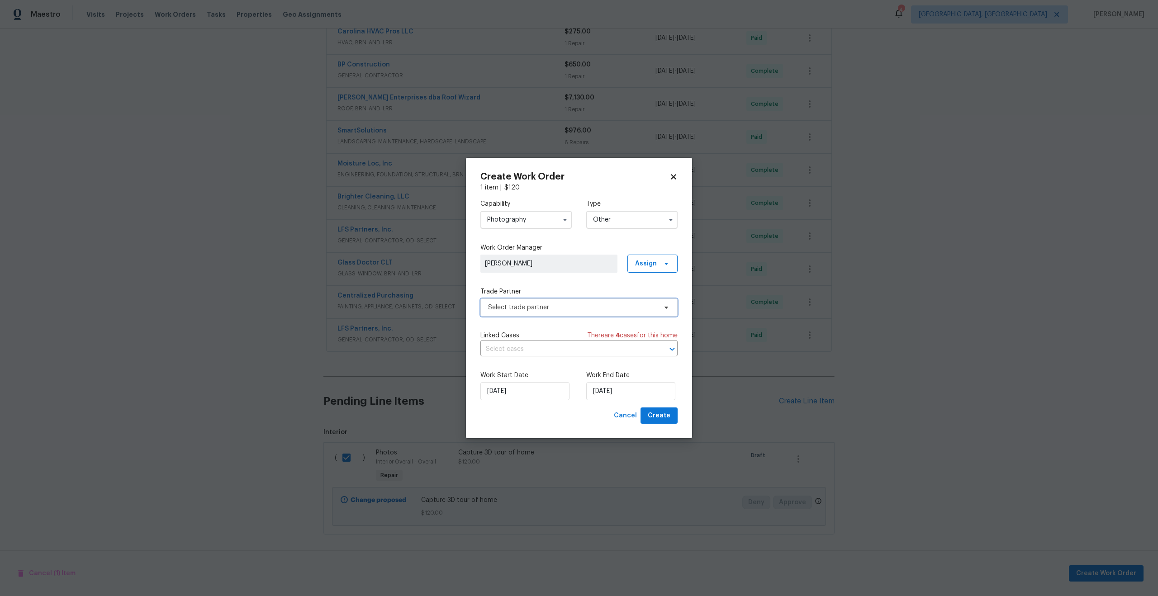
click at [557, 308] on span "Select trade partner" at bounding box center [572, 307] width 169 height 9
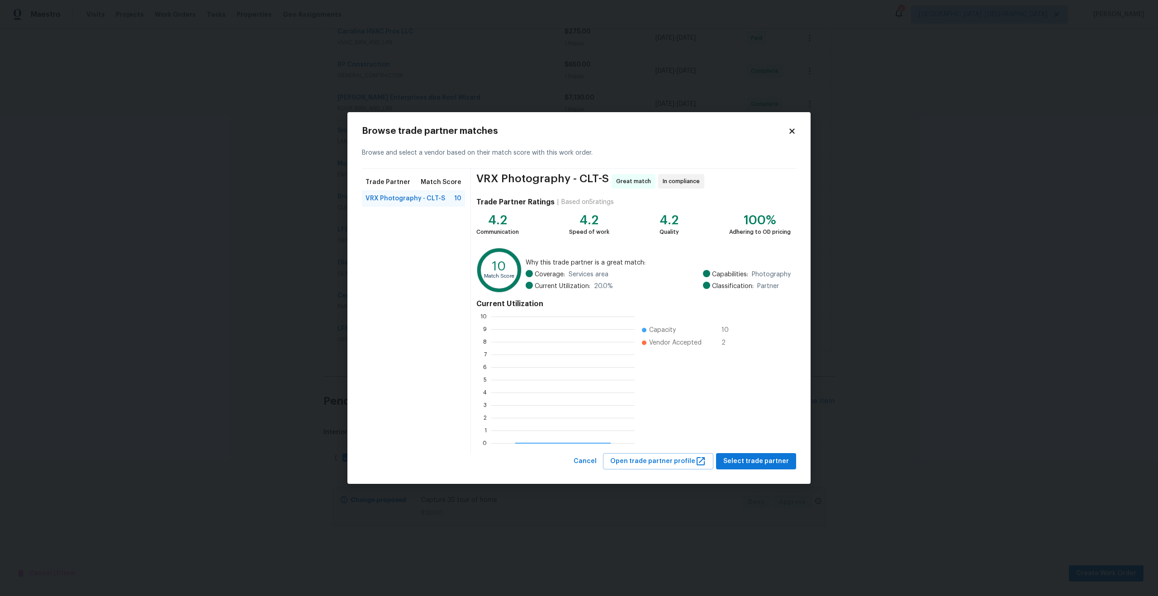
scroll to position [127, 143]
click at [773, 464] on span "Select trade partner" at bounding box center [756, 461] width 66 height 11
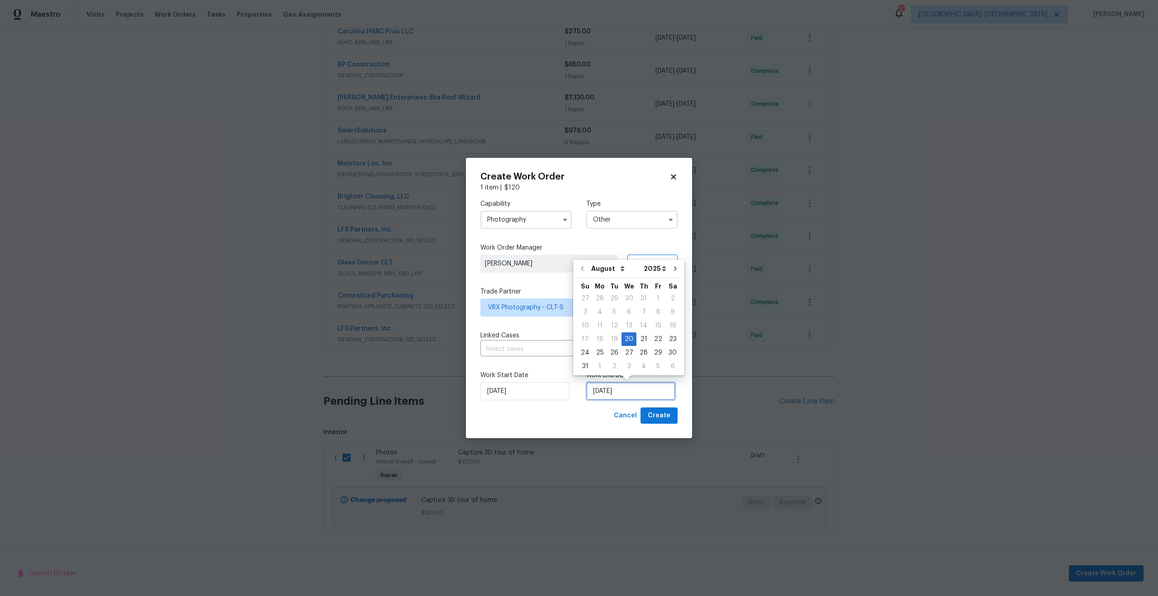
click at [628, 392] on input "20/08/2025" at bounding box center [630, 391] width 89 height 18
click at [643, 339] on div "21" at bounding box center [644, 339] width 14 height 13
type input "21/08/2025"
click at [672, 418] on button "Create" at bounding box center [659, 416] width 37 height 17
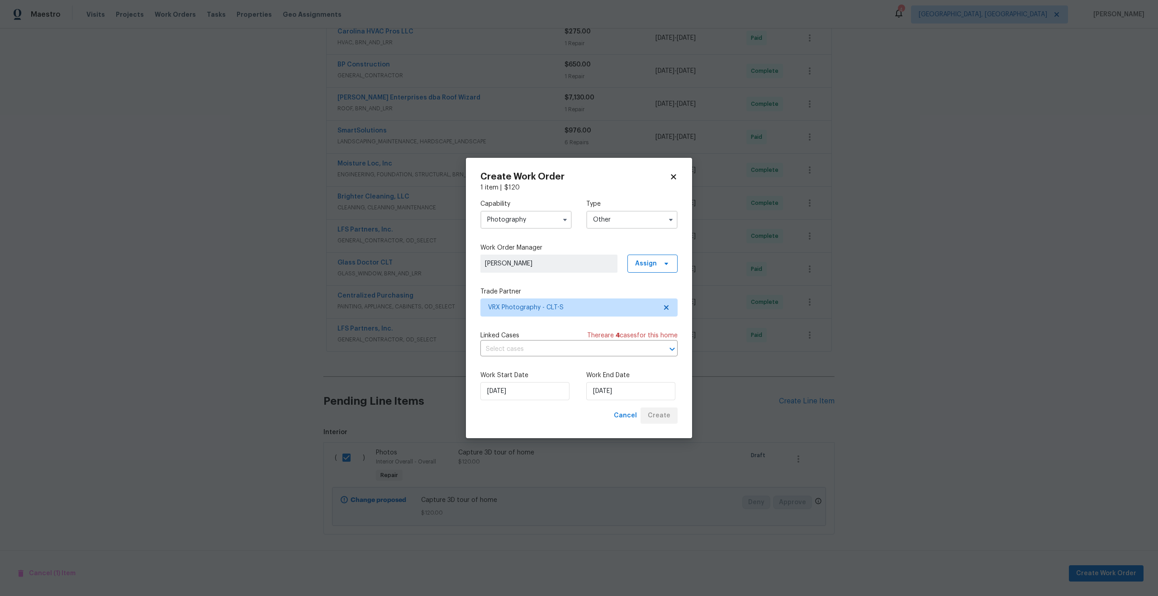
checkbox input "false"
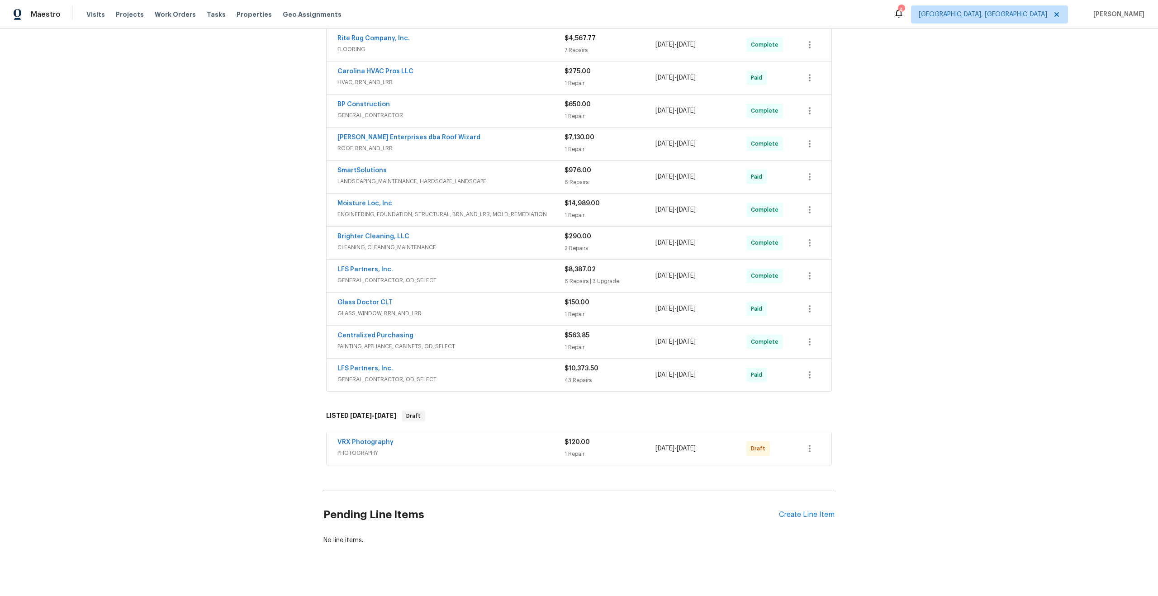
scroll to position [316, 0]
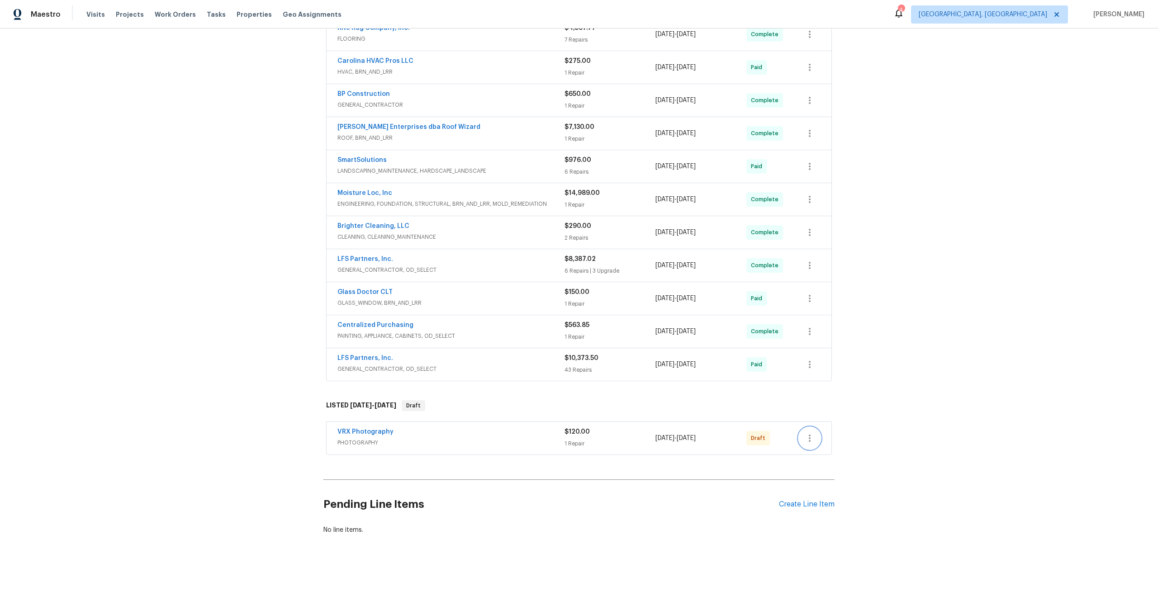
click at [811, 437] on icon "button" at bounding box center [809, 438] width 11 height 11
click at [811, 437] on li "Send to Vendor" at bounding box center [848, 438] width 98 height 15
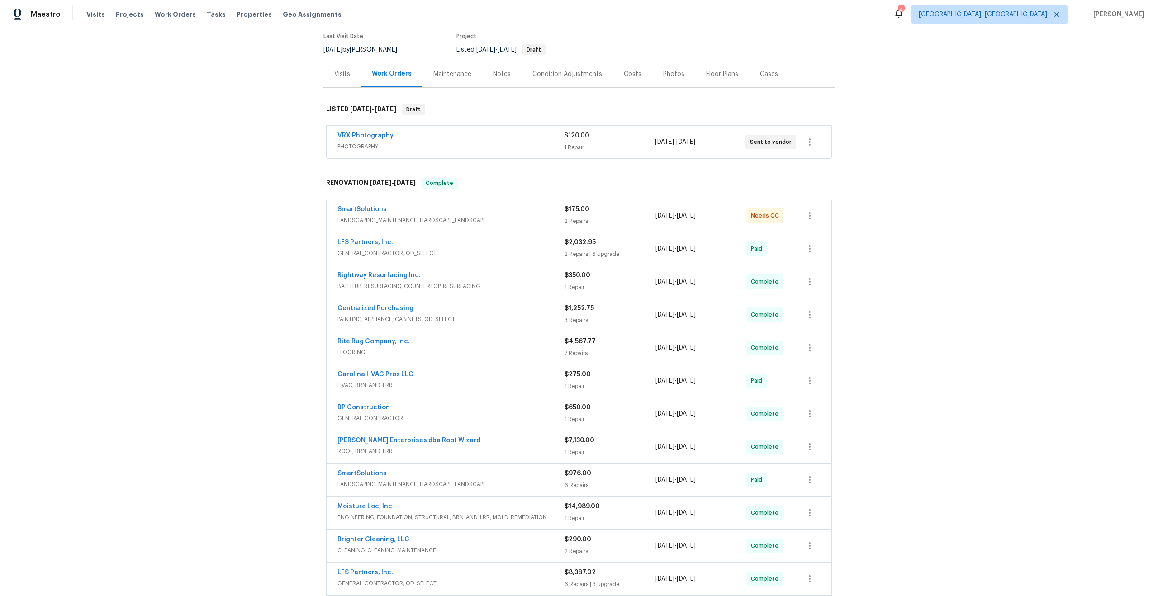
scroll to position [57, 0]
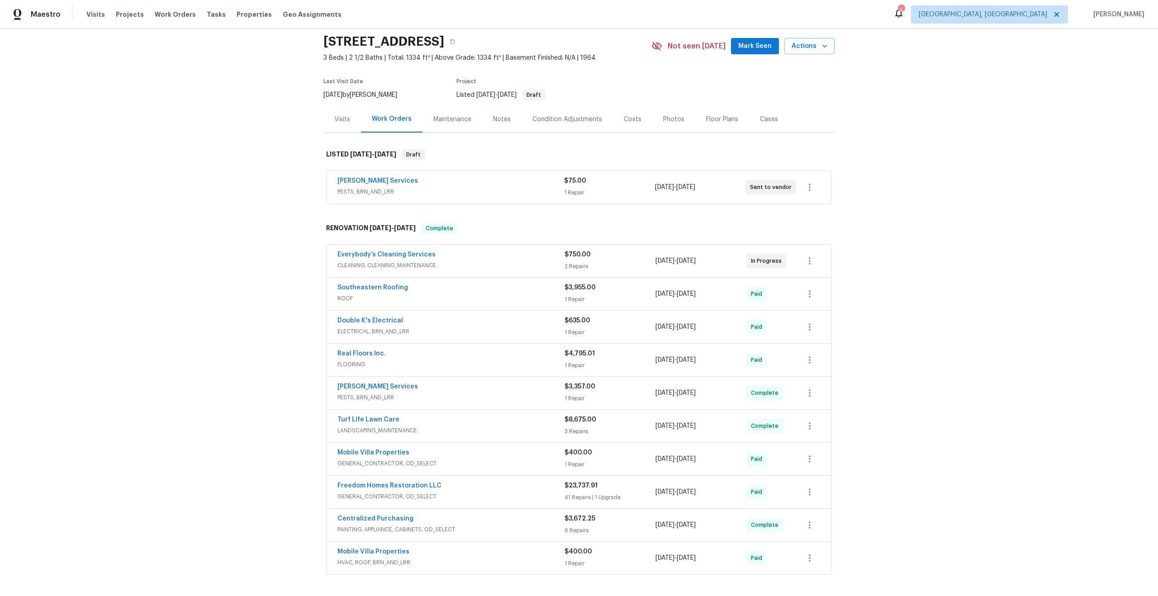
scroll to position [151, 0]
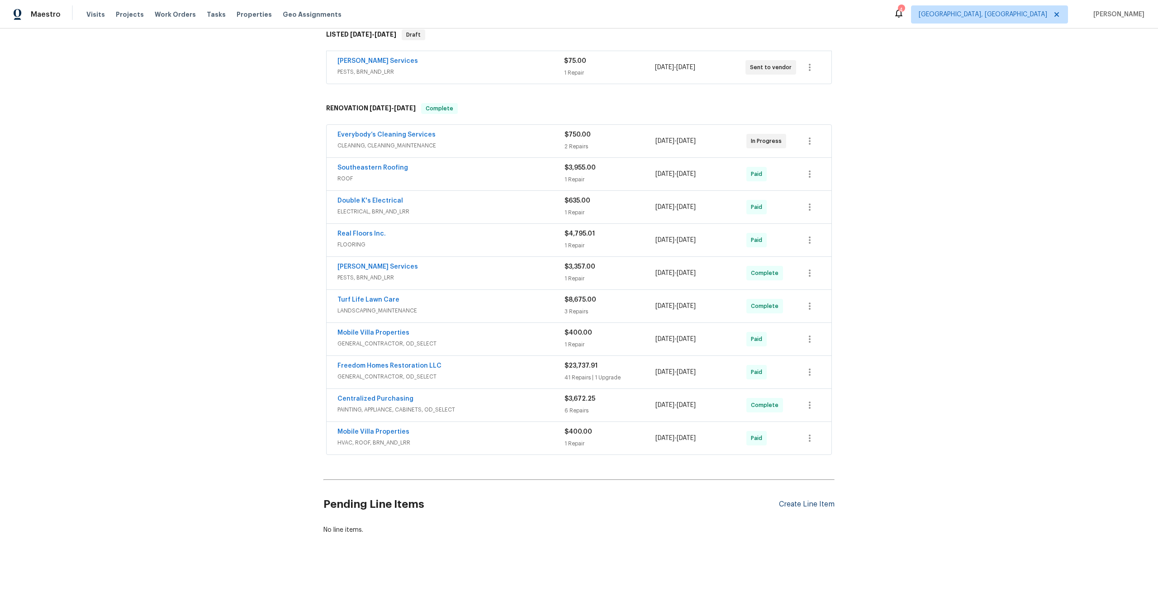
click at [805, 502] on div "Create Line Item" at bounding box center [807, 504] width 56 height 9
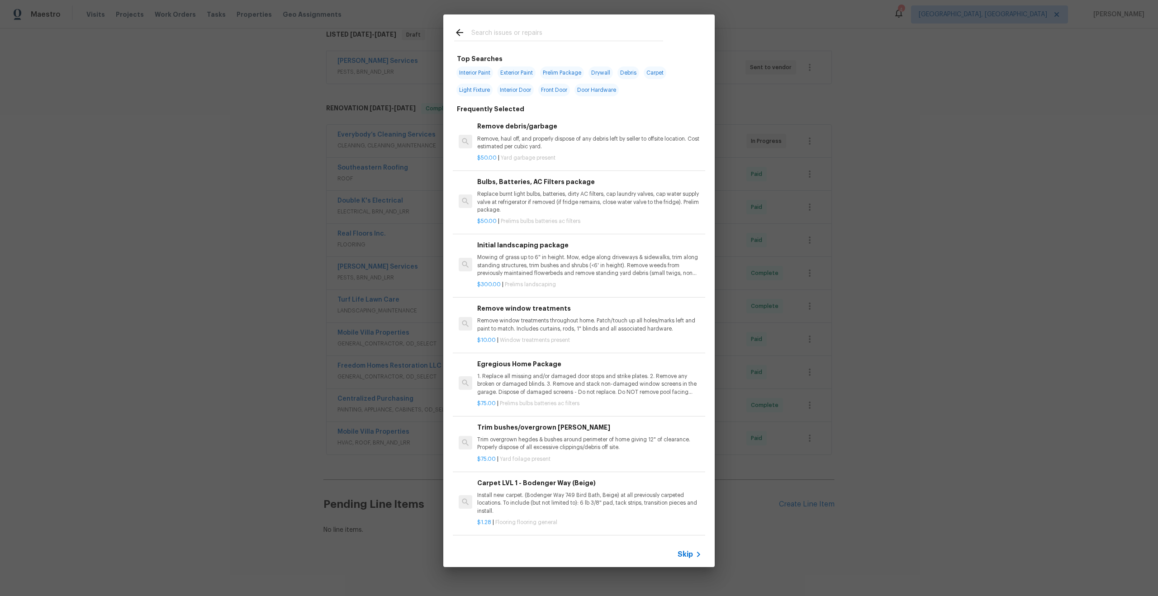
click at [690, 552] on span "Skip" at bounding box center [685, 554] width 15 height 9
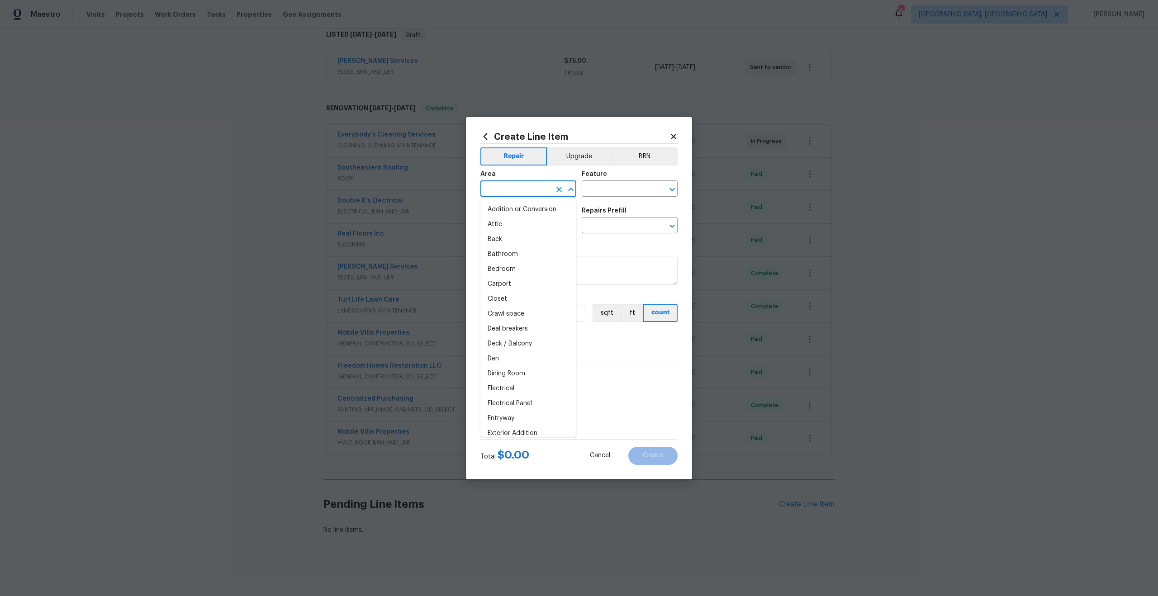
click at [522, 196] on input "text" at bounding box center [516, 190] width 71 height 14
click at [520, 217] on li "Interior Overall" at bounding box center [529, 224] width 96 height 15
type input "Interior Overall"
click at [600, 185] on input "text" at bounding box center [617, 190] width 71 height 14
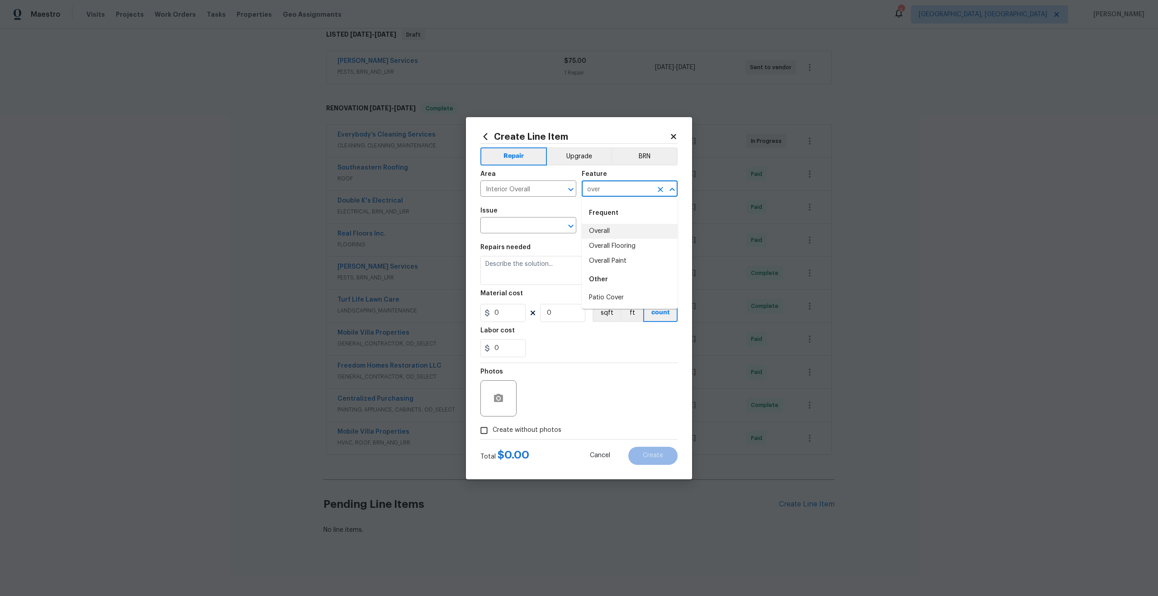
click at [604, 232] on li "Overall" at bounding box center [630, 231] width 96 height 15
type input "Overall"
click at [527, 232] on input "text" at bounding box center [516, 226] width 71 height 14
click at [521, 271] on li "Photos" at bounding box center [529, 268] width 96 height 15
type input "Photos"
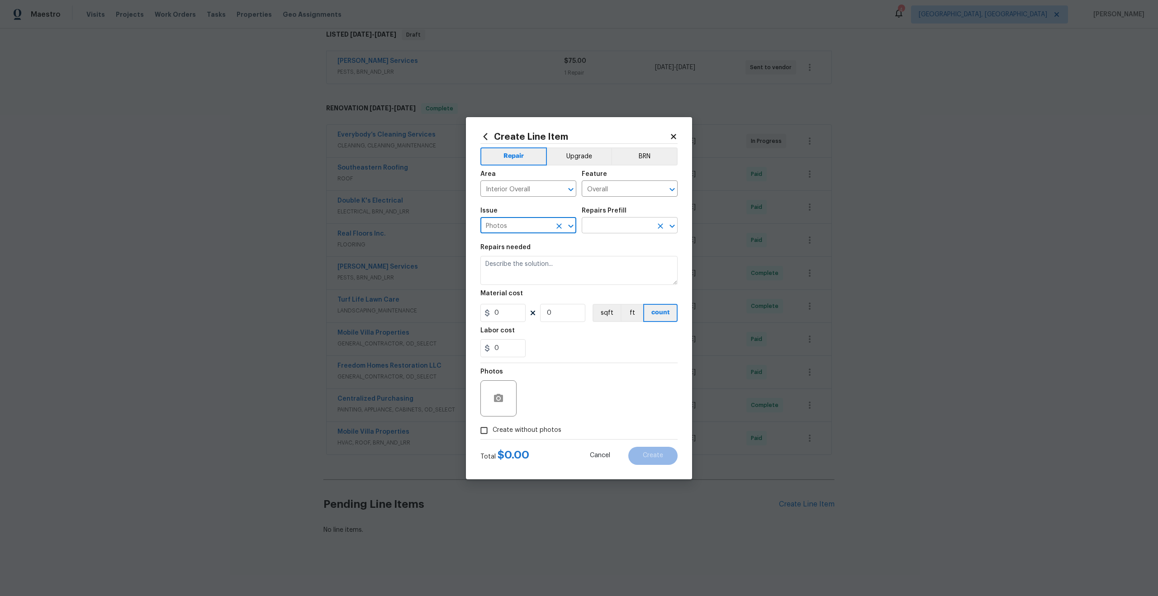
click at [610, 228] on input "text" at bounding box center [617, 226] width 71 height 14
click at [607, 247] on li "3D Tour Capture $120.00" at bounding box center [630, 246] width 96 height 15
type input "3D Tour Capture $120.00"
type textarea "Capture 3D tour of home"
type input "1"
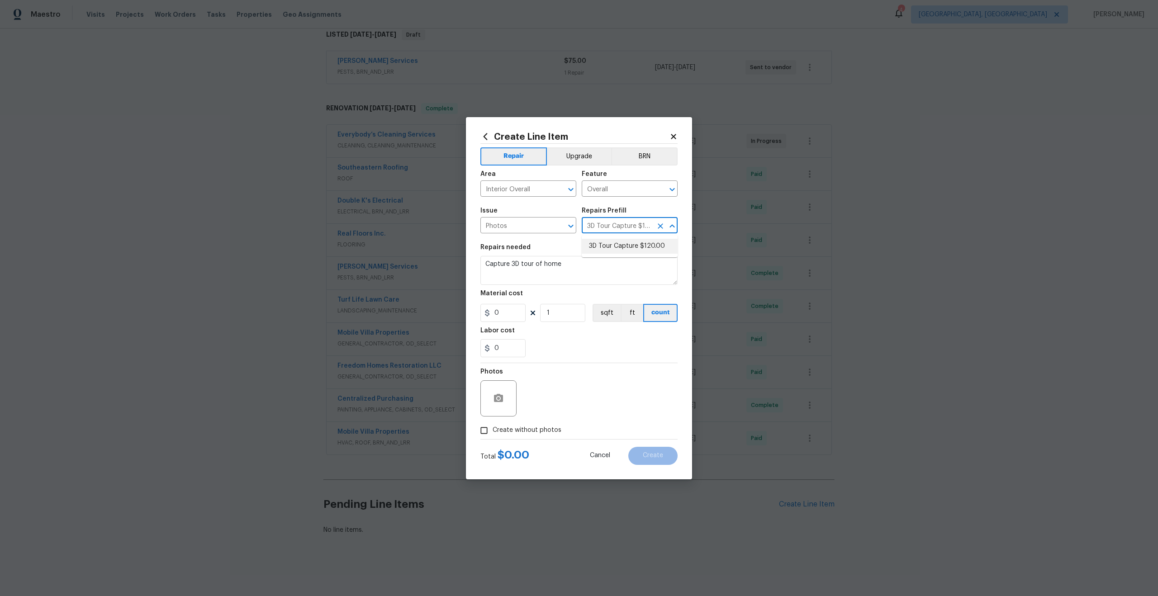
type input "120"
click at [486, 432] on input "Create without photos" at bounding box center [484, 430] width 17 height 17
checkbox input "true"
click at [578, 390] on textarea at bounding box center [601, 399] width 154 height 36
type textarea "."
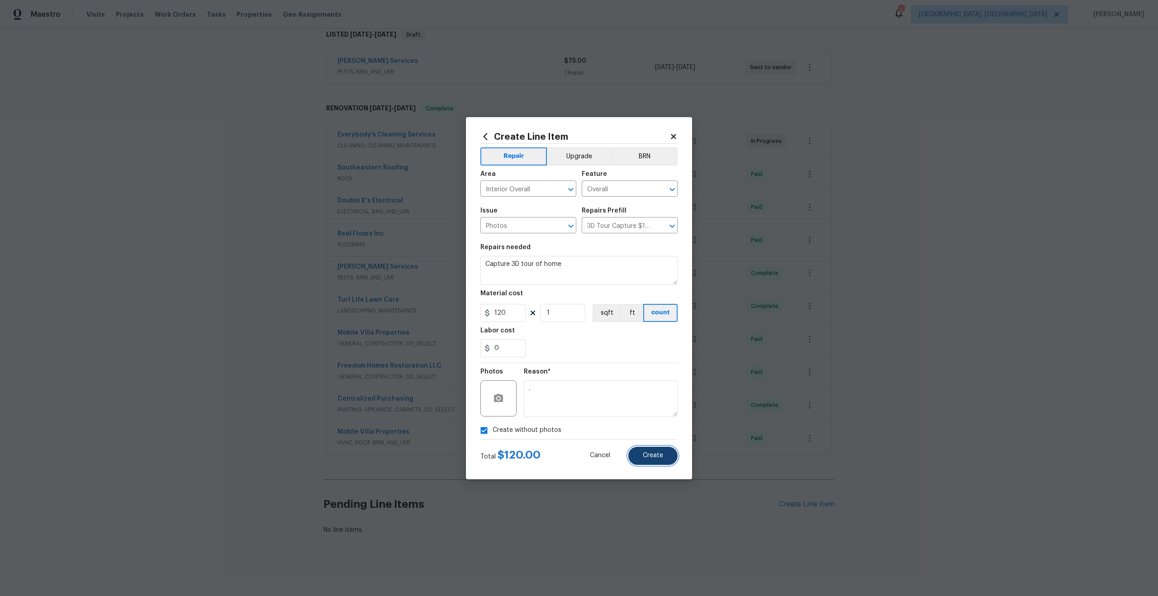
click at [651, 451] on button "Create" at bounding box center [652, 456] width 49 height 18
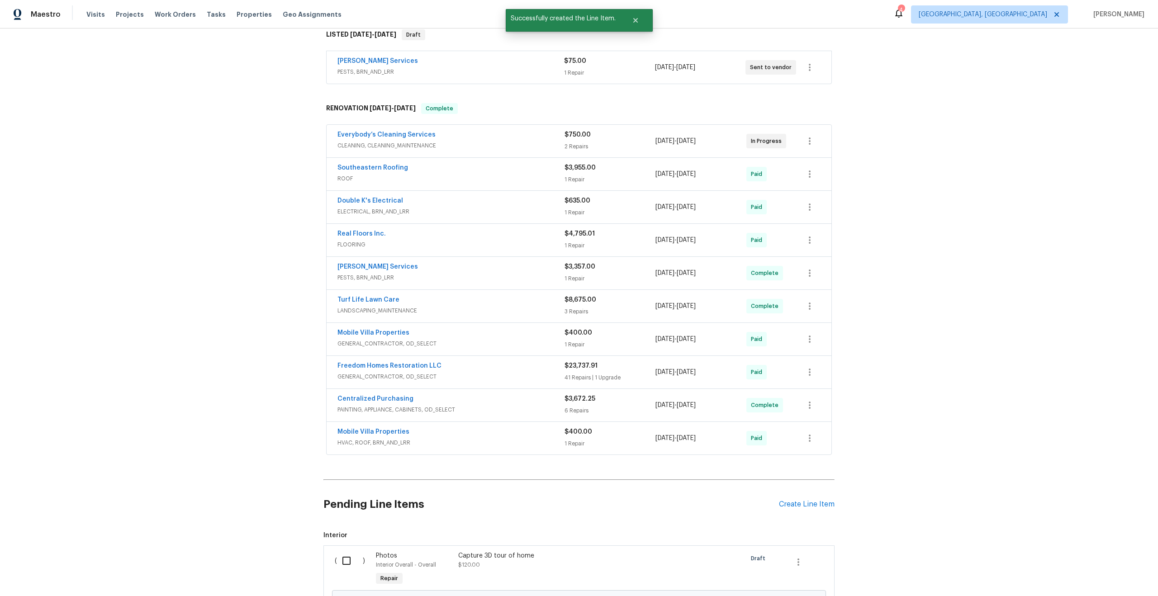
scroll to position [254, 0]
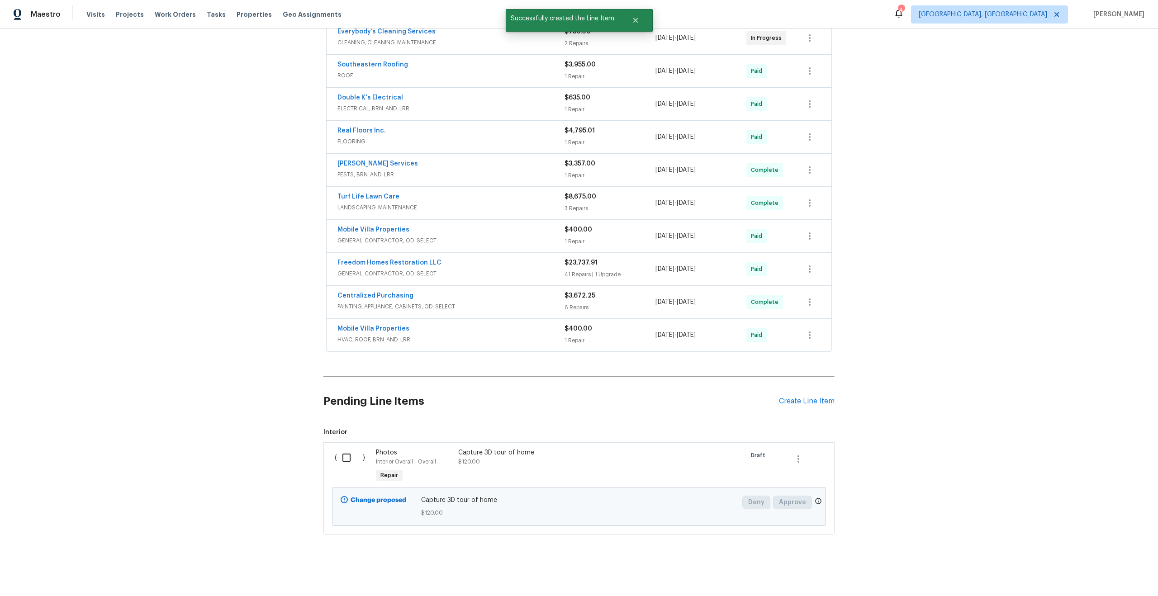
click at [349, 459] on input "checkbox" at bounding box center [350, 457] width 26 height 19
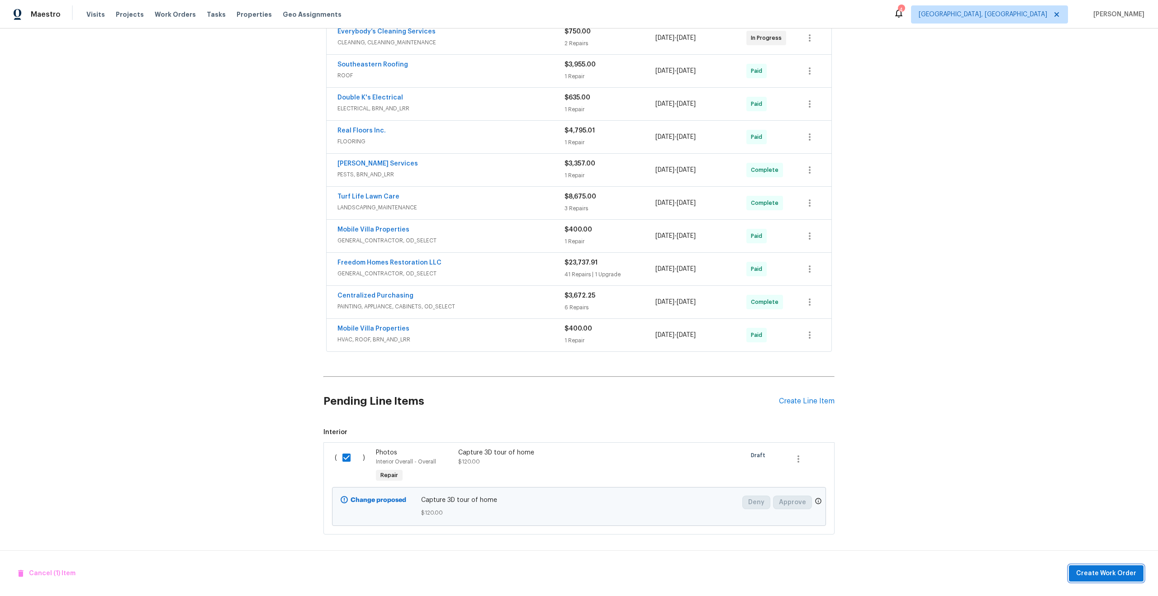
click at [1110, 576] on span "Create Work Order" at bounding box center [1106, 573] width 60 height 11
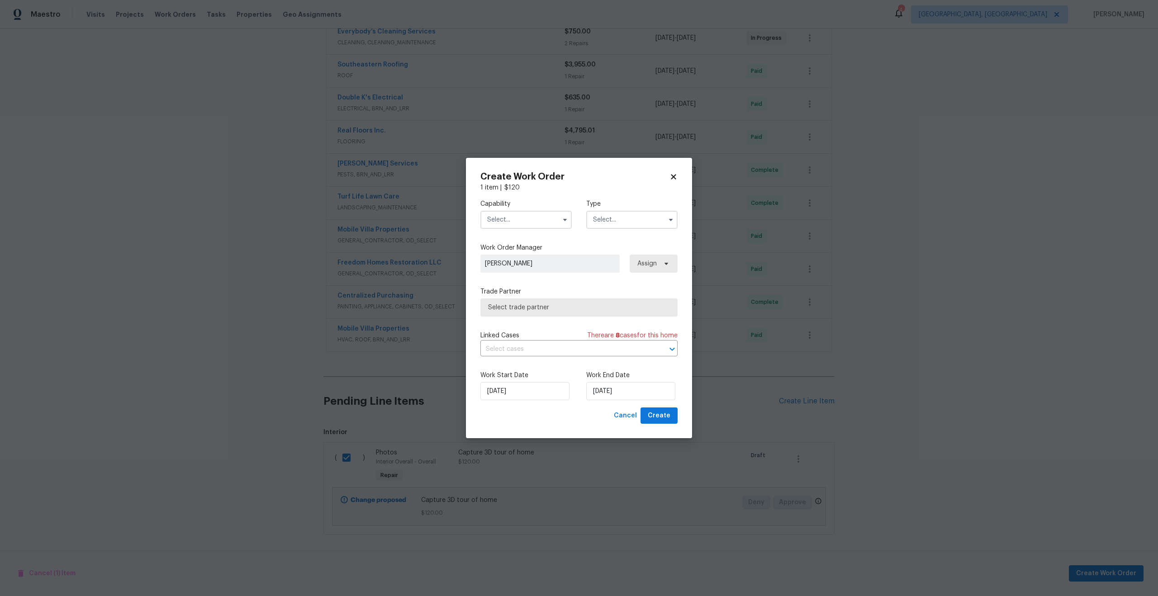
click at [675, 175] on icon at bounding box center [673, 176] width 5 height 5
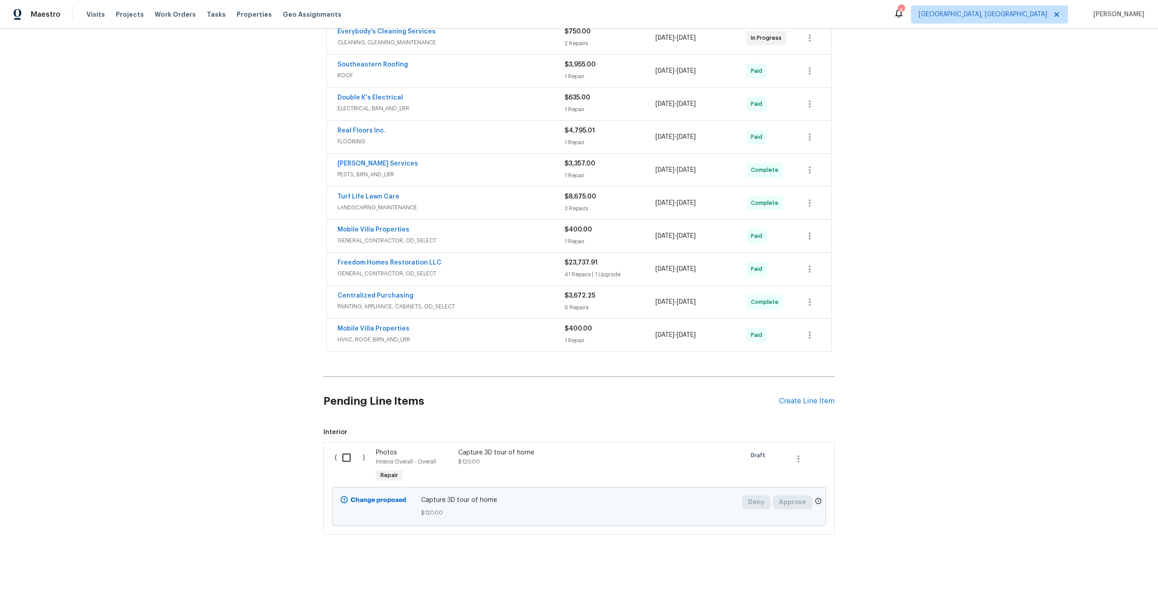
click at [349, 456] on input "checkbox" at bounding box center [350, 457] width 26 height 19
checkbox input "true"
click at [1114, 574] on span "Create Work Order" at bounding box center [1106, 573] width 60 height 11
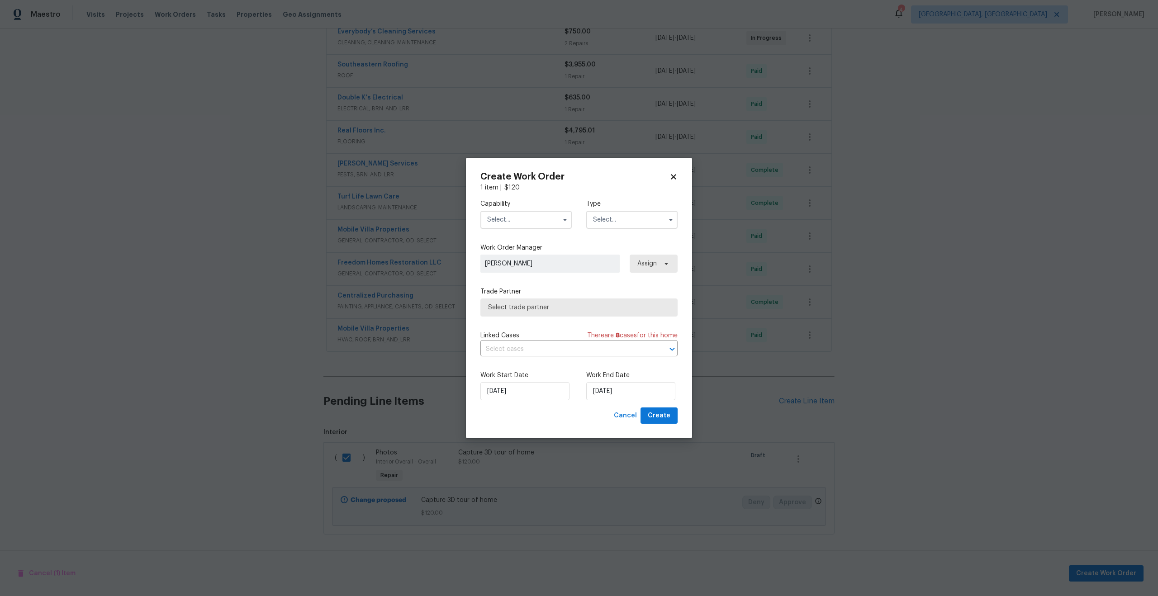
click at [518, 212] on input "text" at bounding box center [526, 220] width 91 height 18
click at [520, 304] on span "Photography" at bounding box center [509, 304] width 39 height 6
type input "Photography"
click at [603, 215] on input "text" at bounding box center [631, 220] width 91 height 18
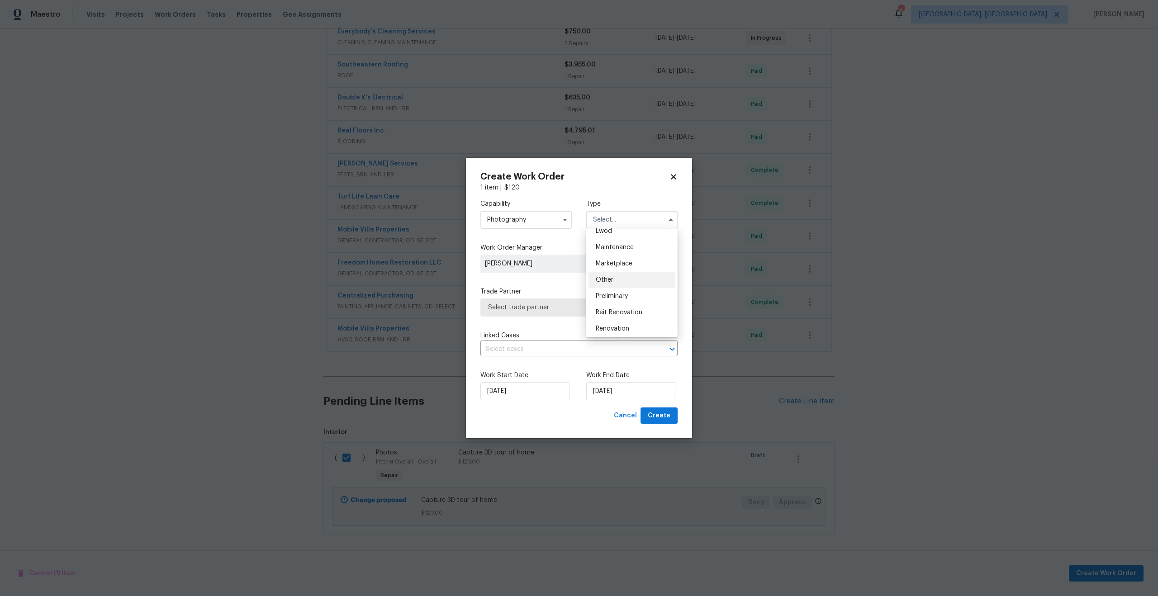
scroll to position [139, 0]
click at [609, 279] on span "Other" at bounding box center [605, 279] width 18 height 6
type input "Other"
click at [541, 305] on span "Select trade partner" at bounding box center [572, 307] width 169 height 9
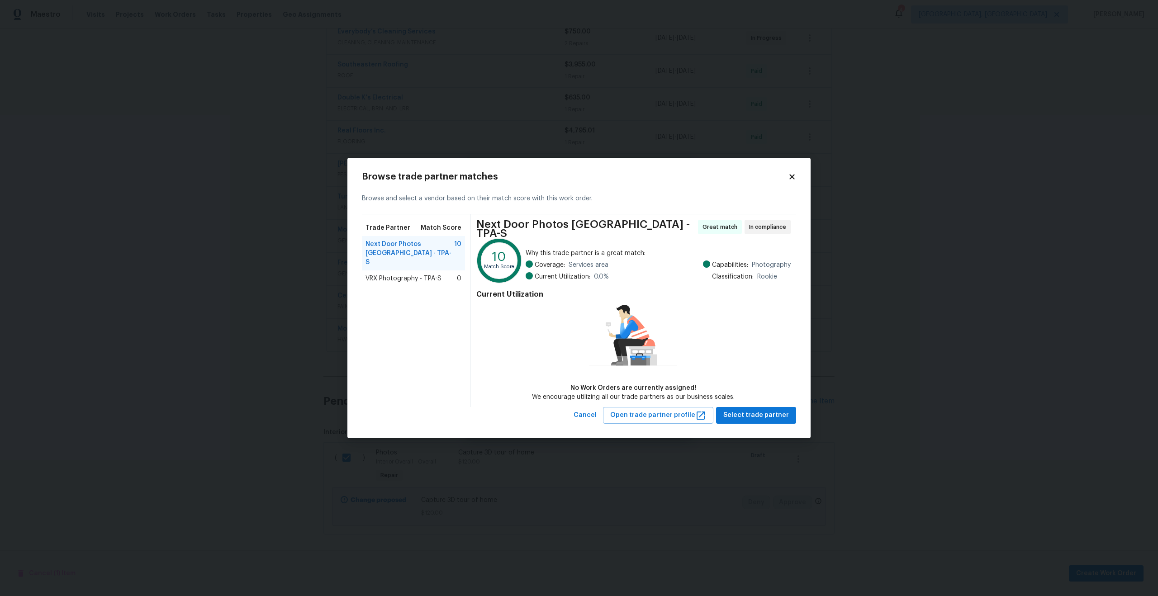
click at [399, 274] on span "VRX Photography - TPA-S" at bounding box center [404, 278] width 76 height 9
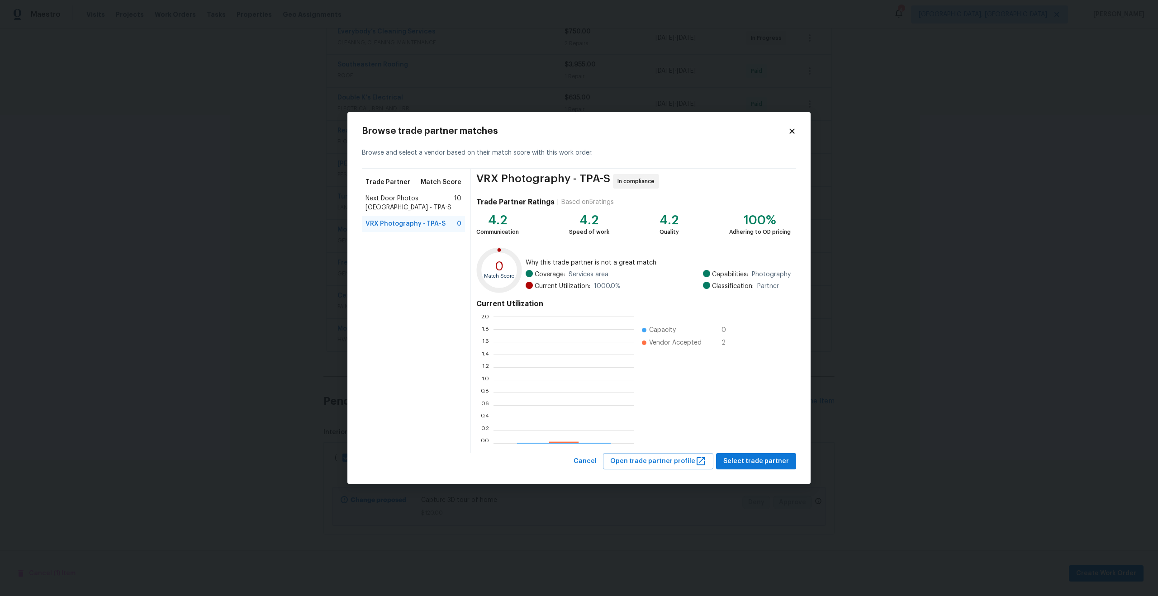
scroll to position [127, 141]
click at [774, 457] on span "Select trade partner" at bounding box center [756, 461] width 66 height 11
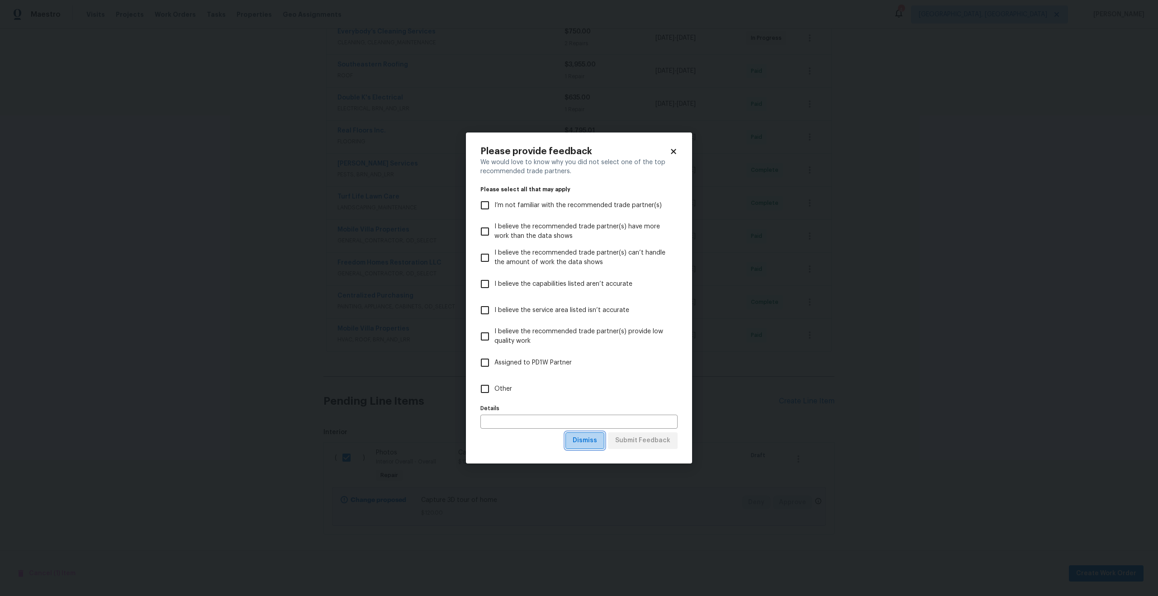
click at [590, 443] on span "Dismiss" at bounding box center [585, 440] width 24 height 11
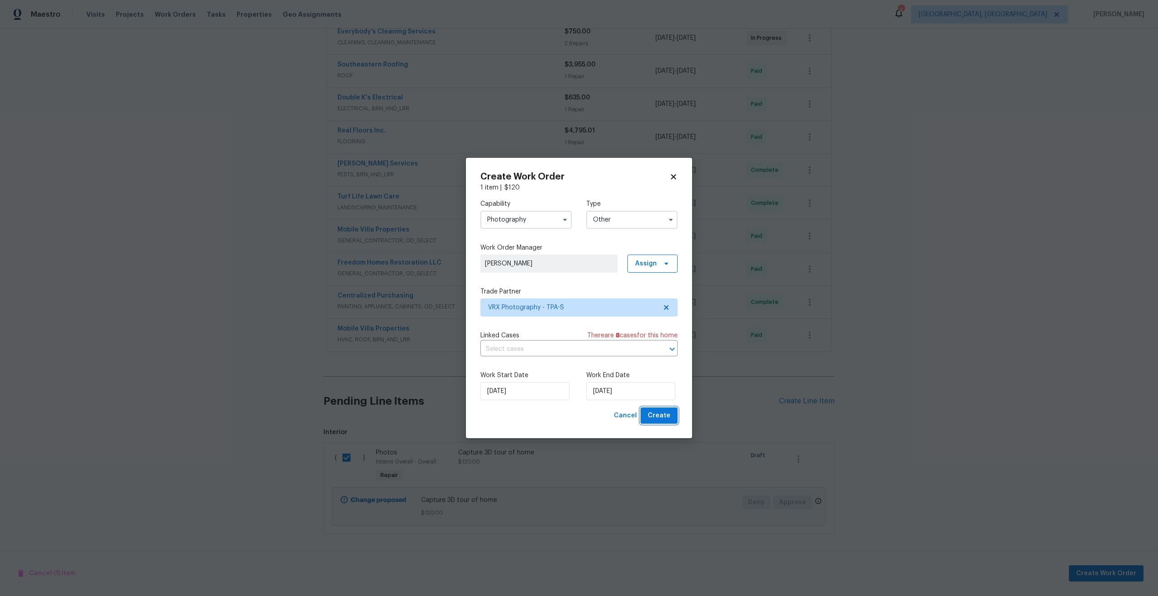
drag, startPoint x: 661, startPoint y: 418, endPoint x: 651, endPoint y: 442, distance: 26.6
click at [651, 442] on div "Create Work Order 1 item | $ 120 Capability Photography Type Other Work Order M…" at bounding box center [579, 298] width 1158 height 596
click at [595, 388] on input "[DATE]" at bounding box center [630, 391] width 89 height 18
click at [637, 340] on div "21" at bounding box center [644, 339] width 14 height 13
type input "[DATE]"
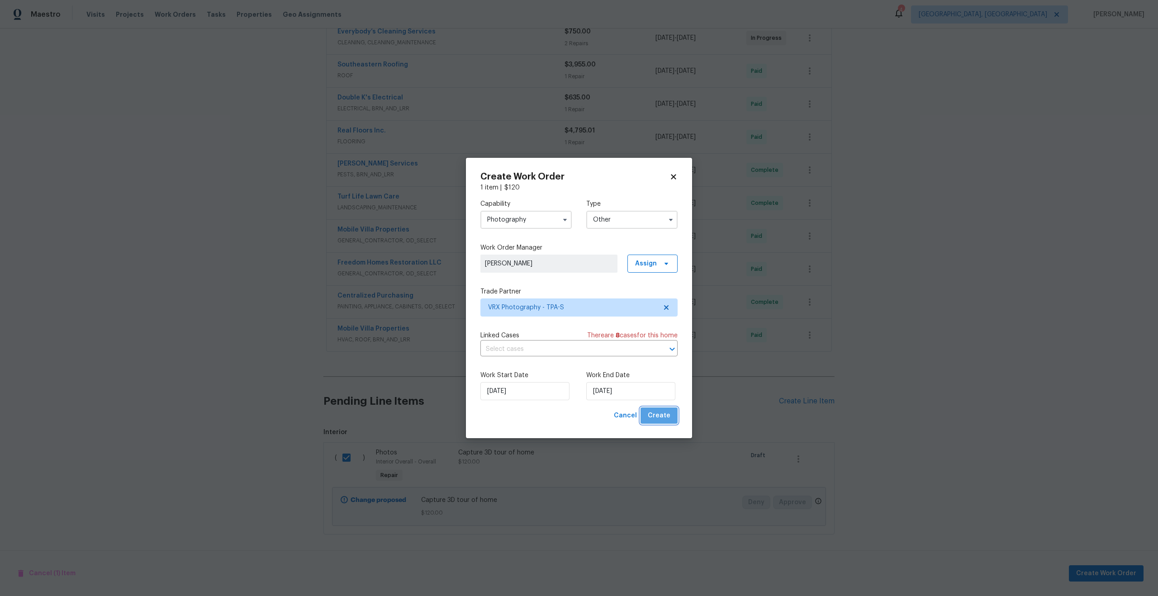
click at [662, 417] on span "Create" at bounding box center [659, 415] width 23 height 11
checkbox input "false"
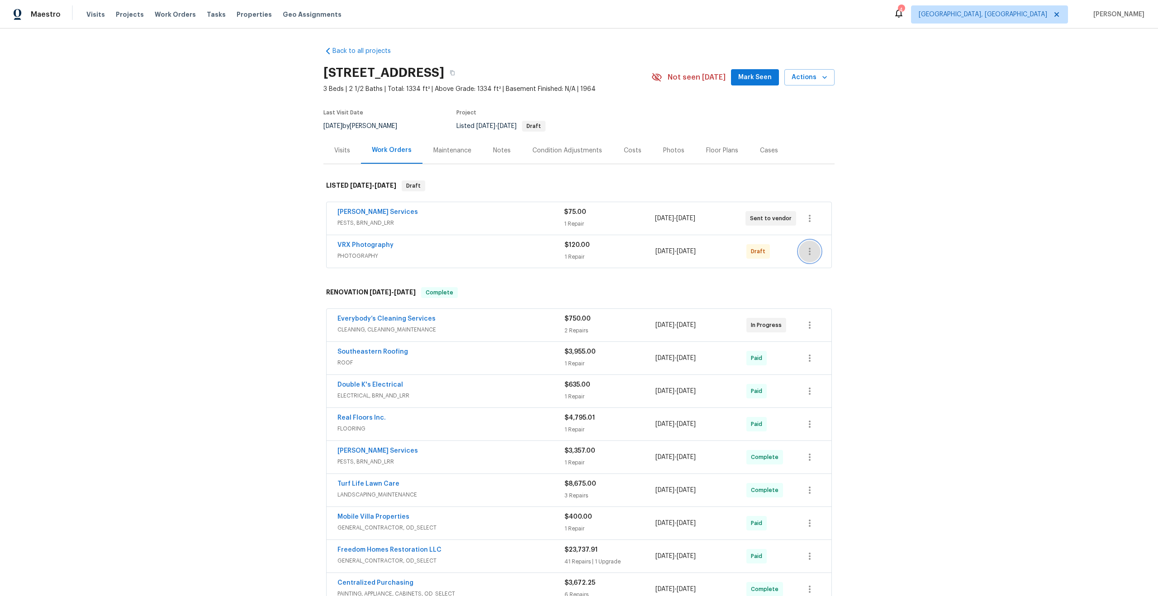
click at [813, 252] on icon "button" at bounding box center [809, 251] width 11 height 11
click at [813, 252] on li "Send to Vendor" at bounding box center [849, 251] width 101 height 15
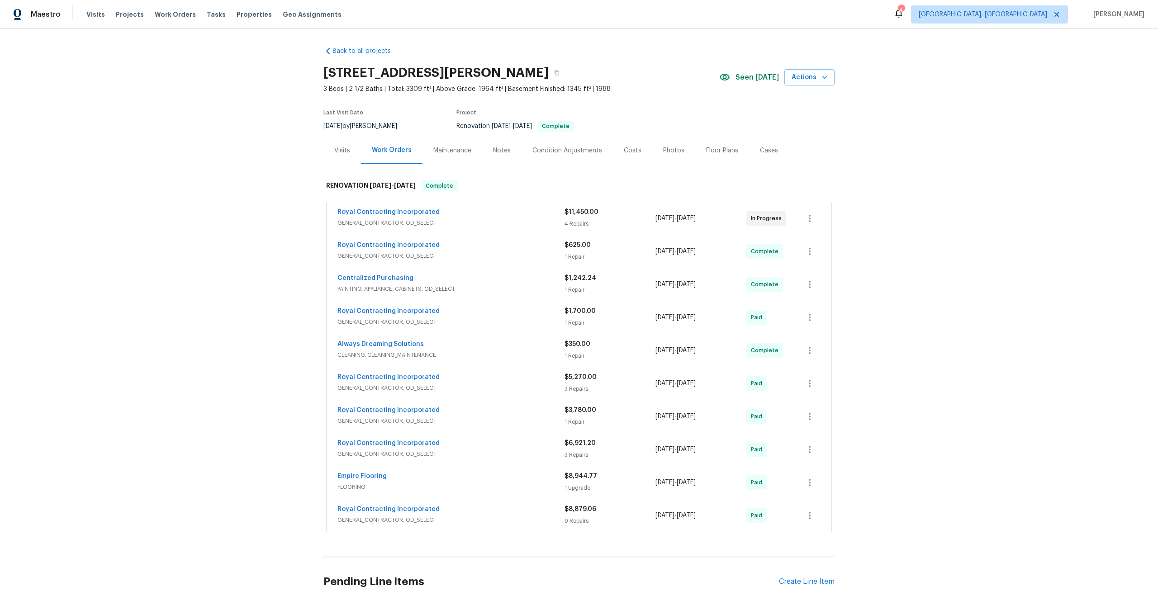
scroll to position [77, 0]
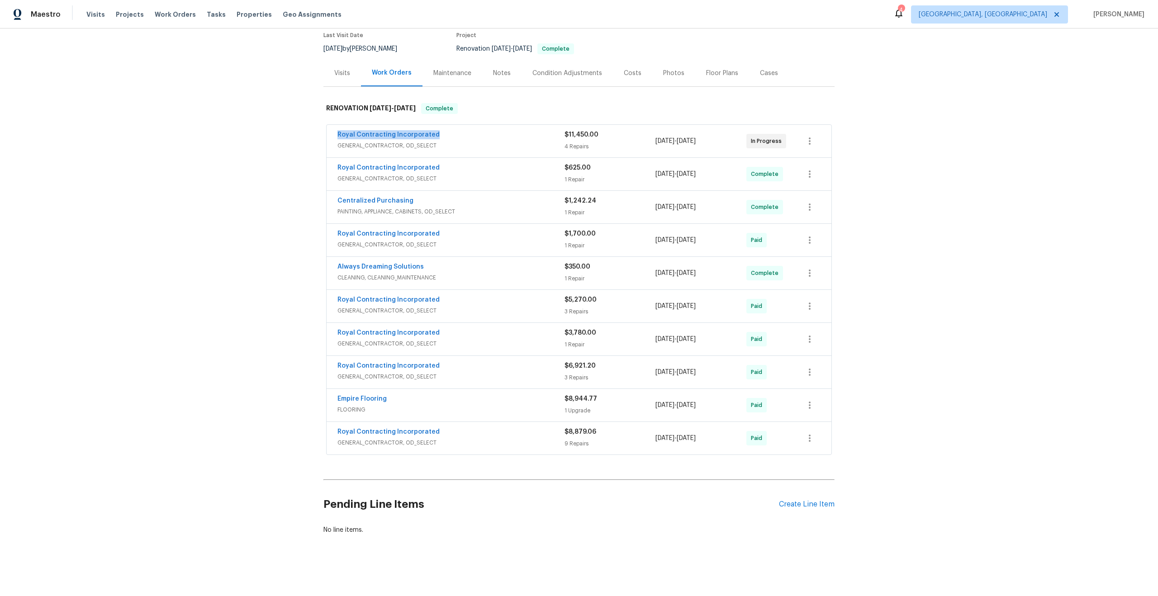
drag, startPoint x: 438, startPoint y: 134, endPoint x: 276, endPoint y: 134, distance: 162.0
click at [276, 134] on div "Back to all projects [STREET_ADDRESS][PERSON_NAME] 3 Beds | 2 1/2 Baths | Total…" at bounding box center [579, 313] width 1158 height 568
copy link "Royal Contracting Incorporated"
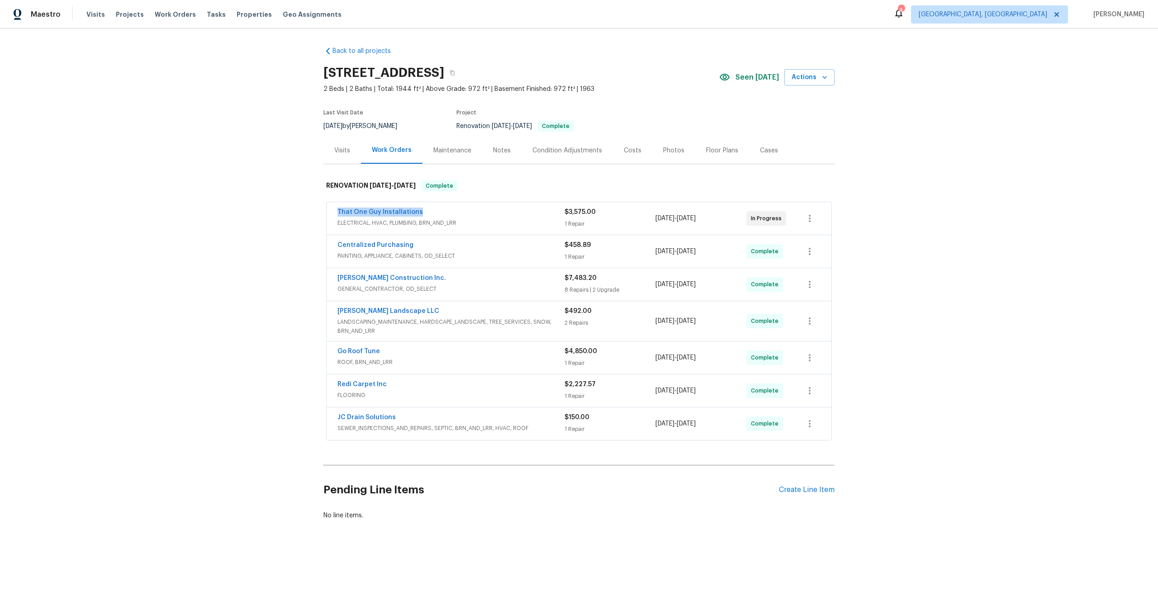
drag, startPoint x: 426, startPoint y: 213, endPoint x: 328, endPoint y: 215, distance: 98.7
click at [328, 215] on div "That One Guy Installations ELECTRICAL, HVAC, PLUMBING, BRN_AND_LRR $3,575.00 1 …" at bounding box center [579, 218] width 505 height 33
copy link "That One Guy Installations"
click at [461, 78] on button "button" at bounding box center [452, 73] width 16 height 16
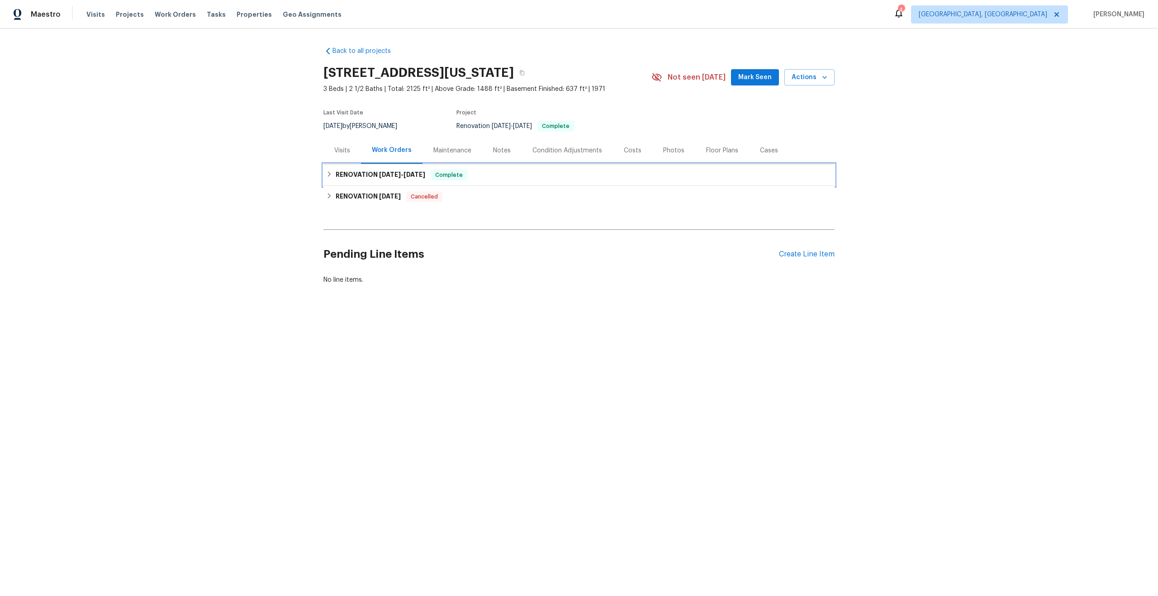
click at [523, 174] on div "RENOVATION [DATE] - [DATE] Complete" at bounding box center [579, 175] width 506 height 11
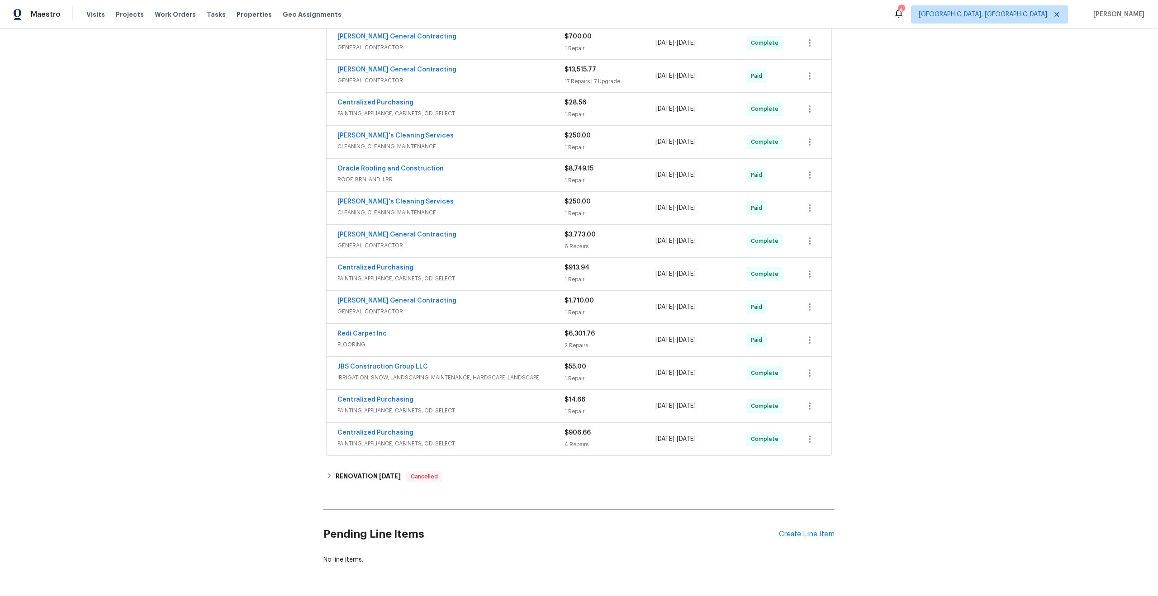
scroll to position [205, 0]
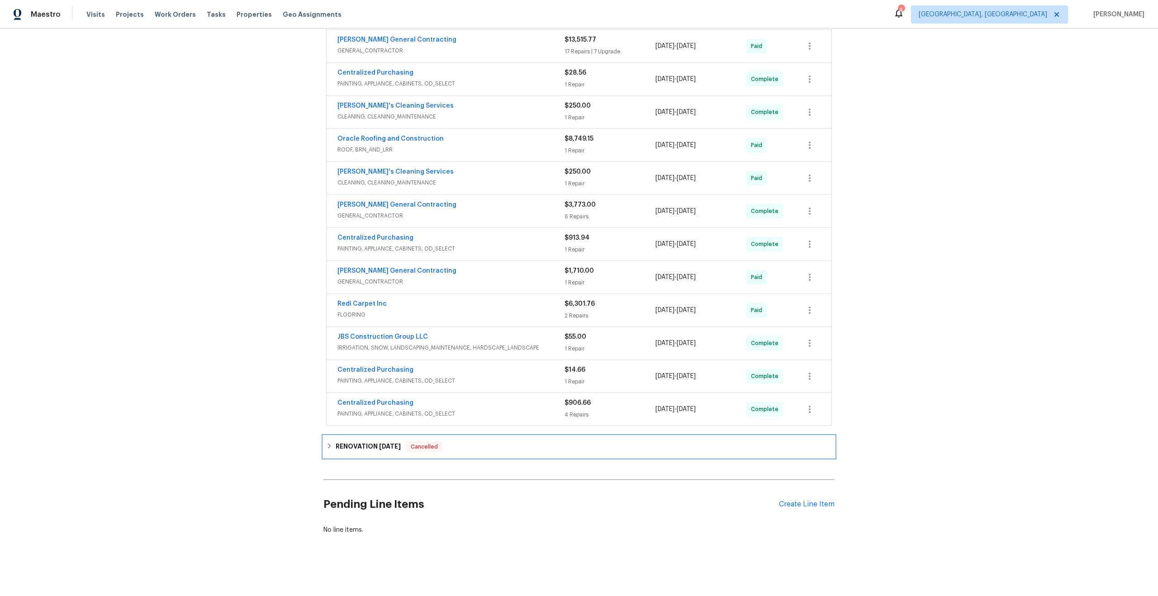
click at [528, 443] on div "RENOVATION [DATE] Cancelled" at bounding box center [579, 447] width 506 height 11
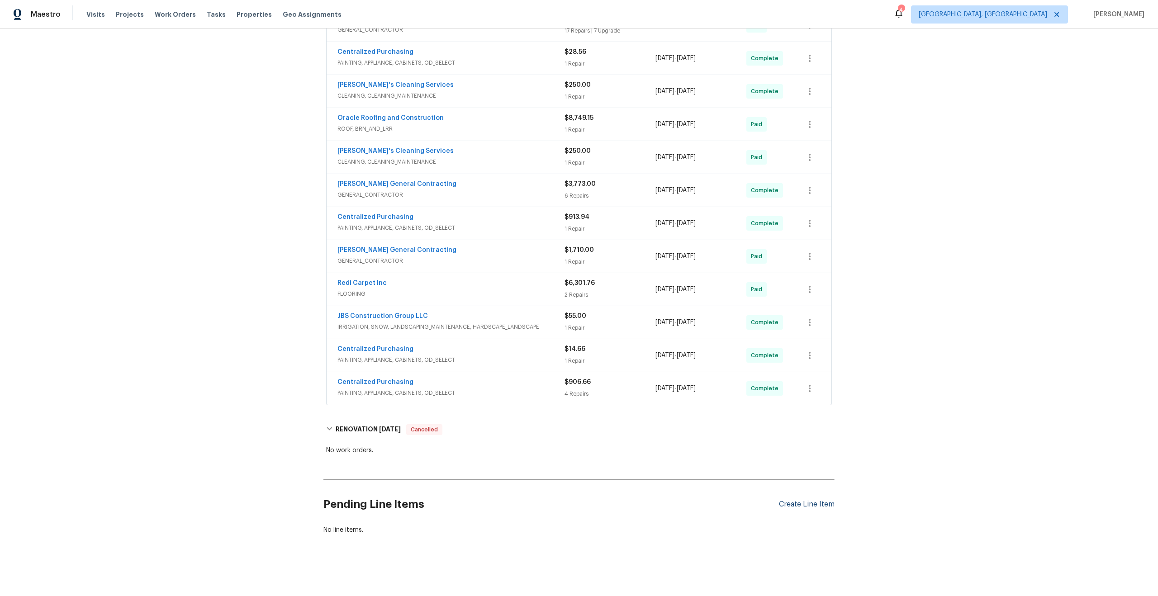
click at [803, 504] on div "Create Line Item" at bounding box center [807, 504] width 56 height 9
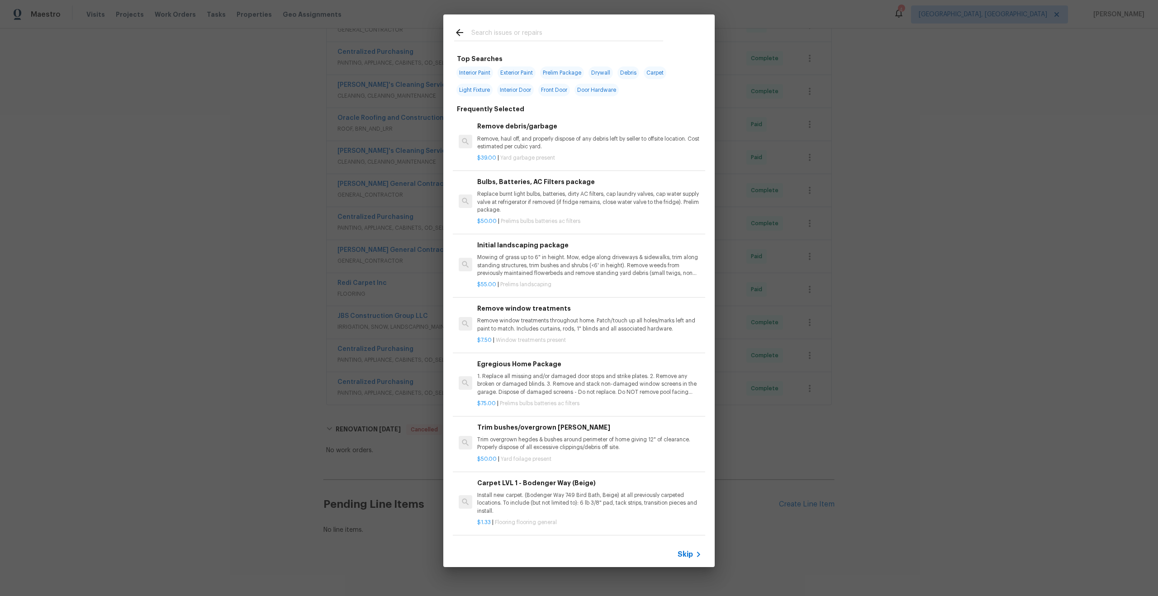
click at [687, 557] on span "Skip" at bounding box center [685, 554] width 15 height 9
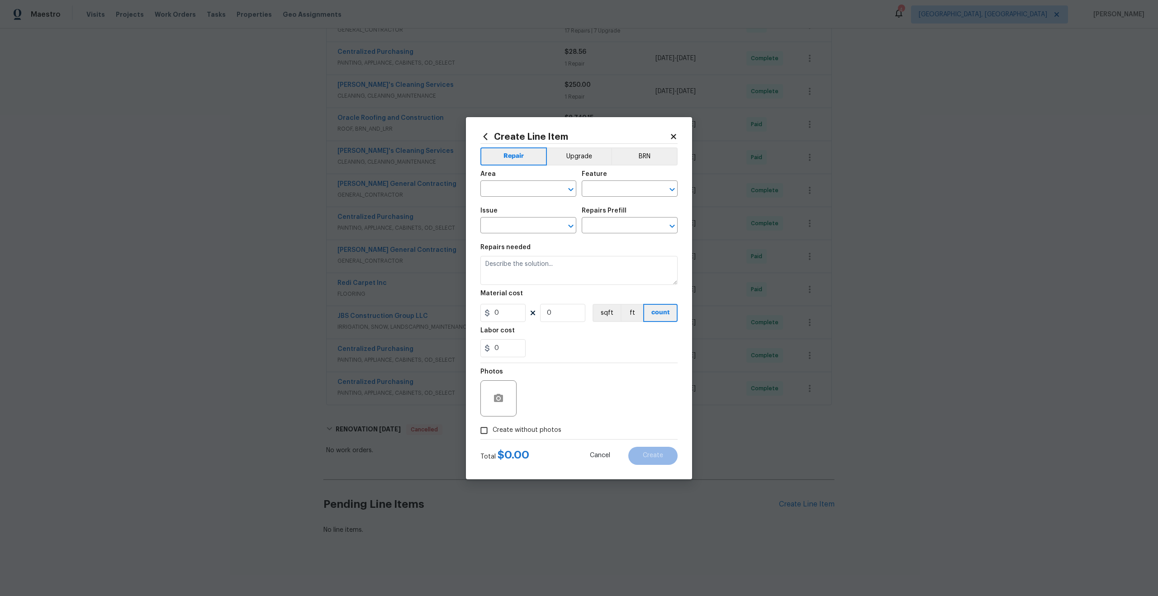
click at [526, 202] on span "Issue ​" at bounding box center [529, 220] width 96 height 37
click at [527, 189] on input "text" at bounding box center [516, 190] width 71 height 14
click at [525, 225] on li "Interior Overall" at bounding box center [529, 224] width 96 height 15
type input "Interior Overall"
click at [625, 191] on input "text" at bounding box center [617, 190] width 71 height 14
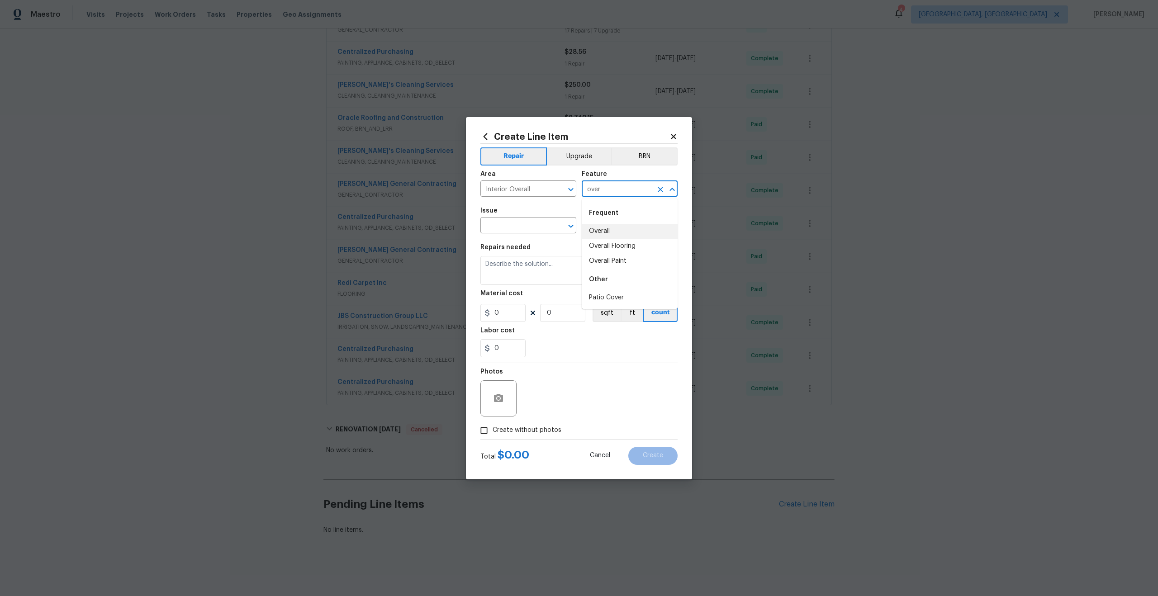
click at [610, 234] on li "Overall" at bounding box center [630, 231] width 96 height 15
type input "Overall"
click at [514, 227] on input "text" at bounding box center [516, 226] width 71 height 14
click at [500, 271] on li "Photos" at bounding box center [529, 268] width 96 height 15
type input "Photos"
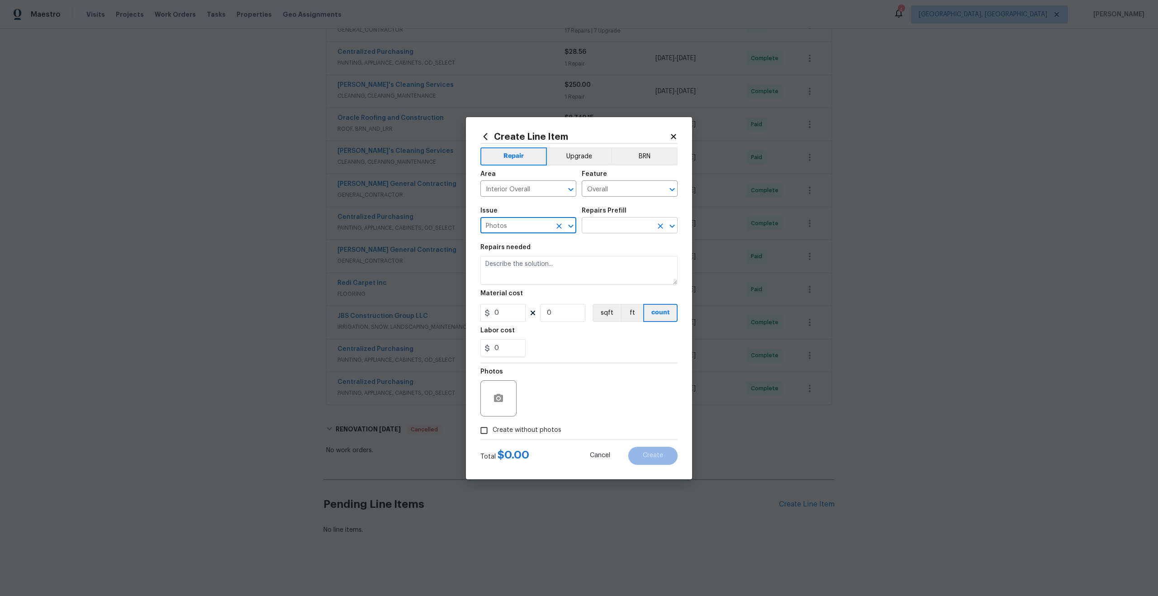
click at [610, 229] on input "text" at bounding box center [617, 226] width 71 height 14
click at [605, 243] on li "3D Tour Capture $120.00" at bounding box center [630, 246] width 96 height 15
type input "3D Tour Capture $120.00"
type textarea "Capture 3D tour of home"
type input "1"
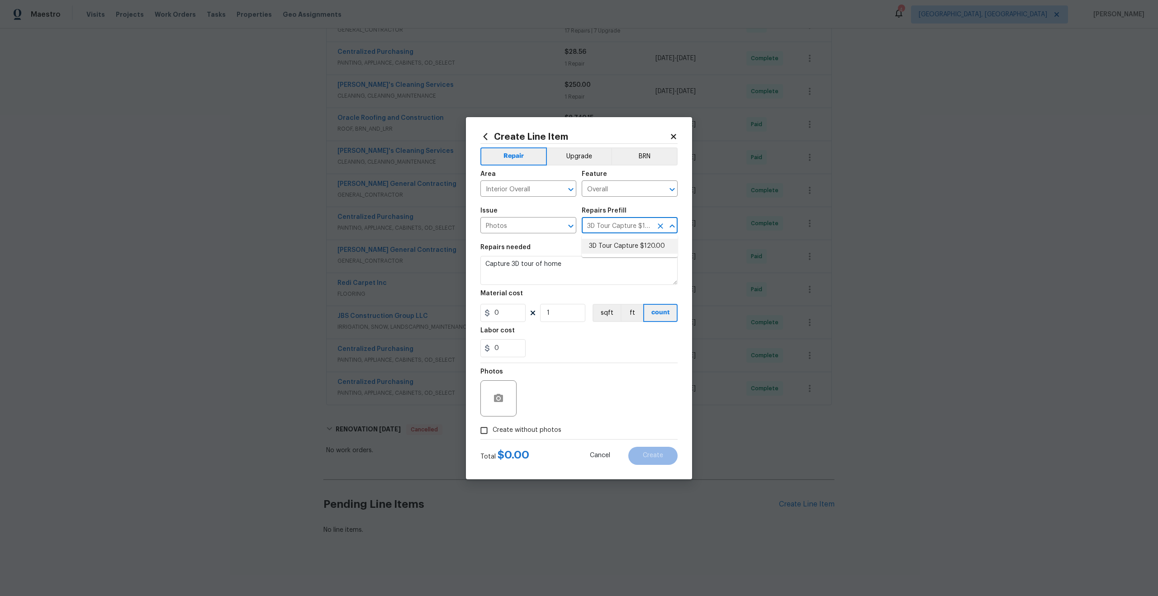
type input "120"
drag, startPoint x: 484, startPoint y: 430, endPoint x: 513, endPoint y: 410, distance: 35.8
click at [484, 430] on input "Create without photos" at bounding box center [484, 430] width 17 height 17
checkbox input "true"
click at [567, 390] on textarea at bounding box center [601, 399] width 154 height 36
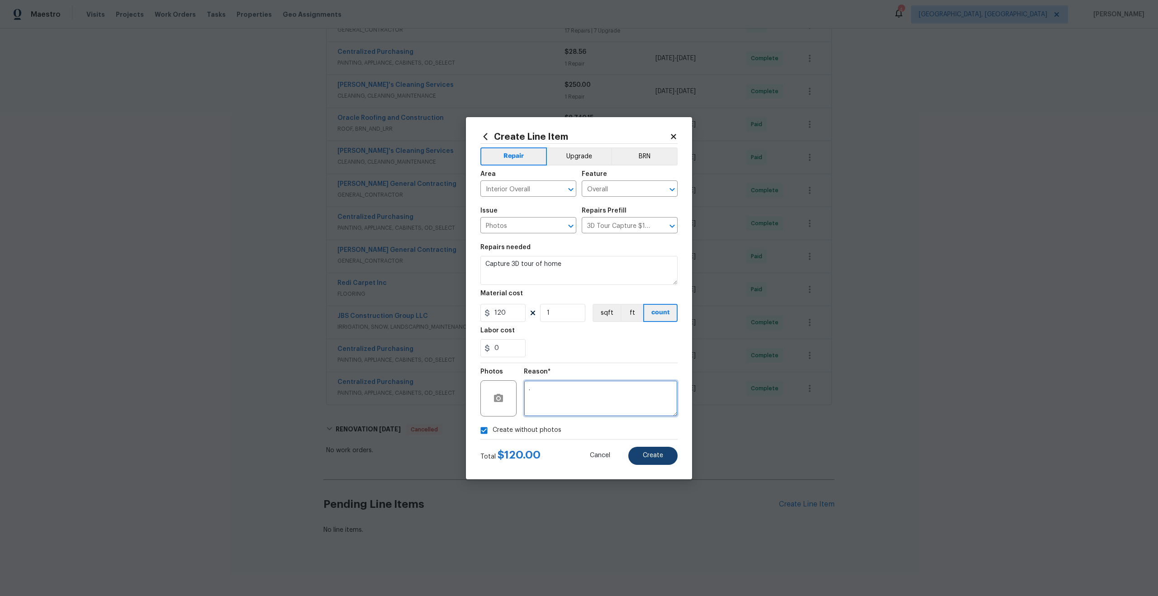
type textarea "."
click at [656, 456] on span "Create" at bounding box center [653, 455] width 20 height 7
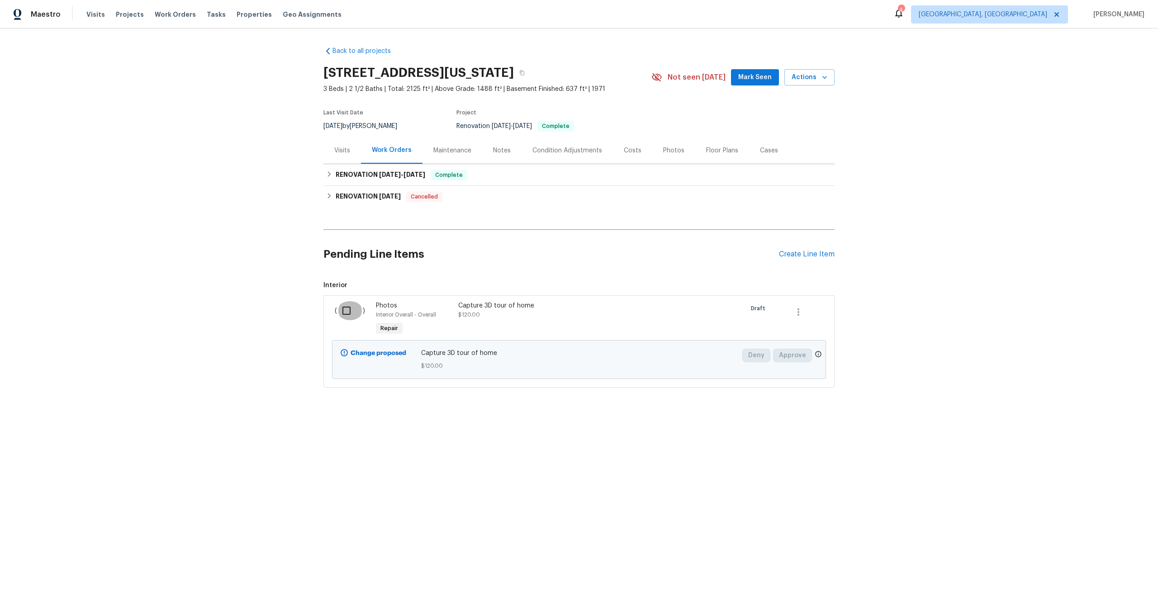
click at [350, 312] on input "checkbox" at bounding box center [350, 310] width 26 height 19
checkbox input "true"
click at [1097, 573] on span "Create Work Order" at bounding box center [1106, 573] width 60 height 11
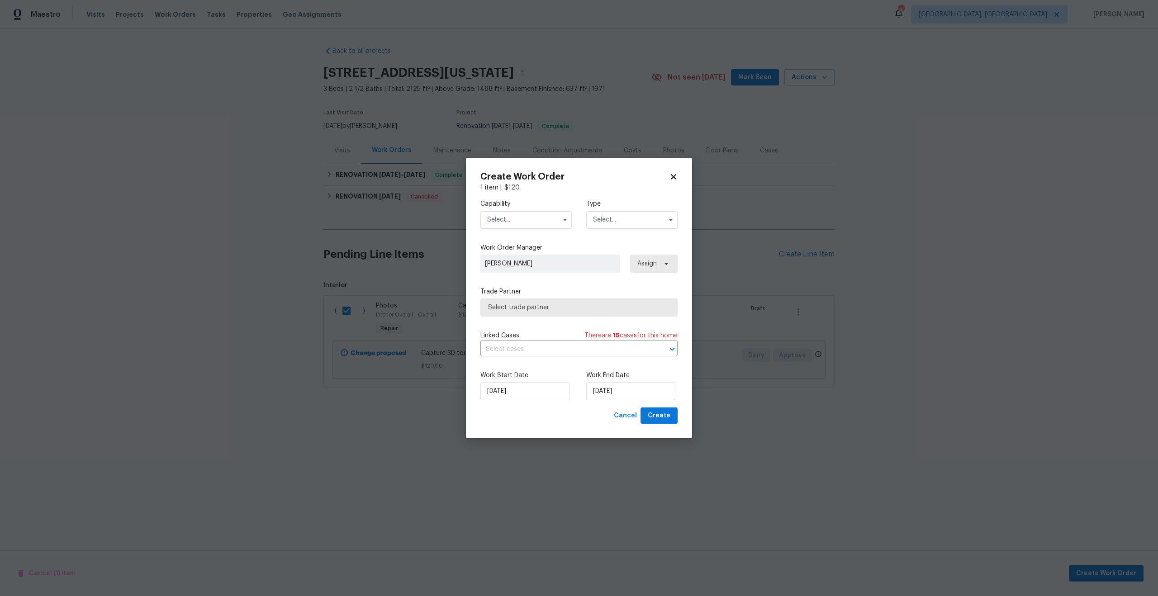
click at [514, 214] on input "text" at bounding box center [526, 220] width 91 height 18
click at [514, 242] on span "Photography" at bounding box center [509, 241] width 39 height 6
type input "Photography"
click at [627, 220] on input "text" at bounding box center [631, 220] width 91 height 18
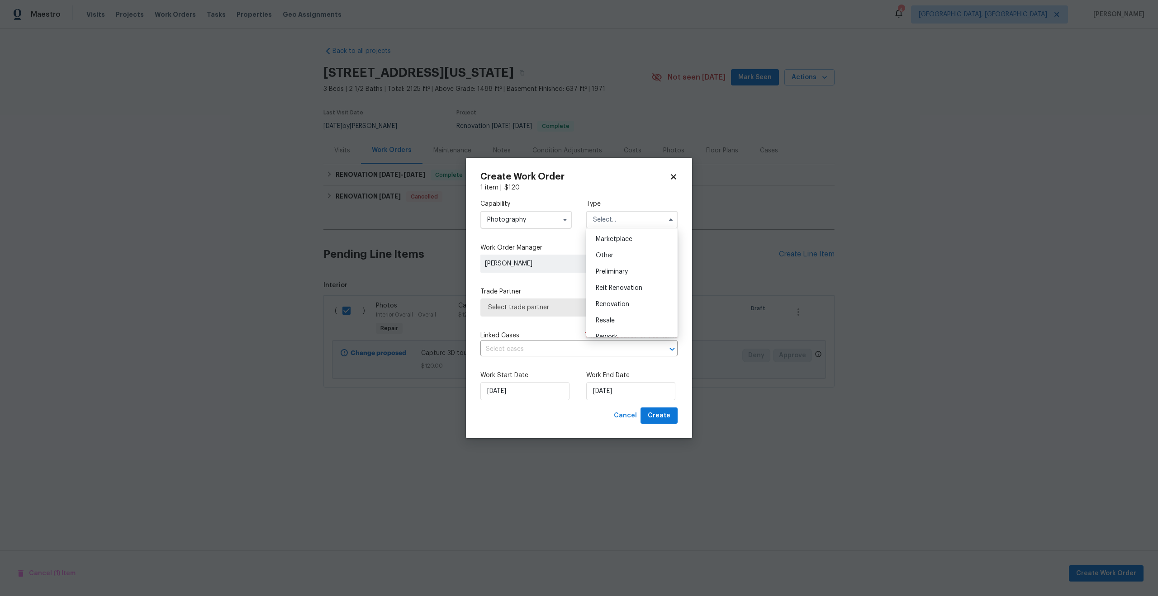
scroll to position [157, 0]
click at [609, 263] on span "Other" at bounding box center [605, 260] width 18 height 6
type input "Other"
click at [589, 305] on span "Select trade partner" at bounding box center [572, 307] width 169 height 9
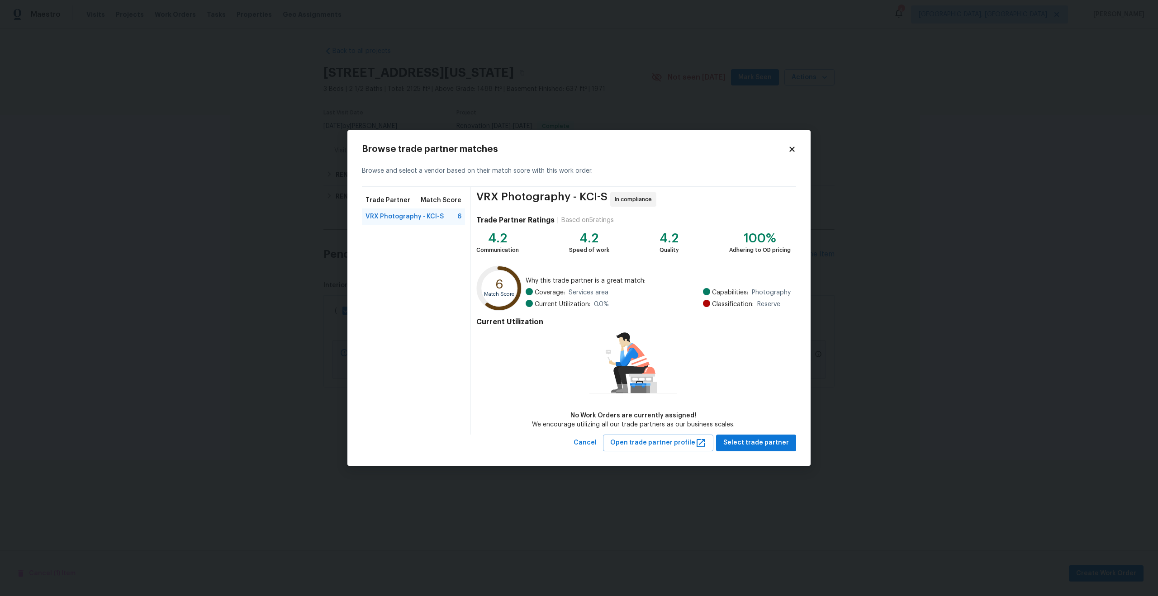
click at [769, 452] on div "Browse trade partner matches Browse and select a vendor based on their match sc…" at bounding box center [578, 298] width 463 height 336
click at [767, 441] on span "Select trade partner" at bounding box center [756, 443] width 66 height 11
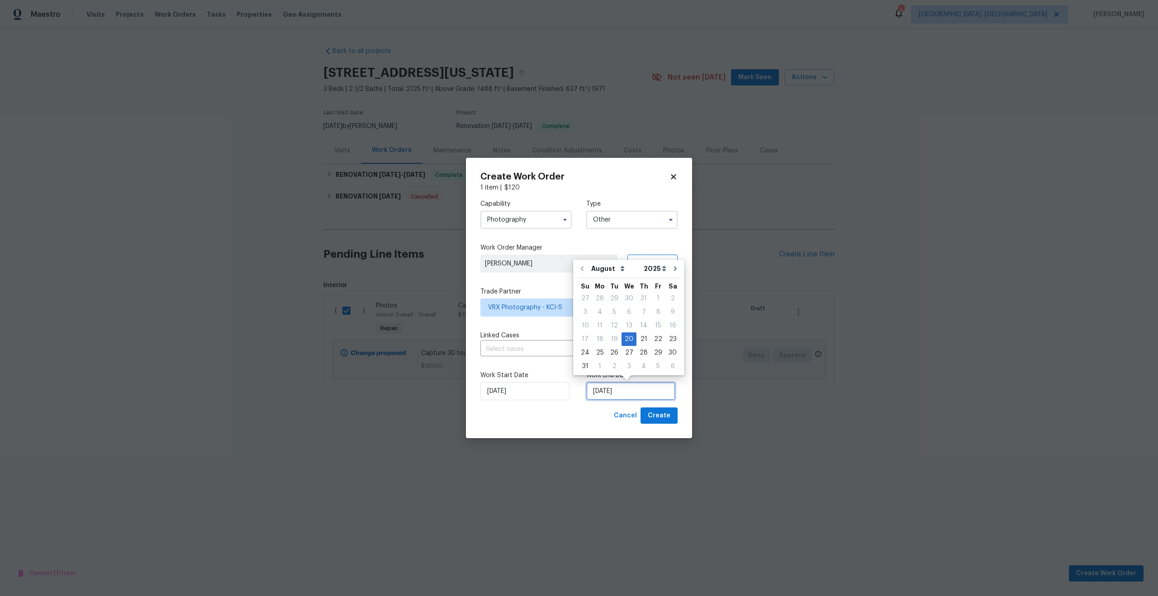
click at [603, 386] on input "[DATE]" at bounding box center [630, 391] width 89 height 18
click at [642, 341] on div "21" at bounding box center [644, 339] width 14 height 13
type input "[DATE]"
click at [663, 418] on span "Create" at bounding box center [659, 415] width 23 height 11
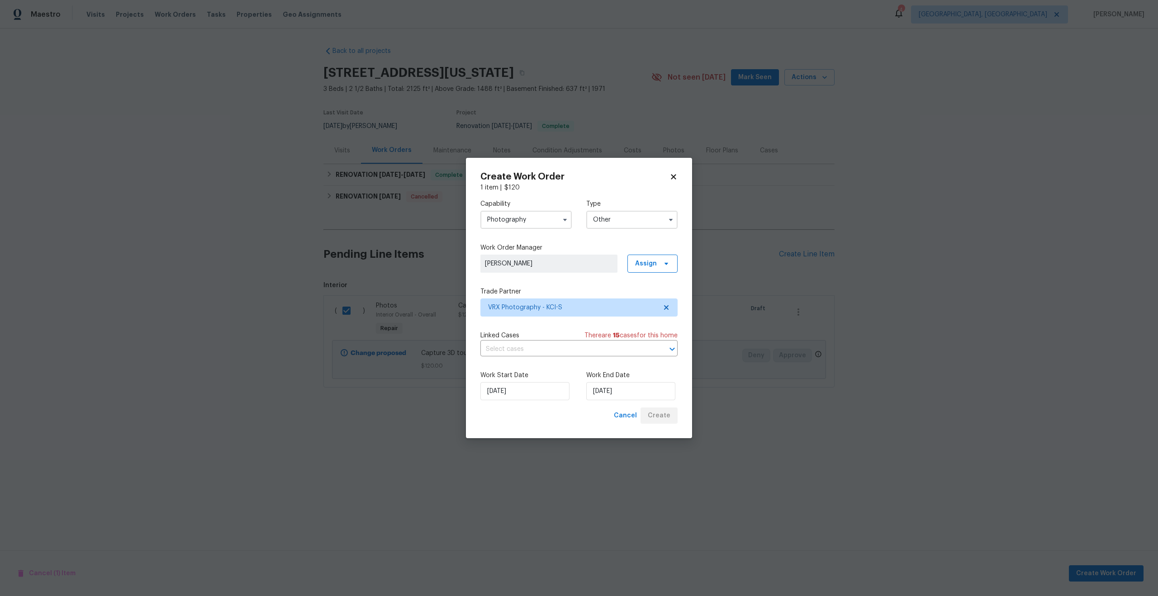
checkbox input "false"
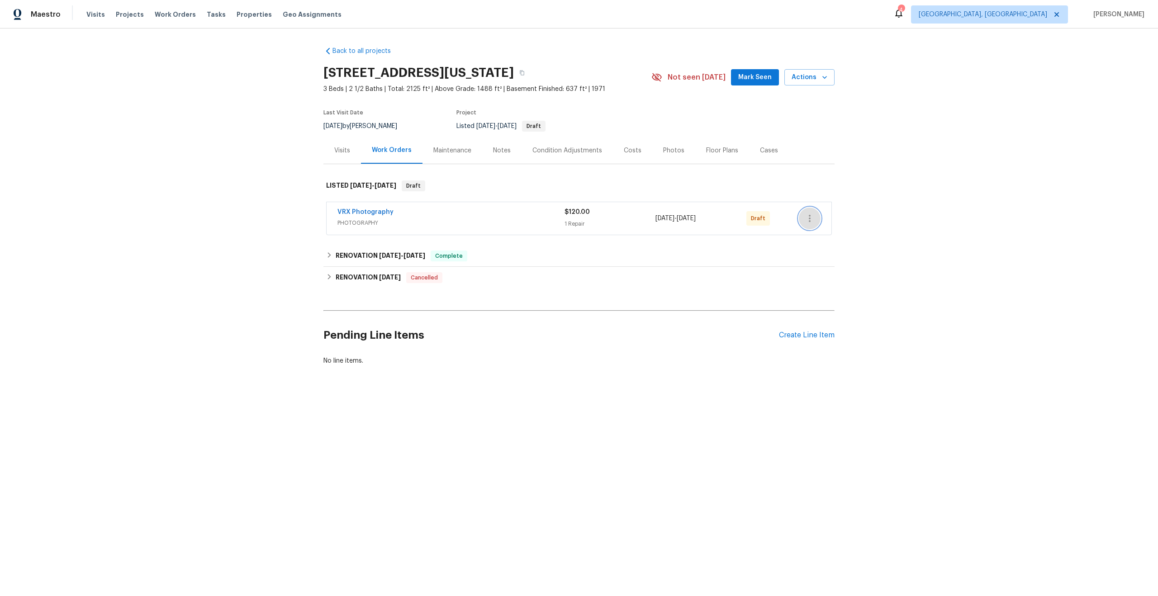
click at [812, 220] on icon "button" at bounding box center [809, 218] width 11 height 11
click at [812, 220] on li "Send to Vendor" at bounding box center [849, 218] width 101 height 15
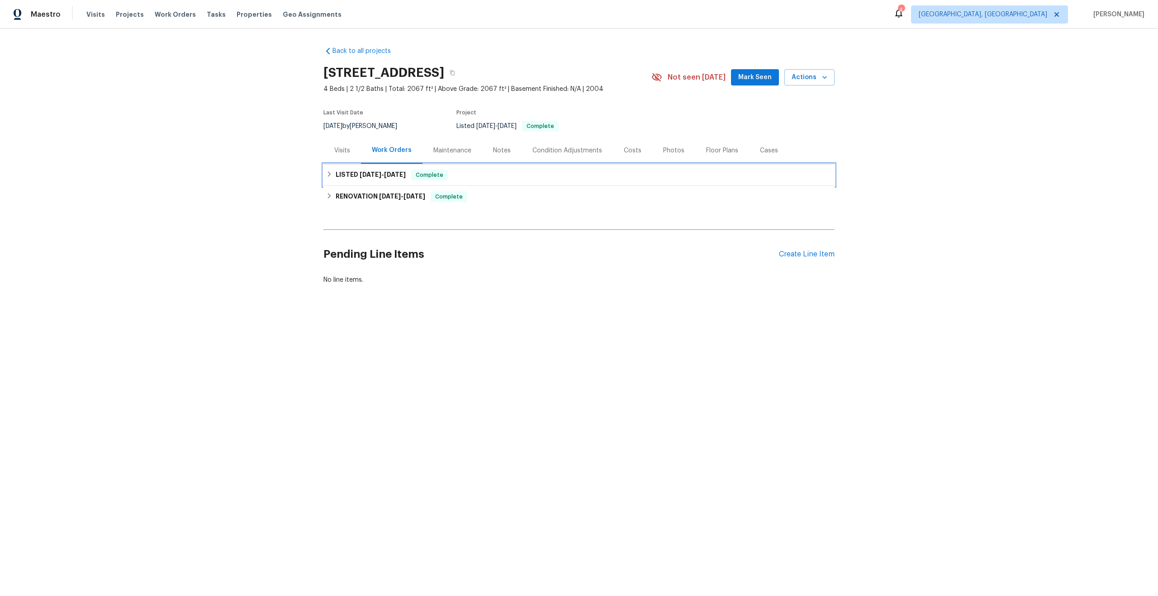
click at [520, 170] on div "LISTED [DATE] - [DATE] Complete" at bounding box center [579, 175] width 506 height 11
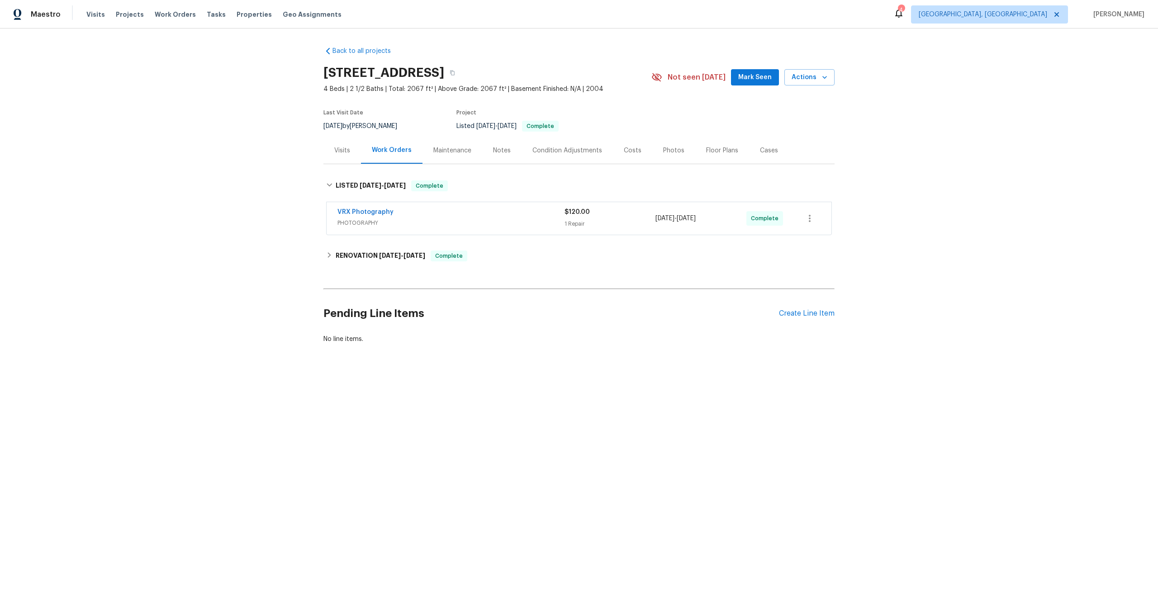
click at [524, 216] on div "VRX Photography" at bounding box center [451, 213] width 227 height 11
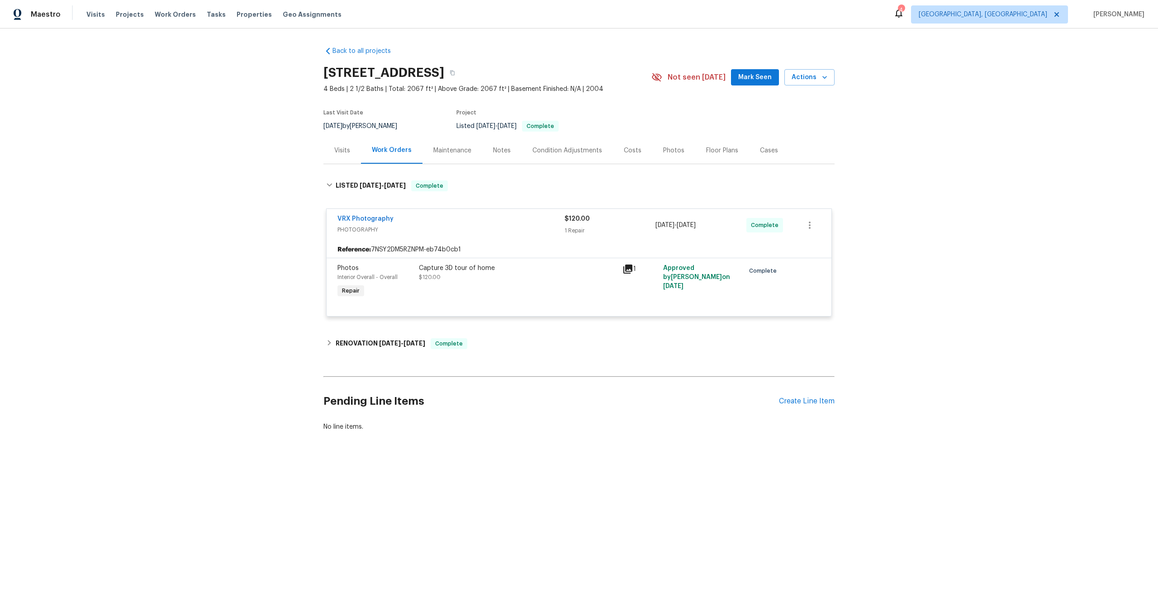
click at [551, 271] on div "Capture 3D tour of home" at bounding box center [518, 268] width 198 height 9
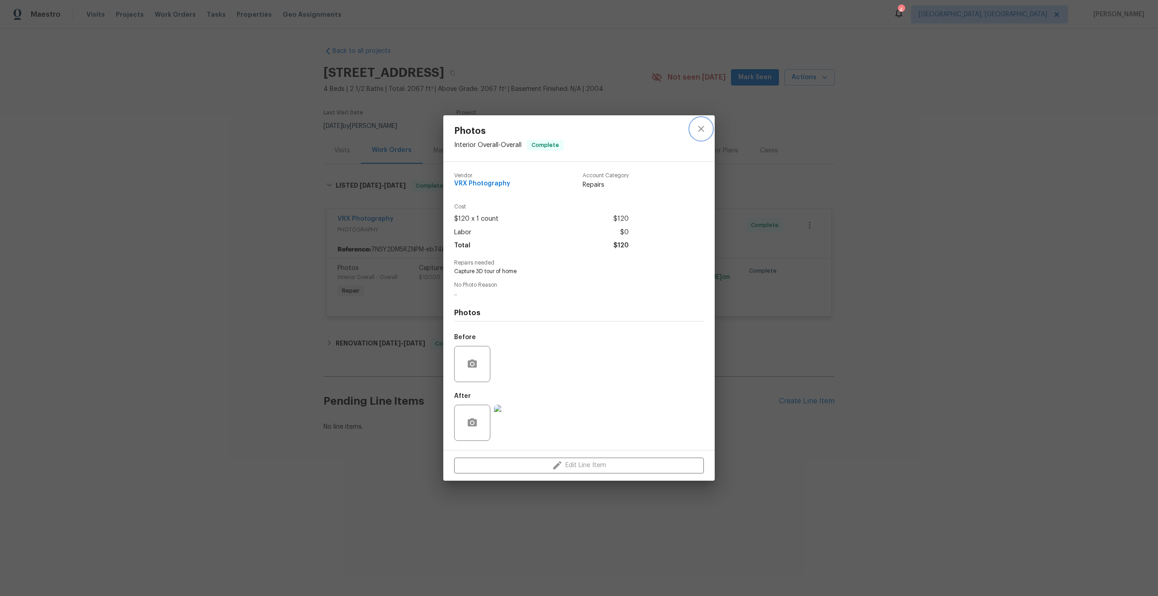
click at [700, 129] on icon "close" at bounding box center [701, 129] width 6 height 6
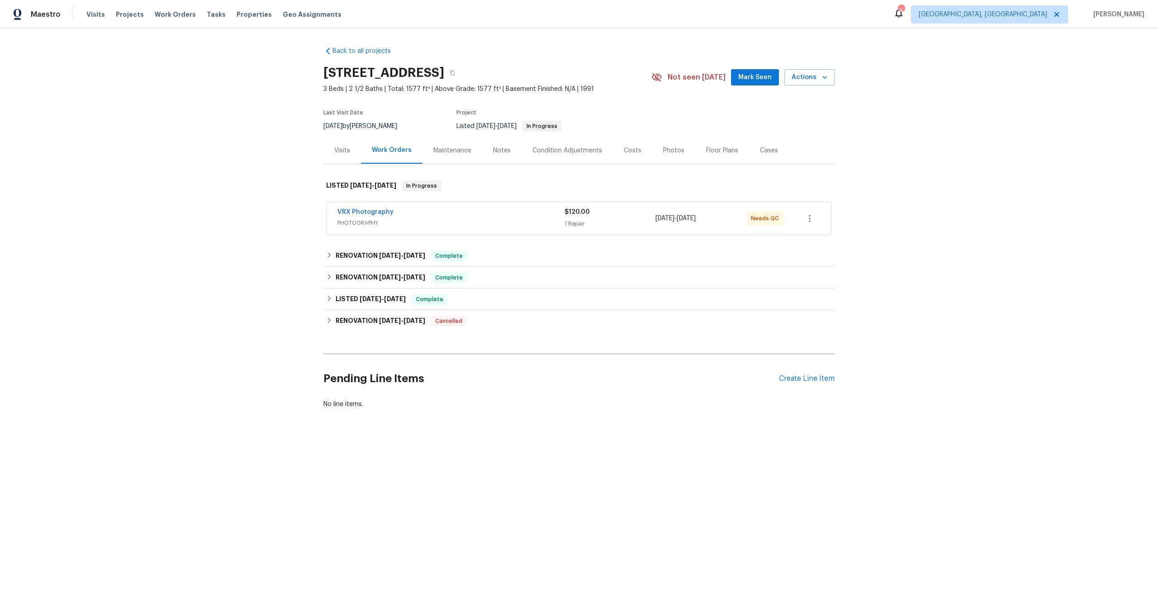
click at [497, 211] on div "VRX Photography" at bounding box center [451, 213] width 227 height 11
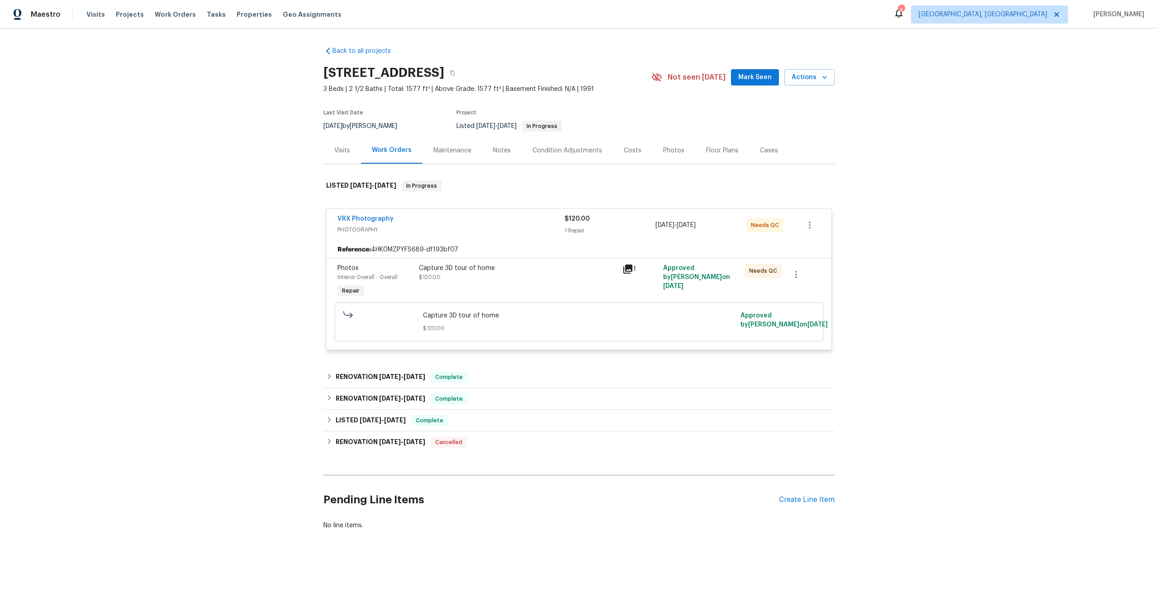
drag, startPoint x: 443, startPoint y: 71, endPoint x: 302, endPoint y: 71, distance: 141.6
click at [302, 71] on div "Back to all projects [STREET_ADDRESS] 3 Beds | 2 1/2 Baths | Total: 1577 ft² | …" at bounding box center [579, 310] width 1158 height 563
copy h2 "[STREET_ADDRESS]"
click at [530, 281] on div "Capture 3D tour of home $120.00" at bounding box center [518, 273] width 198 height 18
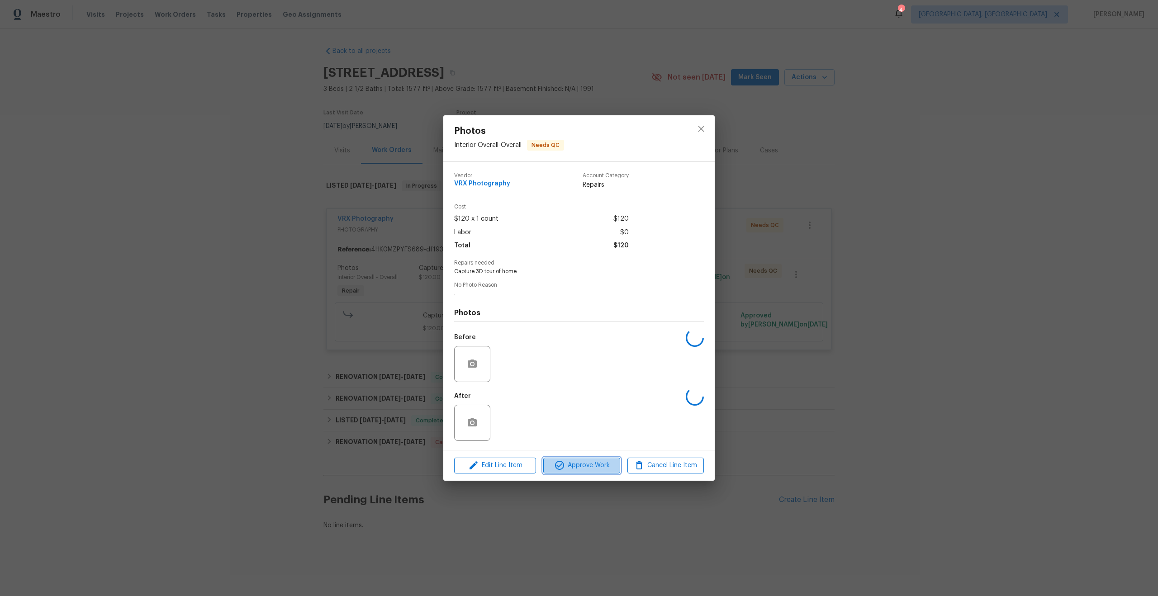
click at [585, 466] on span "Approve Work" at bounding box center [581, 465] width 71 height 11
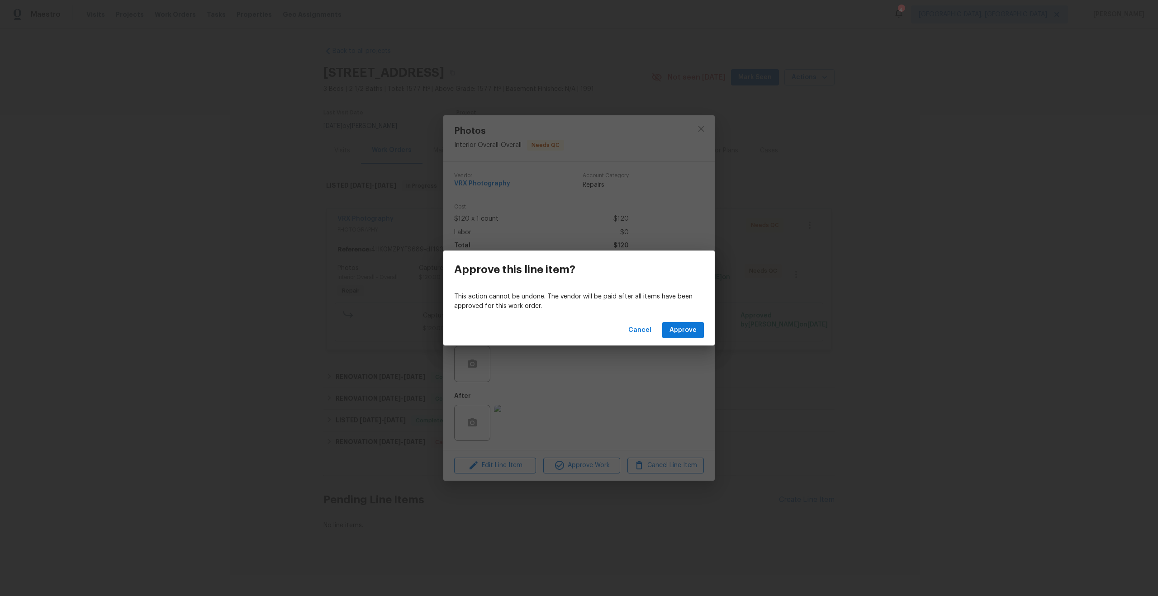
click at [686, 340] on div "Cancel Approve" at bounding box center [578, 330] width 271 height 31
click at [693, 330] on span "Approve" at bounding box center [683, 330] width 27 height 11
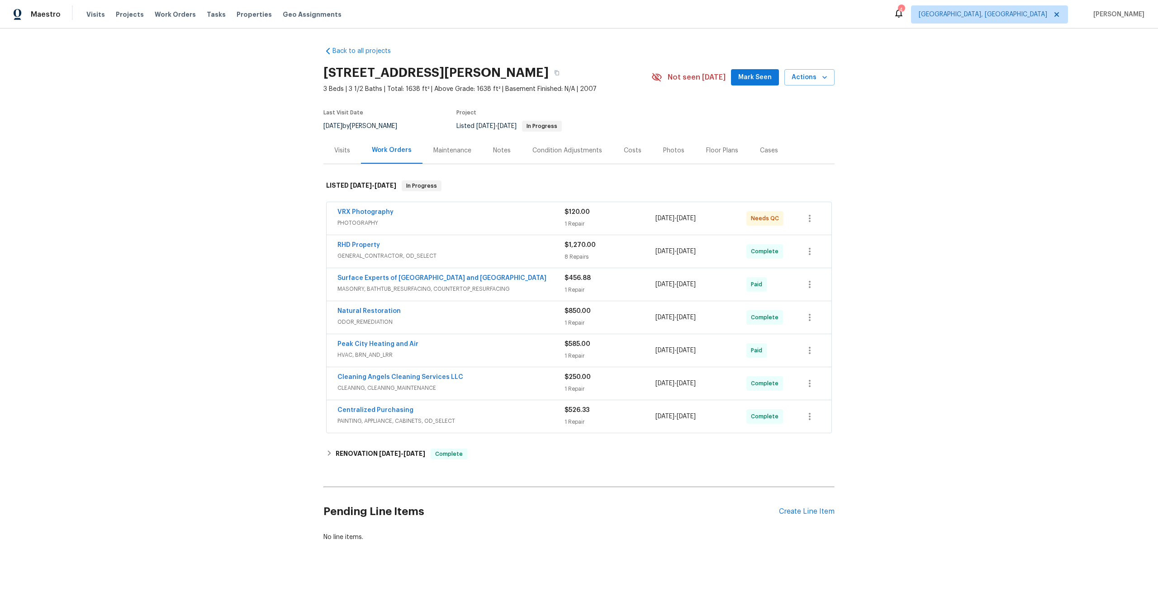
scroll to position [7, 0]
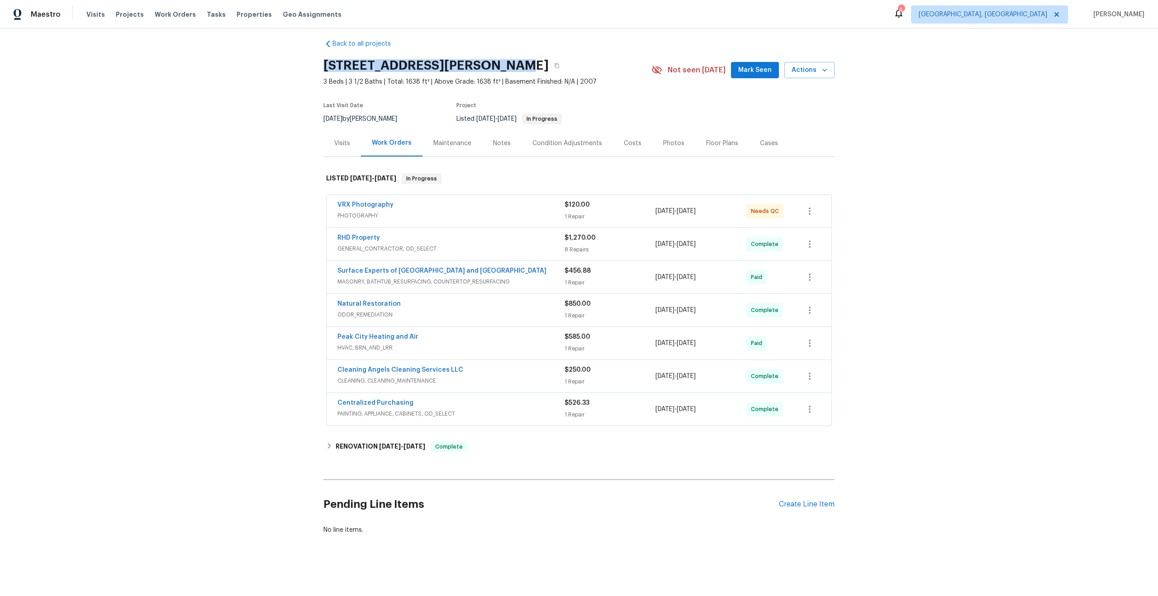
drag, startPoint x: 503, startPoint y: 65, endPoint x: 322, endPoint y: 63, distance: 181.4
click at [322, 63] on div "Back to all projects [STREET_ADDRESS][PERSON_NAME] 3 Beds | 3 1/2 Baths | Total…" at bounding box center [579, 313] width 1158 height 568
copy h2 "[STREET_ADDRESS][PERSON_NAME]"
click at [513, 218] on span "PHOTOGRAPHY" at bounding box center [451, 215] width 227 height 9
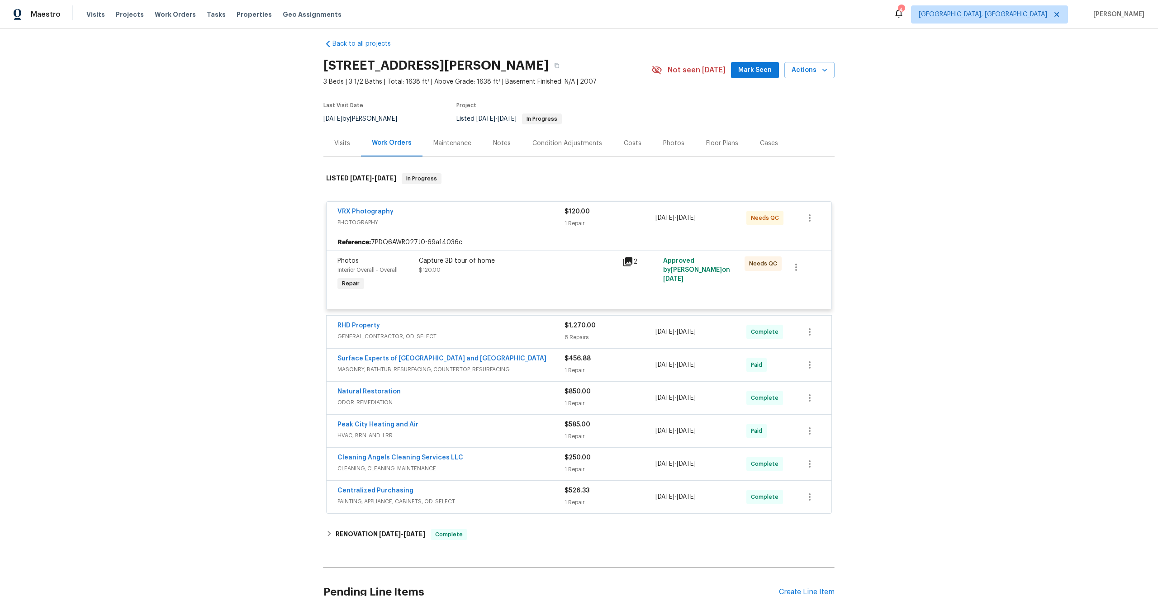
click at [532, 273] on div "Capture 3D tour of home $120.00" at bounding box center [518, 266] width 198 height 18
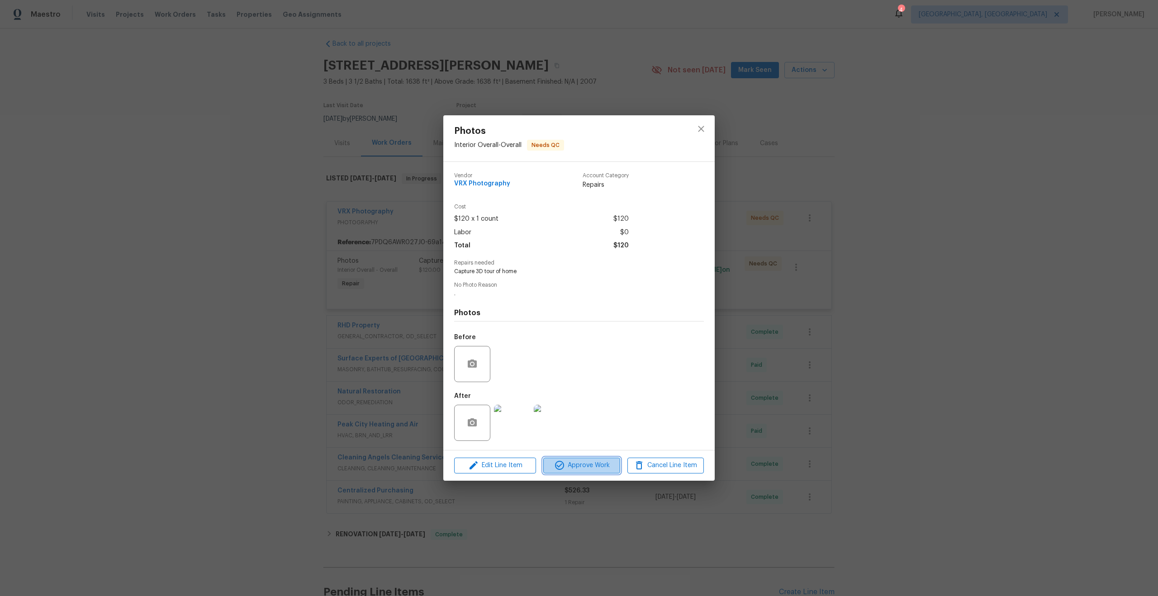
click at [593, 464] on span "Approve Work" at bounding box center [581, 465] width 71 height 11
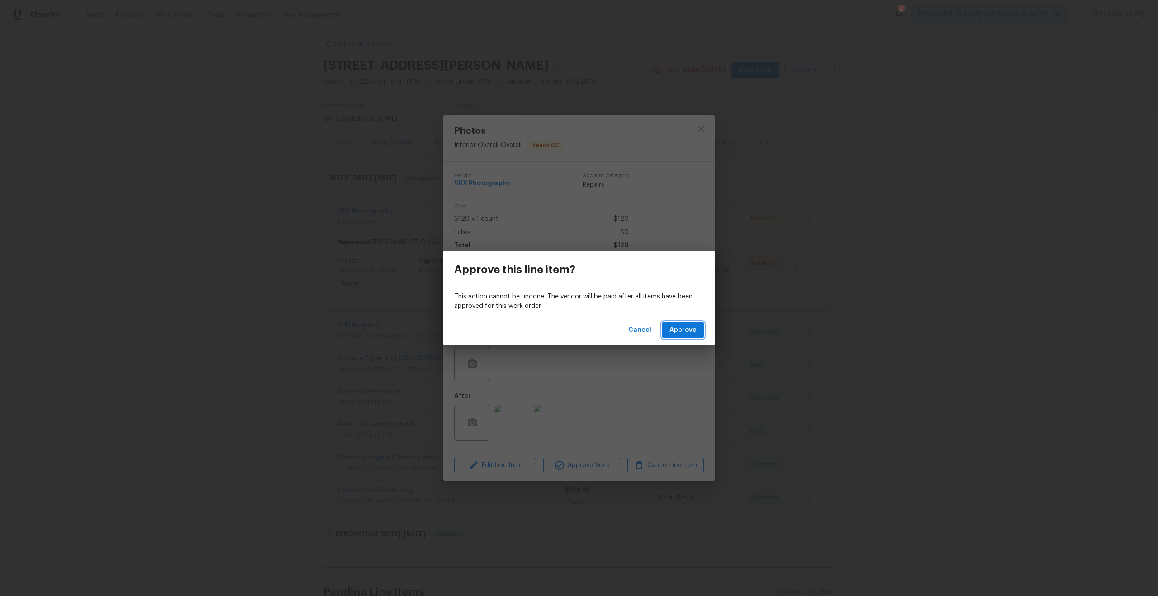
click at [688, 333] on span "Approve" at bounding box center [683, 330] width 27 height 11
